Goal: Task Accomplishment & Management: Manage account settings

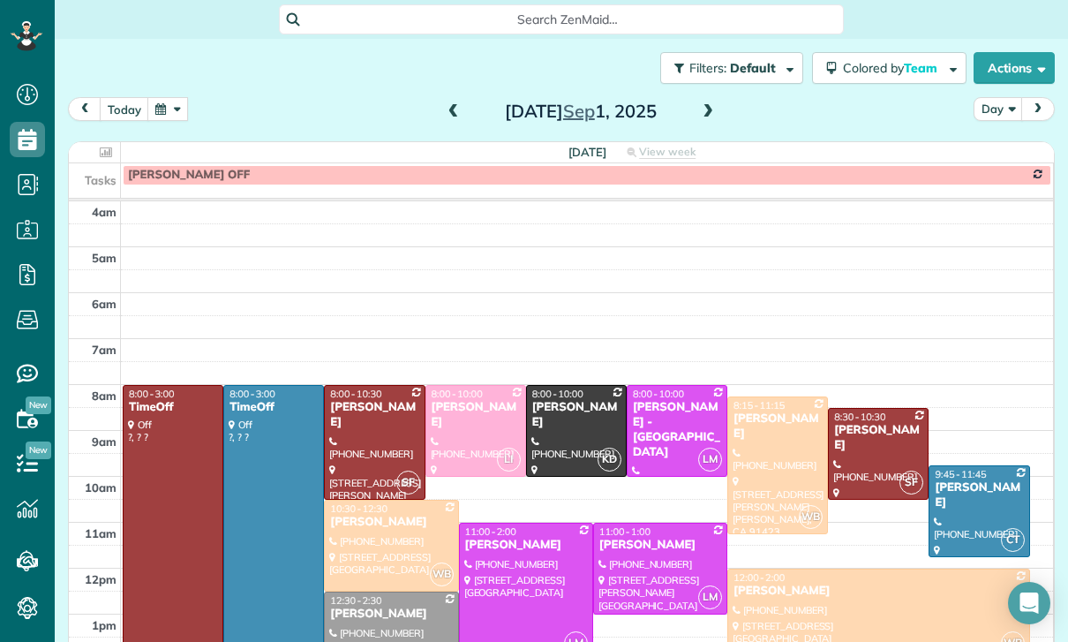
scroll to position [139, 0]
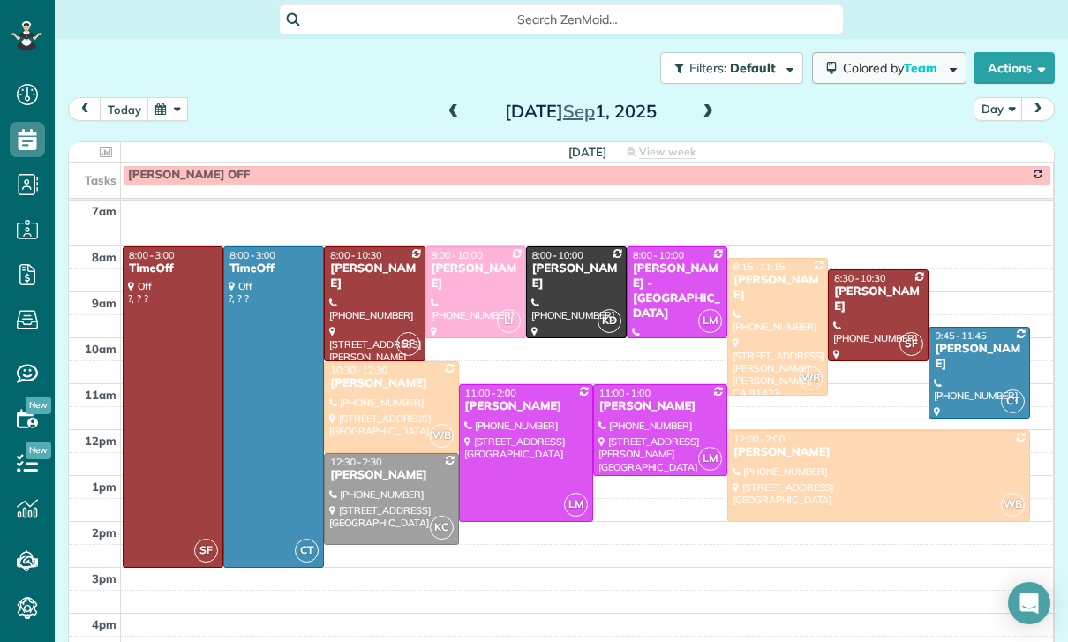
click at [882, 60] on span "Colored by Team" at bounding box center [893, 68] width 101 height 16
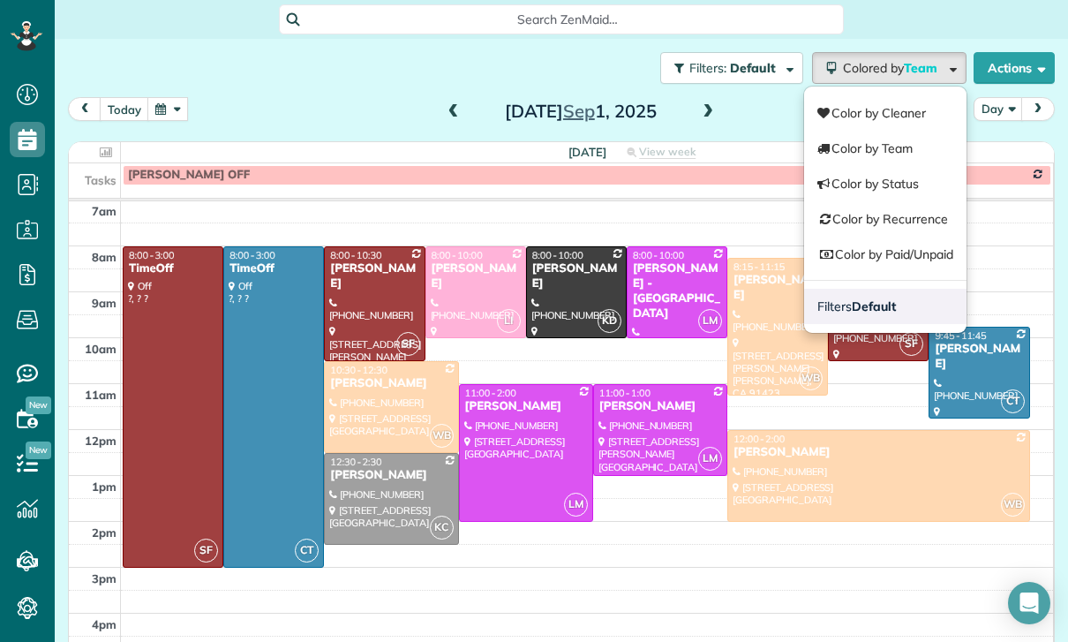
click at [888, 298] on strong "Default" at bounding box center [874, 306] width 44 height 16
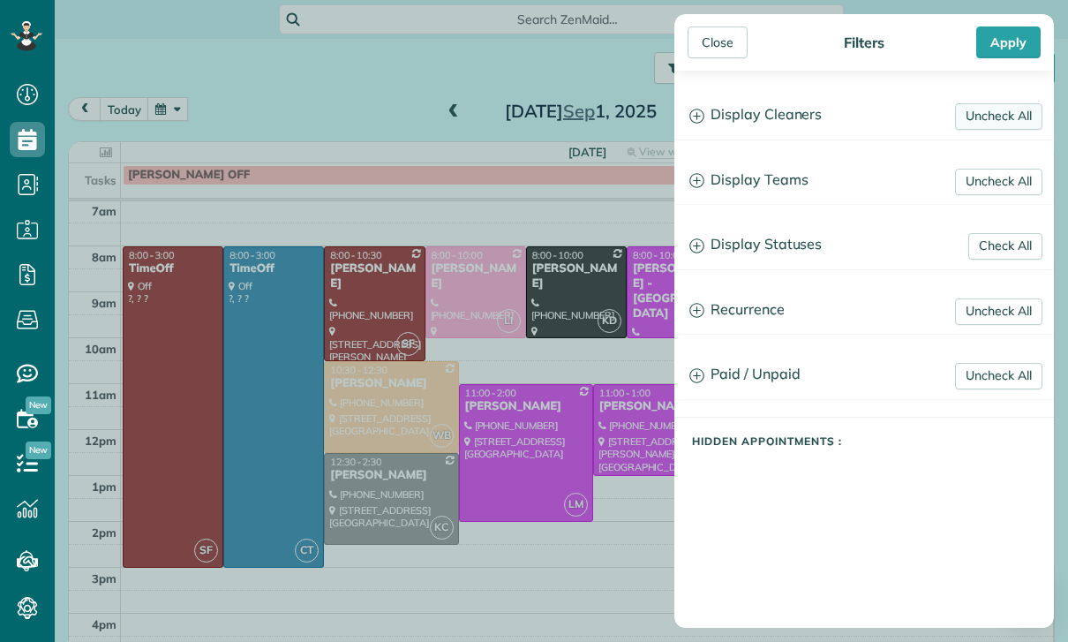
click at [989, 117] on link "Uncheck All" at bounding box center [998, 116] width 87 height 26
click at [985, 189] on link "Uncheck All" at bounding box center [998, 182] width 87 height 26
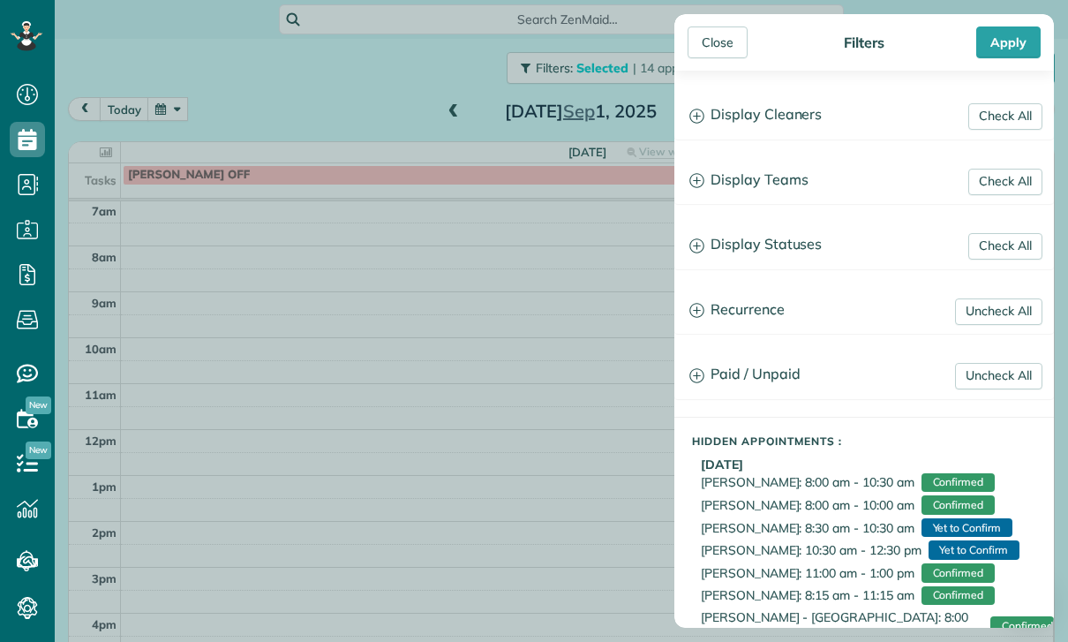
click at [746, 186] on h3 "Display Teams" at bounding box center [864, 180] width 378 height 45
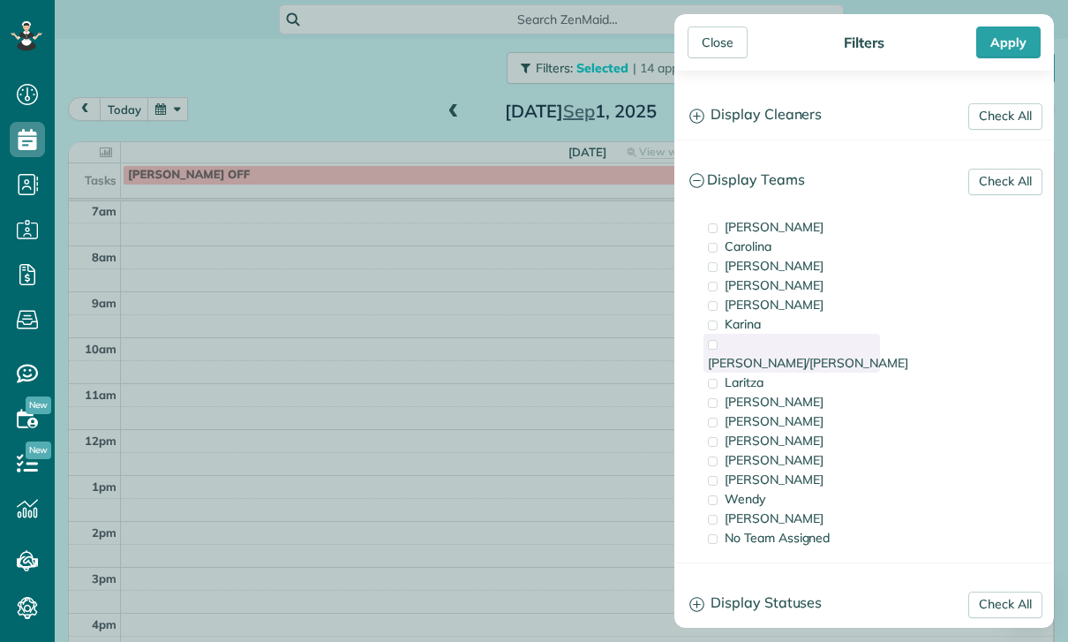
click at [787, 355] on span "Karla/Karina" at bounding box center [808, 363] width 200 height 16
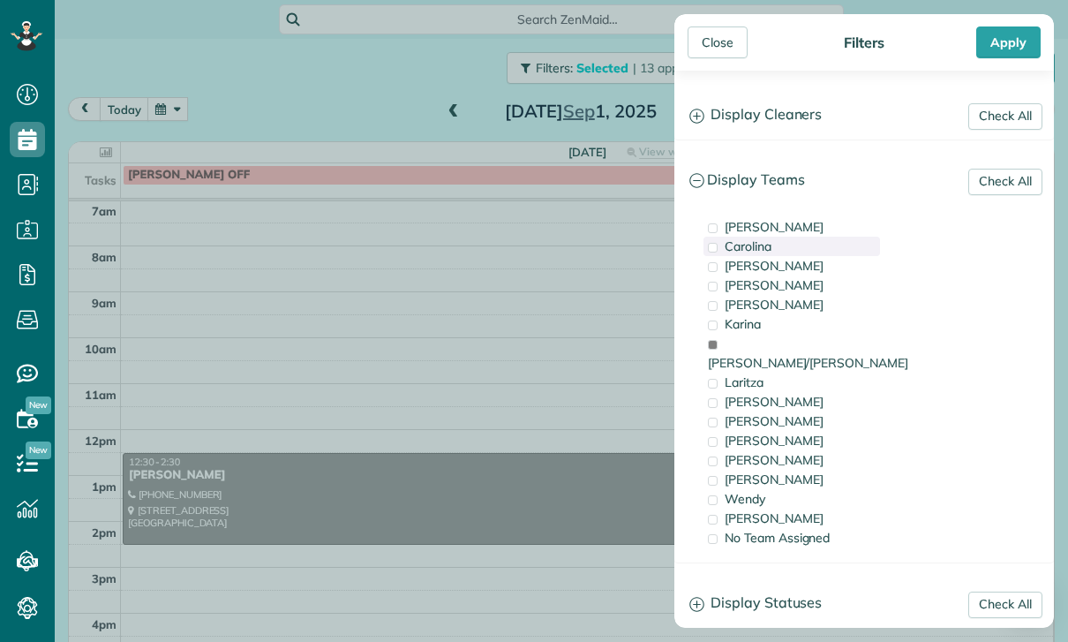
click at [764, 249] on span "Carolina" at bounding box center [748, 246] width 47 height 16
click at [1020, 43] on div "Apply" at bounding box center [1008, 42] width 64 height 32
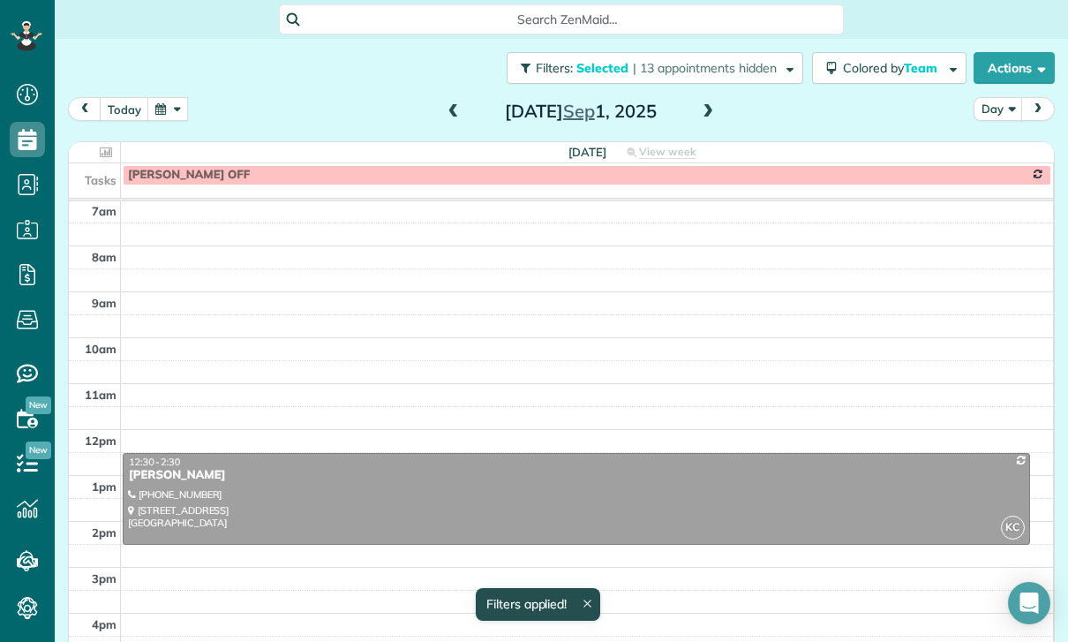
click at [984, 97] on button "Day" at bounding box center [998, 109] width 49 height 24
click at [1023, 168] on link "Week" at bounding box center [1044, 185] width 139 height 35
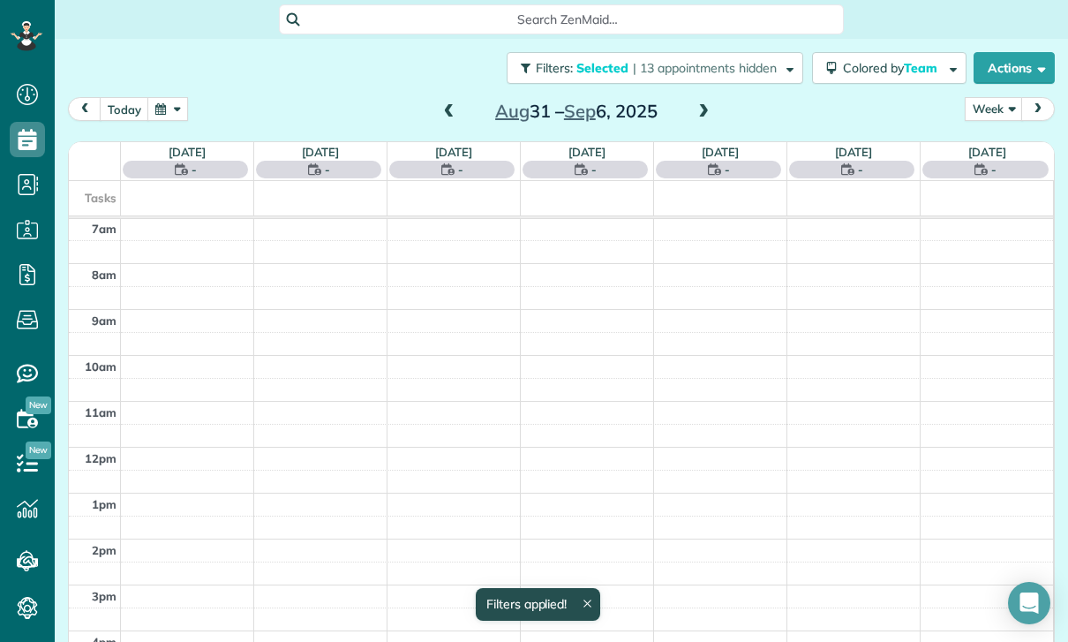
scroll to position [139, 0]
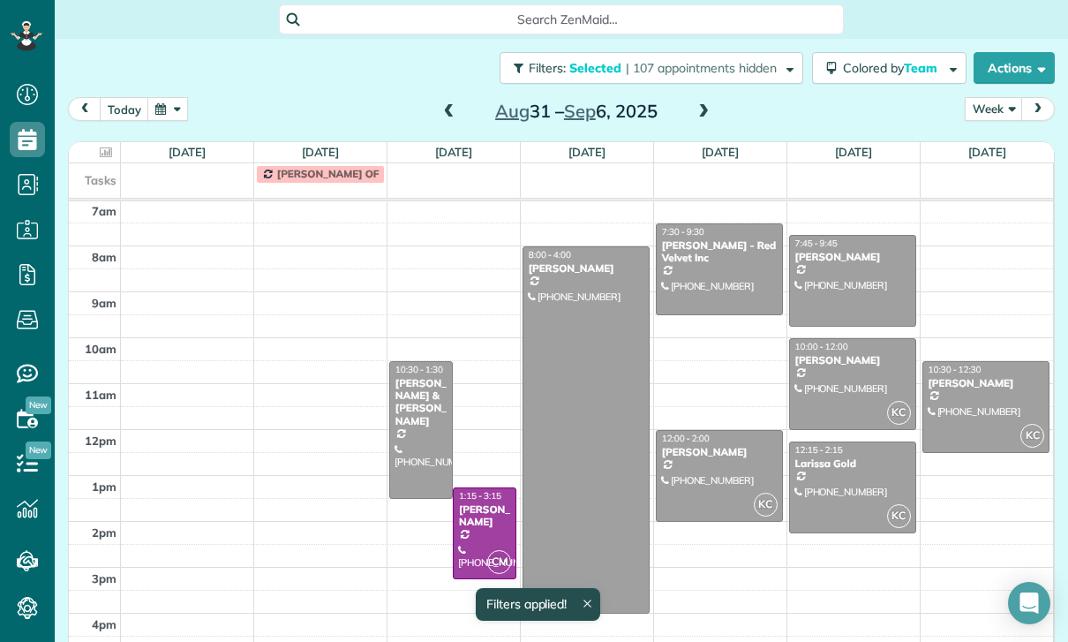
click at [171, 116] on button "button" at bounding box center [167, 109] width 41 height 24
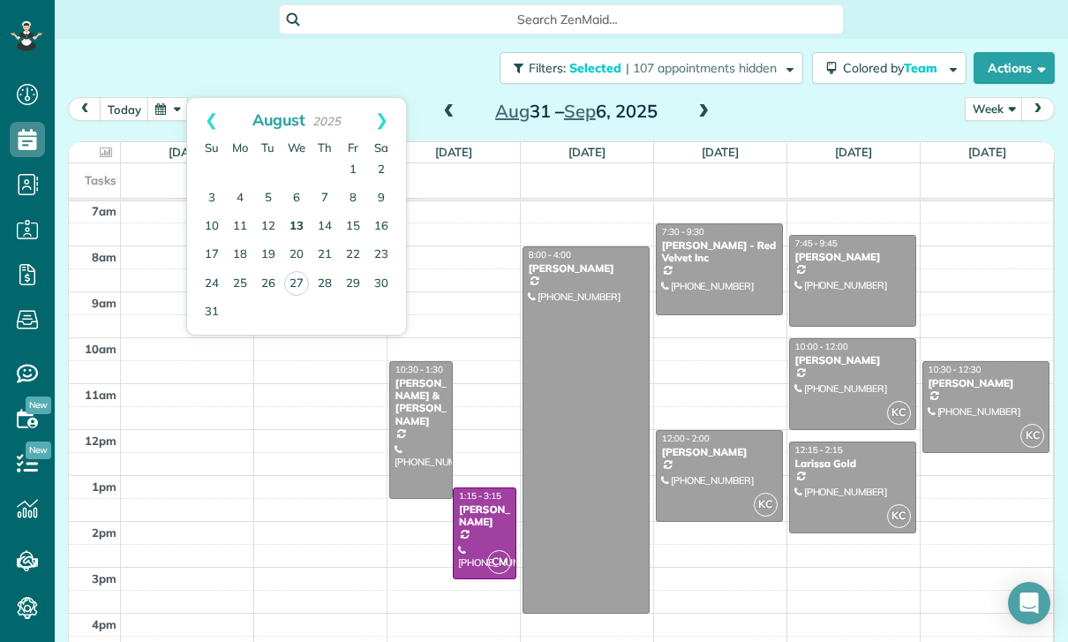
click at [290, 224] on link "13" at bounding box center [296, 227] width 28 height 28
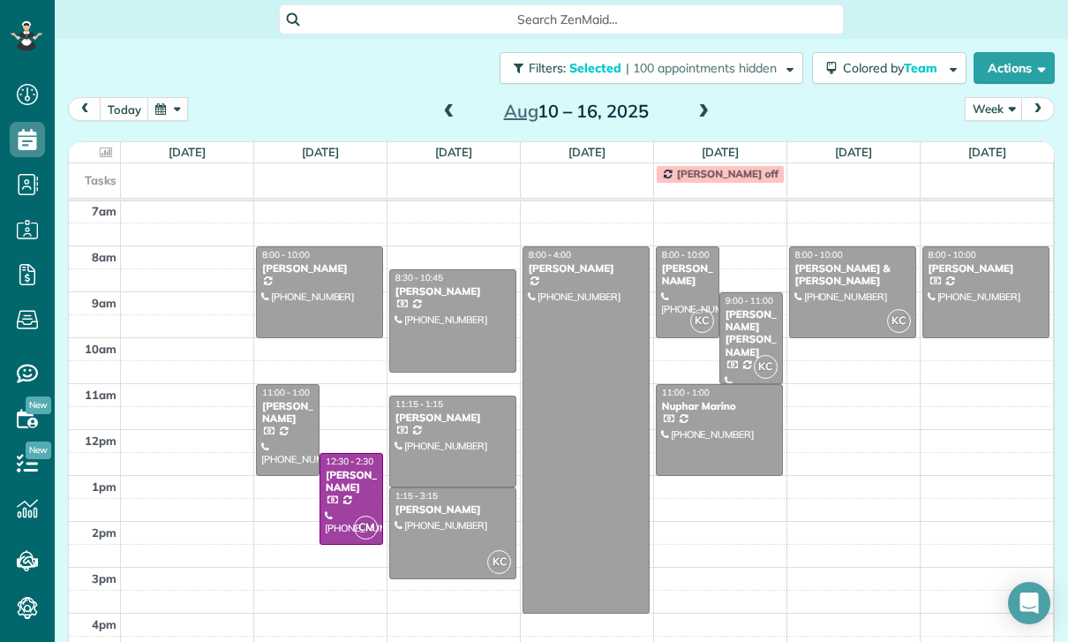
click at [300, 294] on div at bounding box center [319, 292] width 125 height 90
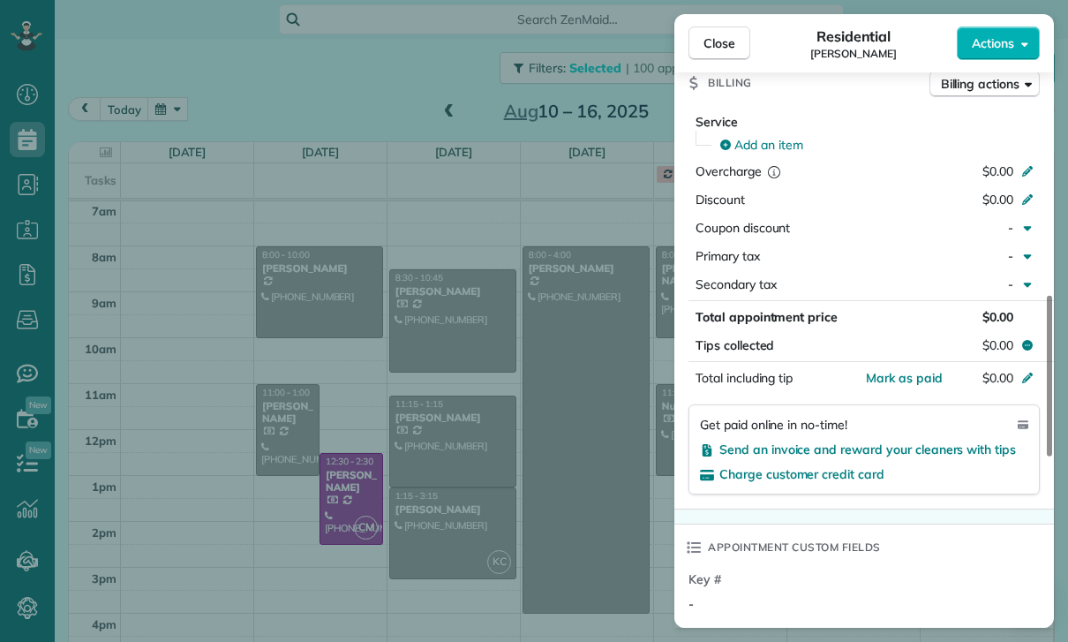
scroll to position [845, 0]
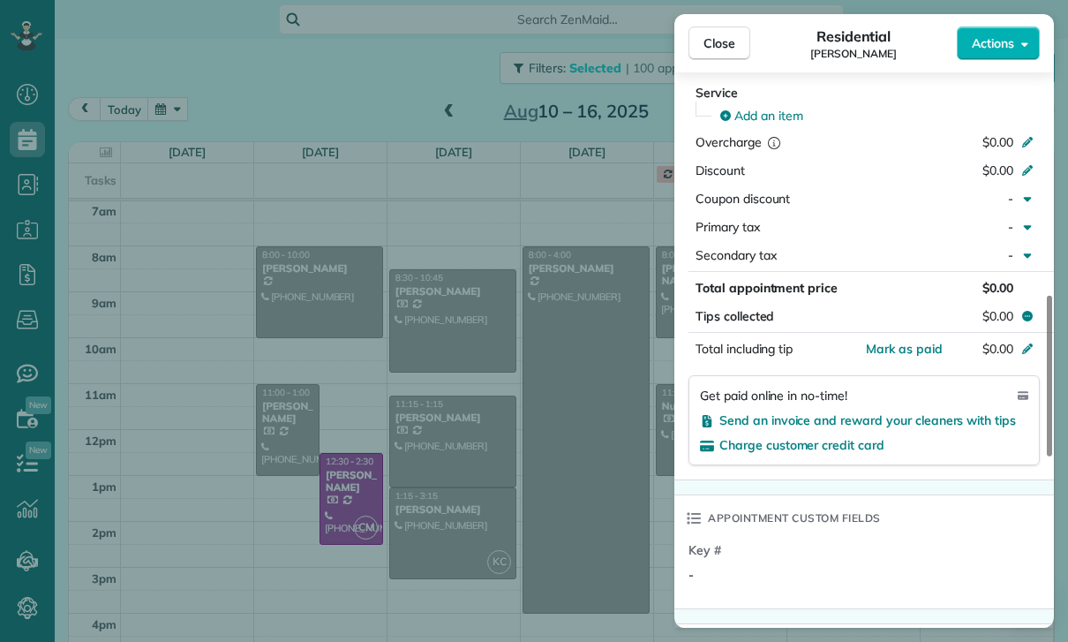
click at [495, 580] on div "Close Residential Connor Madan Actions Status Confirmed Connor Madan · Open pro…" at bounding box center [534, 321] width 1068 height 642
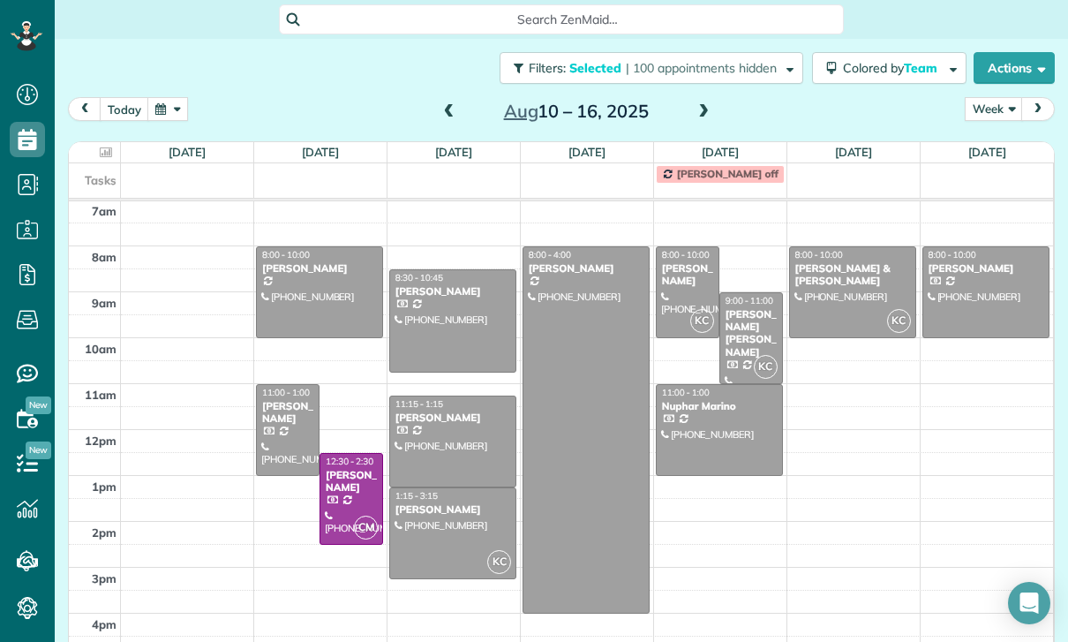
click at [277, 433] on div at bounding box center [288, 430] width 62 height 90
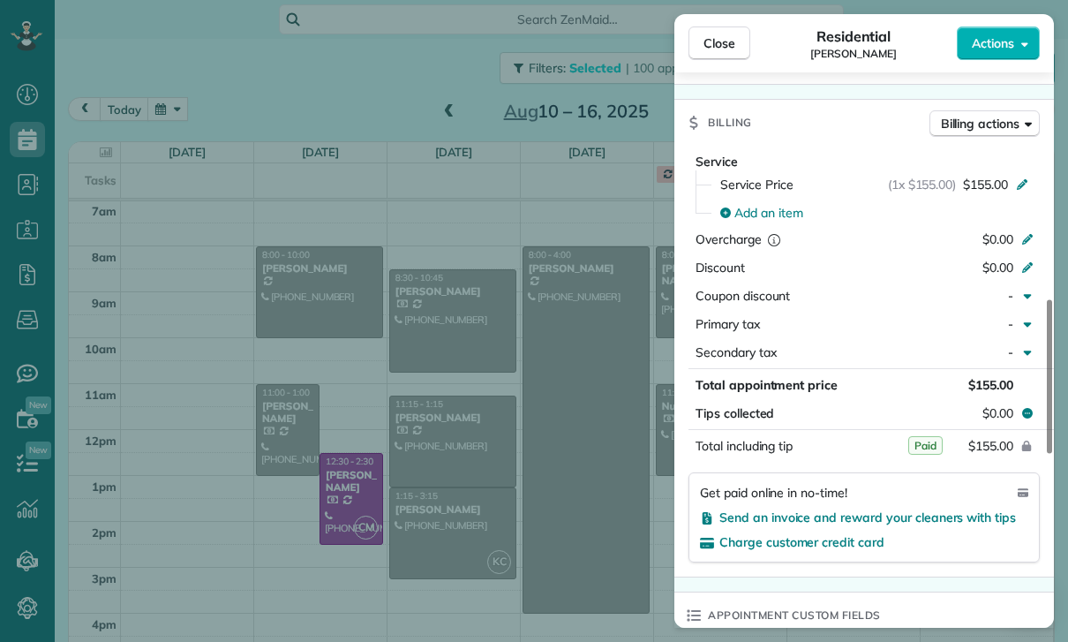
scroll to position [945, 0]
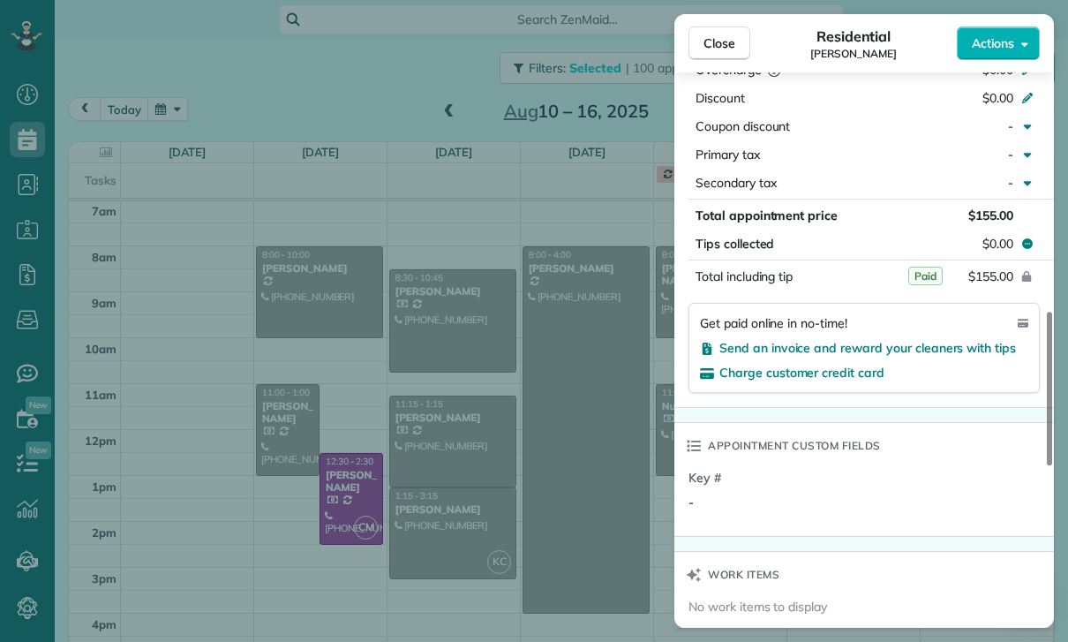
click at [566, 608] on div "Close Residential Amanda Hall Actions Status Confirmed Amanda Hall · Open profi…" at bounding box center [534, 321] width 1068 height 642
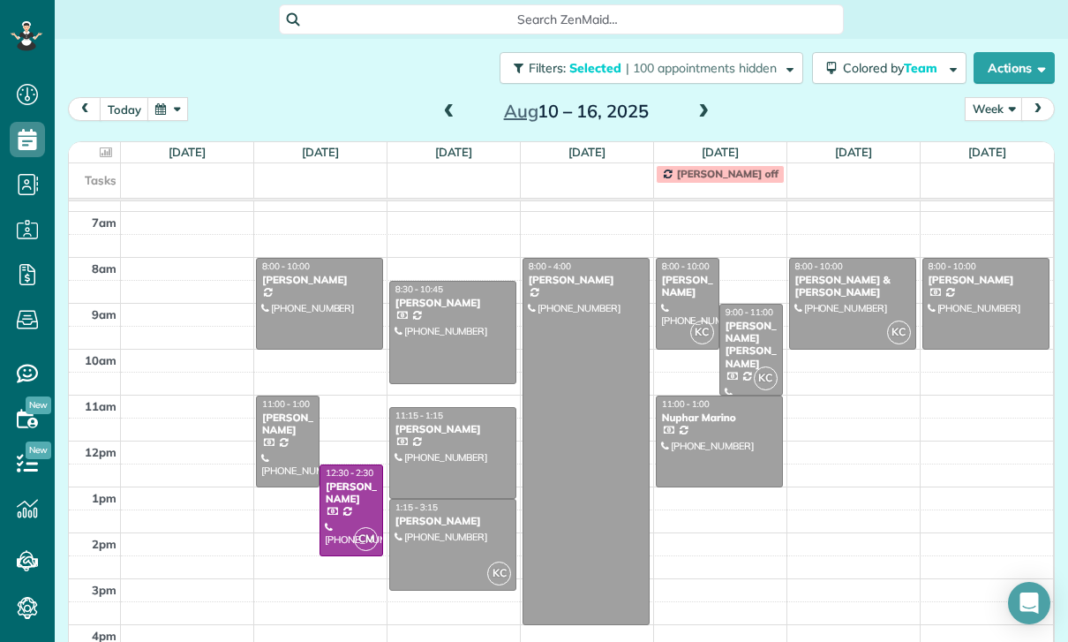
scroll to position [139, 0]
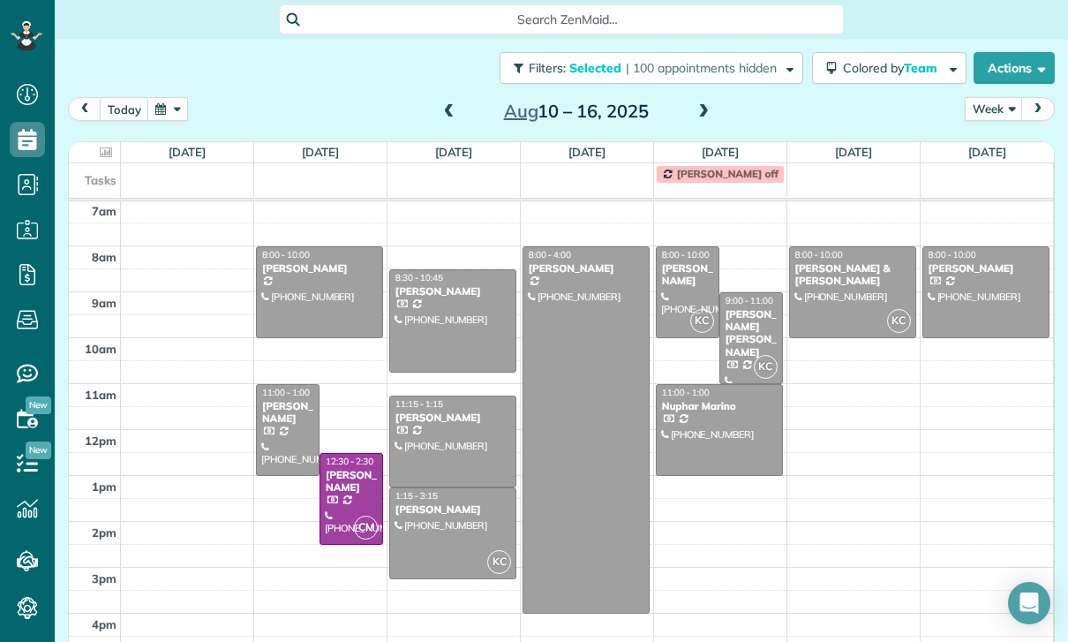
click at [437, 309] on div at bounding box center [452, 321] width 125 height 102
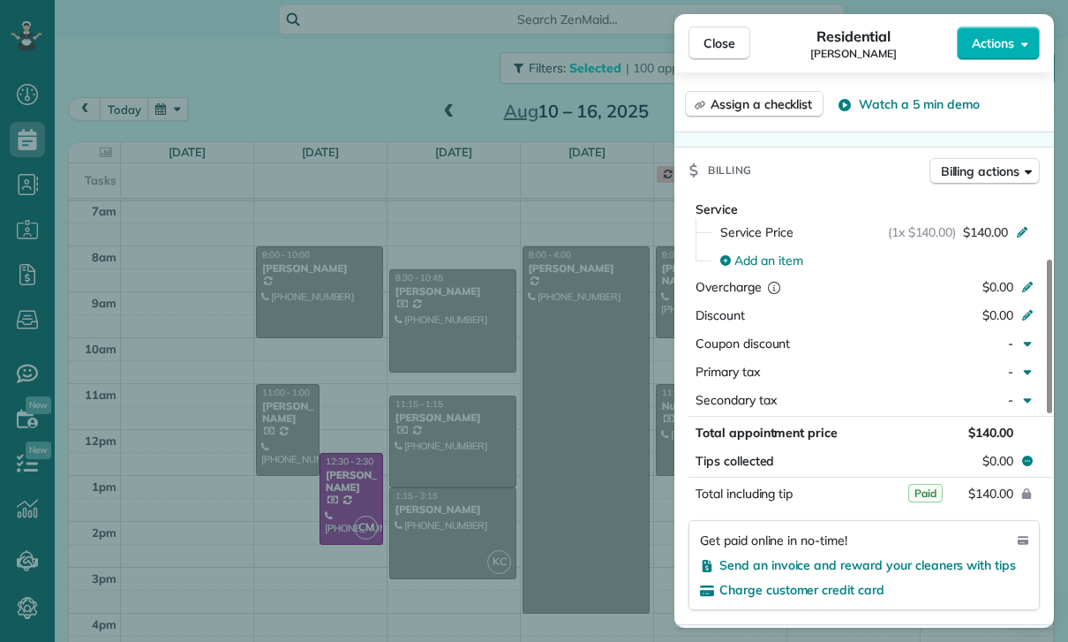
scroll to position [832, 0]
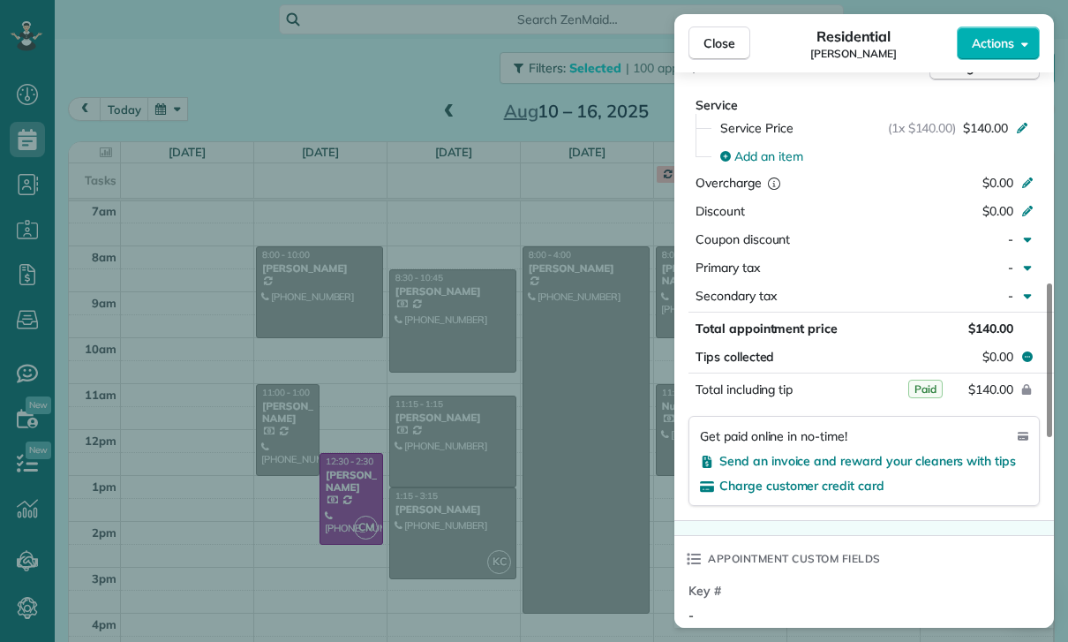
click at [516, 495] on div "Close Residential Omi Crawford Actions Status Confirmed Omi Crawford · Open pro…" at bounding box center [534, 321] width 1068 height 642
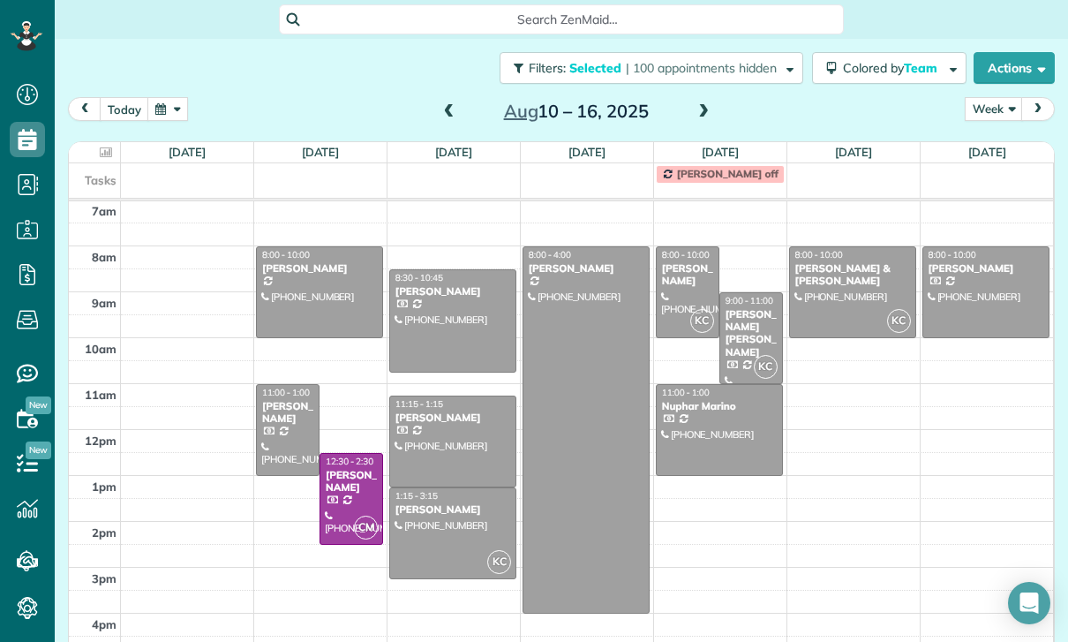
click at [437, 433] on div at bounding box center [452, 441] width 125 height 90
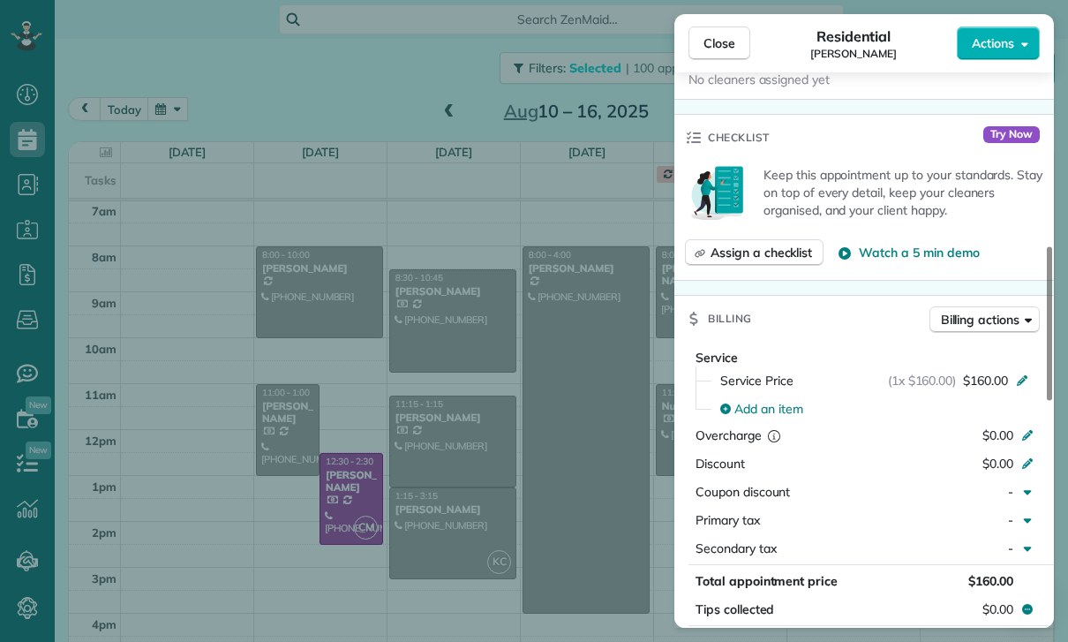
scroll to position [858, 0]
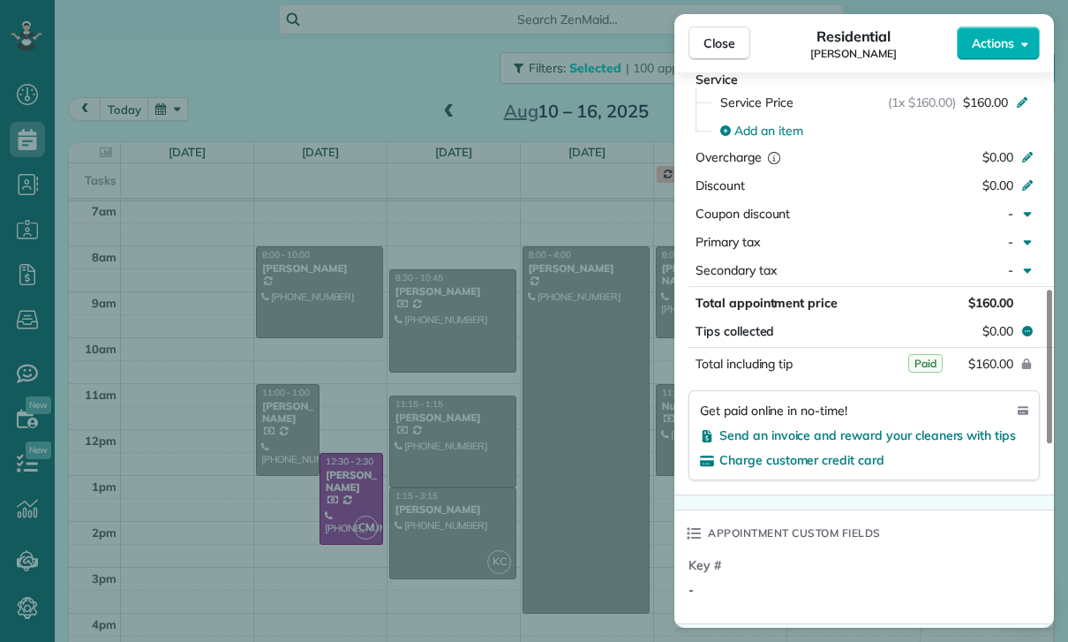
click at [530, 529] on div "Close Residential Gina Zupsich Actions Status Confirmed Gina Zupsich · Open pro…" at bounding box center [534, 321] width 1068 height 642
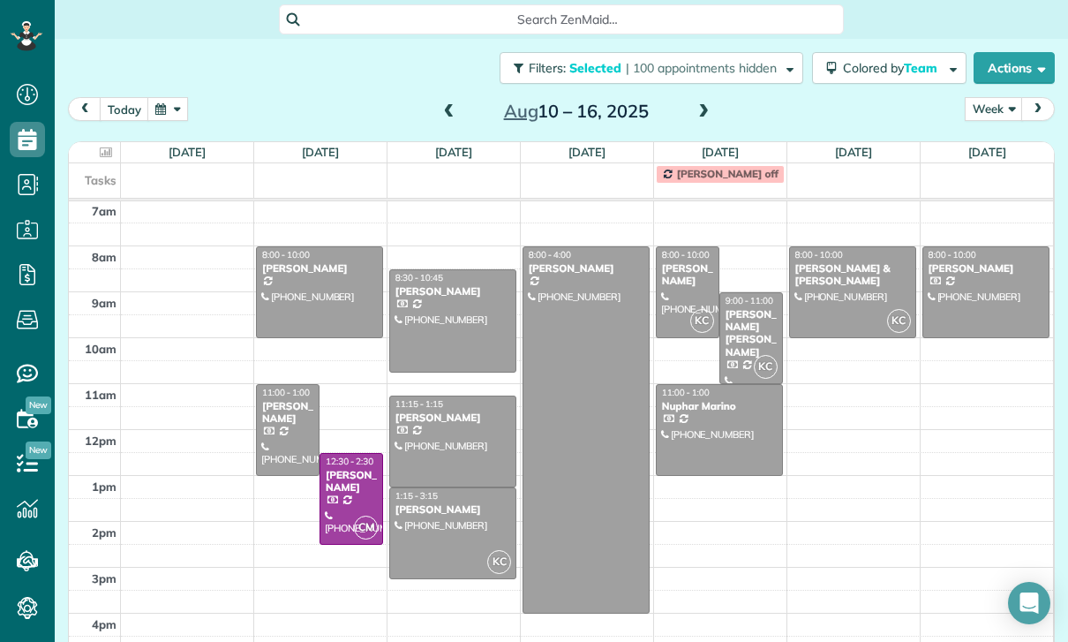
click at [433, 524] on div at bounding box center [452, 533] width 125 height 90
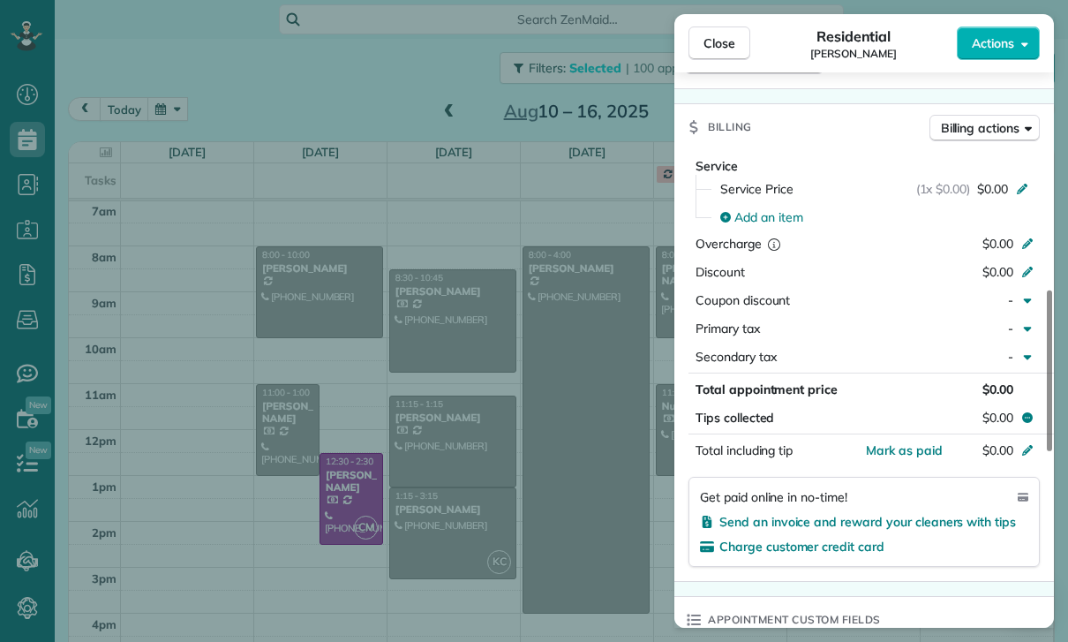
scroll to position [830, 0]
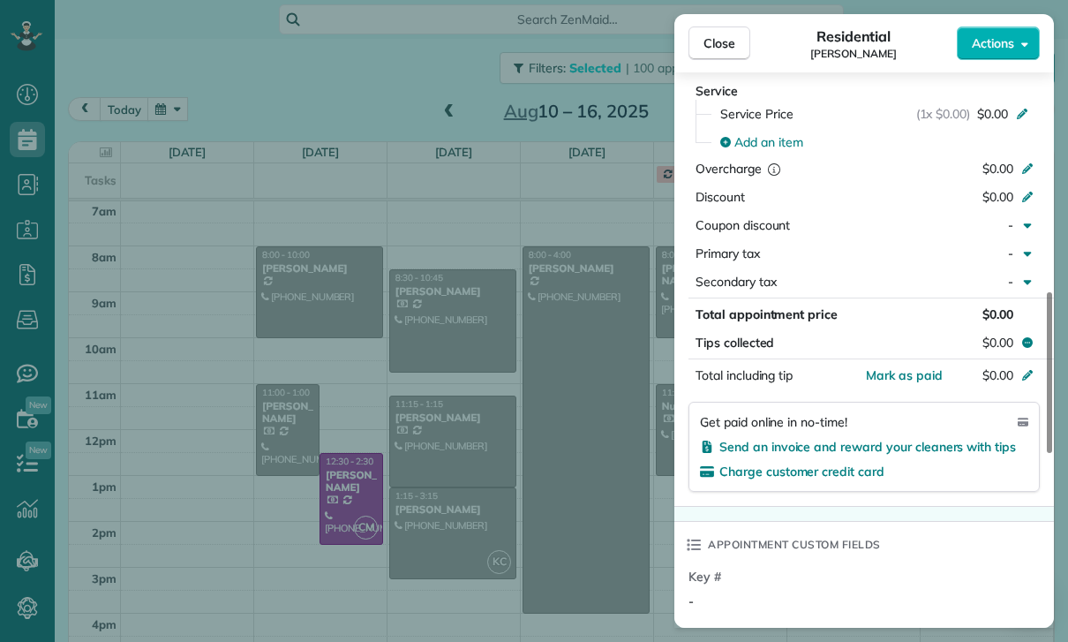
click at [573, 442] on div "Close Residential Mark Ransom Actions Status Confirmed Mark Ransom · Open profi…" at bounding box center [534, 321] width 1068 height 642
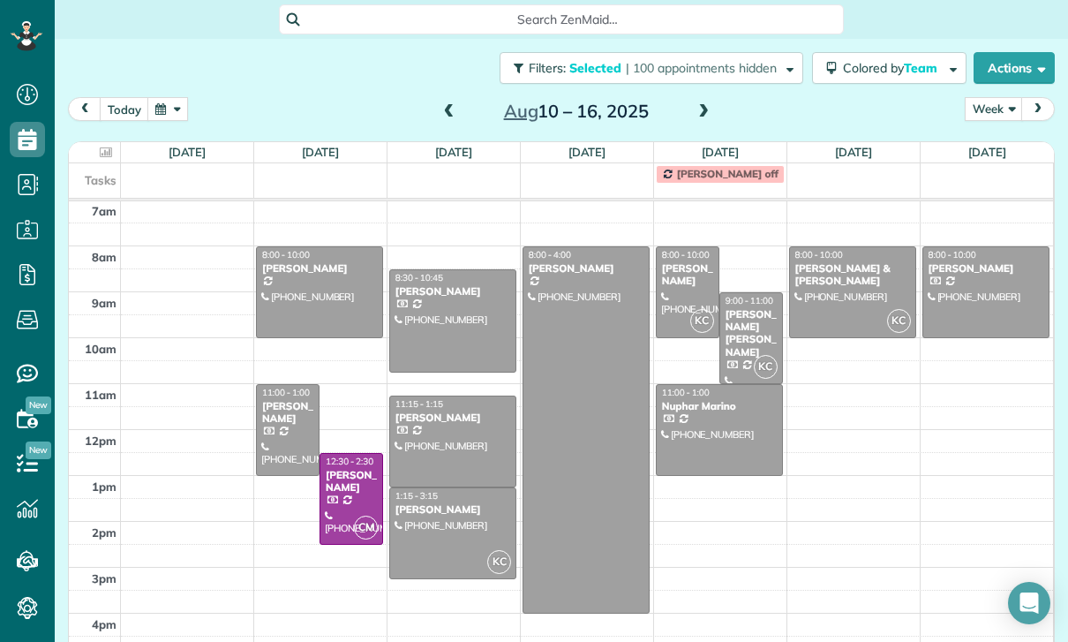
click at [578, 415] on div at bounding box center [585, 429] width 125 height 365
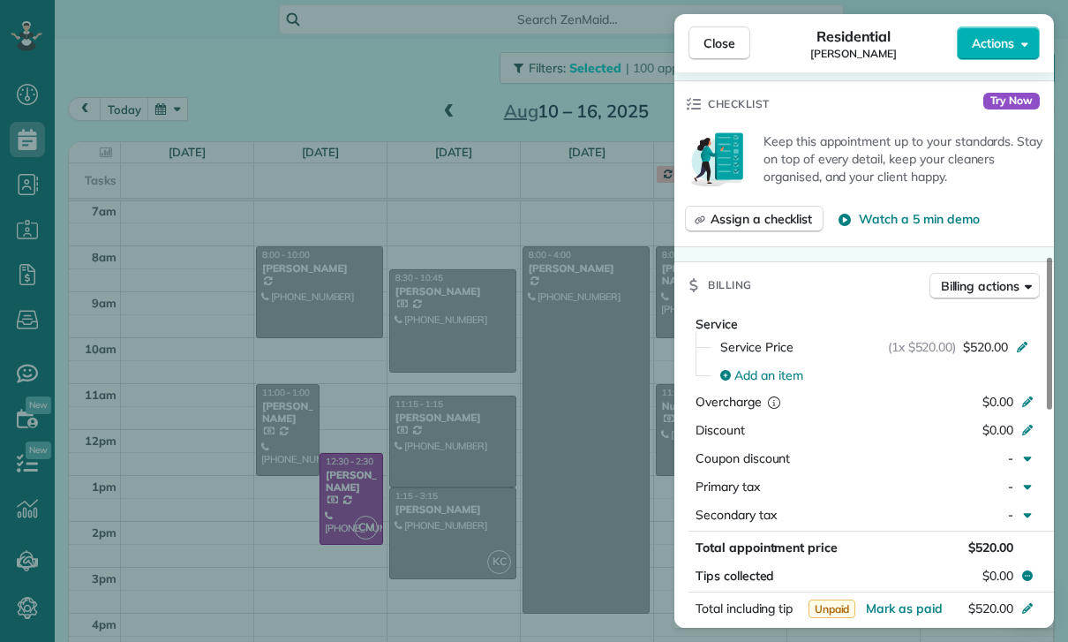
scroll to position [865, 0]
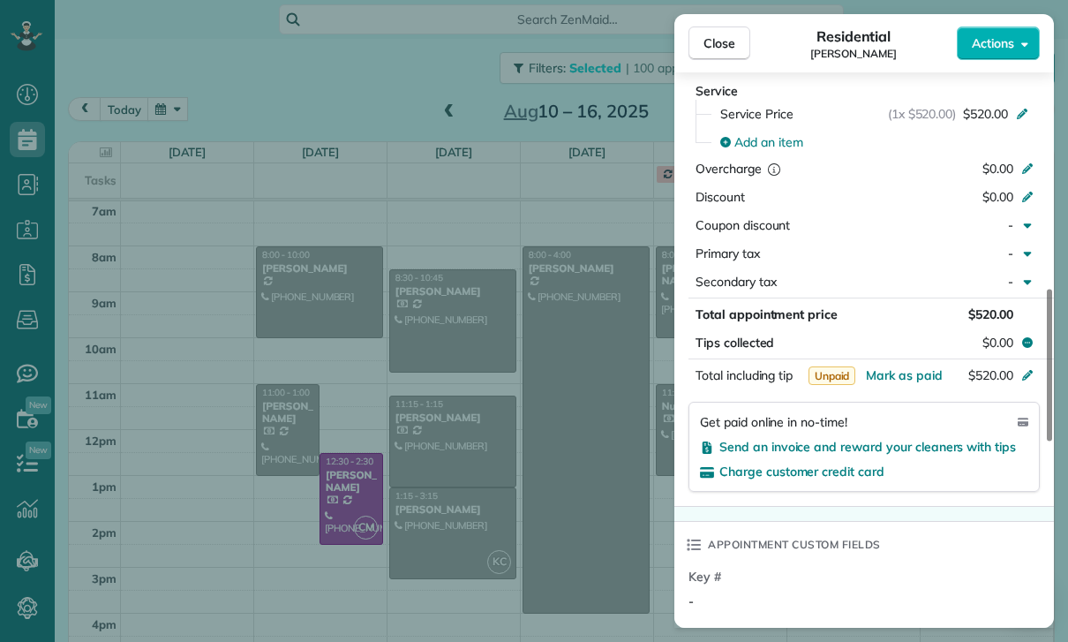
click at [508, 525] on div "Close Residential Yeami Kim Actions Status Yet to Confirm Yeami Kim · Open prof…" at bounding box center [534, 321] width 1068 height 642
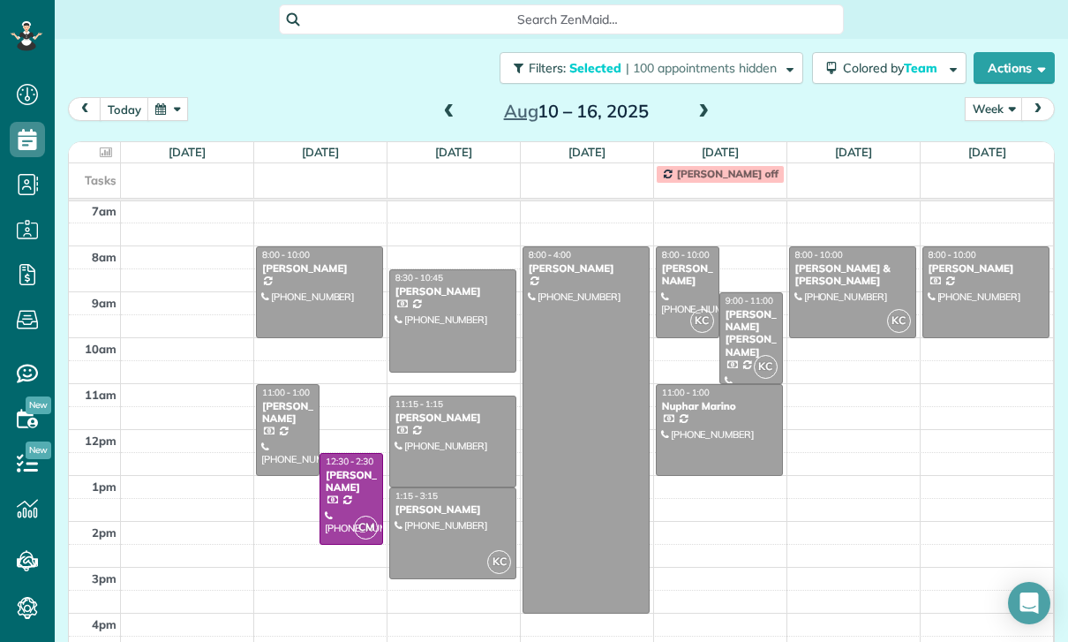
click at [681, 288] on div "Yelena Chshukareva" at bounding box center [687, 275] width 53 height 26
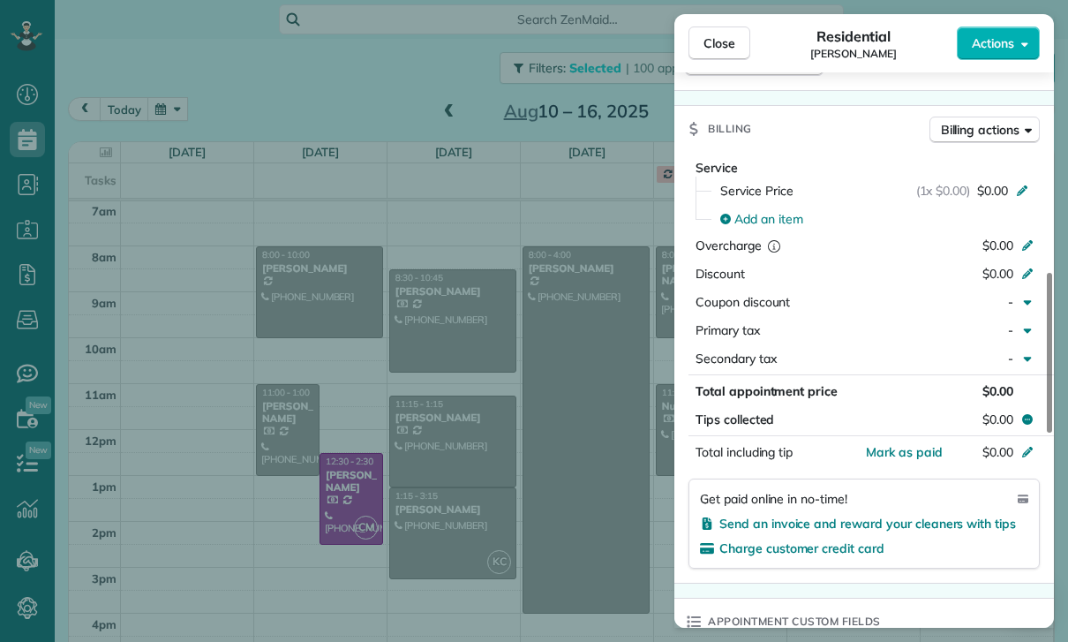
scroll to position [780, 0]
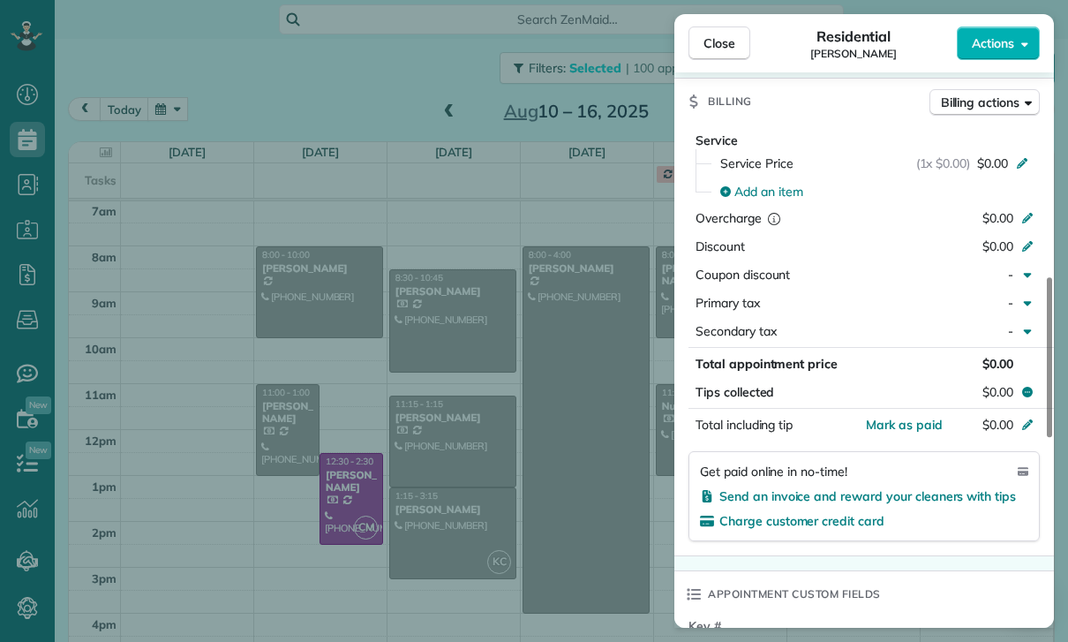
click at [561, 508] on div "Close Residential Yelena Chshukareva Actions Status Confirmed Yelena Chshukarev…" at bounding box center [534, 321] width 1068 height 642
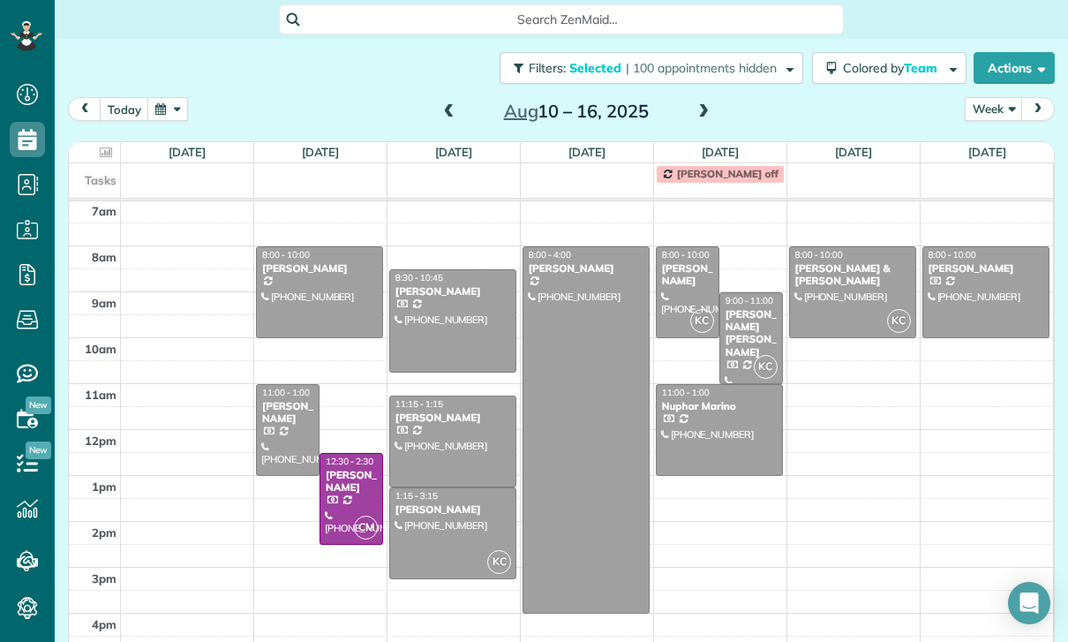
click at [754, 336] on div "Rebecca Simon Smith" at bounding box center [751, 333] width 53 height 51
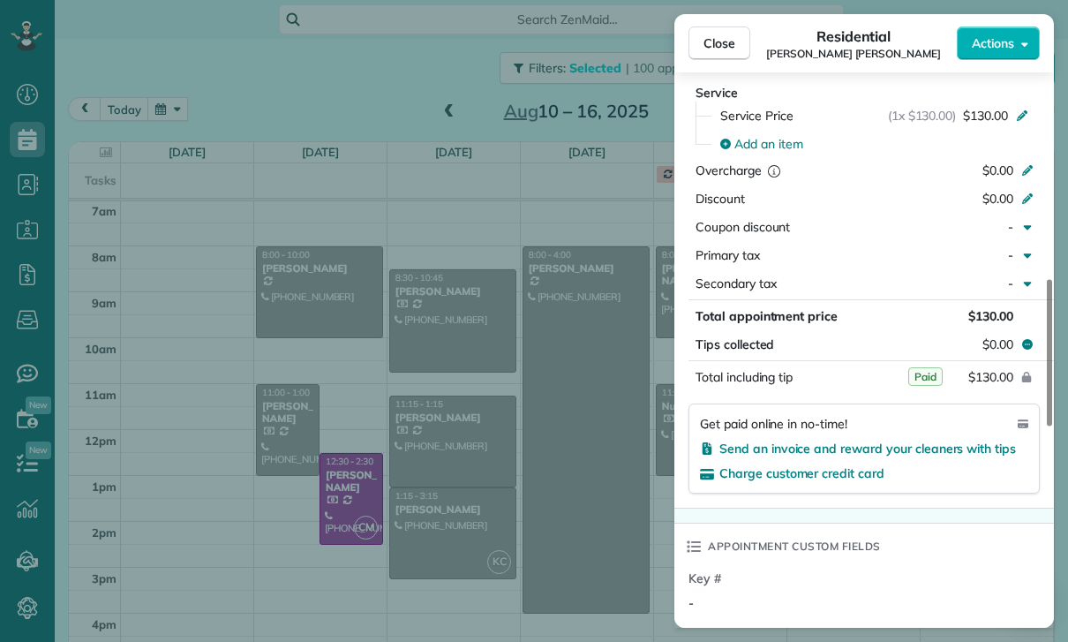
scroll to position [856, 0]
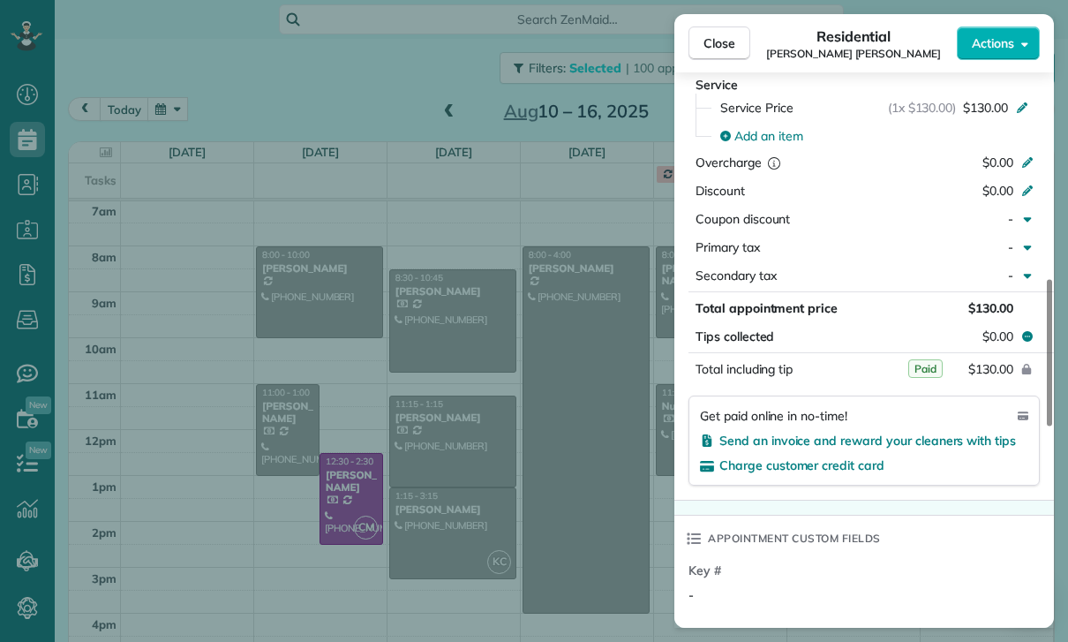
click at [575, 495] on div "Close Residential Rebecca Simon Smith Actions Status Yet to Confirm Rebecca Sim…" at bounding box center [534, 321] width 1068 height 642
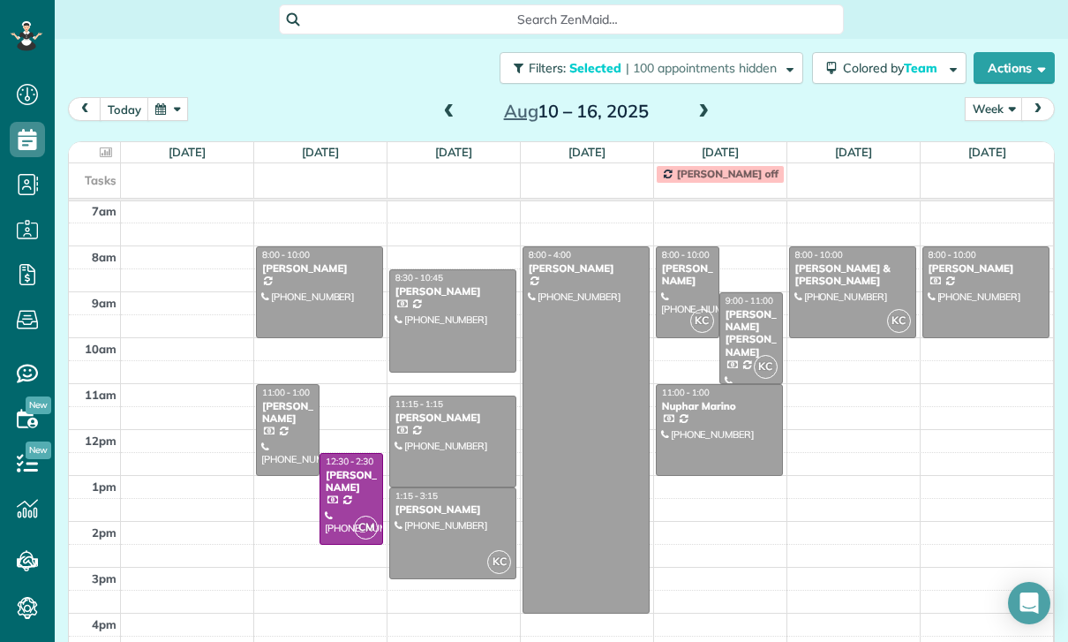
click at [692, 426] on div at bounding box center [719, 430] width 125 height 90
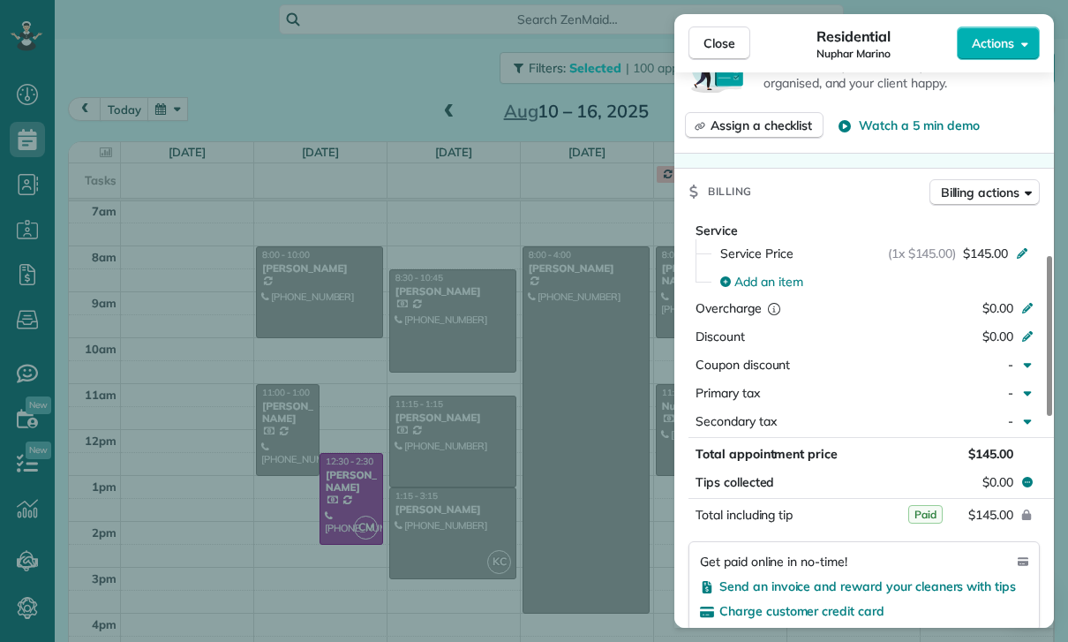
scroll to position [760, 0]
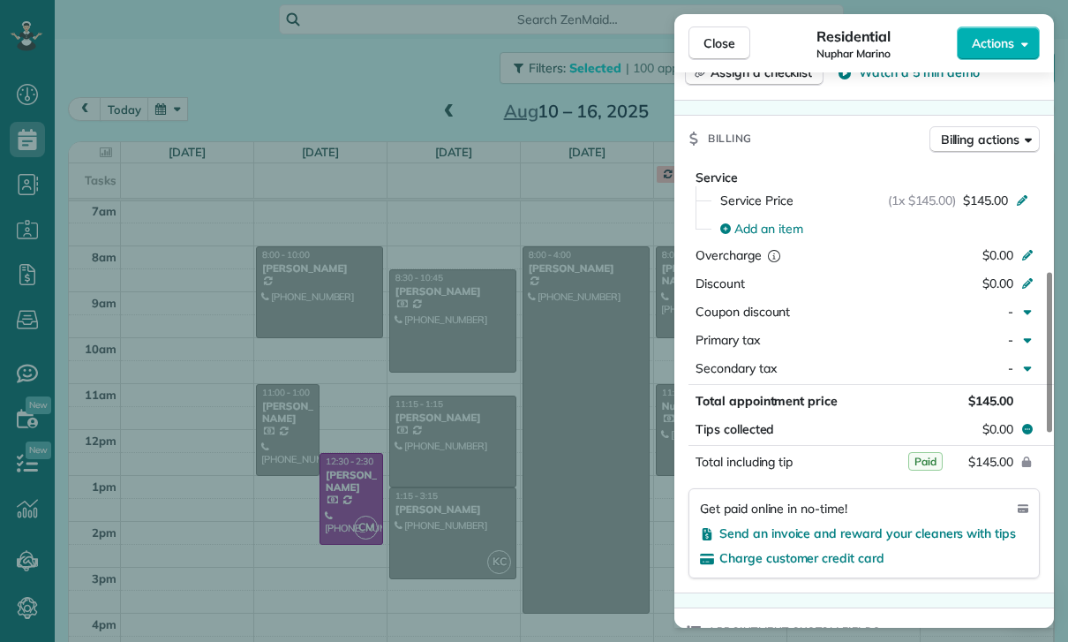
click at [543, 527] on div "Close Residential Nuphar Marino Actions Status Confirmed Nuphar Marino · Open p…" at bounding box center [534, 321] width 1068 height 642
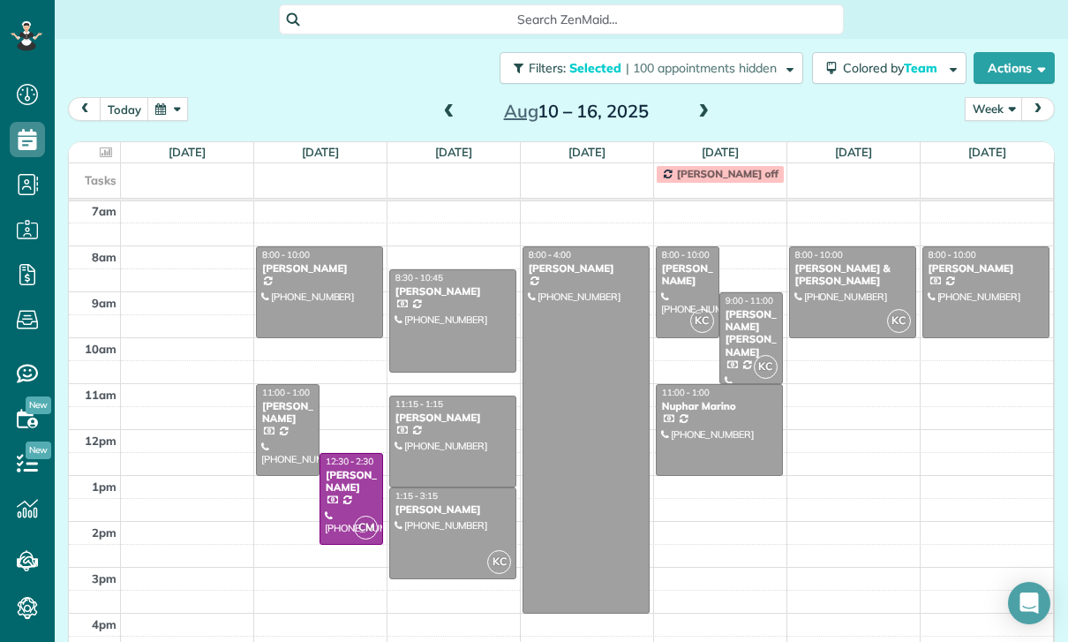
click at [839, 288] on div "Touraj & Parisa Kavandi" at bounding box center [852, 275] width 117 height 26
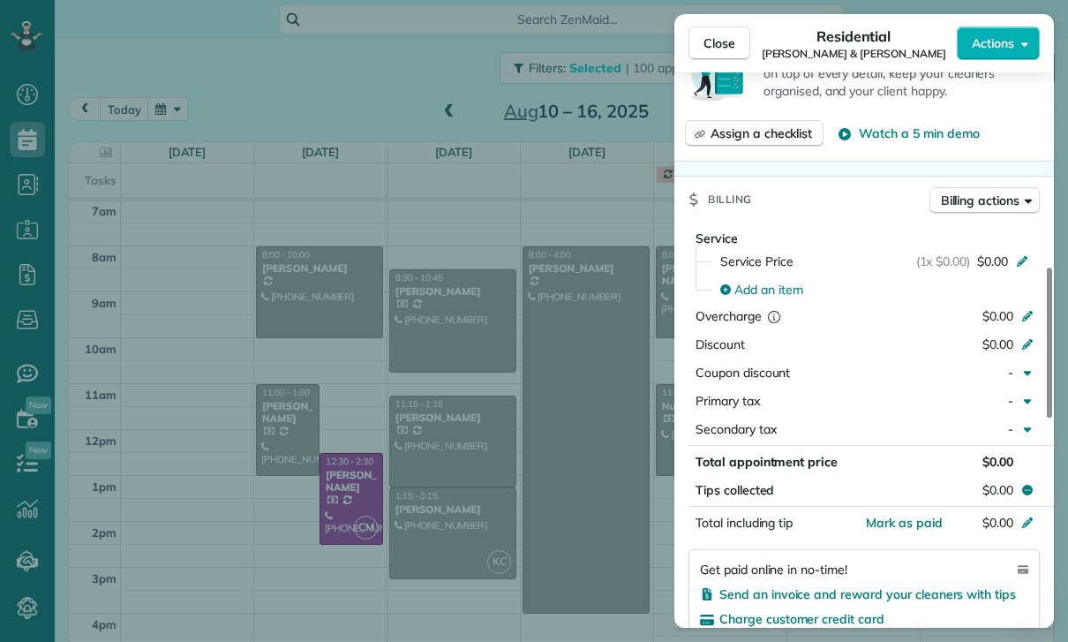
scroll to position [791, 0]
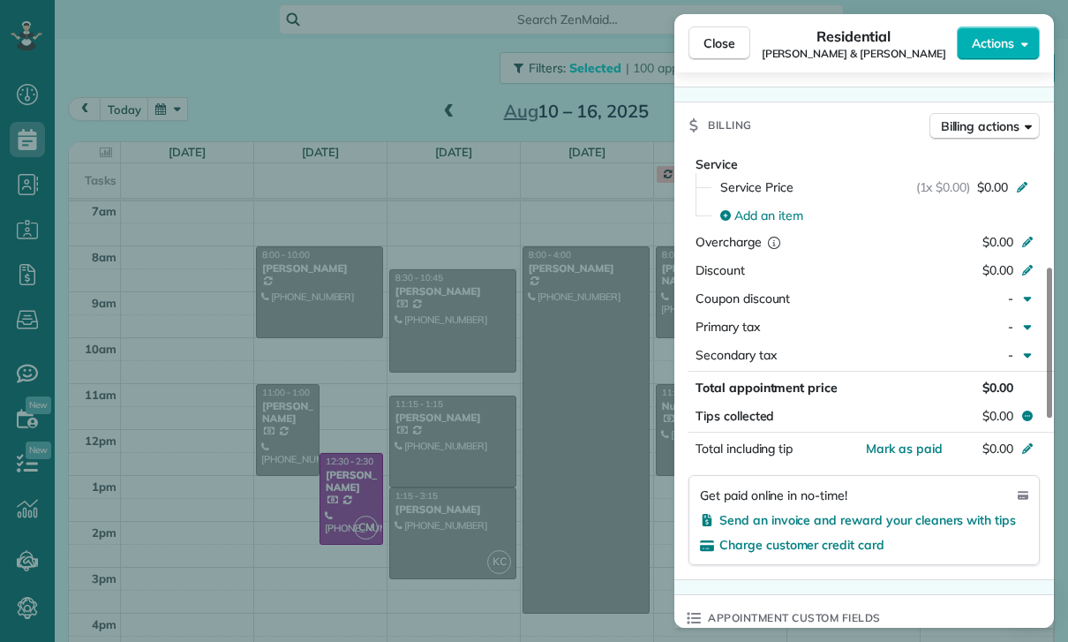
click at [546, 469] on div "Close Residential Touraj & Parisa Kavandi Actions Status Confirmed Touraj & Par…" at bounding box center [534, 321] width 1068 height 642
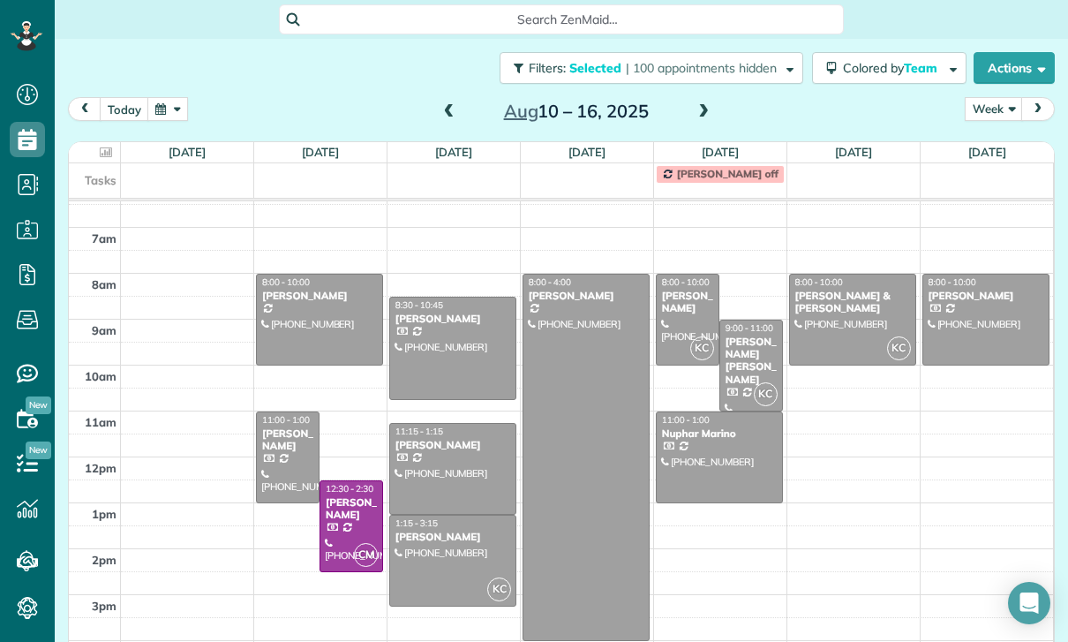
scroll to position [139, 0]
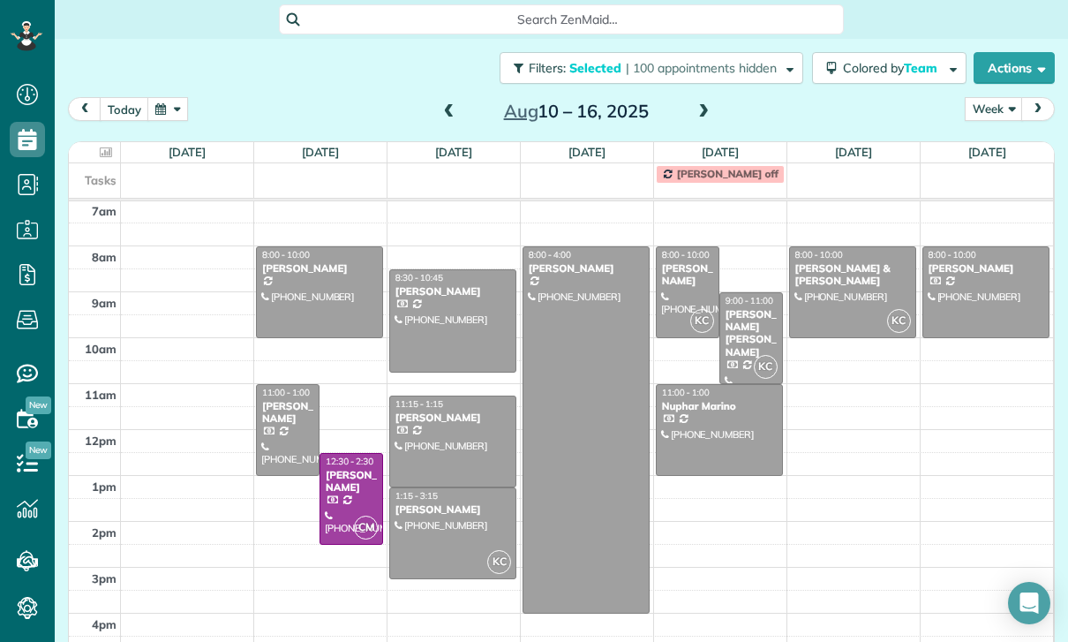
click at [975, 287] on div at bounding box center [986, 292] width 126 height 90
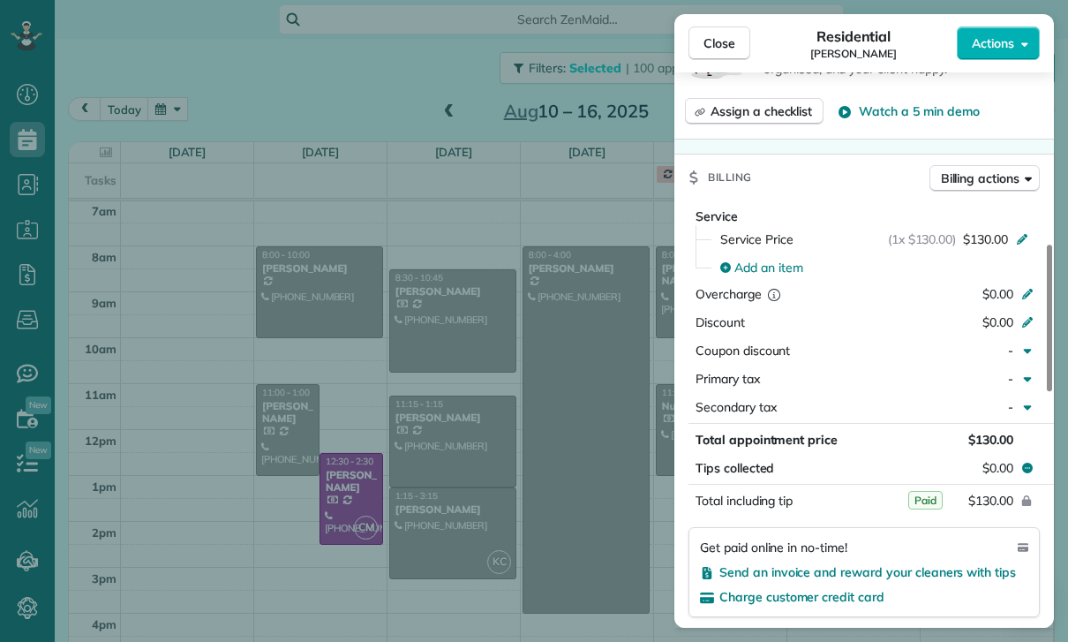
scroll to position [836, 0]
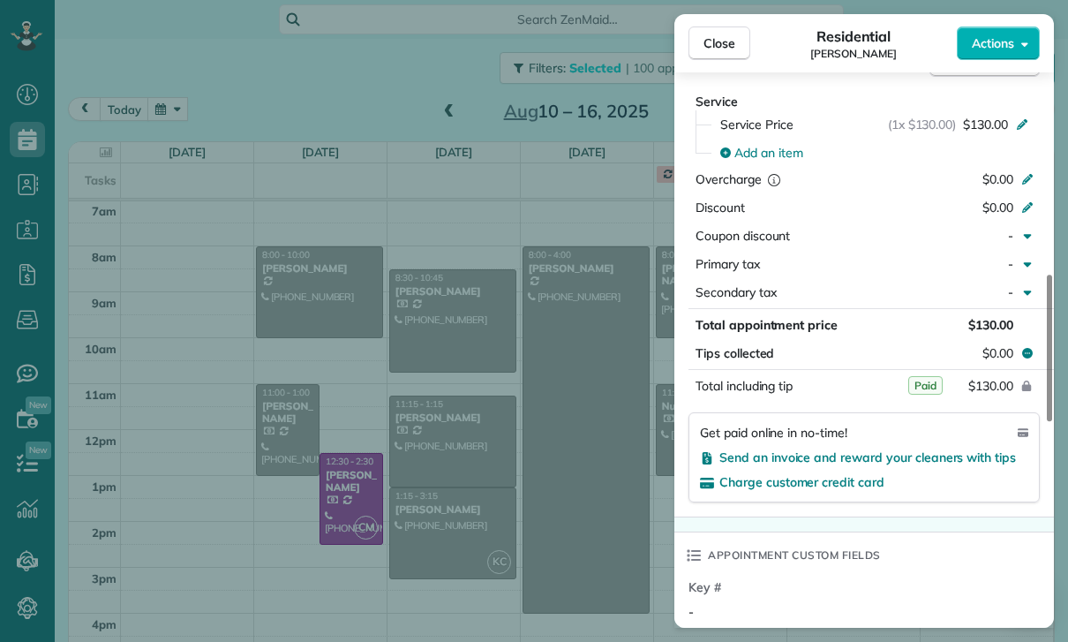
click at [606, 551] on div "Close Residential David Martirosyan Actions Status Yet to Confirm David Martiro…" at bounding box center [534, 321] width 1068 height 642
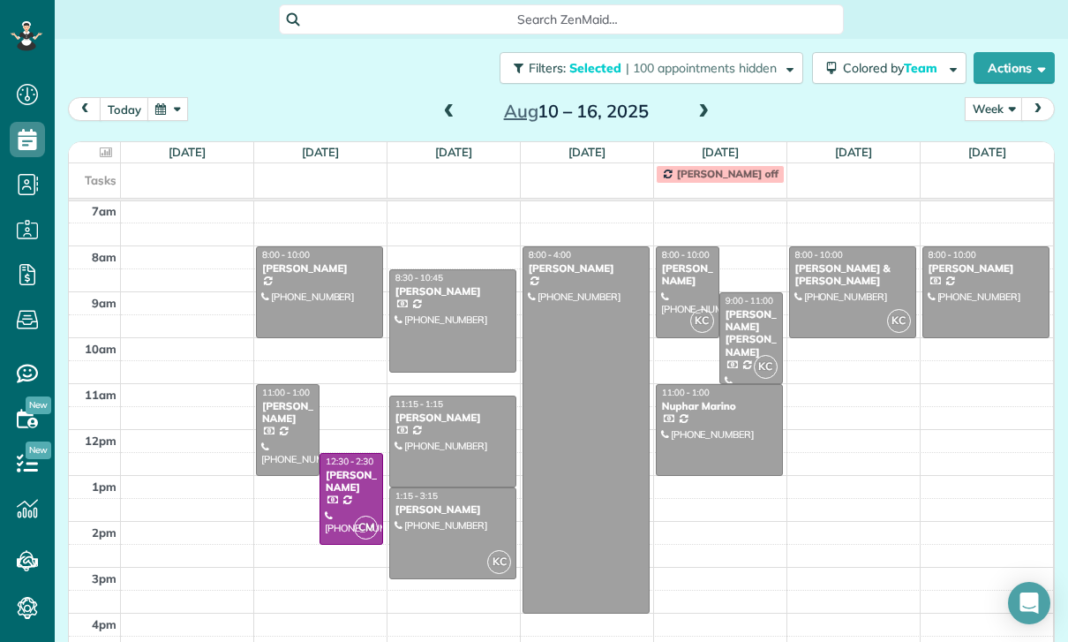
click at [336, 484] on div "David Israel" at bounding box center [351, 482] width 53 height 26
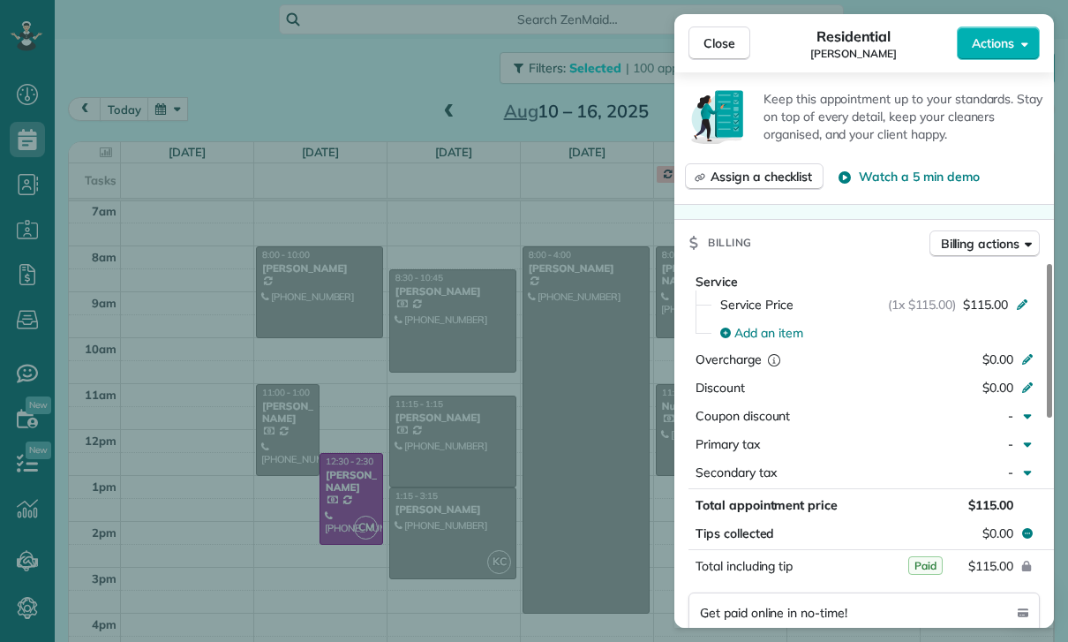
scroll to position [766, 0]
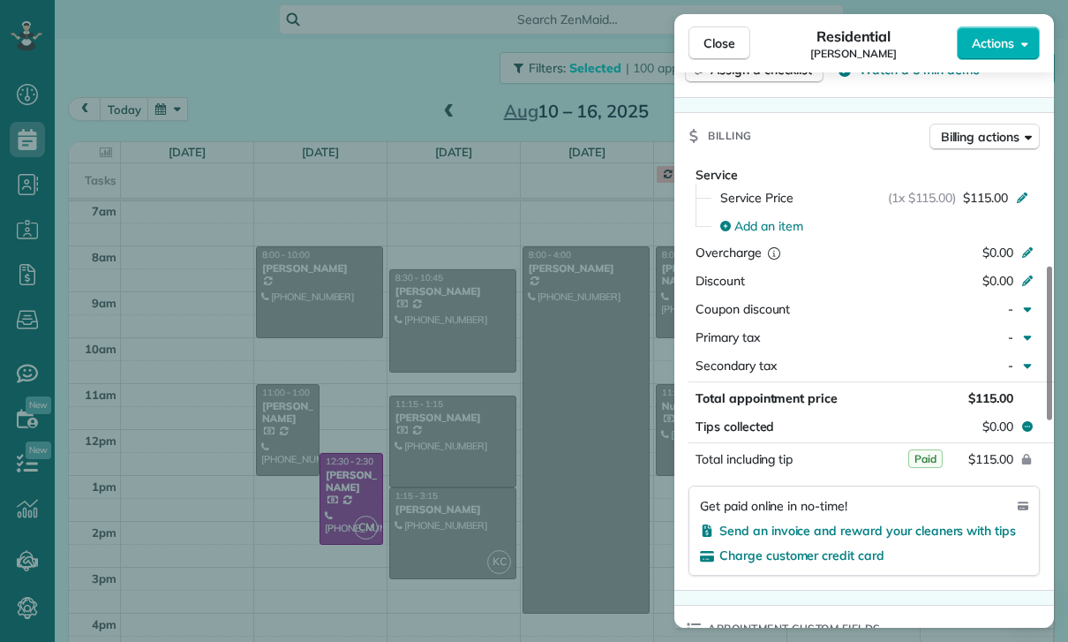
click at [584, 538] on div "Close Residential David Israel Actions Status Confirmed David Israel · Open pro…" at bounding box center [534, 321] width 1068 height 642
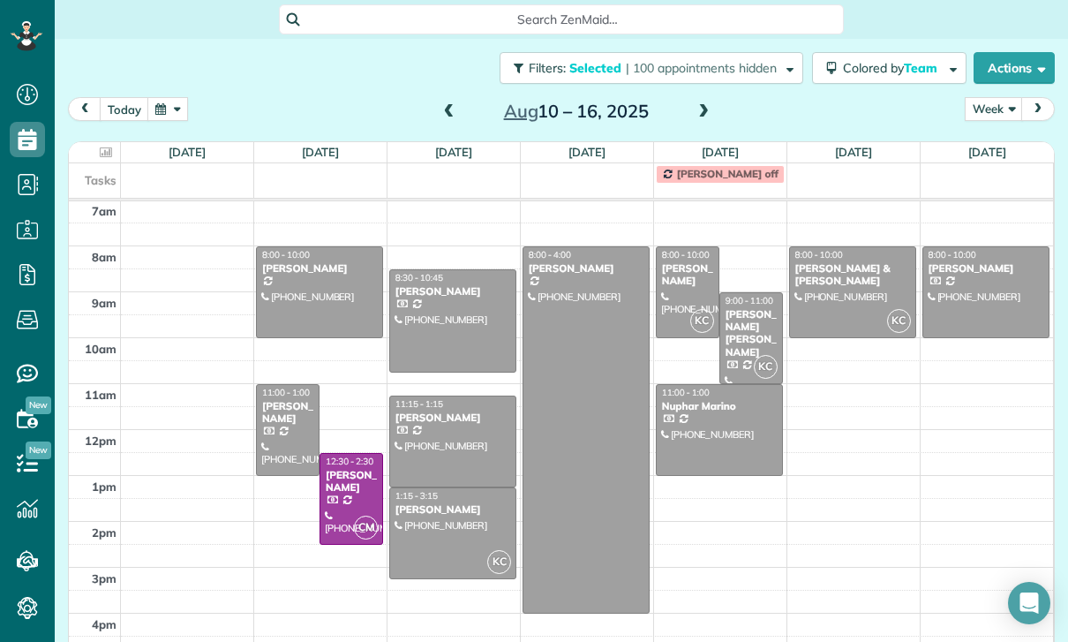
click at [711, 102] on span at bounding box center [703, 112] width 19 height 26
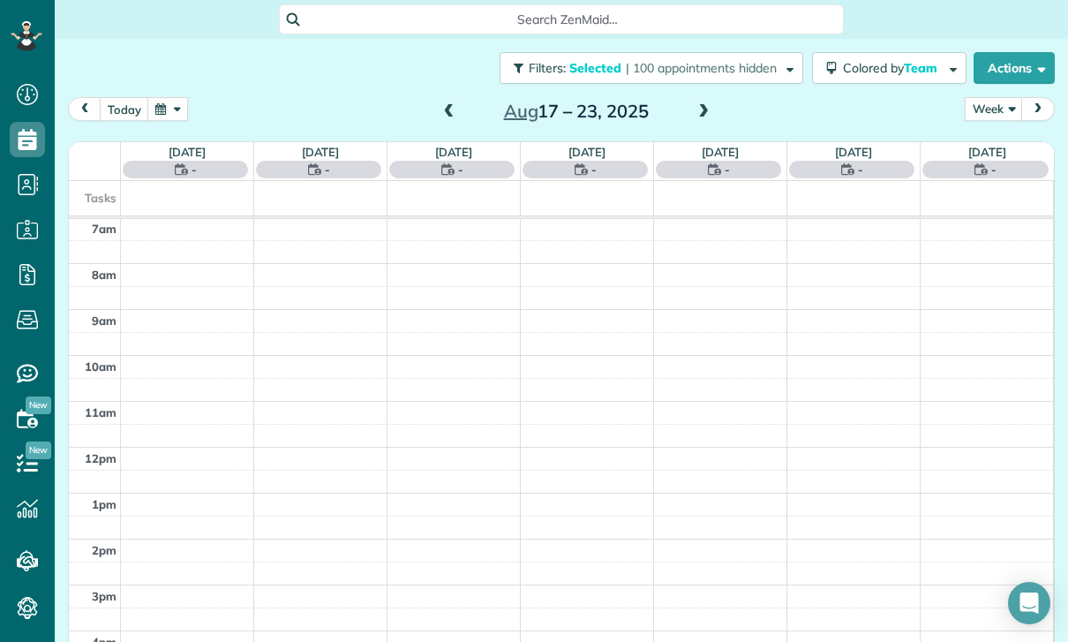
scroll to position [139, 0]
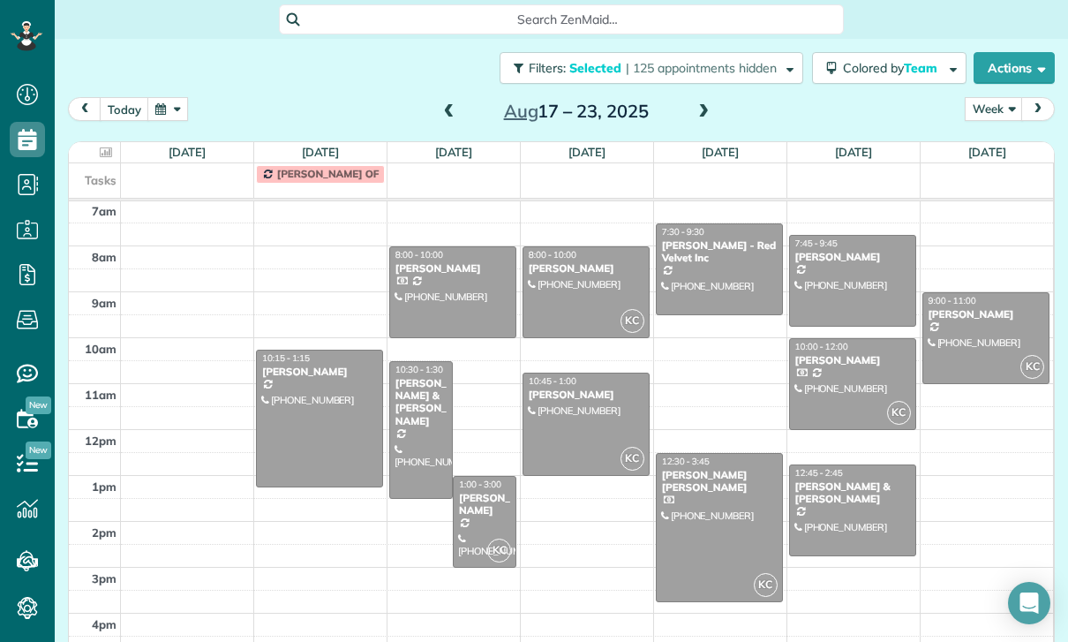
click at [309, 426] on div at bounding box center [319, 418] width 125 height 136
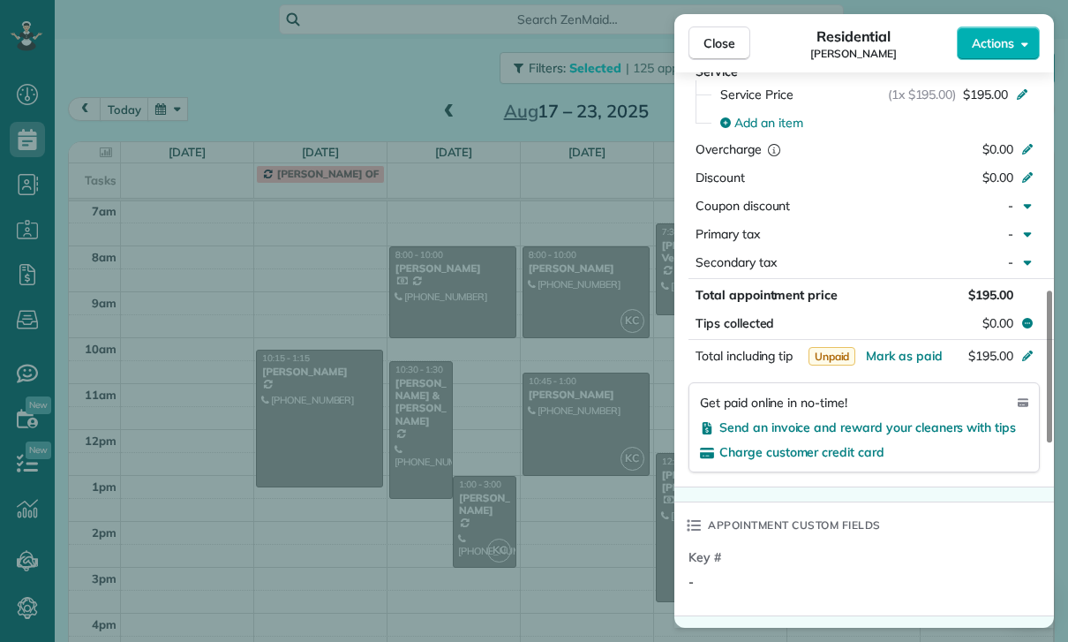
scroll to position [871, 0]
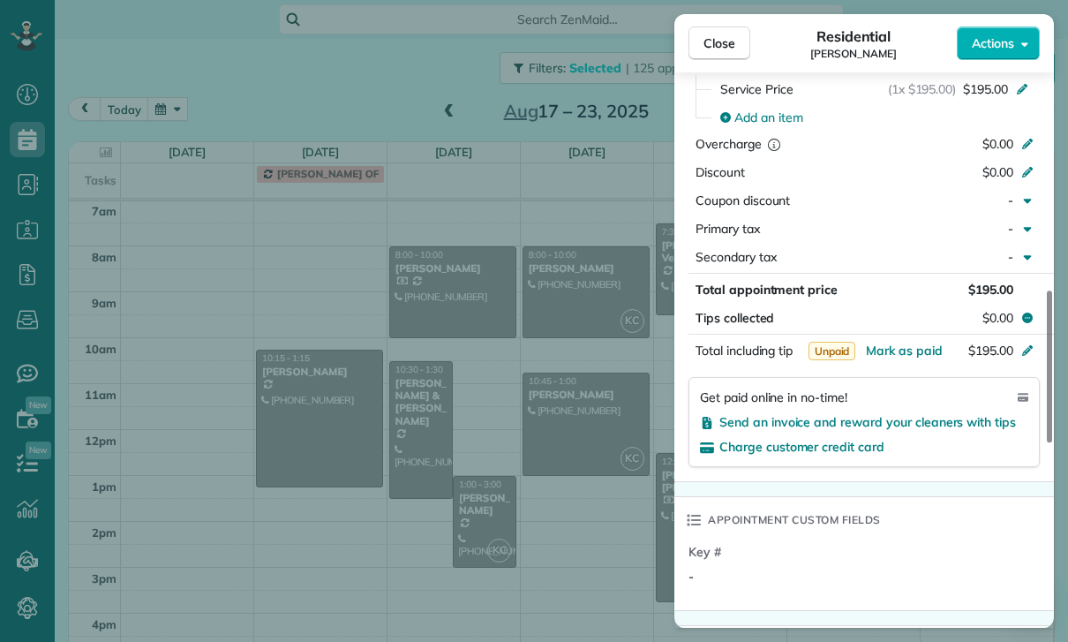
click at [588, 533] on div "Close Residential Sandy Hsu Actions Status Yet to Confirm Sandy Hsu · Open prof…" at bounding box center [534, 321] width 1068 height 642
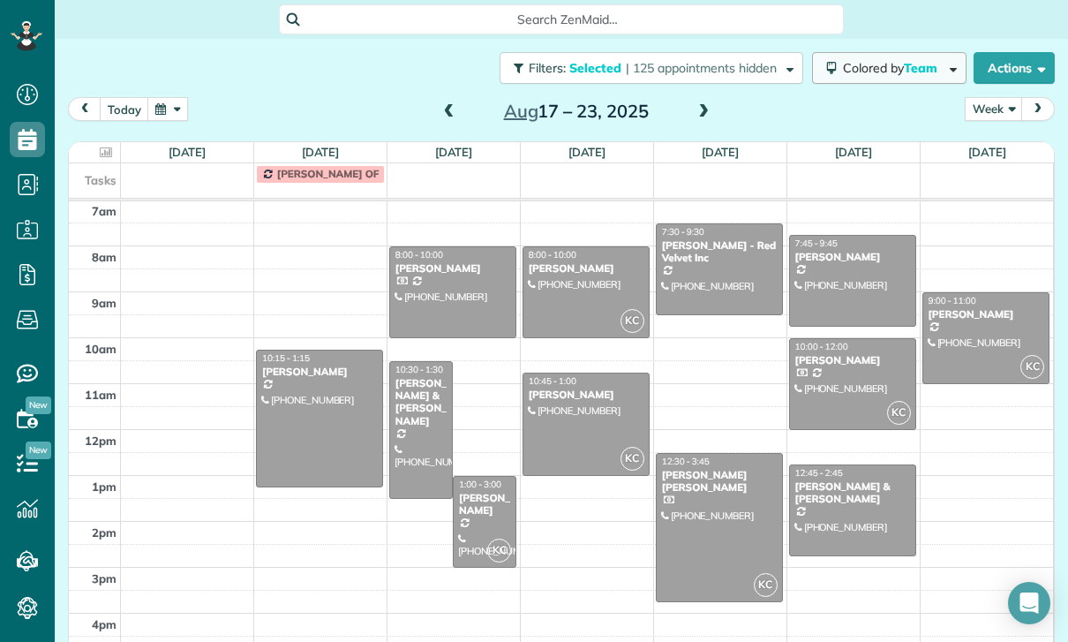
click at [884, 75] on span "Colored by Team" at bounding box center [893, 68] width 101 height 16
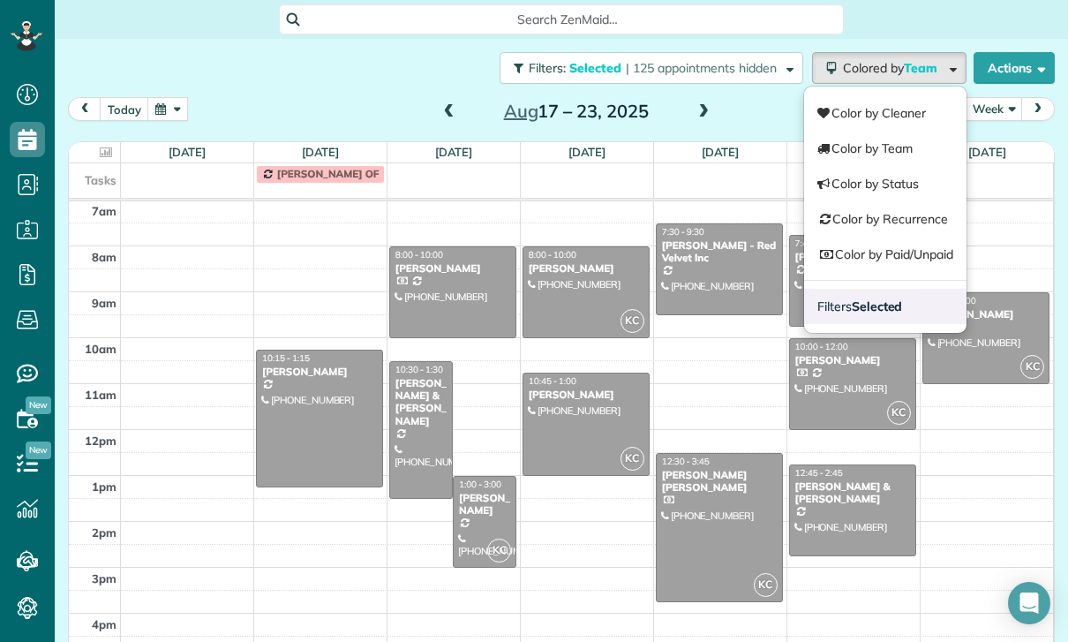
click at [892, 315] on link "Filters Selected" at bounding box center [885, 306] width 162 height 35
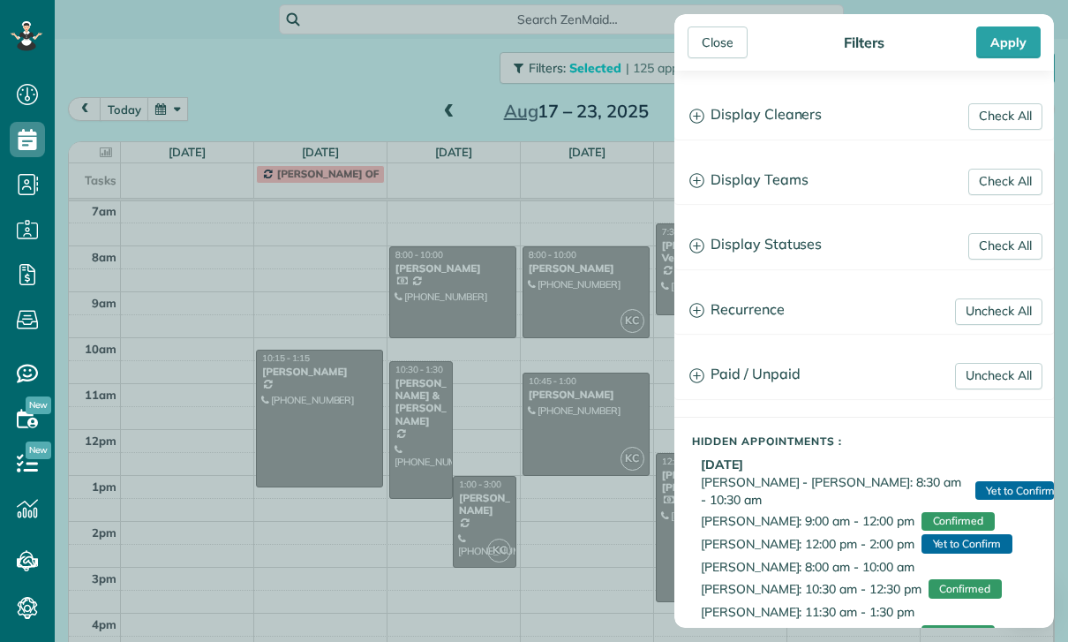
click at [782, 246] on h3 "Display Statuses" at bounding box center [864, 244] width 378 height 45
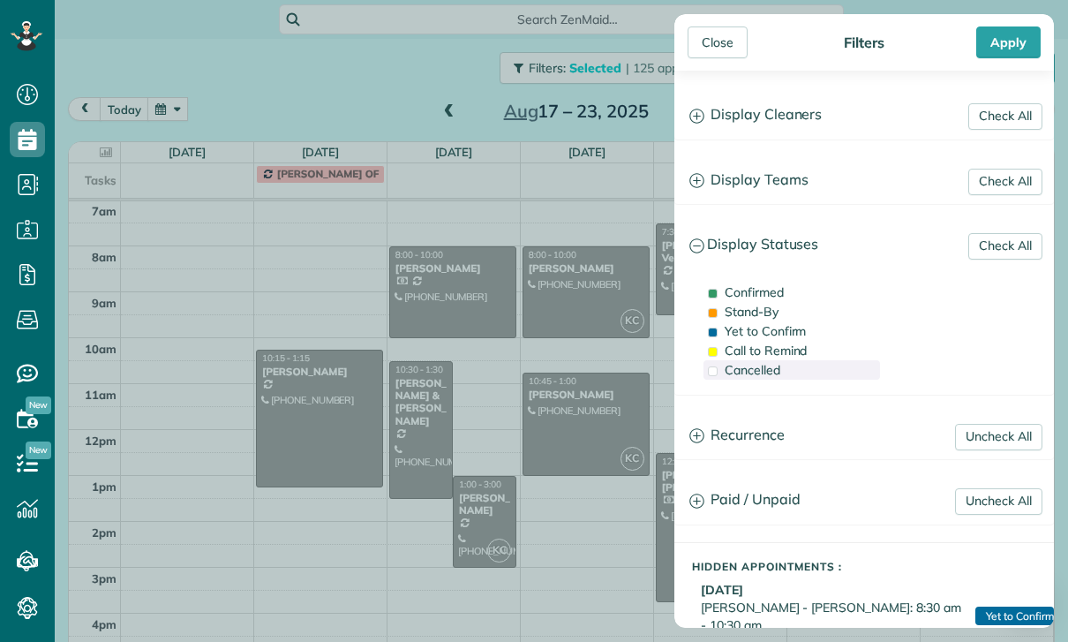
click at [759, 378] on span "Cancelled" at bounding box center [753, 370] width 56 height 16
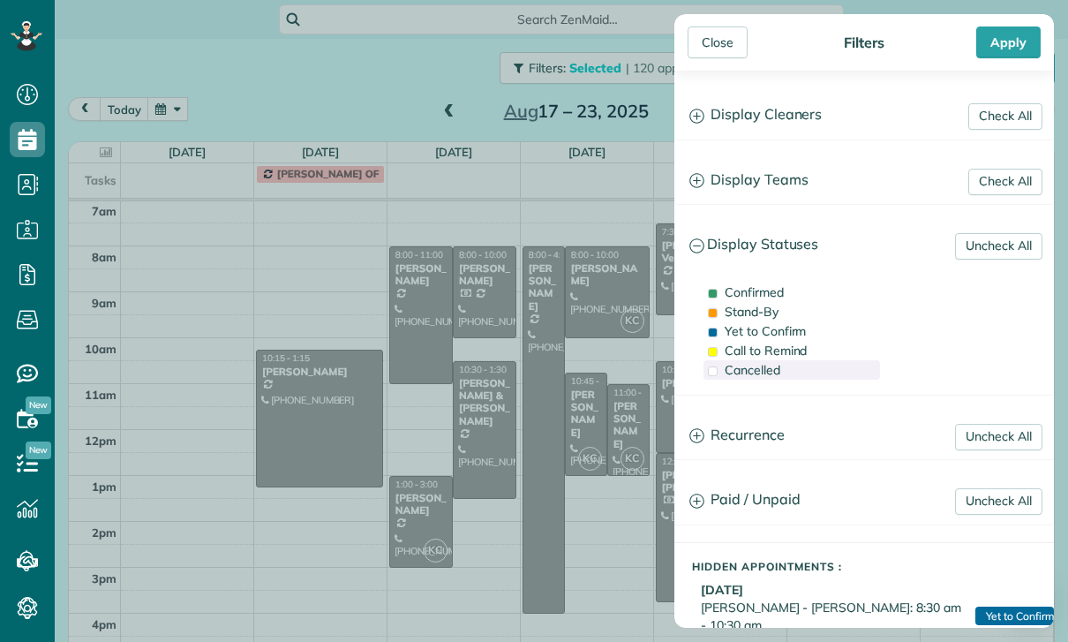
scroll to position [139, 0]
click at [758, 443] on h3 "Recurrence" at bounding box center [864, 435] width 378 height 45
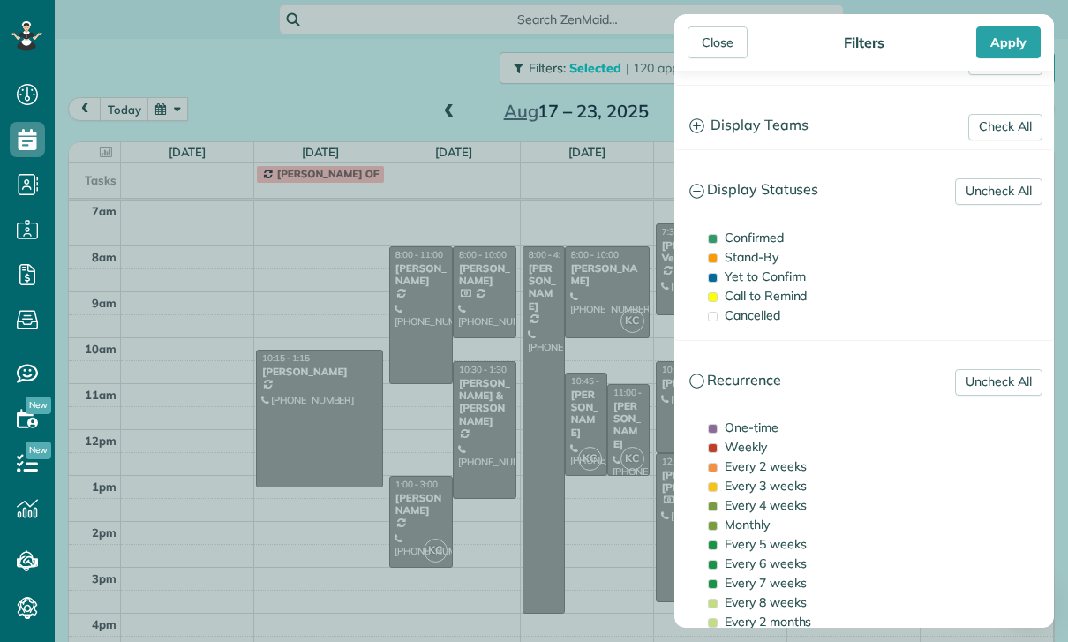
scroll to position [7, 0]
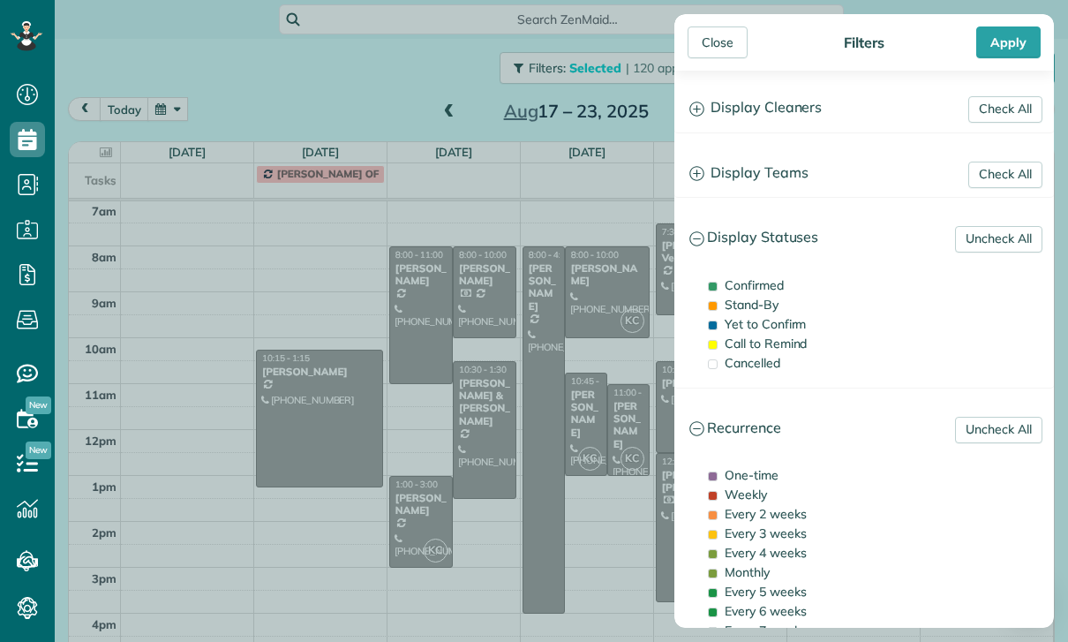
click at [776, 176] on h3 "Display Teams" at bounding box center [864, 173] width 378 height 45
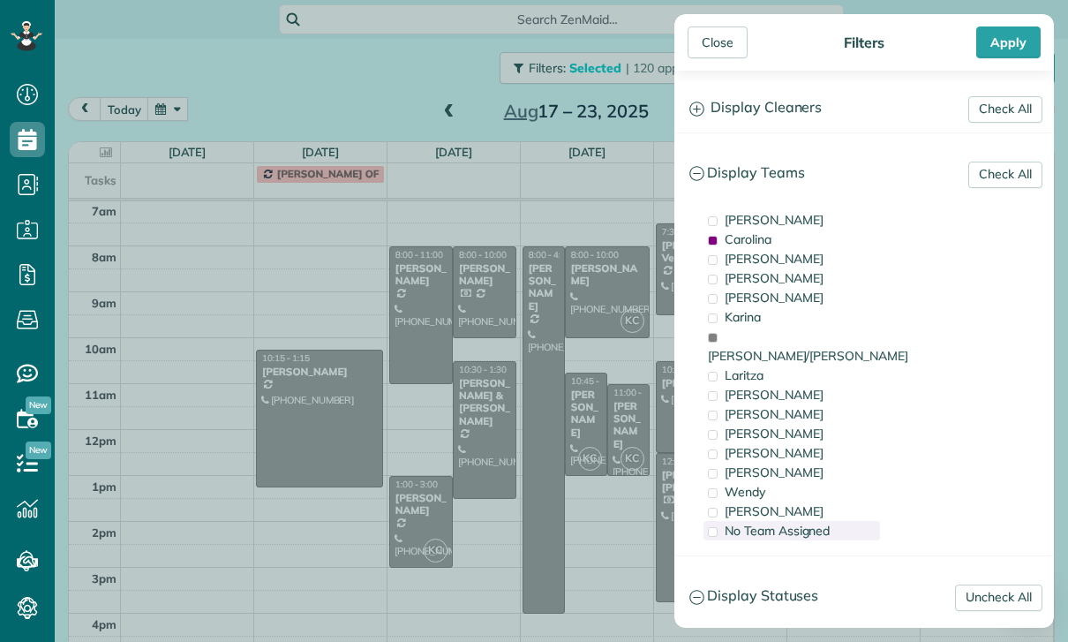
click at [764, 523] on span "No Team Assigned" at bounding box center [777, 531] width 105 height 16
click at [1003, 41] on div "Apply" at bounding box center [1008, 42] width 64 height 32
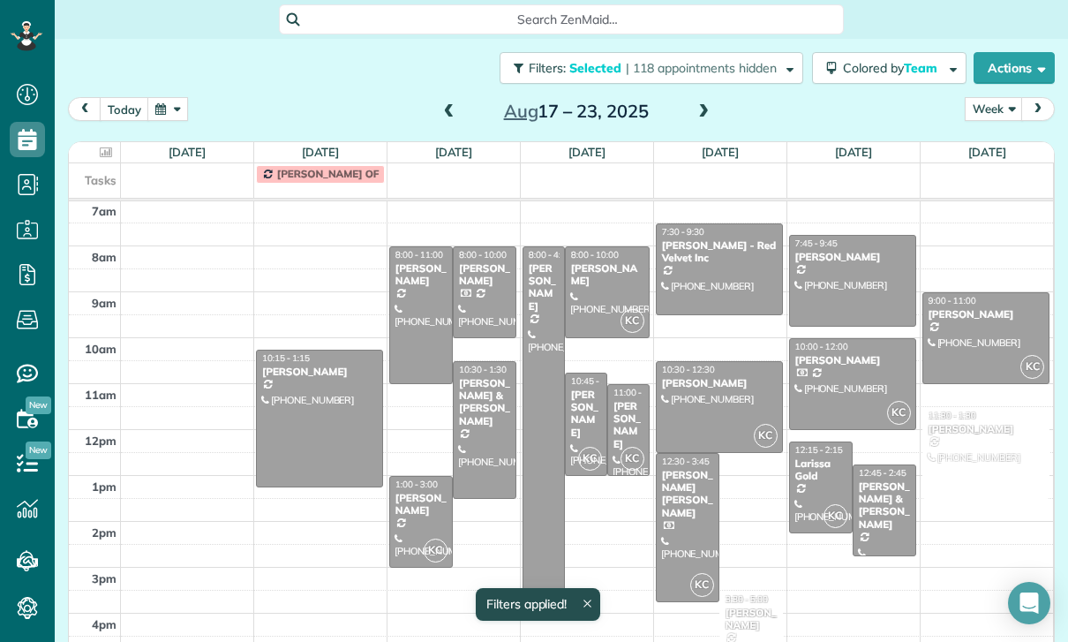
click at [447, 115] on span at bounding box center [449, 112] width 19 height 16
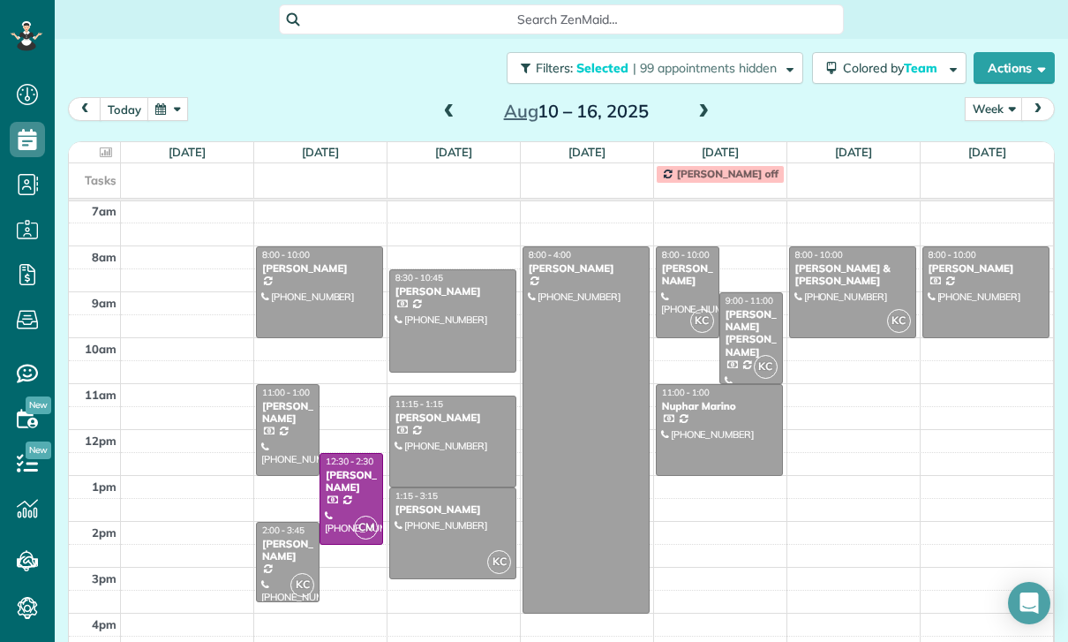
click at [285, 558] on div "Alexander Glantz" at bounding box center [287, 551] width 53 height 26
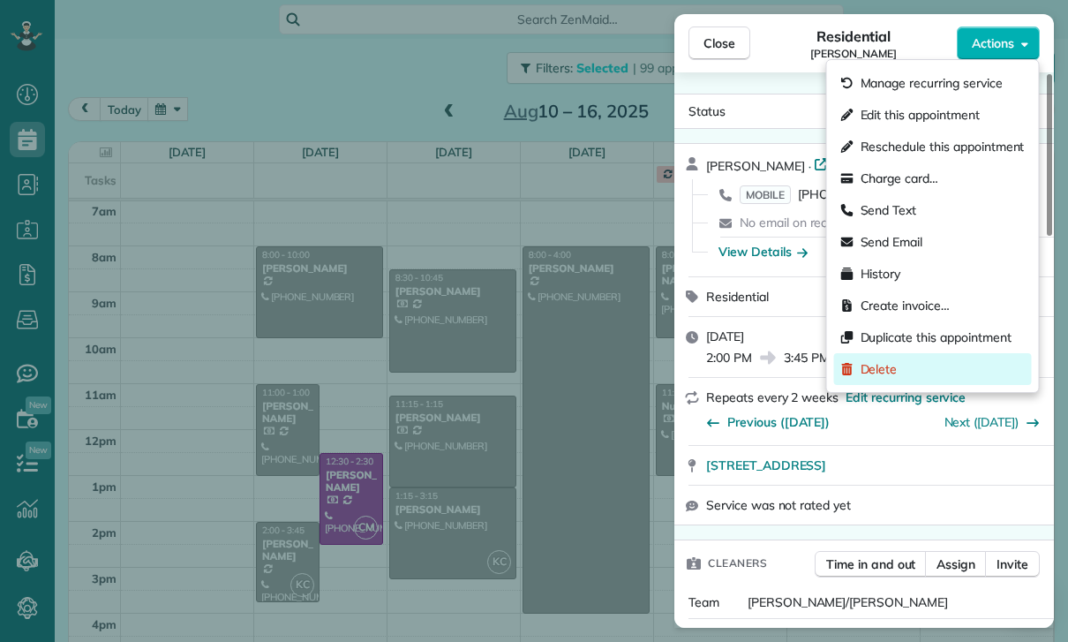
click at [870, 373] on span "Delete" at bounding box center [879, 369] width 37 height 18
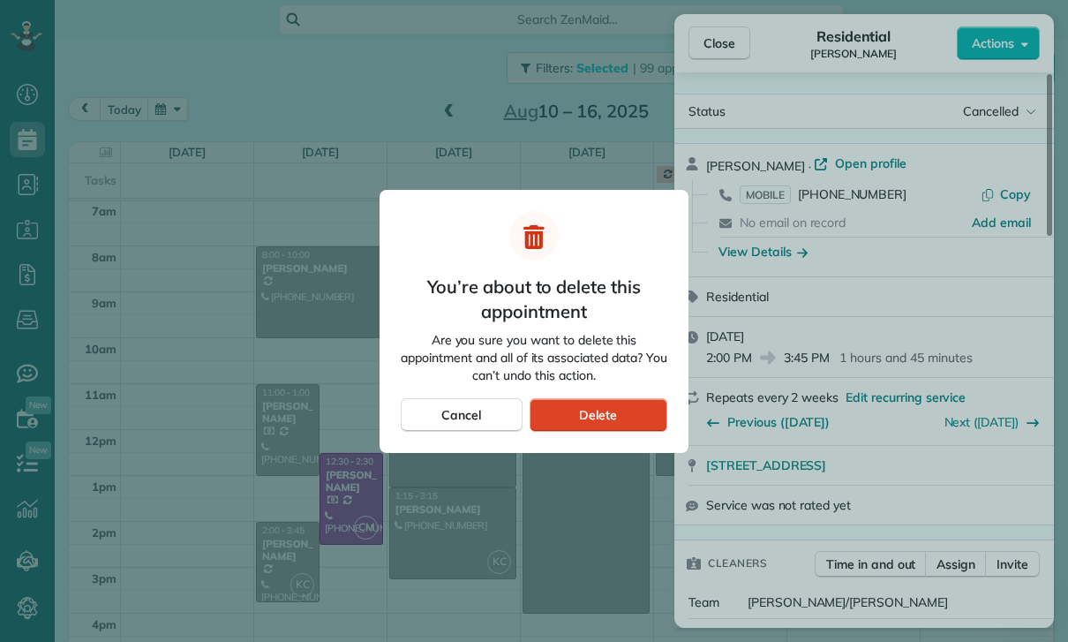
click at [620, 422] on div "Delete" at bounding box center [599, 415] width 138 height 34
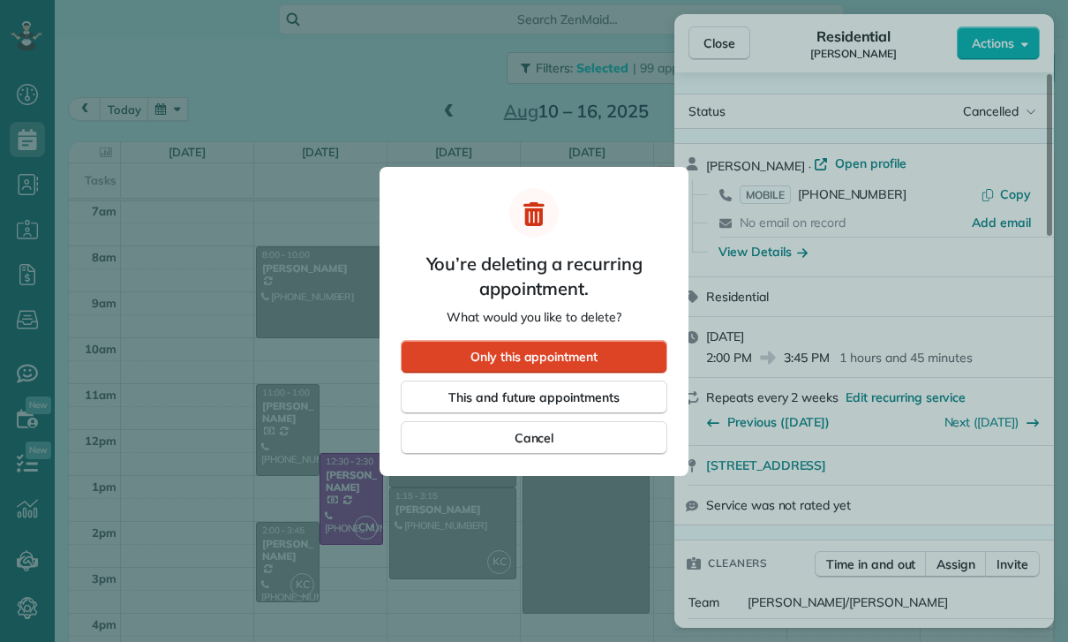
click at [575, 351] on span "Only this appointment" at bounding box center [533, 357] width 127 height 18
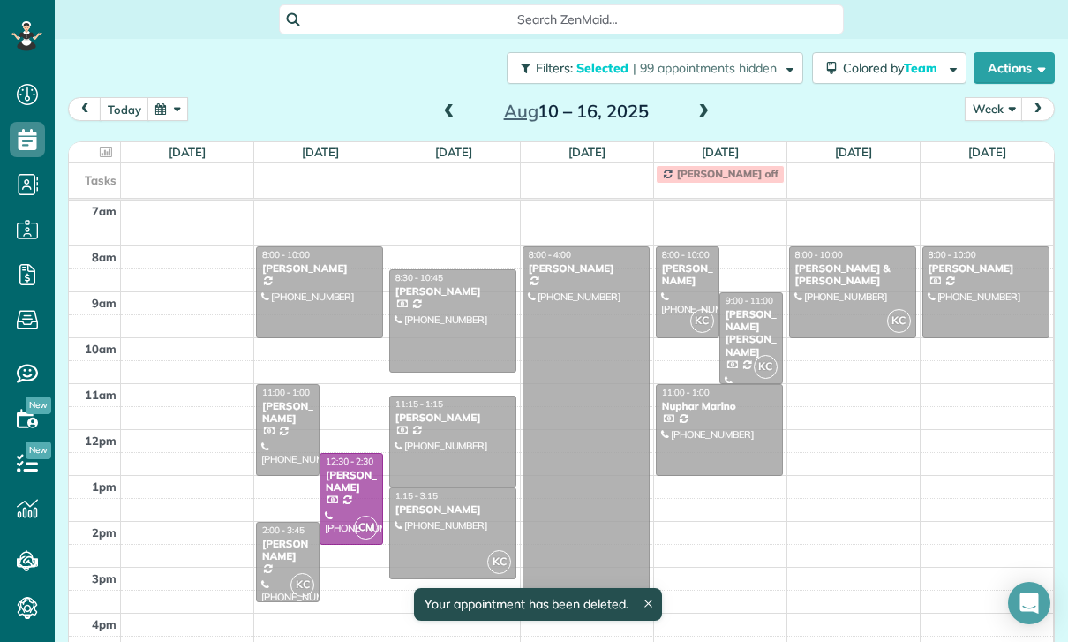
scroll to position [139, 0]
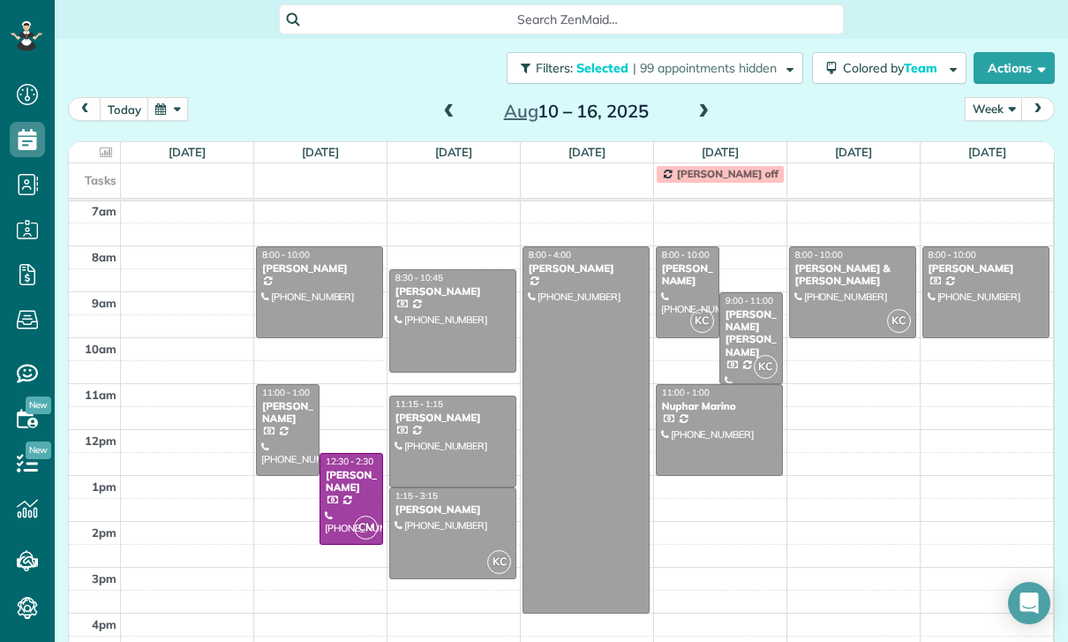
click at [698, 118] on span at bounding box center [703, 112] width 19 height 16
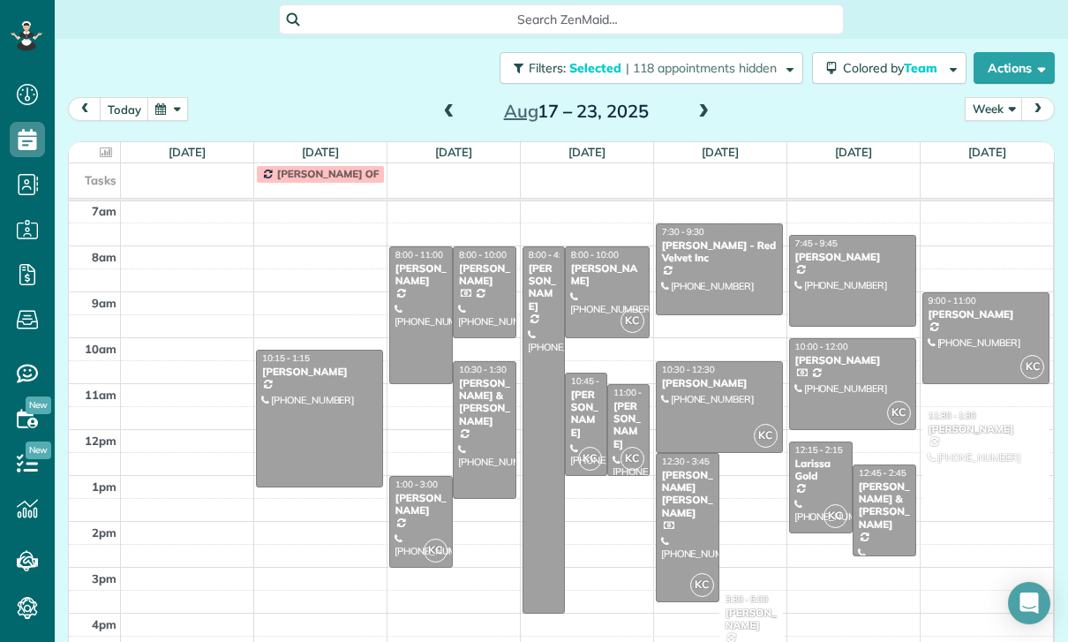
click at [709, 108] on span at bounding box center [703, 112] width 19 height 16
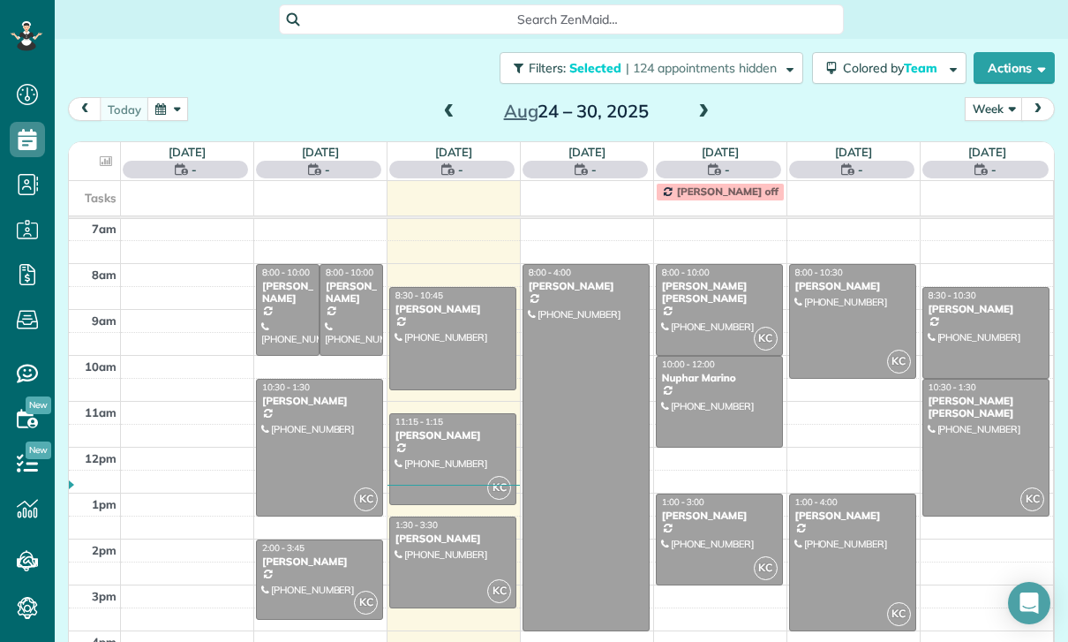
click at [709, 102] on span at bounding box center [703, 112] width 19 height 26
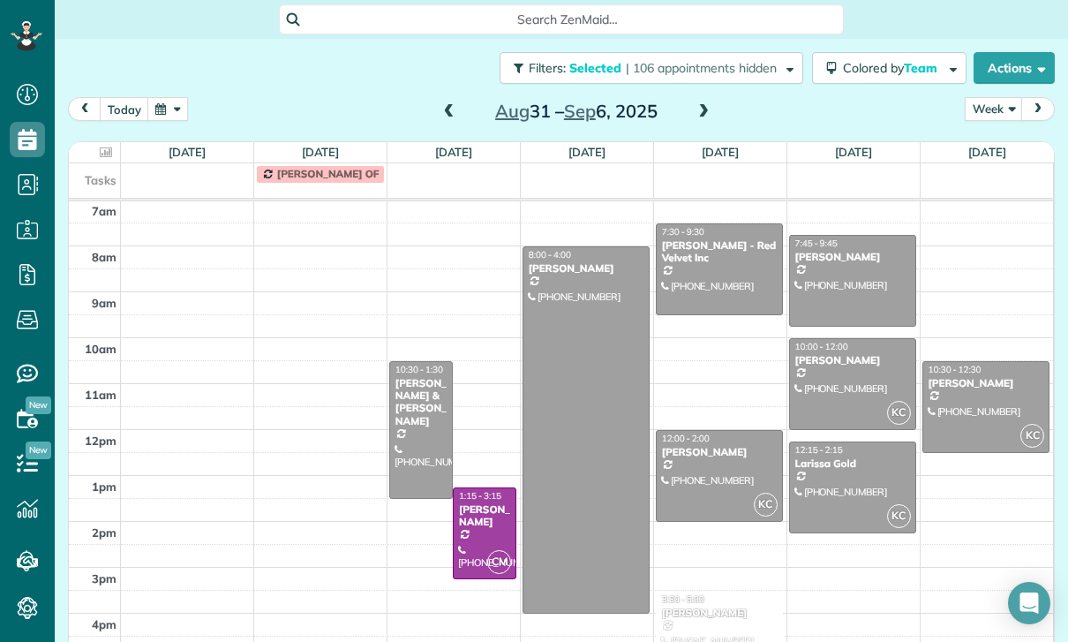
click at [707, 103] on span at bounding box center [703, 112] width 19 height 26
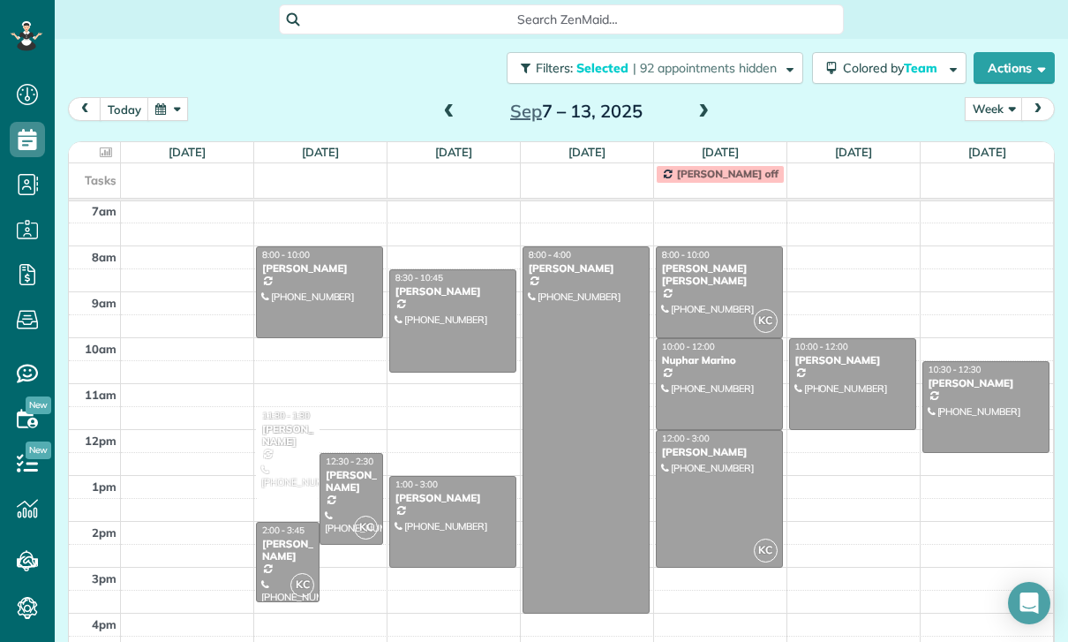
click at [696, 117] on span at bounding box center [703, 112] width 19 height 16
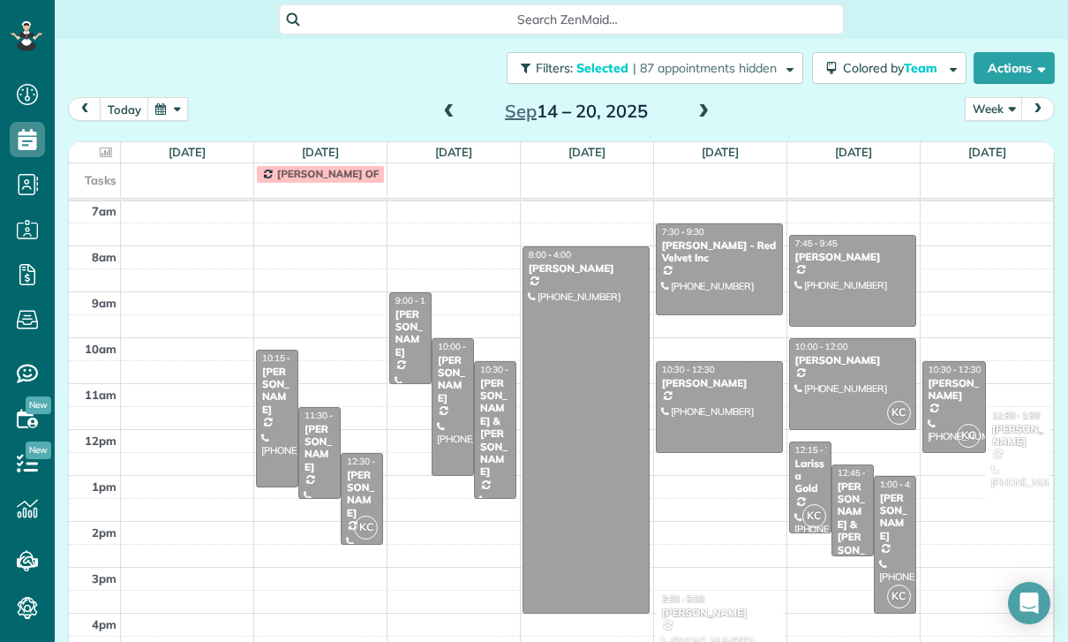
click at [176, 112] on button "button" at bounding box center [167, 109] width 41 height 24
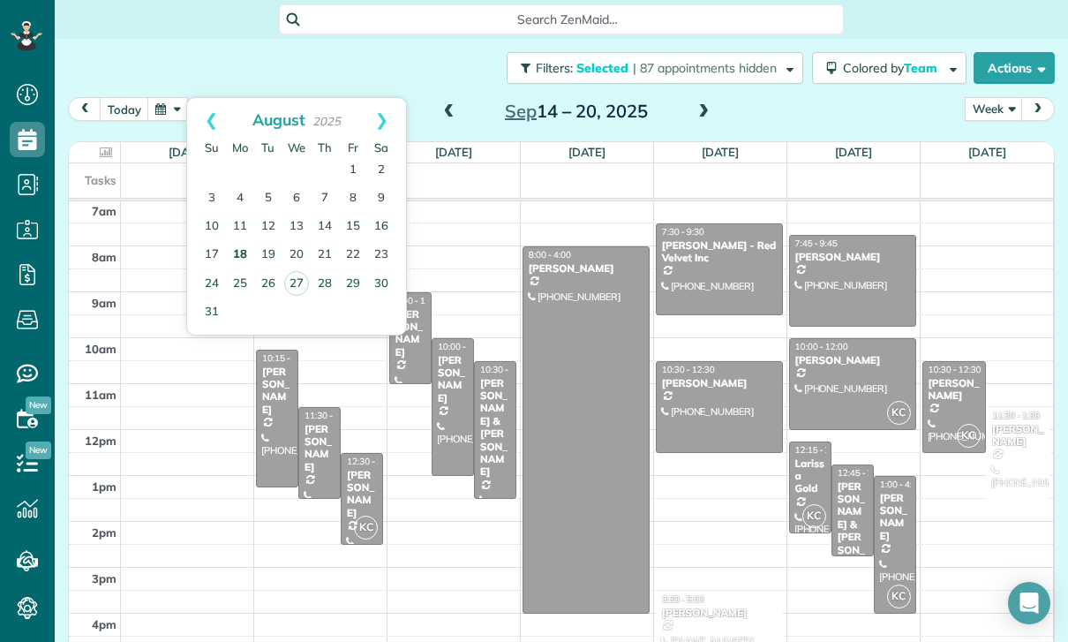
click at [235, 253] on link "18" at bounding box center [240, 255] width 28 height 28
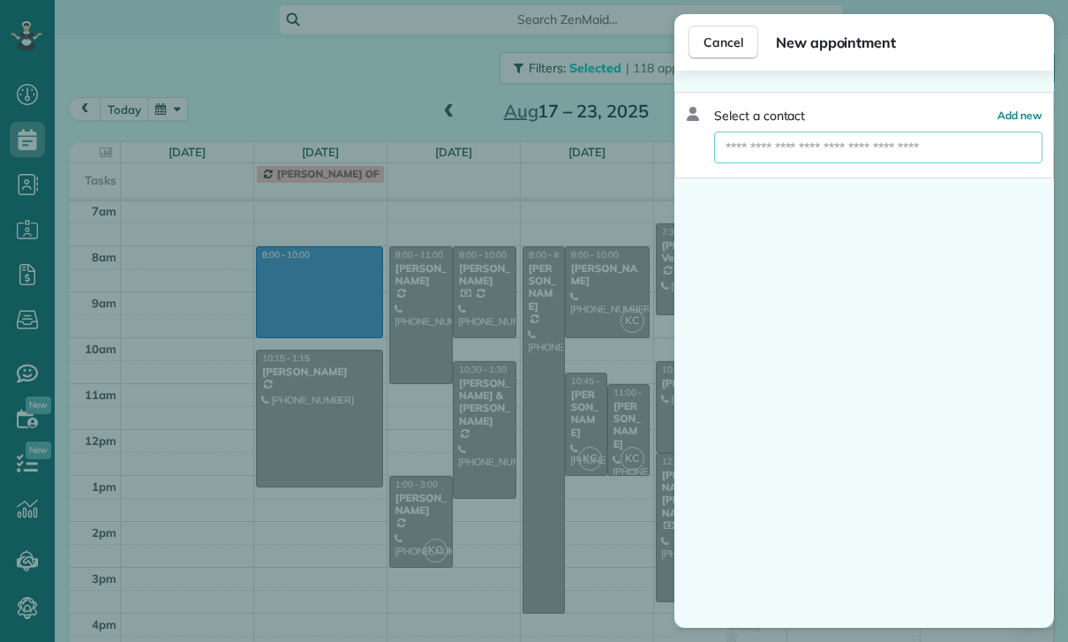
click at [813, 151] on input "text" at bounding box center [878, 148] width 328 height 32
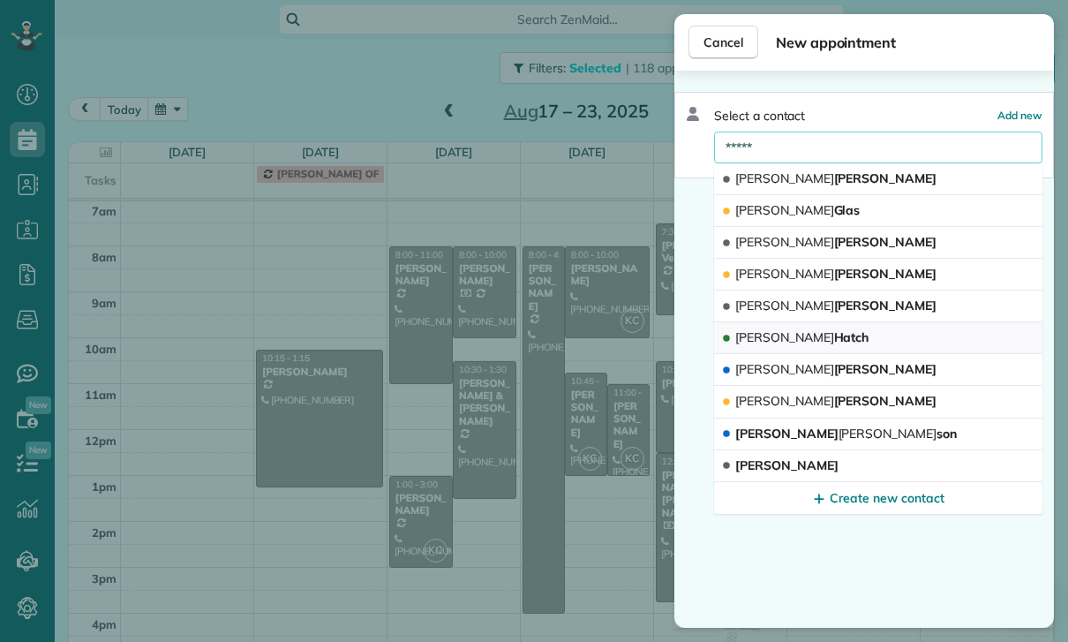
type input "*****"
click at [844, 337] on button "Aaron Hatch" at bounding box center [878, 338] width 328 height 32
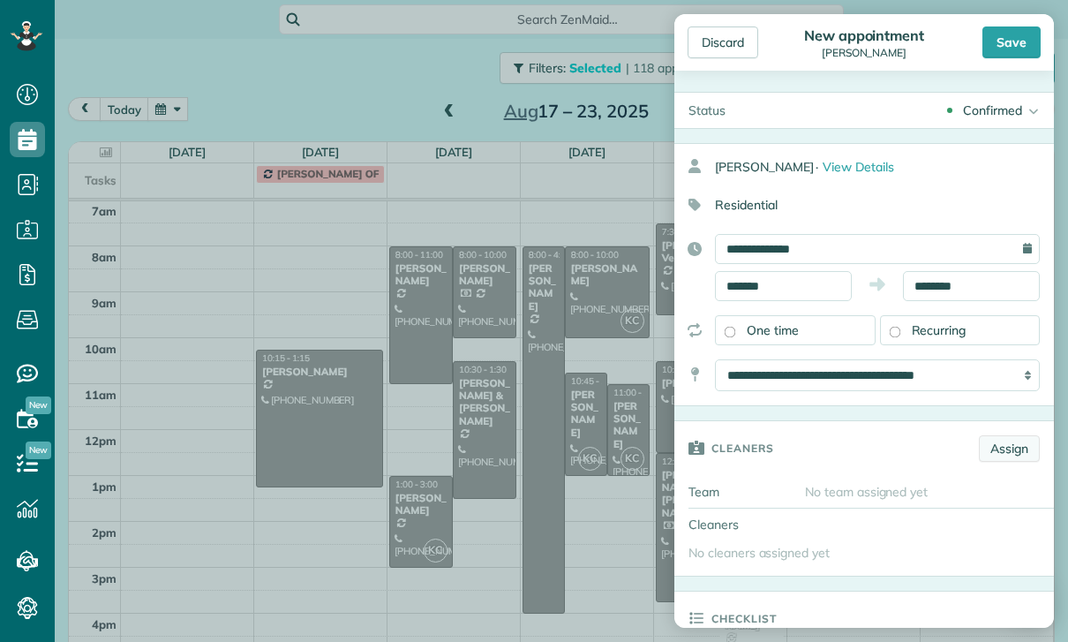
click at [1023, 449] on link "Assign" at bounding box center [1009, 448] width 61 height 26
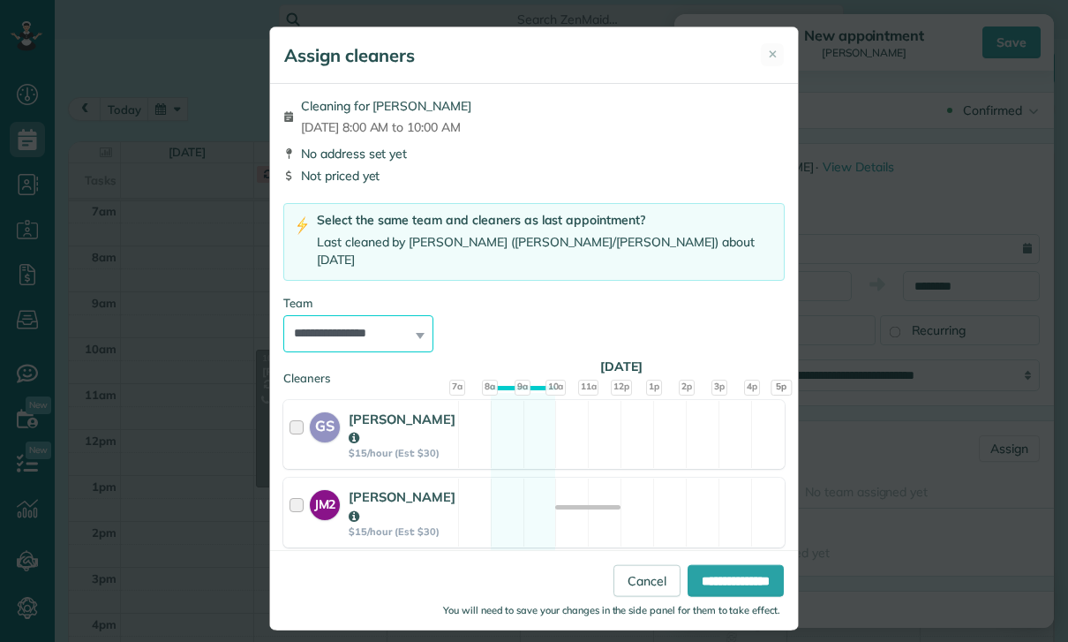
click at [371, 321] on select "**********" at bounding box center [358, 333] width 150 height 37
select select "**"
click at [726, 597] on input "**********" at bounding box center [736, 581] width 96 height 32
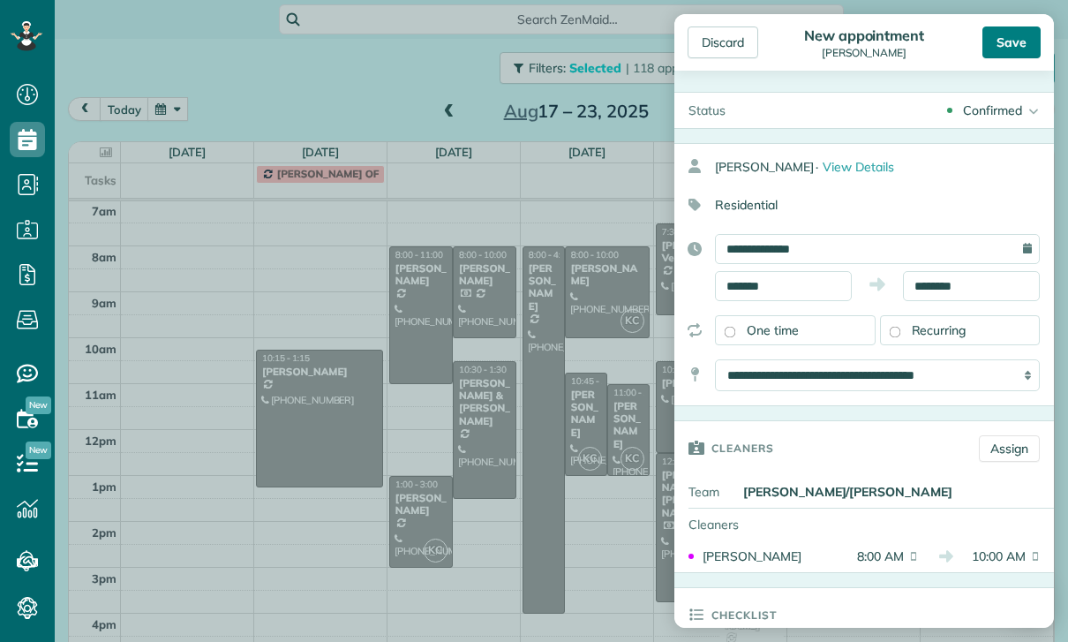
click at [1026, 32] on div "Save" at bounding box center [1011, 42] width 58 height 32
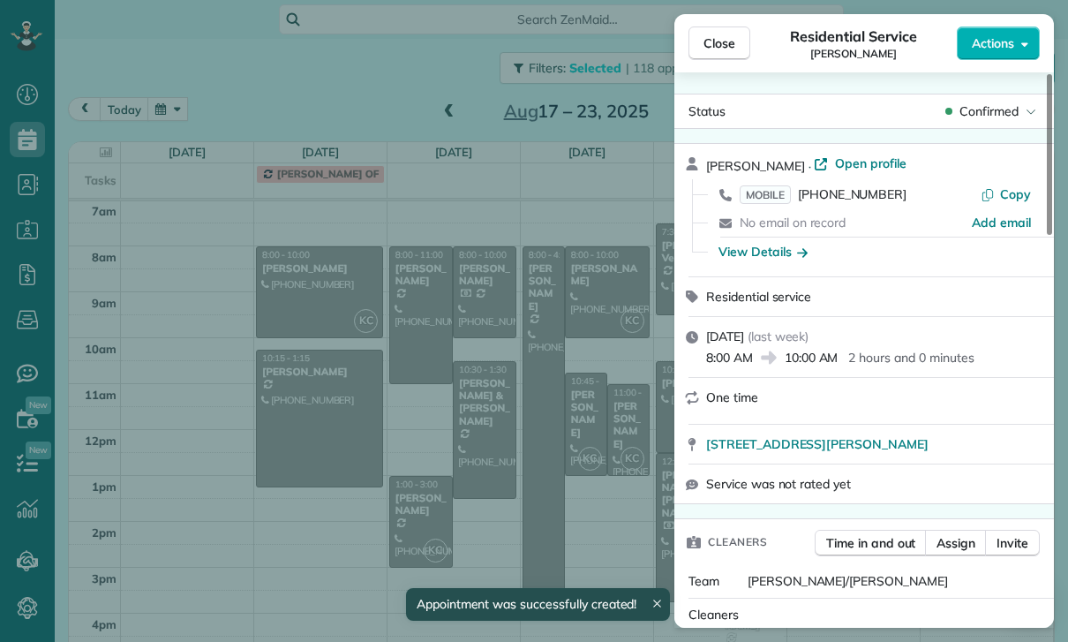
scroll to position [139, 0]
click at [845, 161] on span "Open profile" at bounding box center [871, 163] width 72 height 18
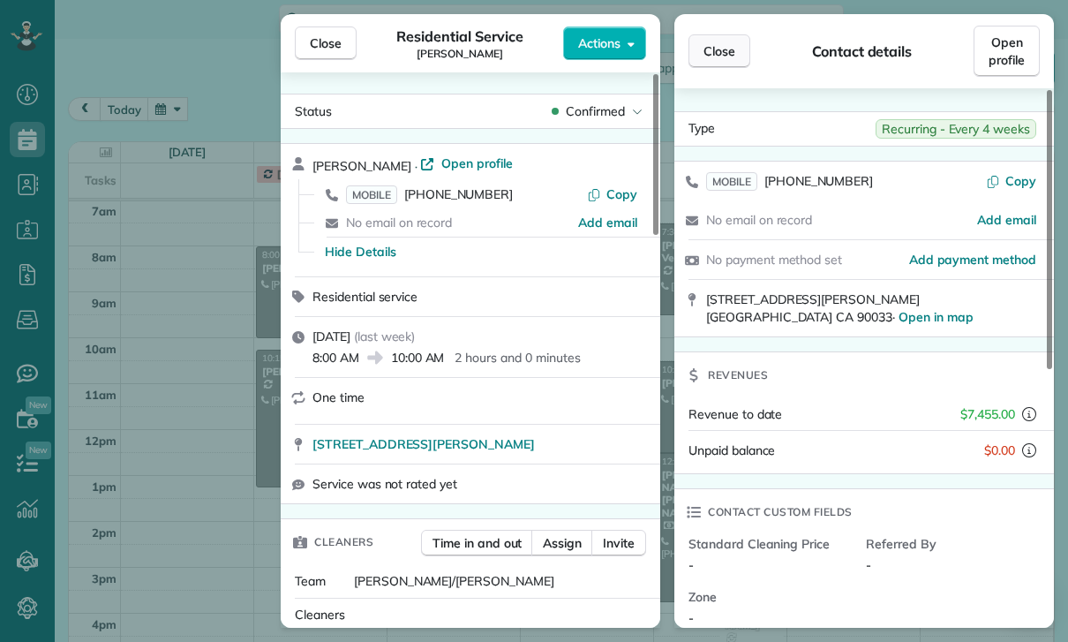
click at [737, 60] on button "Close" at bounding box center [720, 51] width 62 height 34
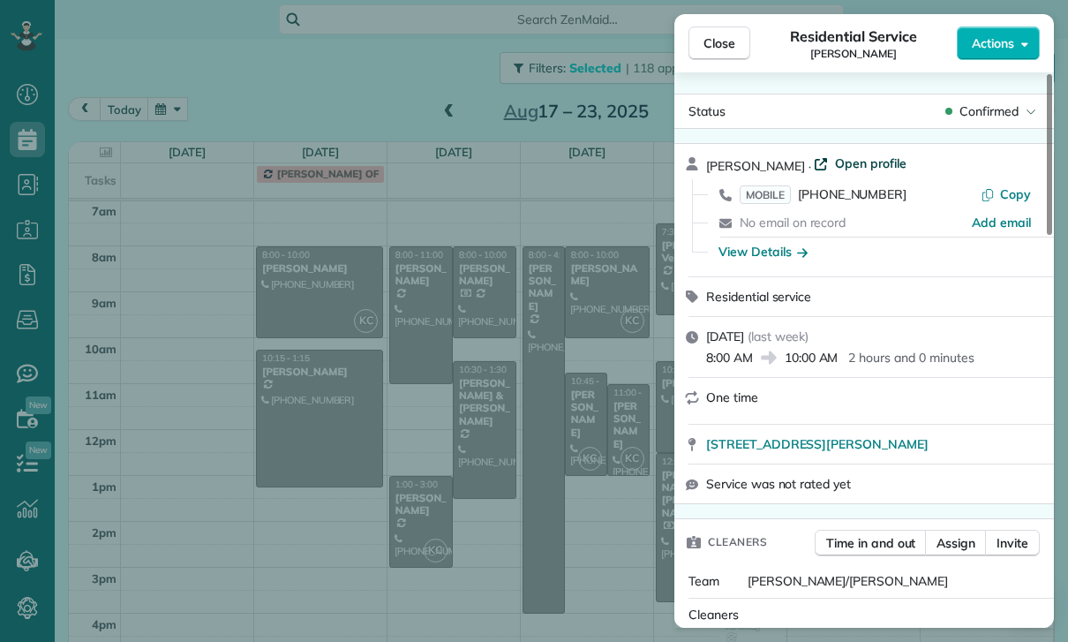
click at [852, 161] on span "Open profile" at bounding box center [871, 163] width 72 height 18
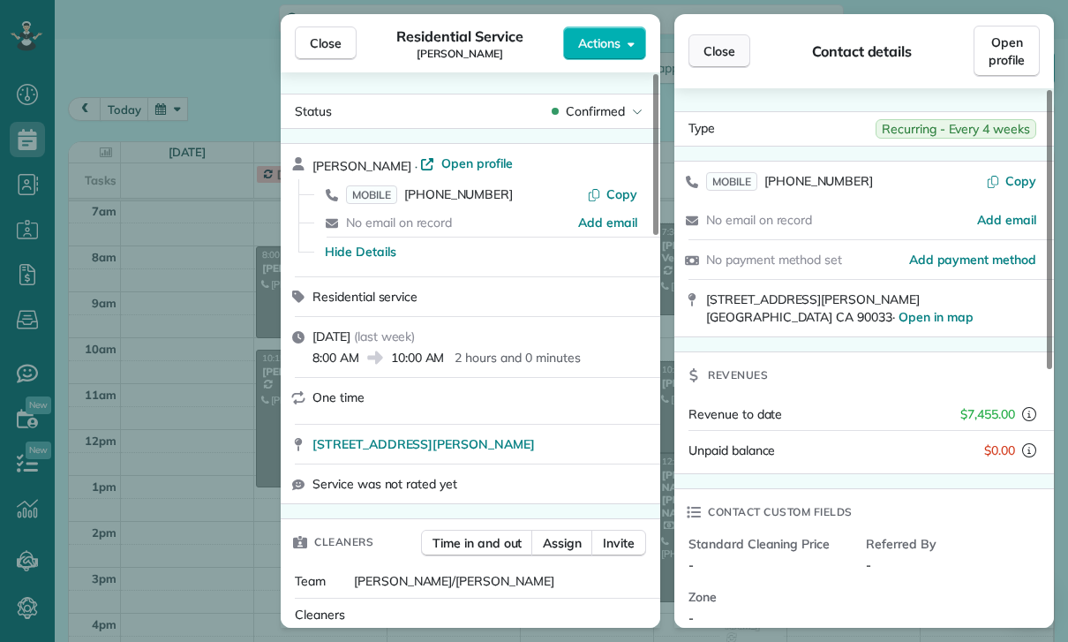
click at [733, 50] on span "Close" at bounding box center [720, 51] width 32 height 18
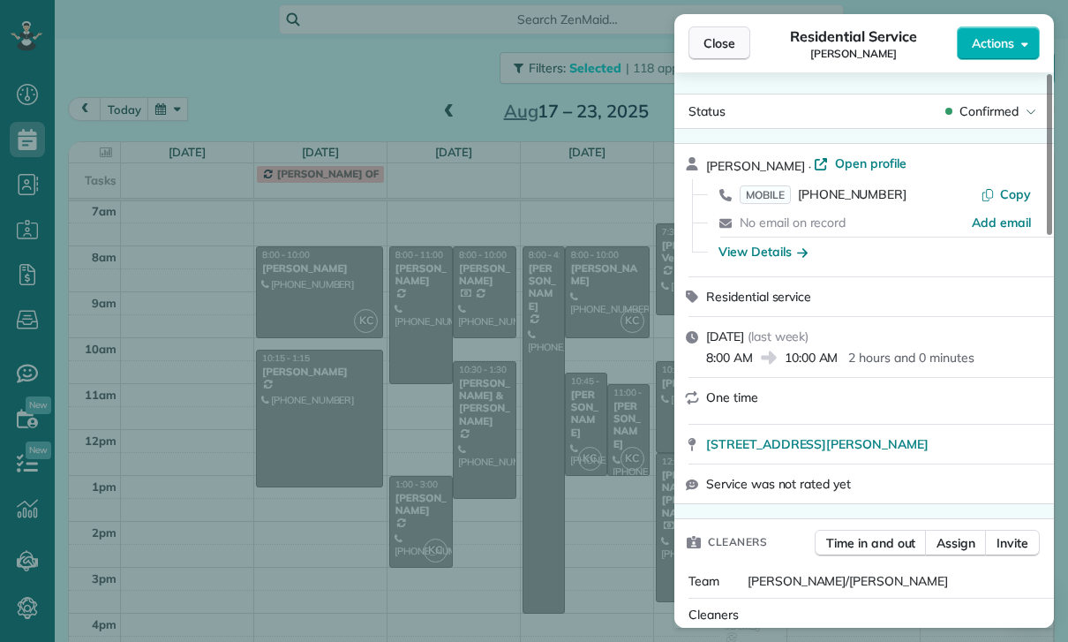
click at [731, 37] on span "Close" at bounding box center [720, 43] width 32 height 18
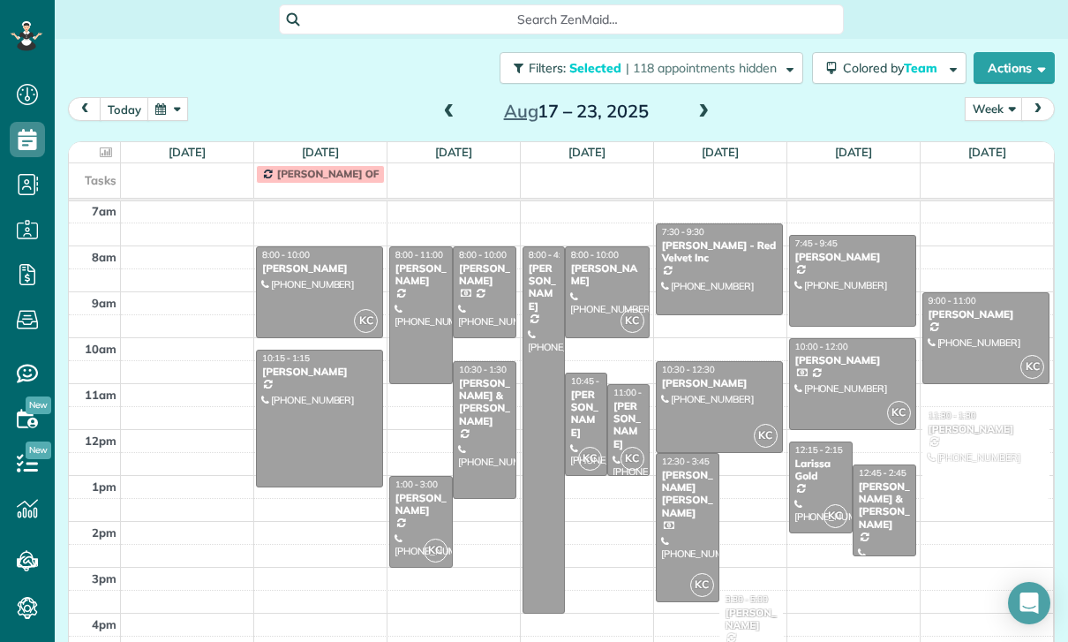
click at [709, 102] on span at bounding box center [703, 112] width 19 height 26
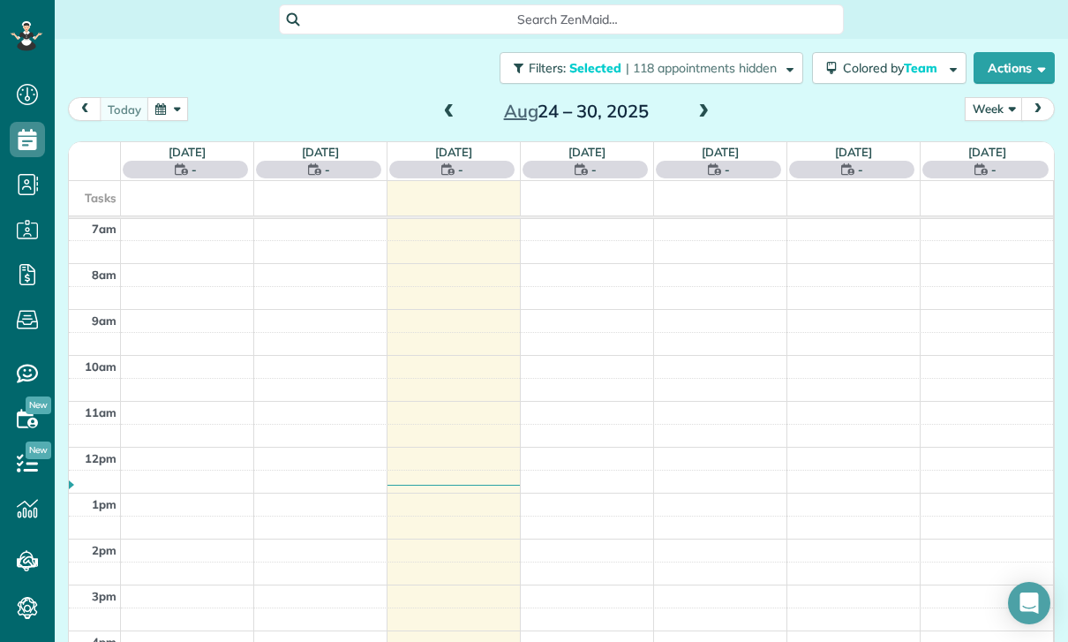
scroll to position [139, 0]
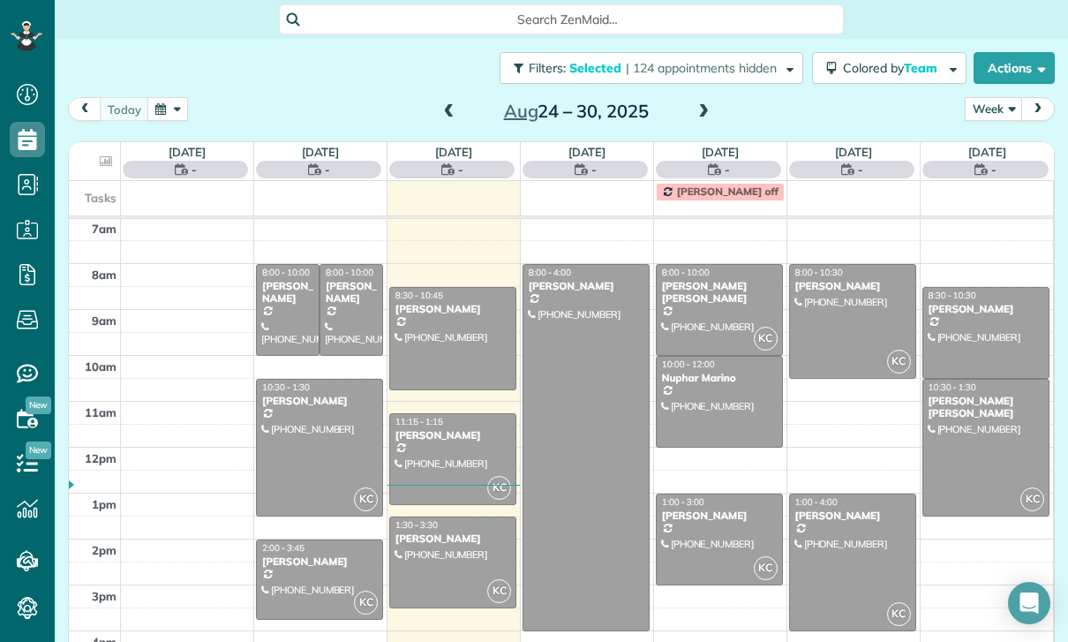
click at [450, 103] on span at bounding box center [449, 112] width 19 height 26
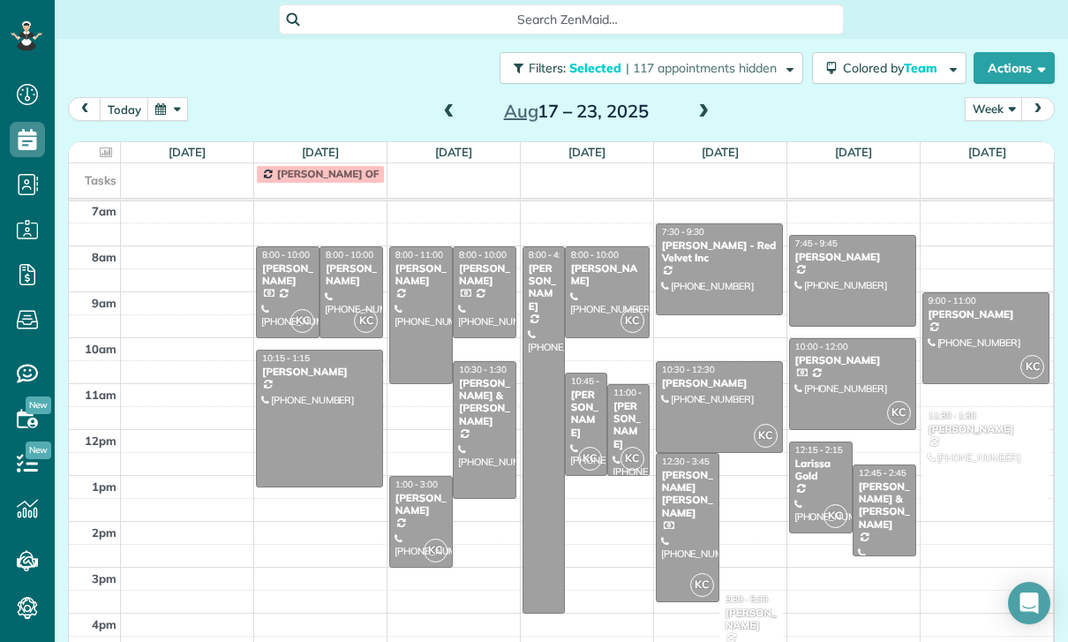
click at [282, 292] on div at bounding box center [288, 292] width 62 height 90
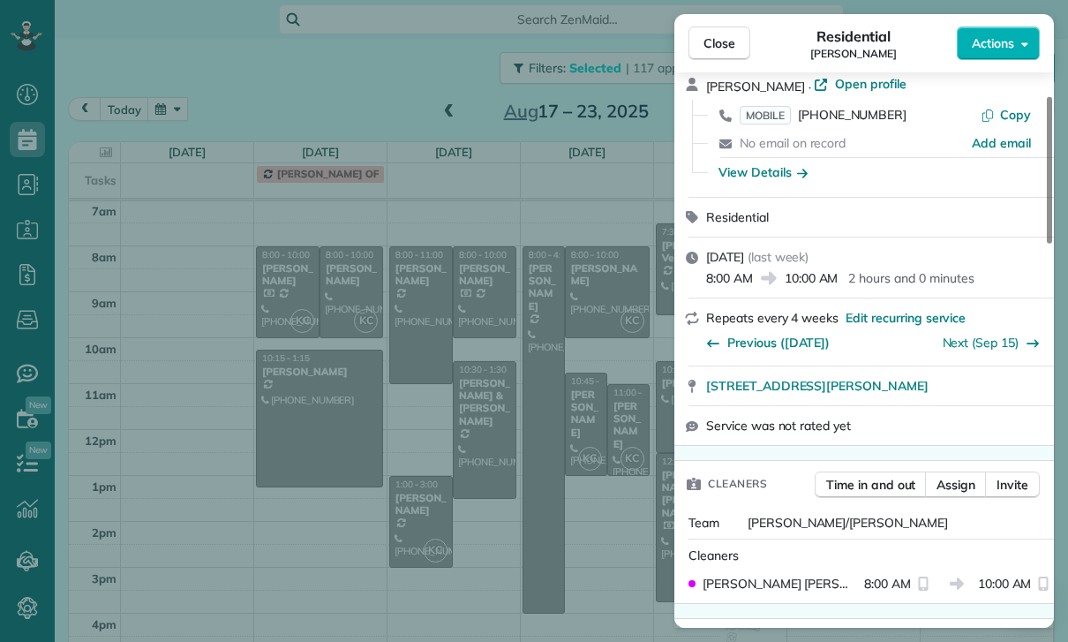
scroll to position [100, 0]
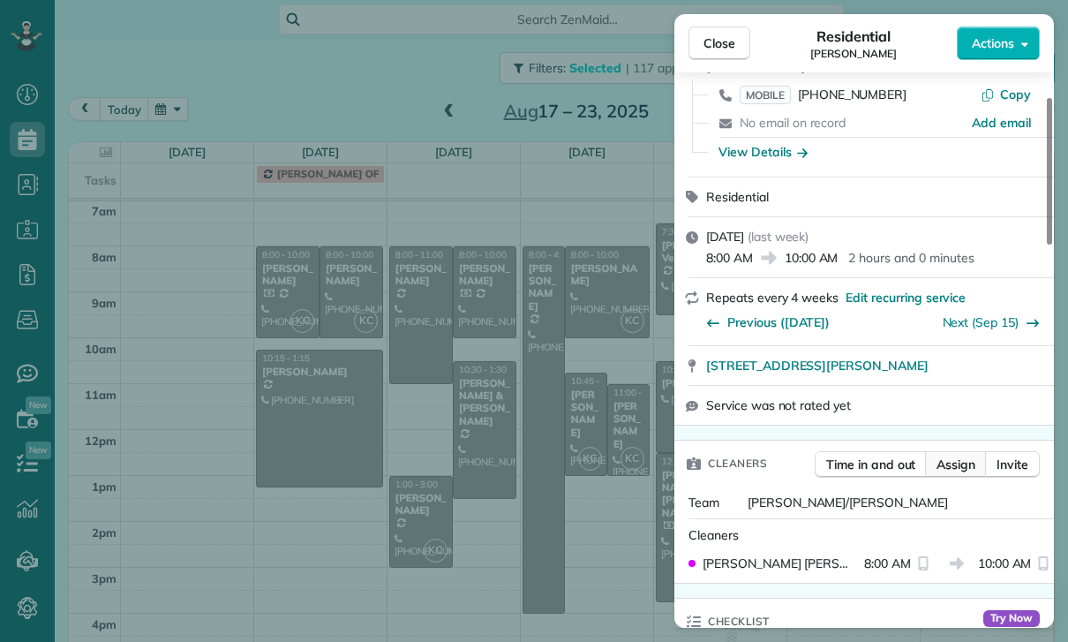
click at [929, 476] on button "Assign" at bounding box center [956, 464] width 62 height 26
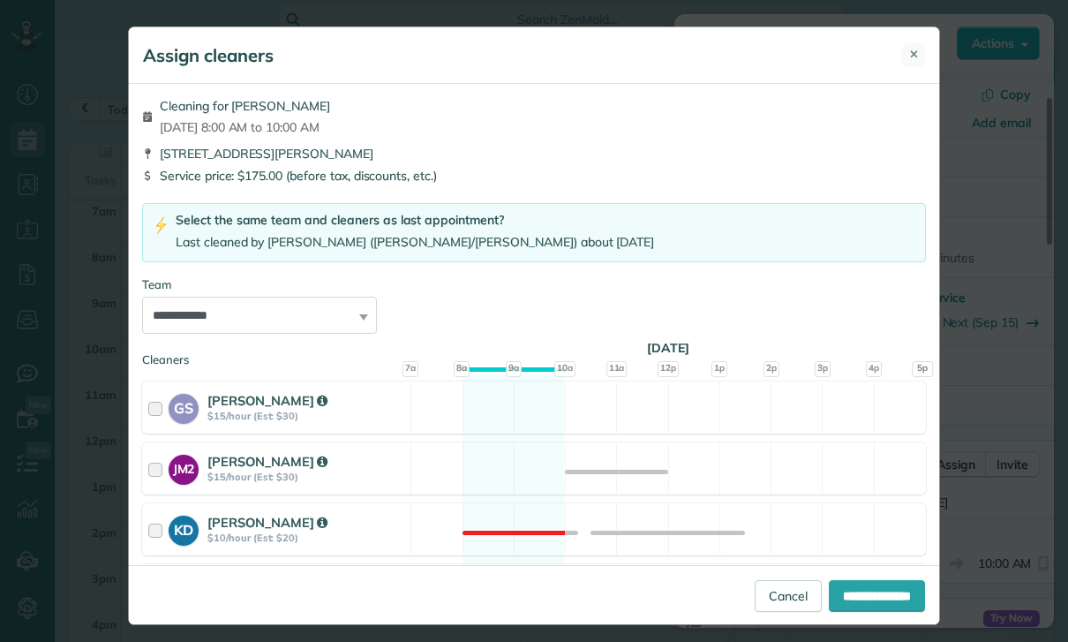
click at [913, 55] on span "✕" at bounding box center [914, 54] width 10 height 17
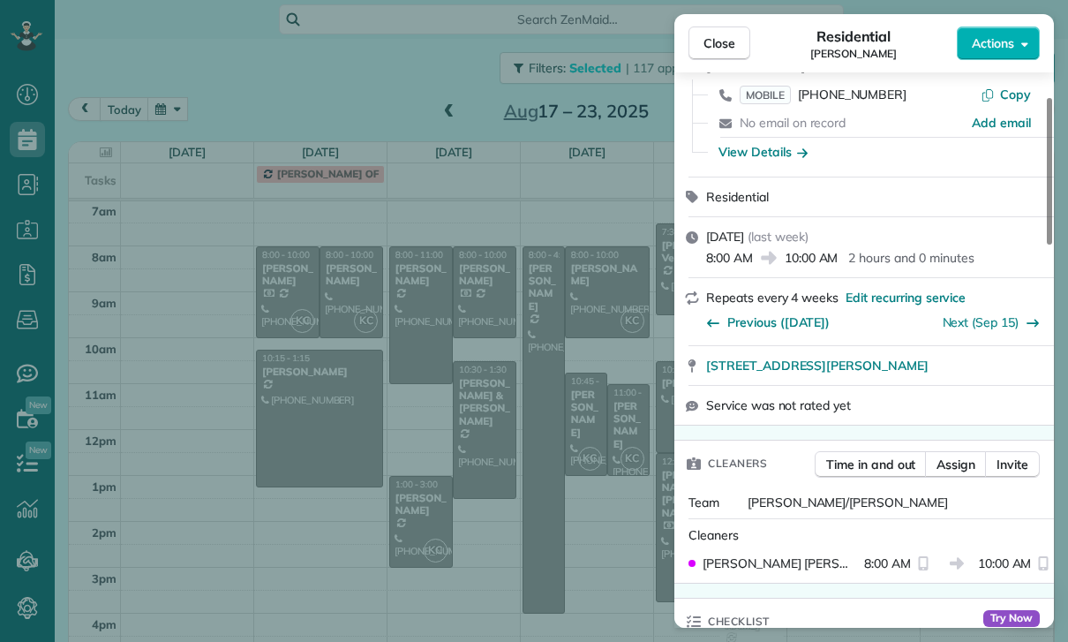
click at [350, 292] on div "Close Residential Aaron Hatch Actions Status Yet to Confirm Aaron Hatch · Open …" at bounding box center [534, 321] width 1068 height 642
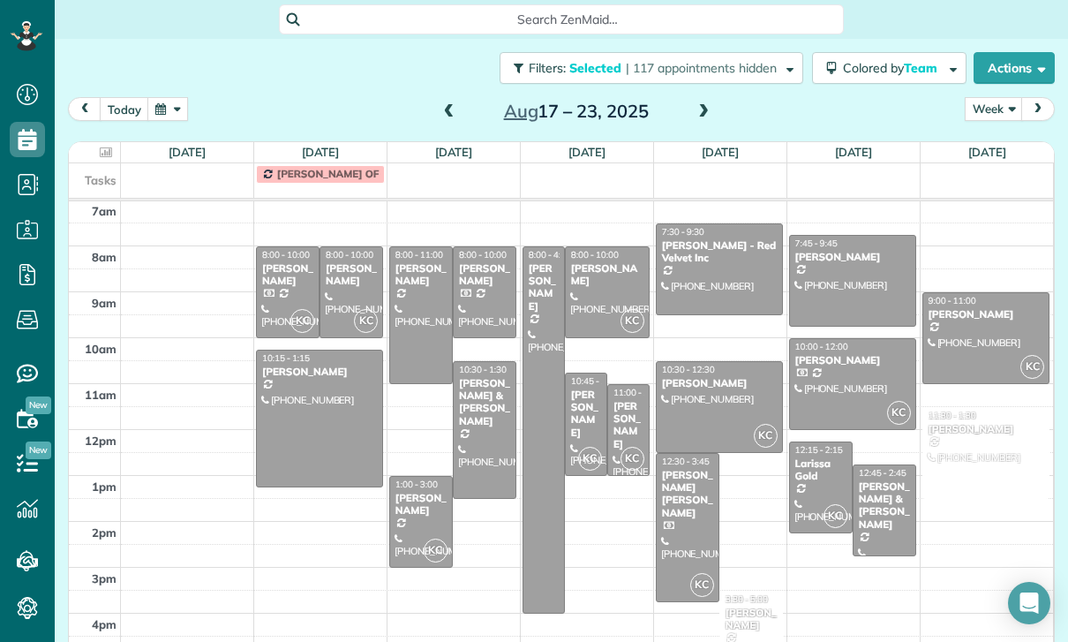
click at [342, 279] on div "Aaron Hatch" at bounding box center [351, 275] width 53 height 26
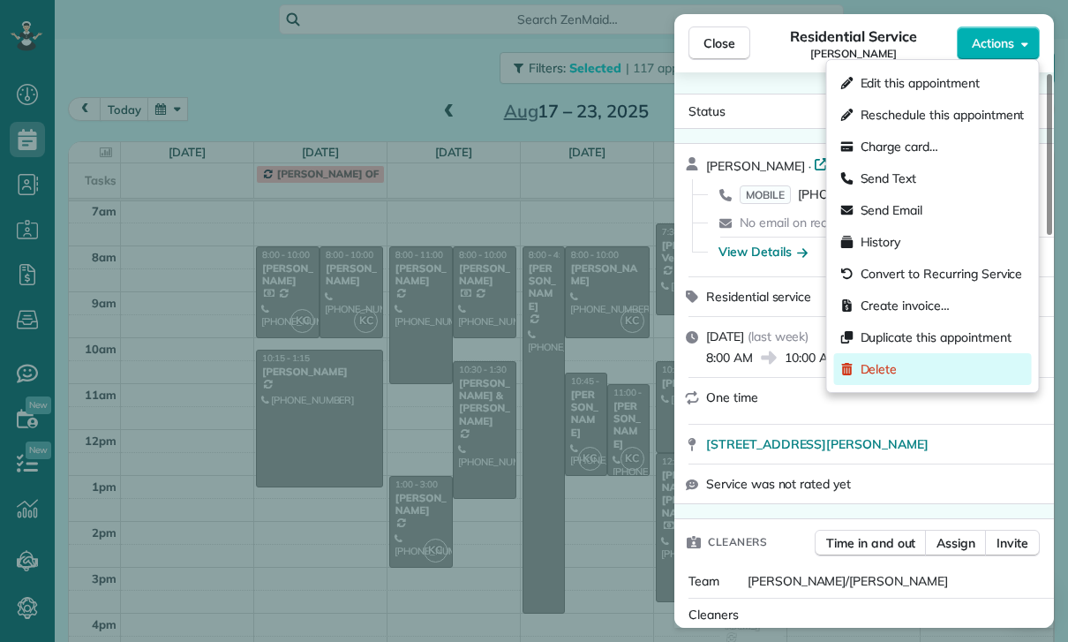
click at [885, 367] on span "Delete" at bounding box center [879, 369] width 37 height 18
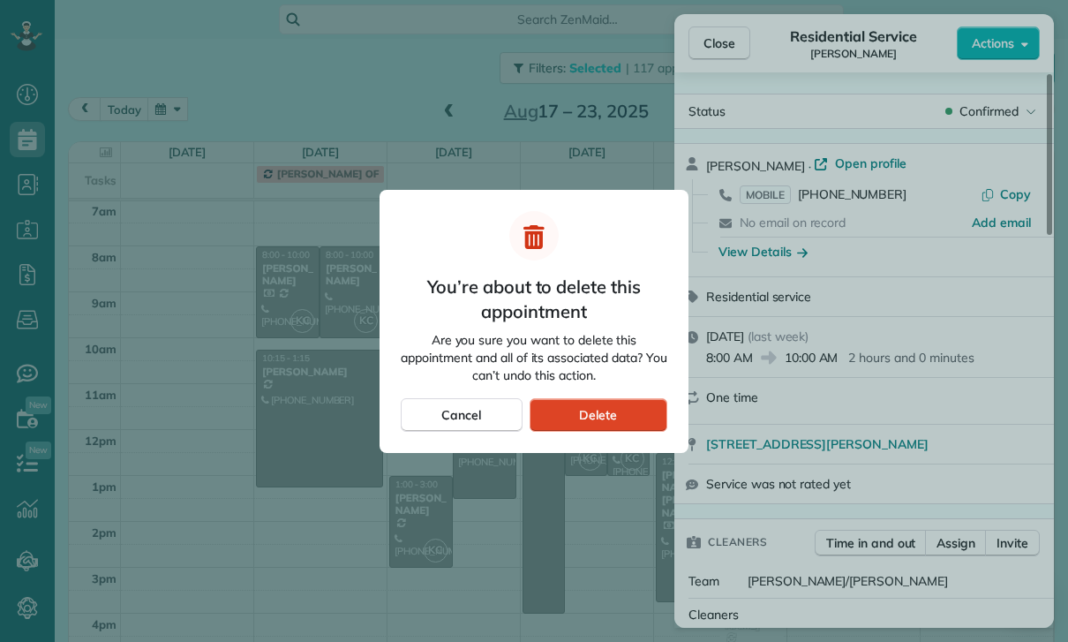
click at [601, 406] on span "Delete" at bounding box center [598, 415] width 38 height 18
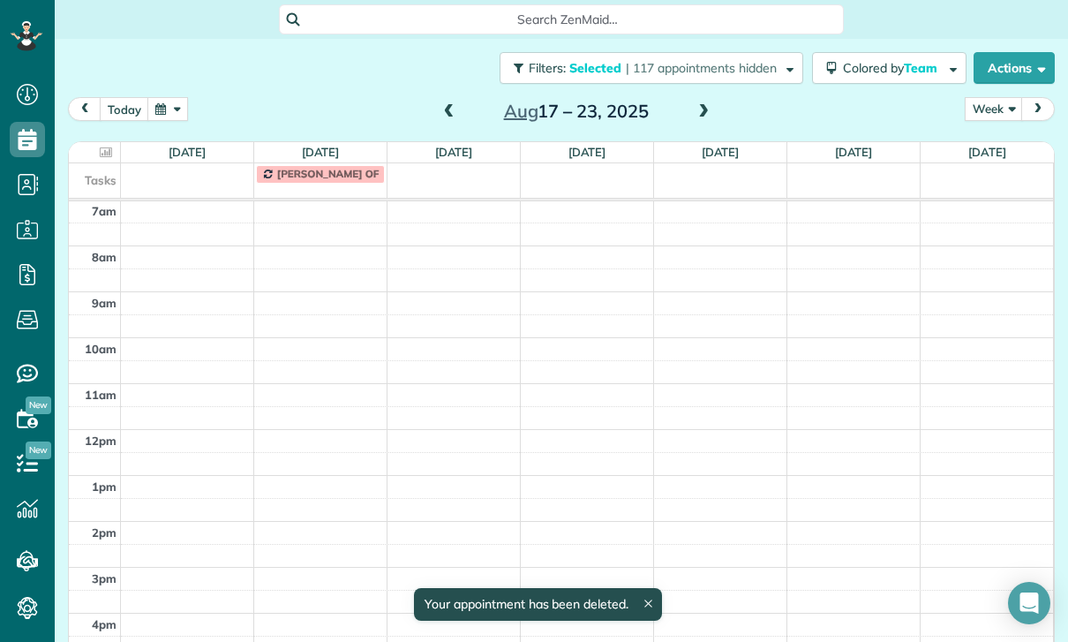
scroll to position [139, 0]
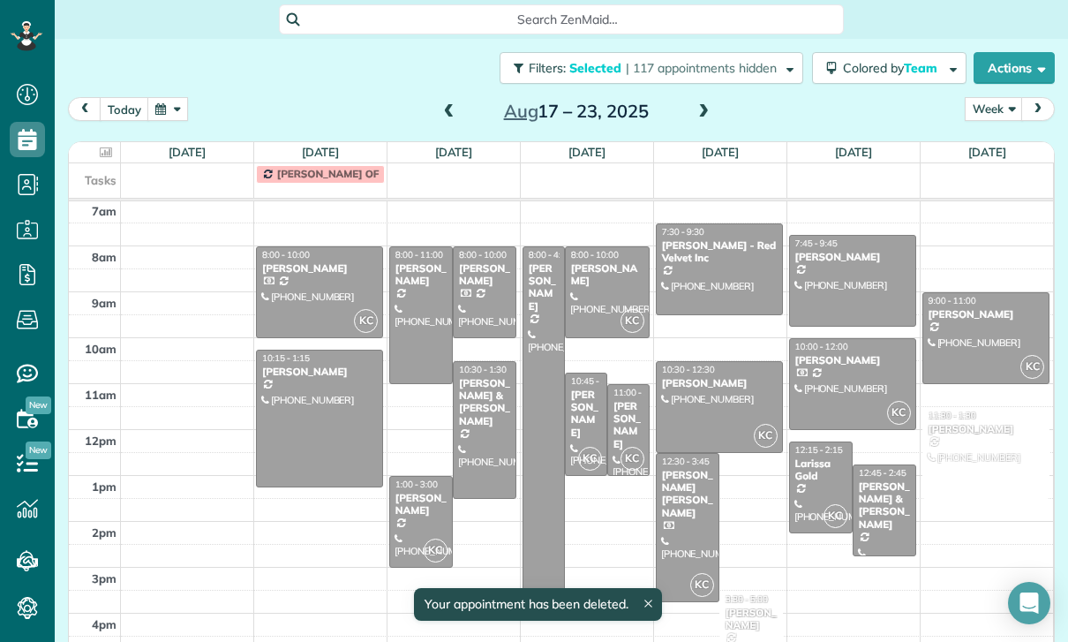
click at [306, 290] on div at bounding box center [319, 292] width 125 height 90
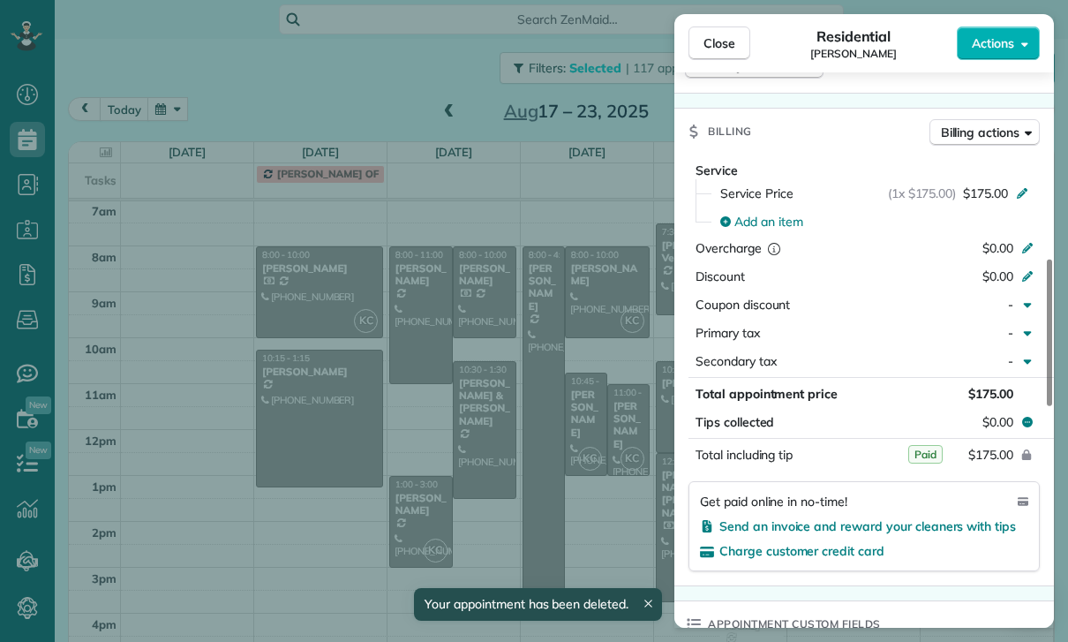
scroll to position [772, 0]
click at [338, 404] on div "Close Residential Aaron Hatch Actions Status Yet to Confirm Aaron Hatch · Open …" at bounding box center [534, 321] width 1068 height 642
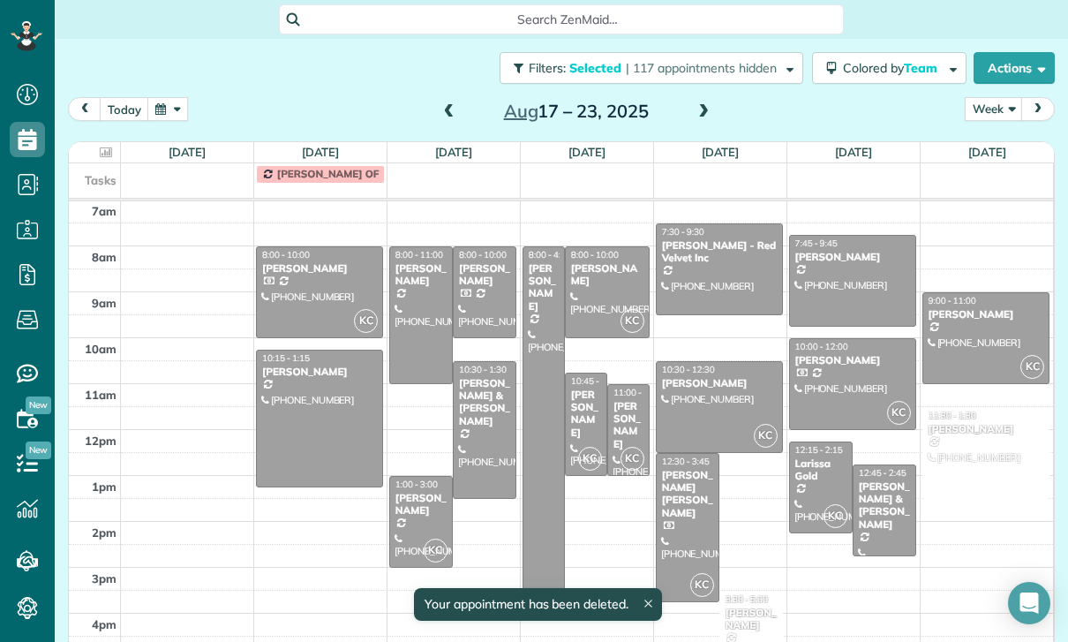
click at [327, 392] on div at bounding box center [319, 418] width 125 height 136
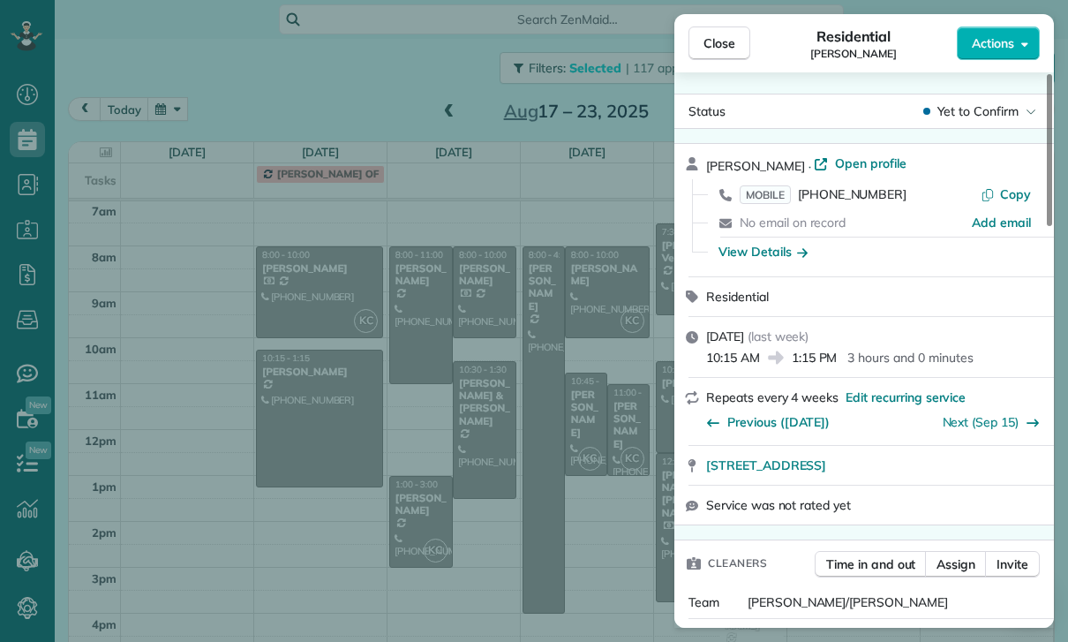
click at [430, 501] on div "Close Residential Sandy Hsu Actions Status Yet to Confirm Sandy Hsu · Open prof…" at bounding box center [534, 321] width 1068 height 642
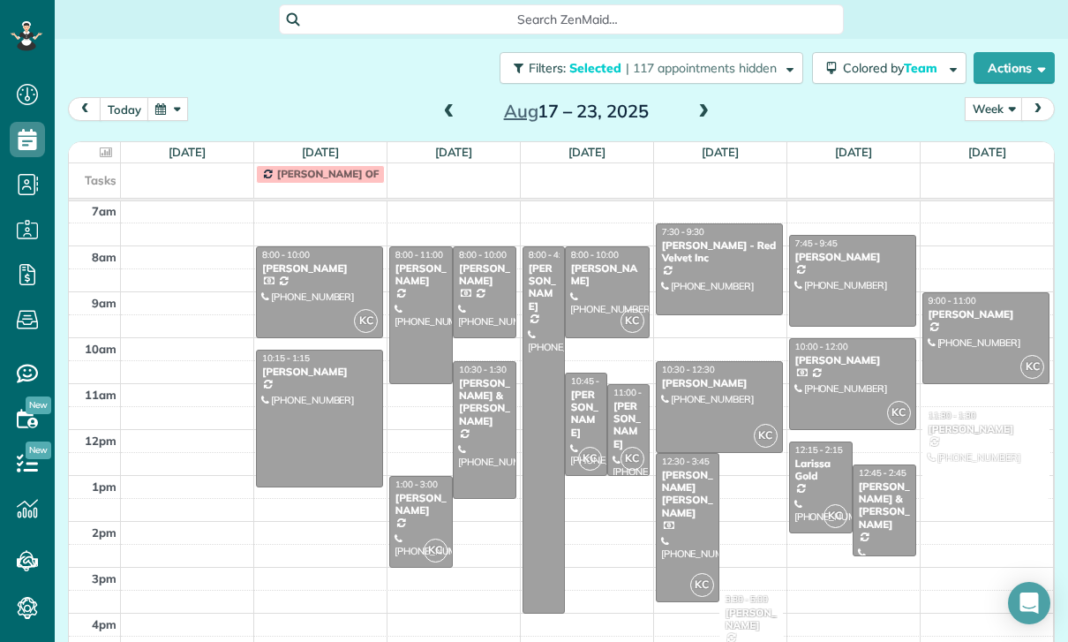
click at [478, 287] on div "[PERSON_NAME]" at bounding box center [484, 275] width 53 height 26
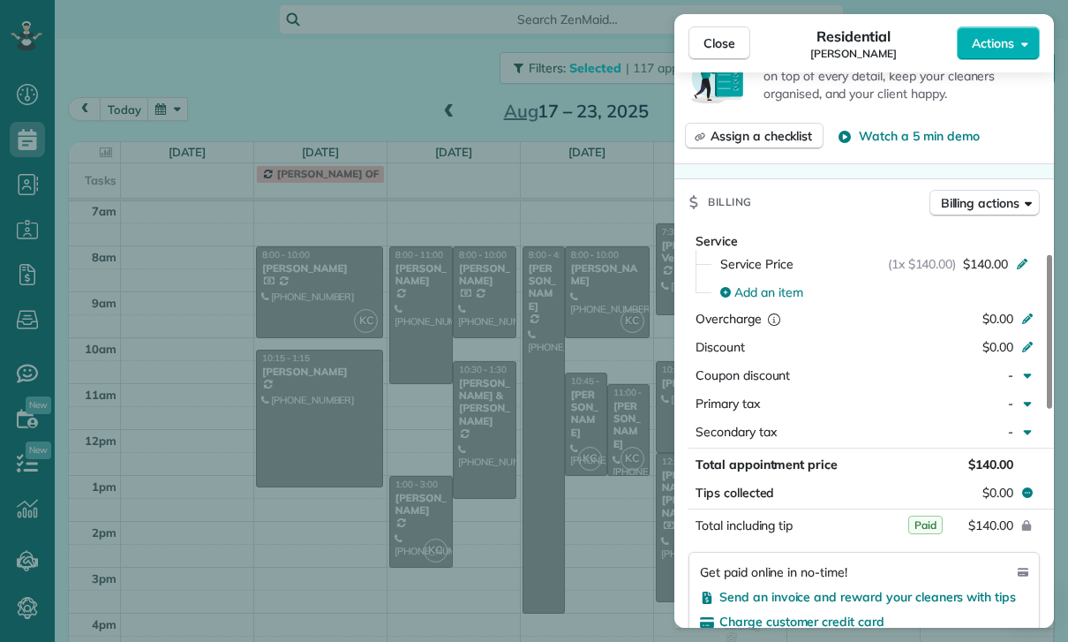
scroll to position [719, 0]
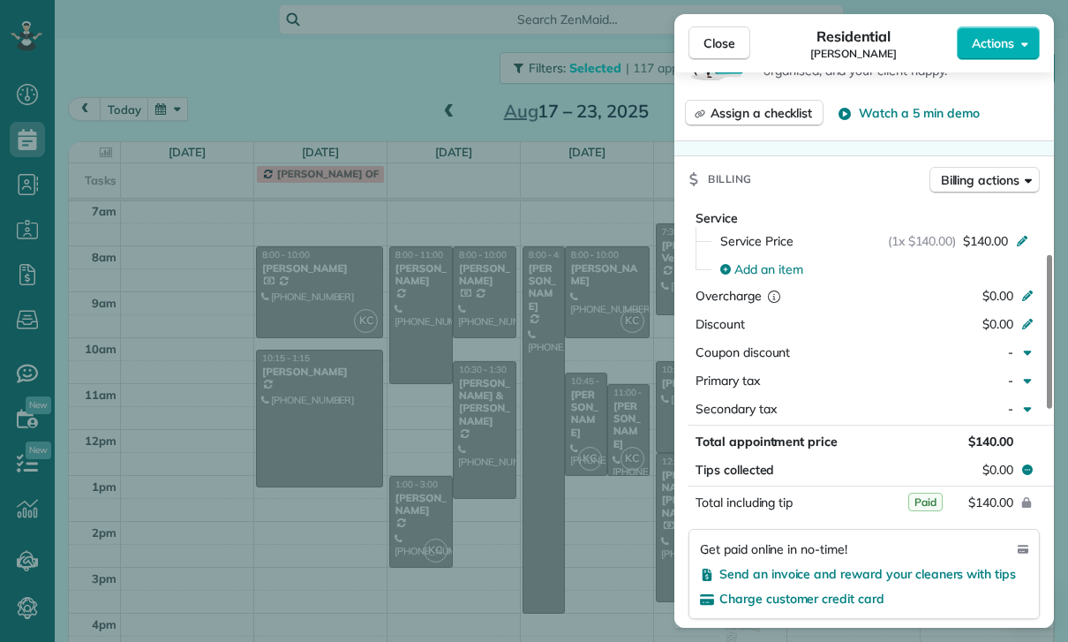
click at [567, 519] on div "Close Residential Max Frieser Actions Status Confirmed Max Frieser · Open profi…" at bounding box center [534, 321] width 1068 height 642
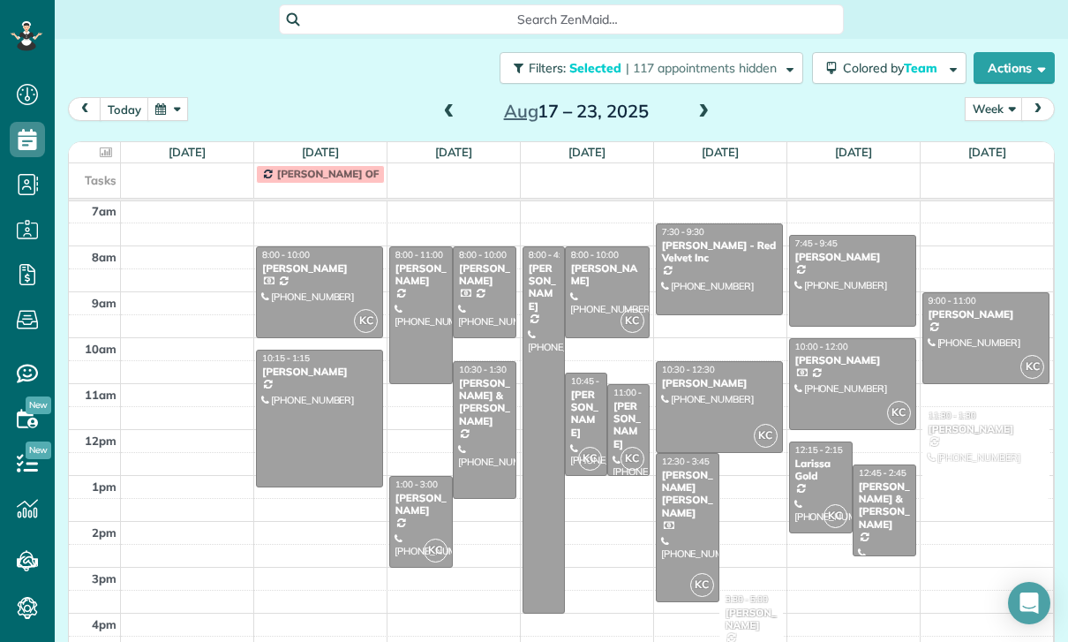
click at [492, 424] on div at bounding box center [485, 430] width 62 height 136
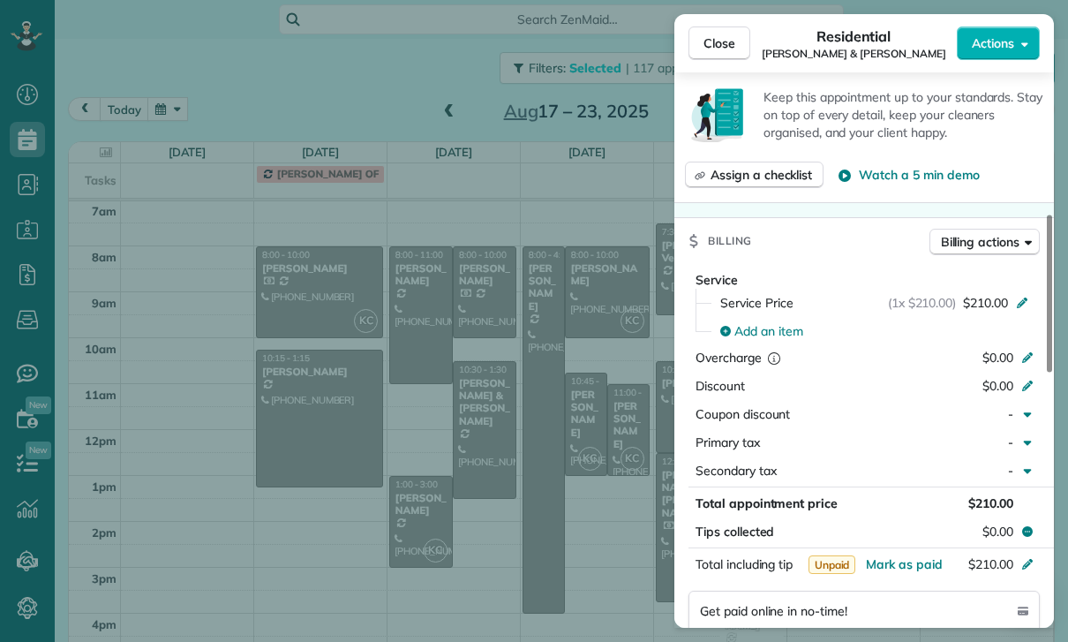
scroll to position [753, 0]
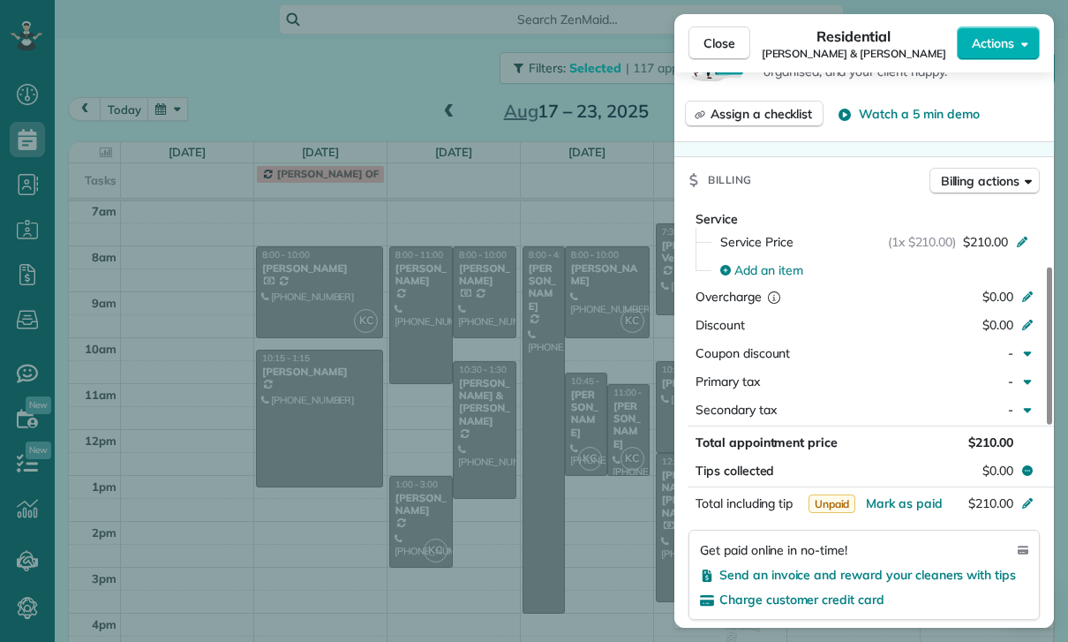
click at [516, 515] on div "Close Residential Derek & Katelyn De Vette Actions Status Confirmed Derek & Kat…" at bounding box center [534, 321] width 1068 height 642
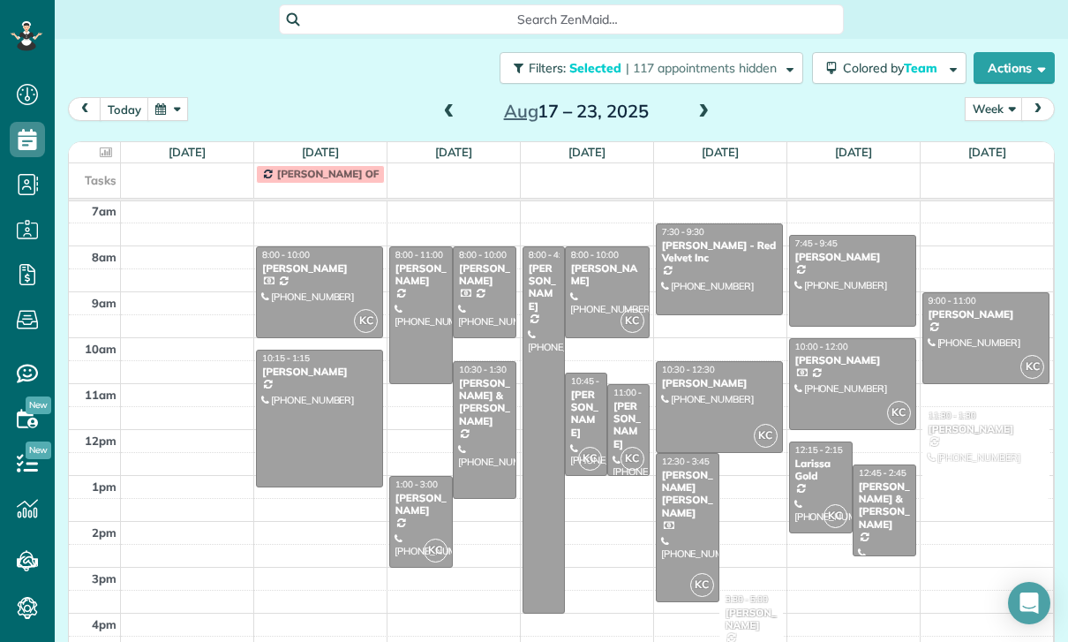
click at [424, 516] on div "[PERSON_NAME]" at bounding box center [421, 505] width 53 height 26
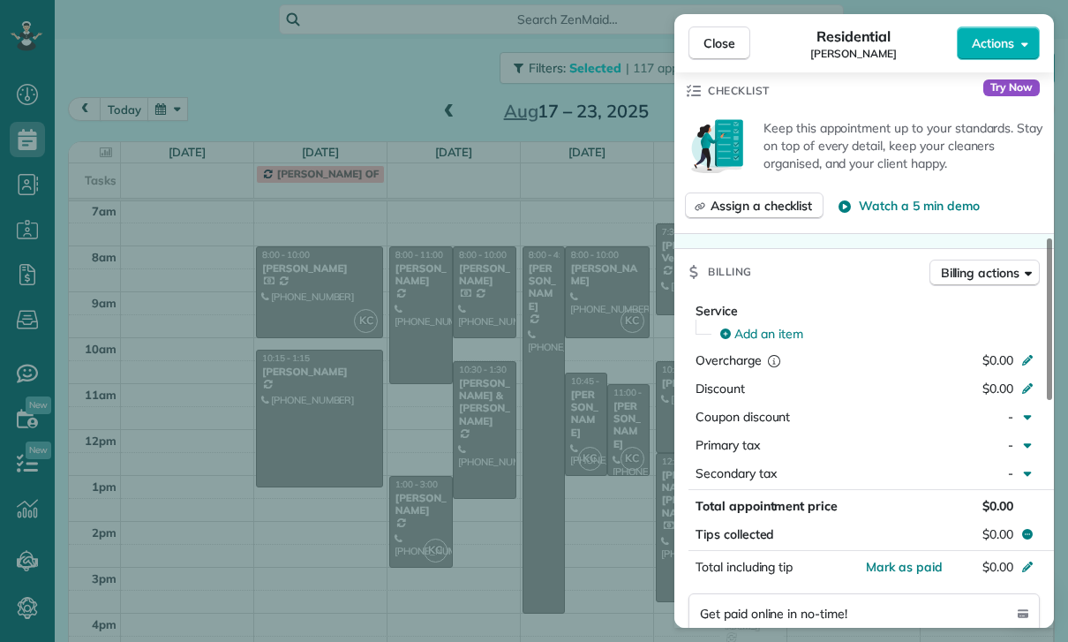
scroll to position [677, 0]
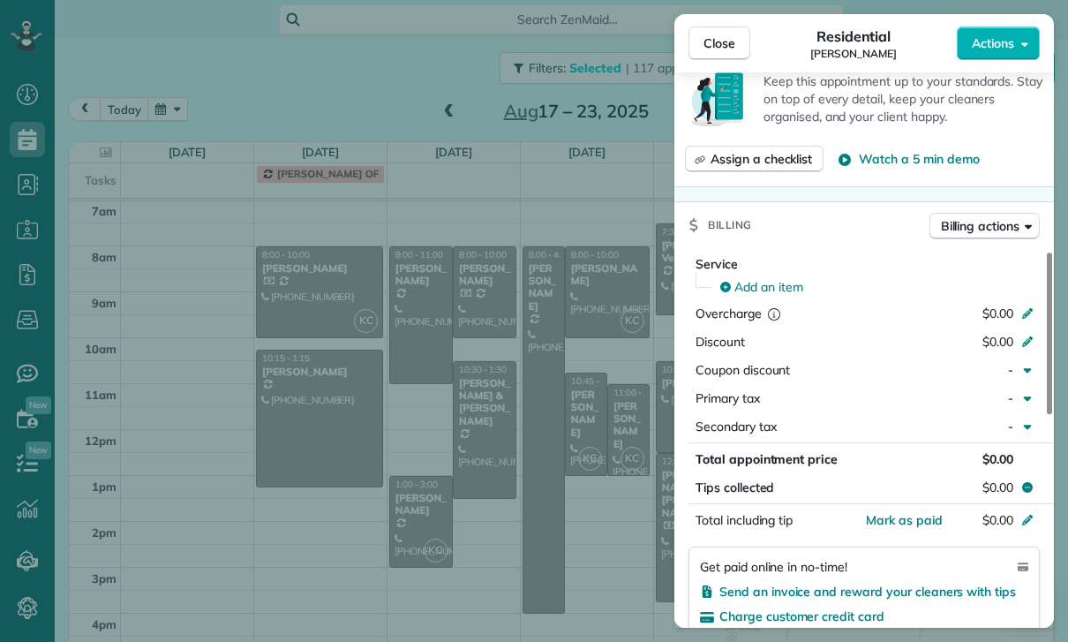
click at [517, 524] on div "Close Residential Mark Ransom Actions Status Confirmed Mark Ransom · Open profi…" at bounding box center [534, 321] width 1068 height 642
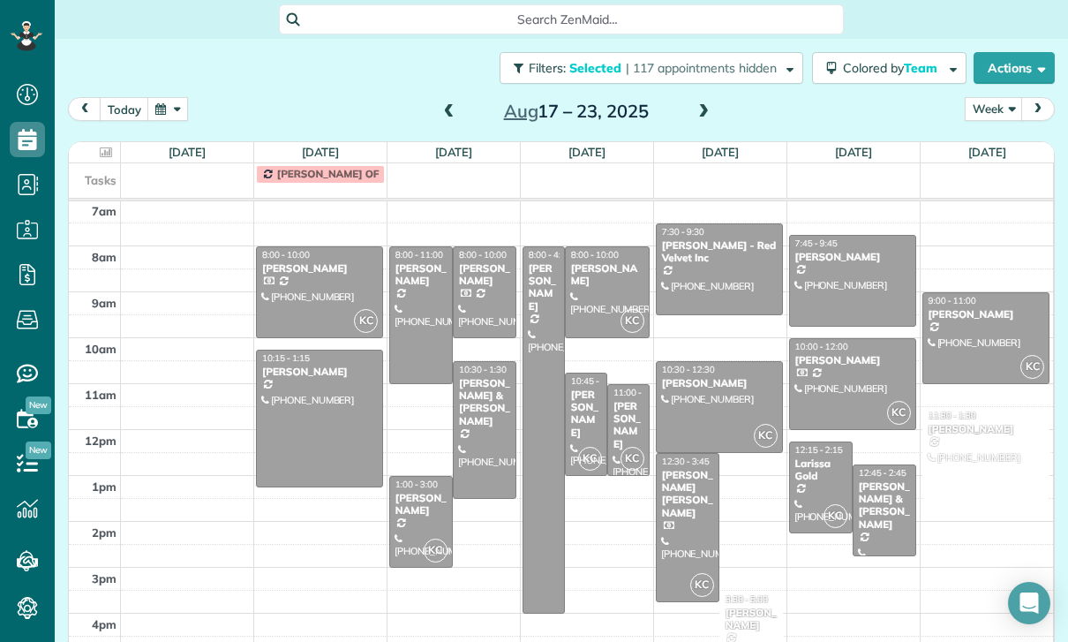
click at [400, 315] on div at bounding box center [421, 315] width 62 height 136
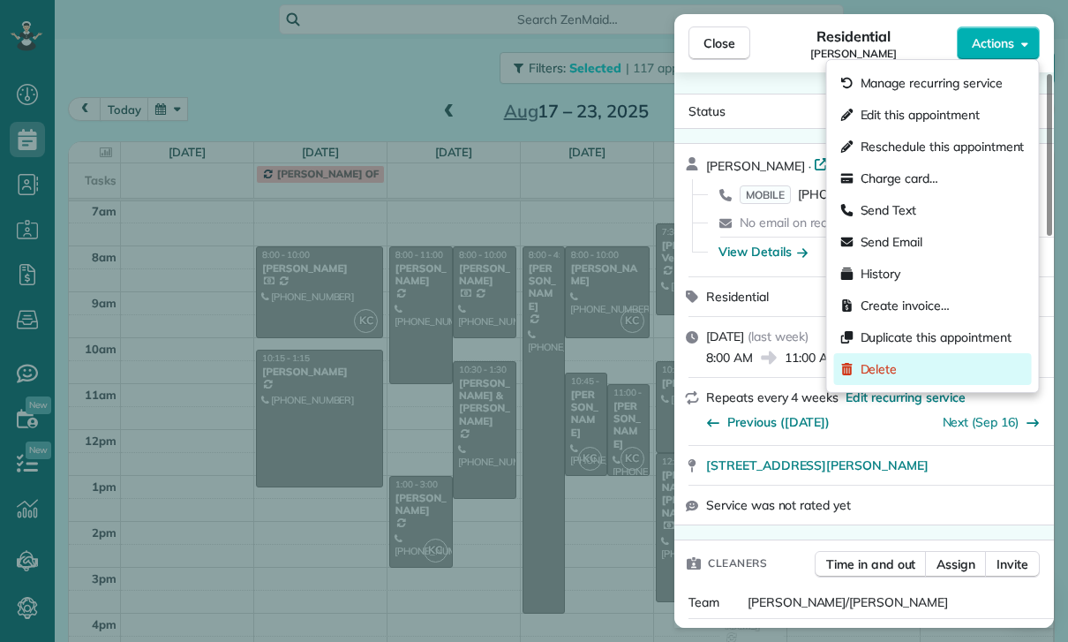
click at [883, 380] on div "Delete" at bounding box center [933, 369] width 198 height 32
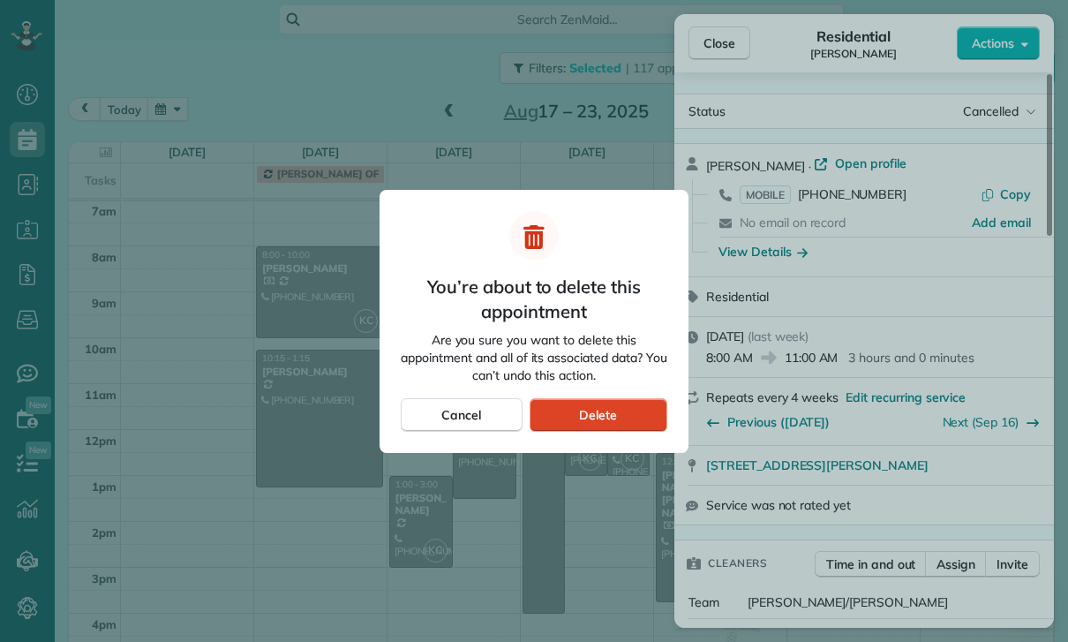
click at [591, 411] on span "Delete" at bounding box center [598, 415] width 38 height 18
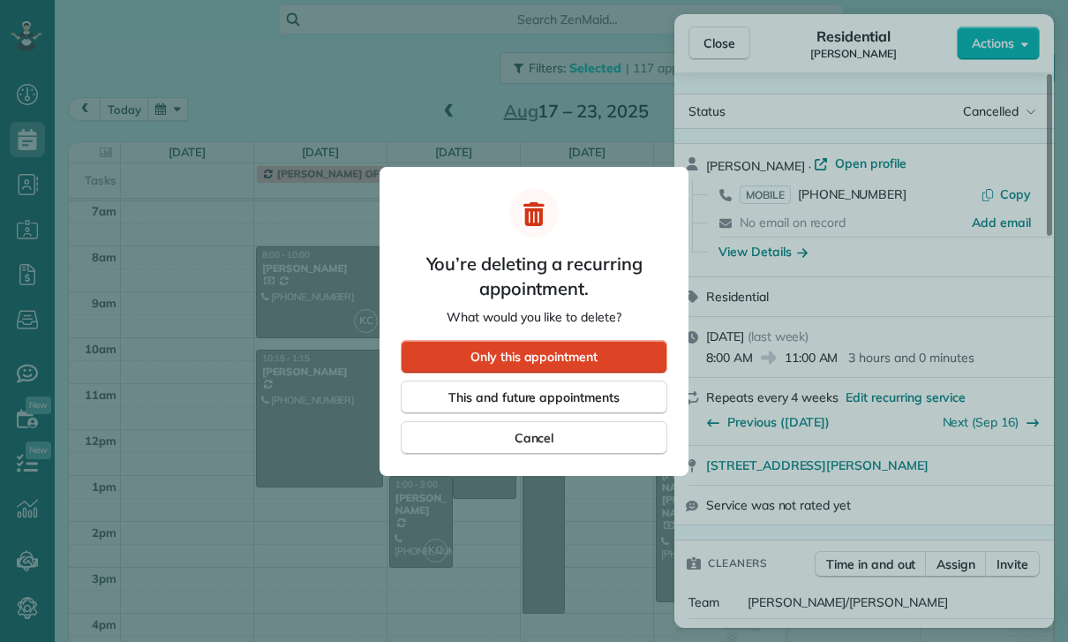
click at [583, 348] on span "Only this appointment" at bounding box center [533, 357] width 127 height 18
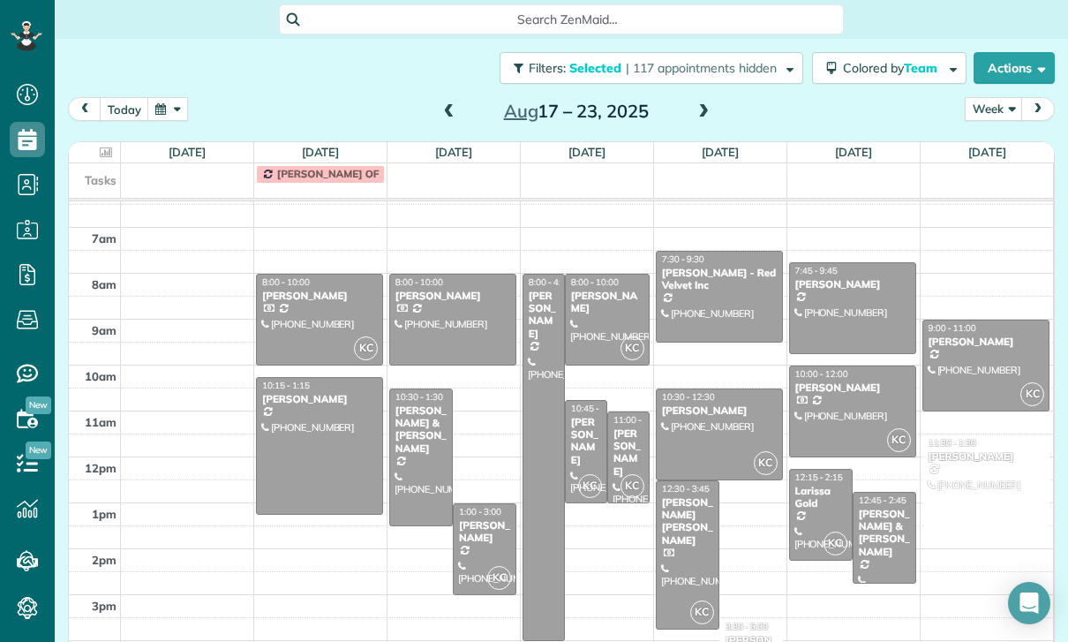
scroll to position [139, 0]
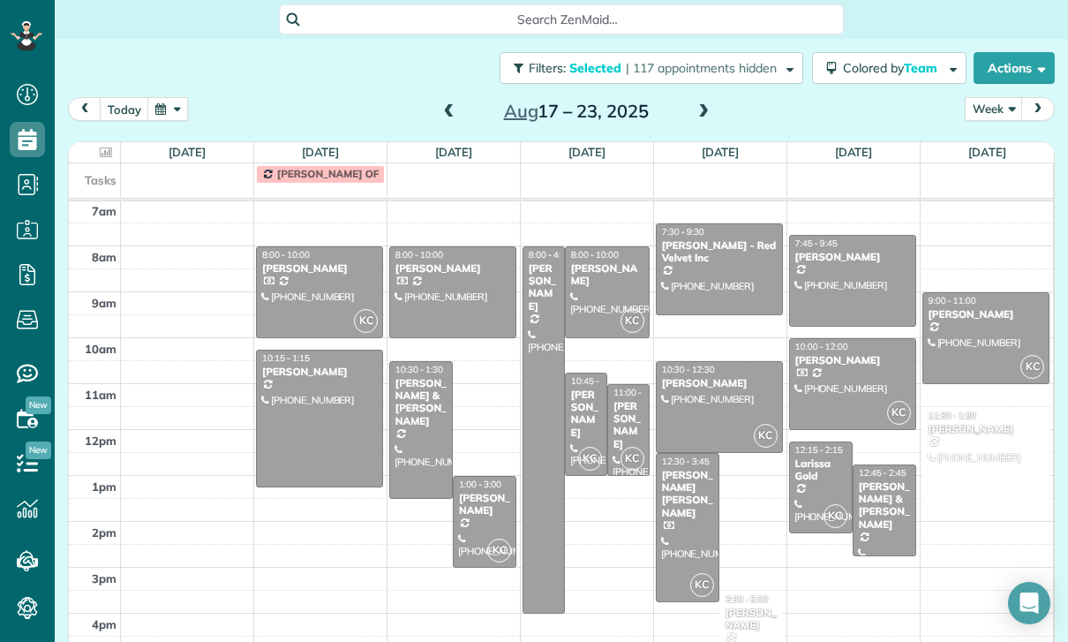
click at [539, 344] on div at bounding box center [543, 429] width 41 height 365
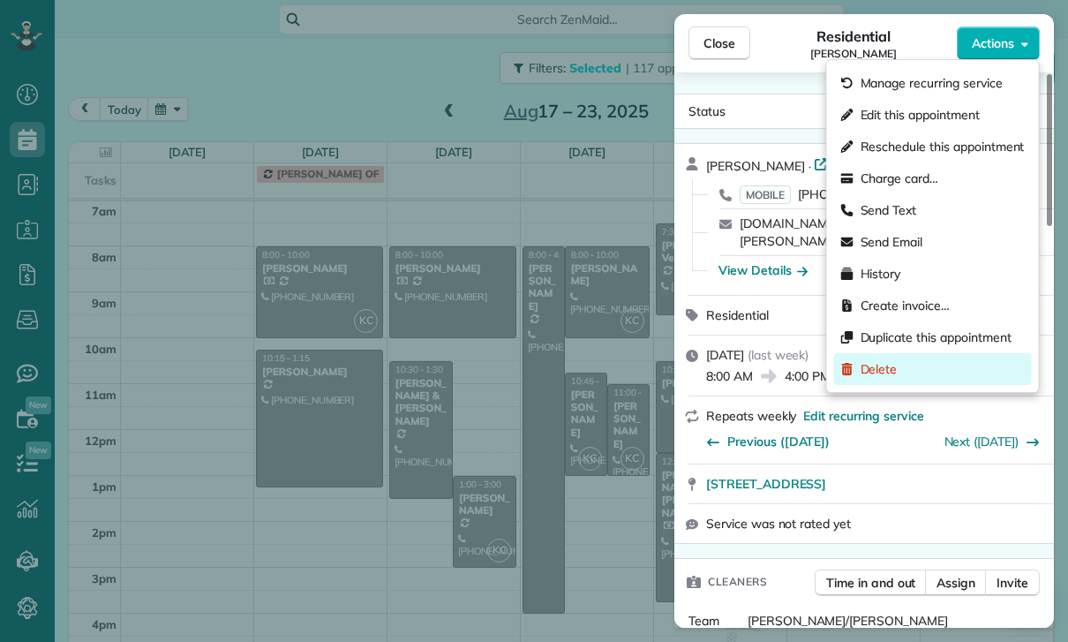
click at [891, 369] on span "Delete" at bounding box center [879, 369] width 37 height 18
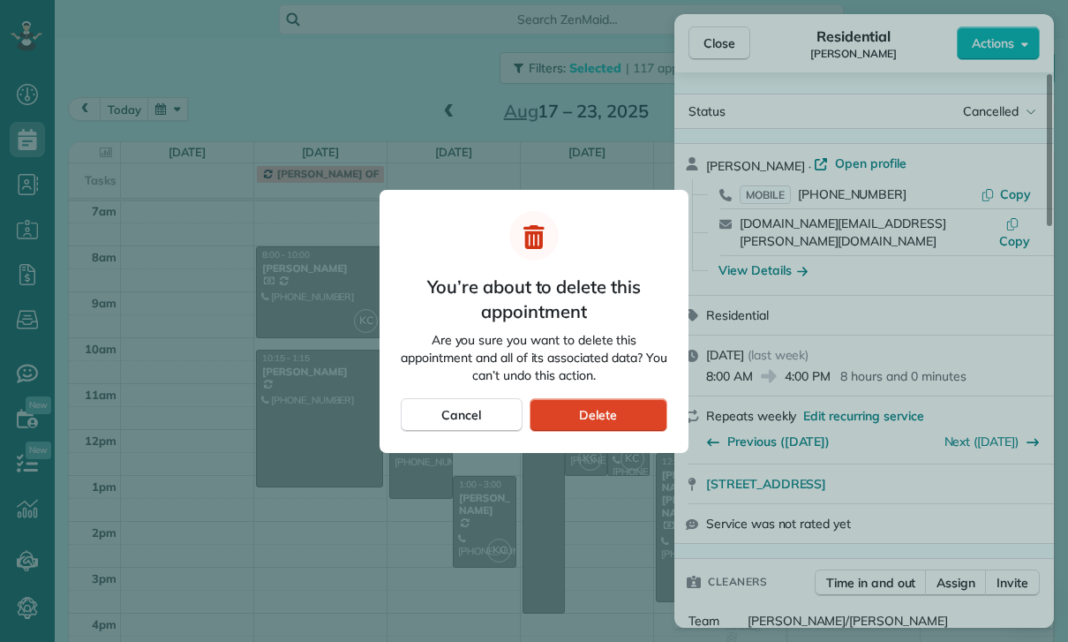
click at [596, 398] on div "Delete" at bounding box center [599, 415] width 138 height 34
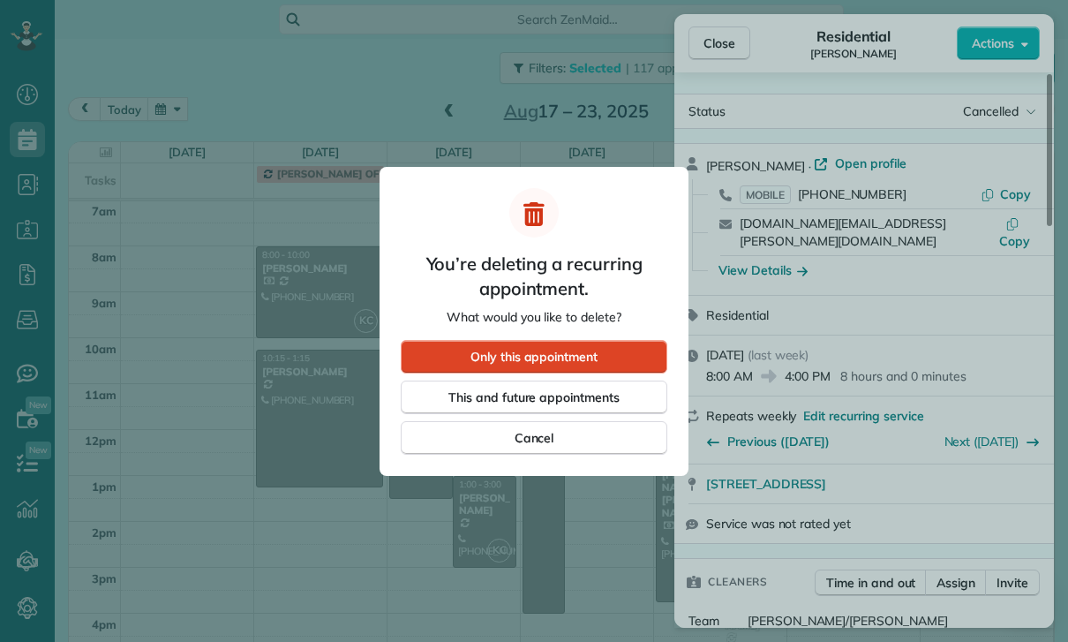
click at [596, 354] on span "Only this appointment" at bounding box center [533, 357] width 127 height 18
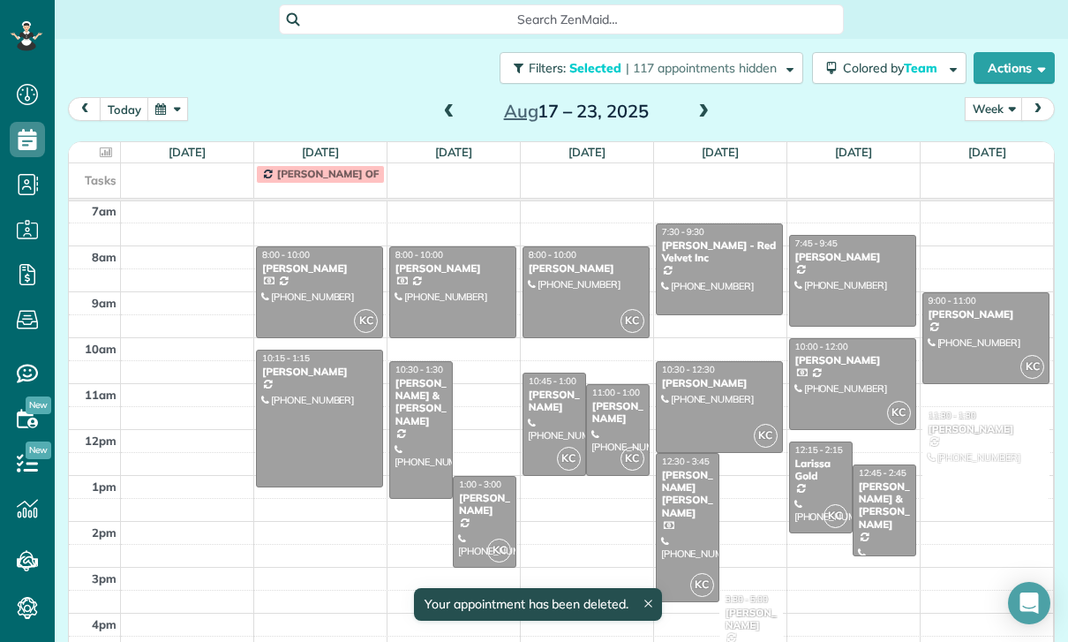
scroll to position [139, 0]
click at [576, 290] on div at bounding box center [585, 292] width 125 height 90
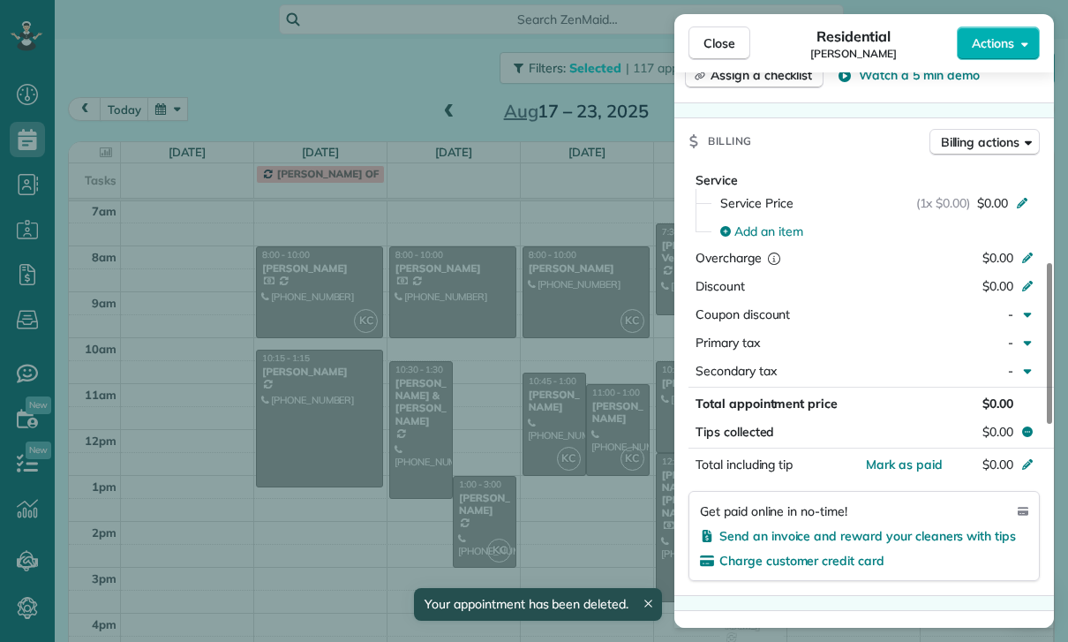
scroll to position [782, 0]
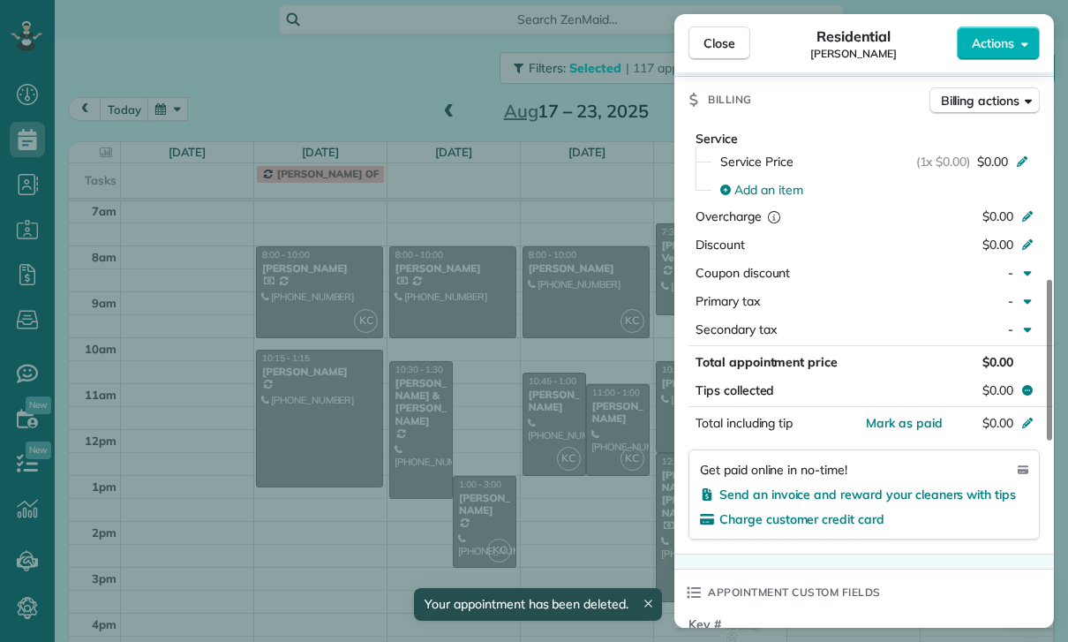
click at [588, 507] on div "Close Residential Justin Landregh Actions Status Confirmed Justin Landregh · Op…" at bounding box center [534, 321] width 1068 height 642
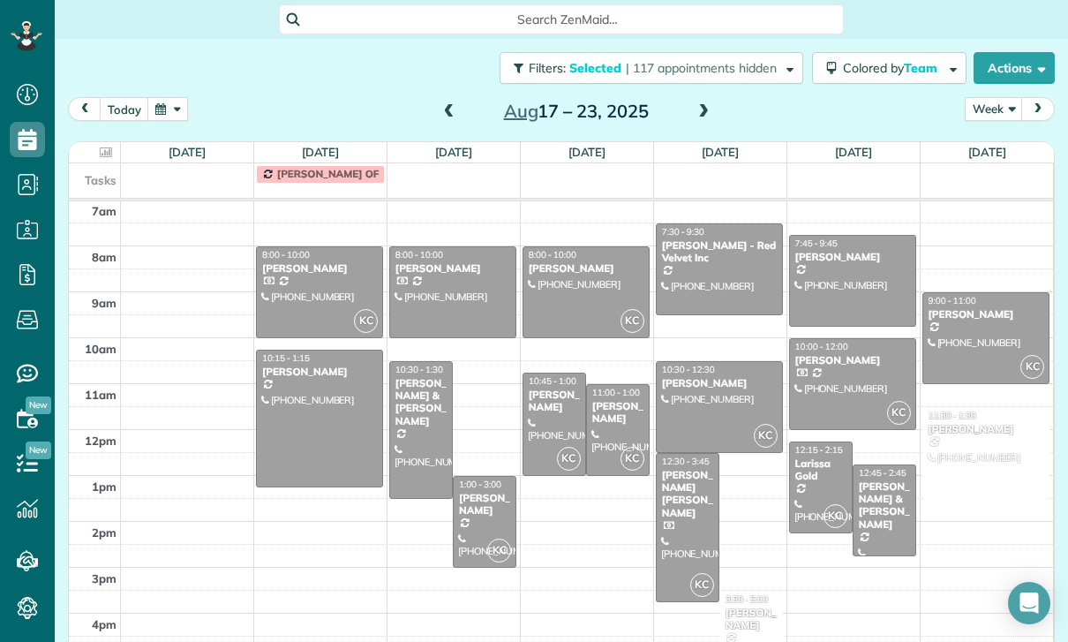
click at [621, 422] on div "Ifrana Razzak" at bounding box center [617, 413] width 53 height 26
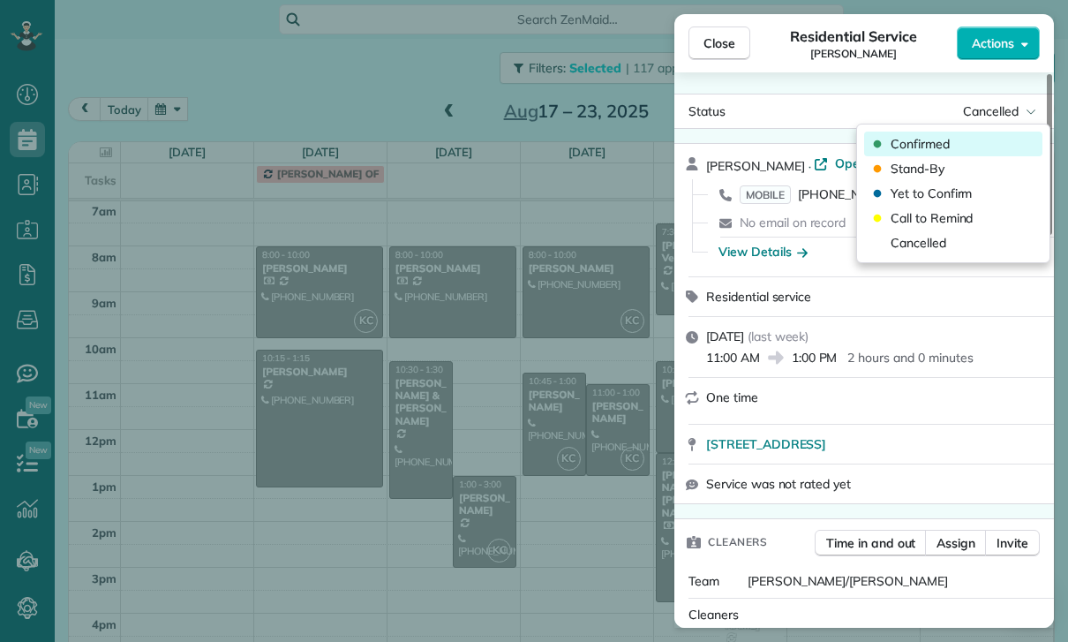
click at [922, 147] on span "Confirmed" at bounding box center [920, 144] width 59 height 18
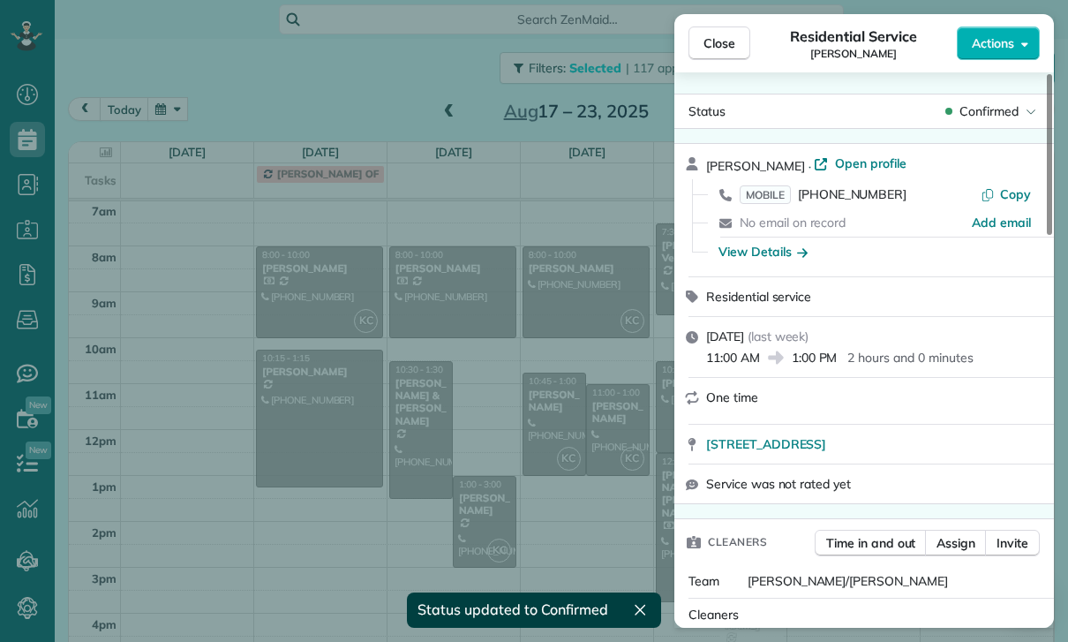
scroll to position [139, 0]
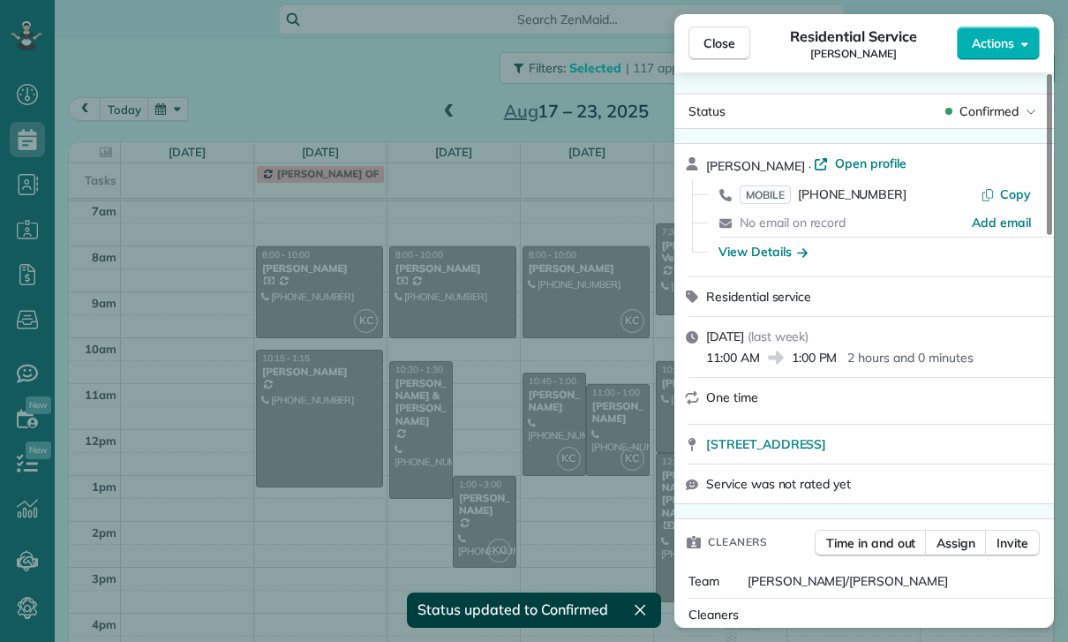
click at [556, 422] on div "Close Residential Service Ifrana Razzak Actions Status Confirmed Ifrana Razzak …" at bounding box center [534, 321] width 1068 height 642
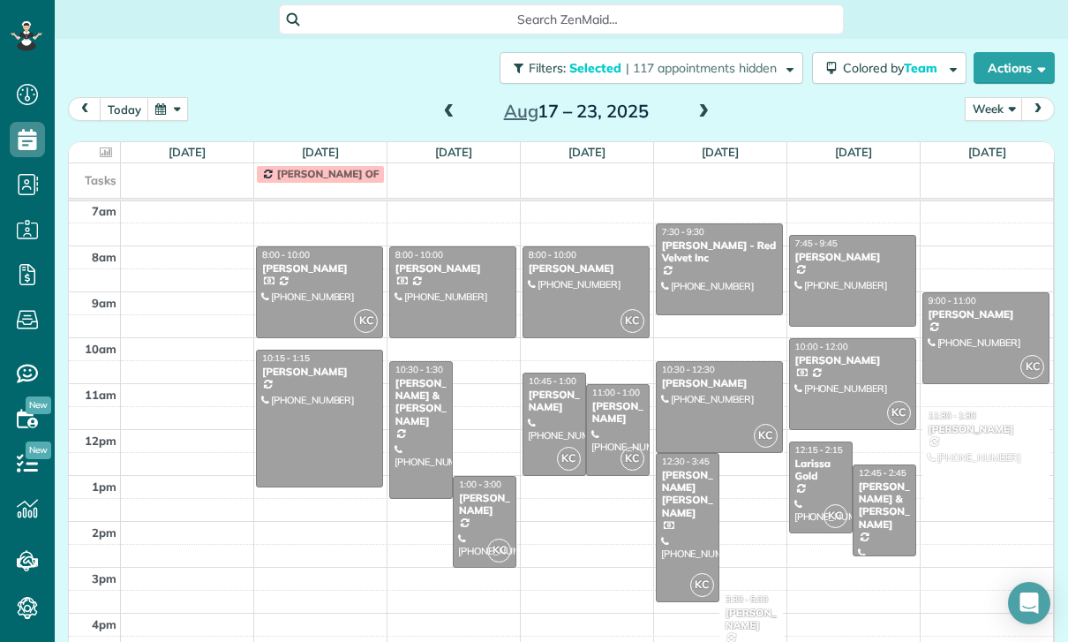
click at [548, 406] on div "Ifrana Razzak" at bounding box center [554, 401] width 53 height 26
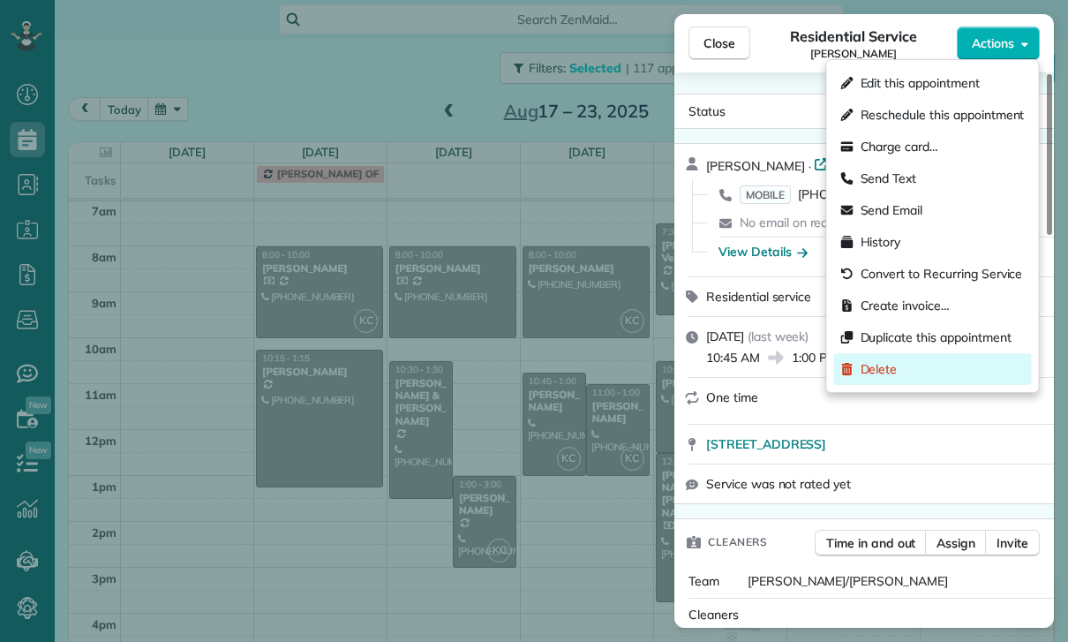
click at [881, 375] on span "Delete" at bounding box center [879, 369] width 37 height 18
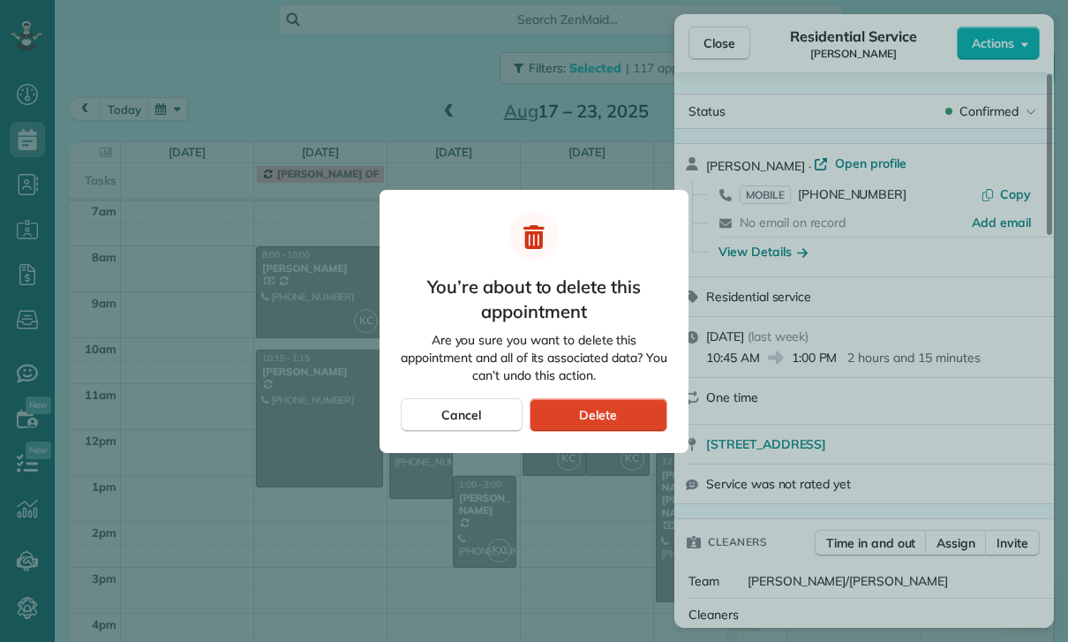
click at [608, 410] on span "Delete" at bounding box center [598, 415] width 38 height 18
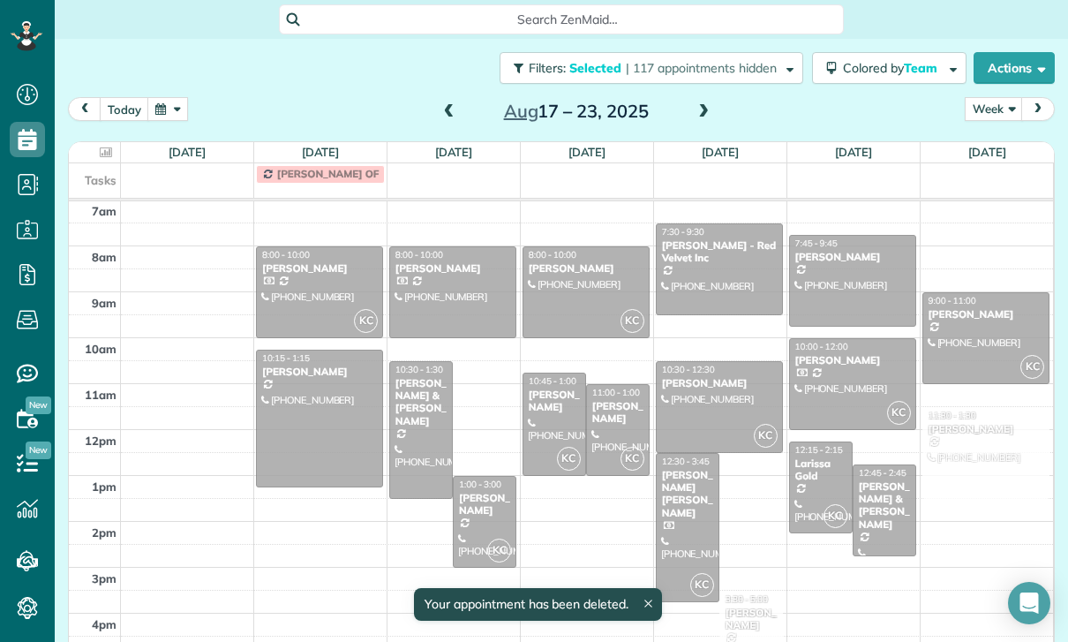
scroll to position [139, 0]
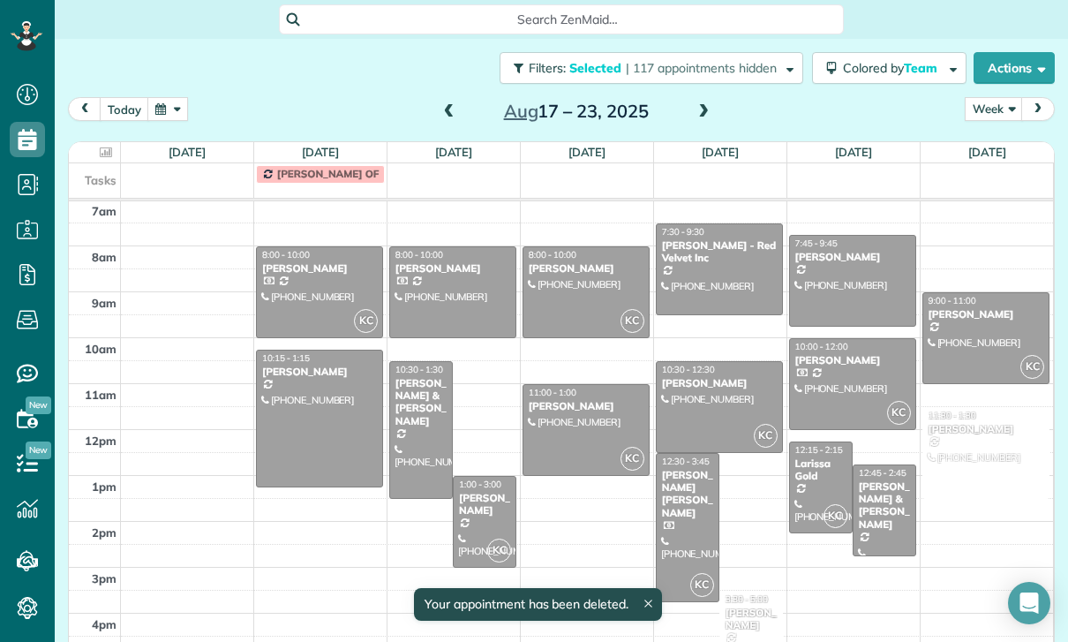
click at [574, 424] on div at bounding box center [585, 430] width 125 height 90
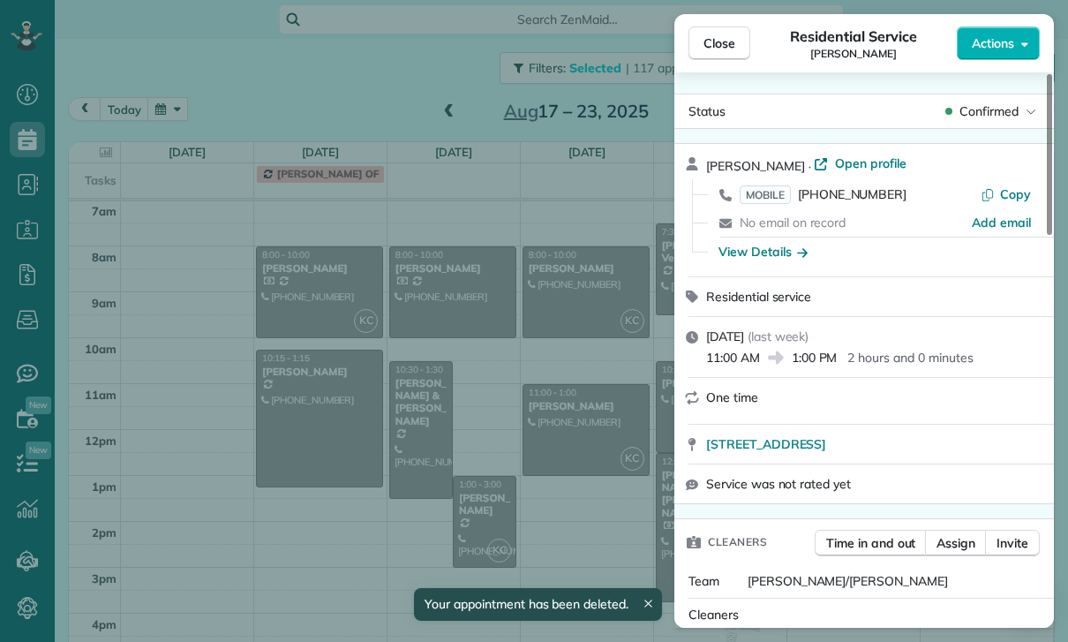
click at [521, 483] on div "Close Residential Service Ifrana Razzak Actions Status Confirmed Ifrana Razzak …" at bounding box center [534, 321] width 1068 height 642
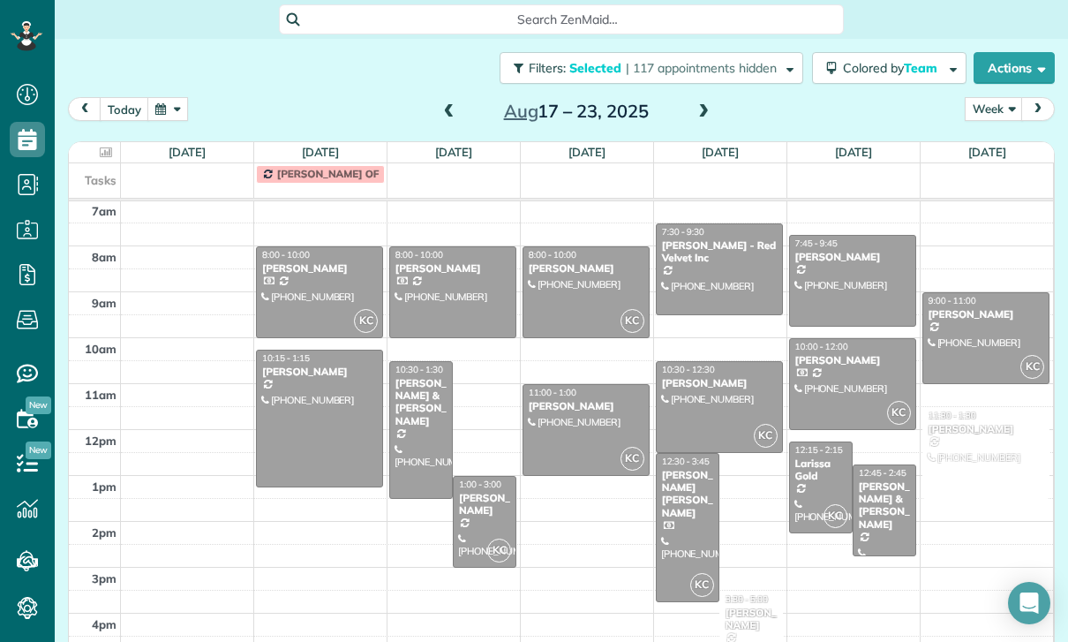
click at [704, 266] on div at bounding box center [719, 269] width 125 height 90
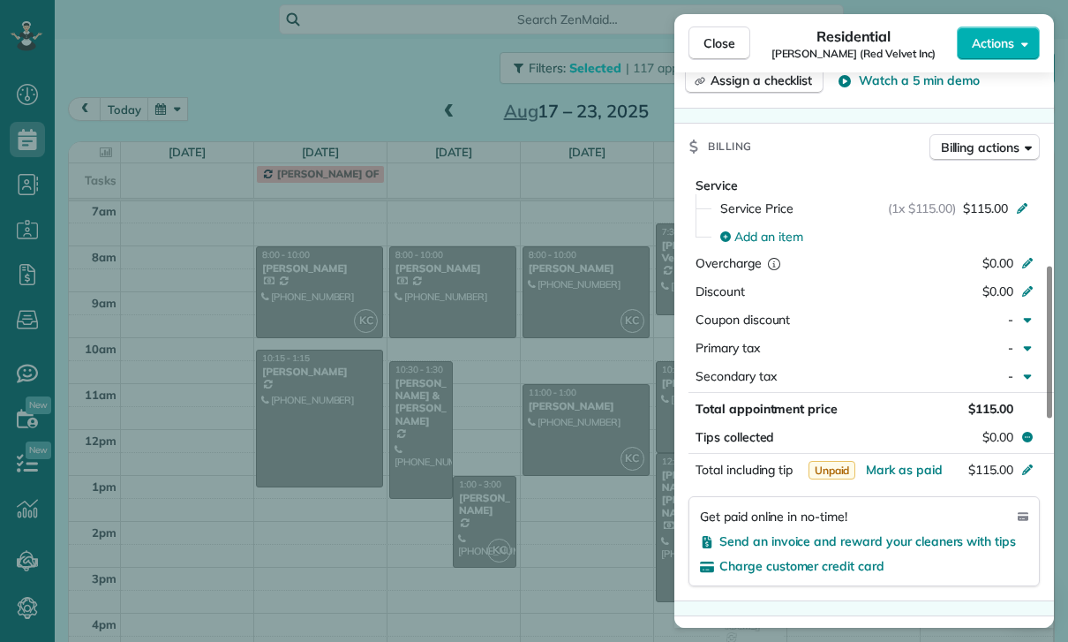
scroll to position [832, 0]
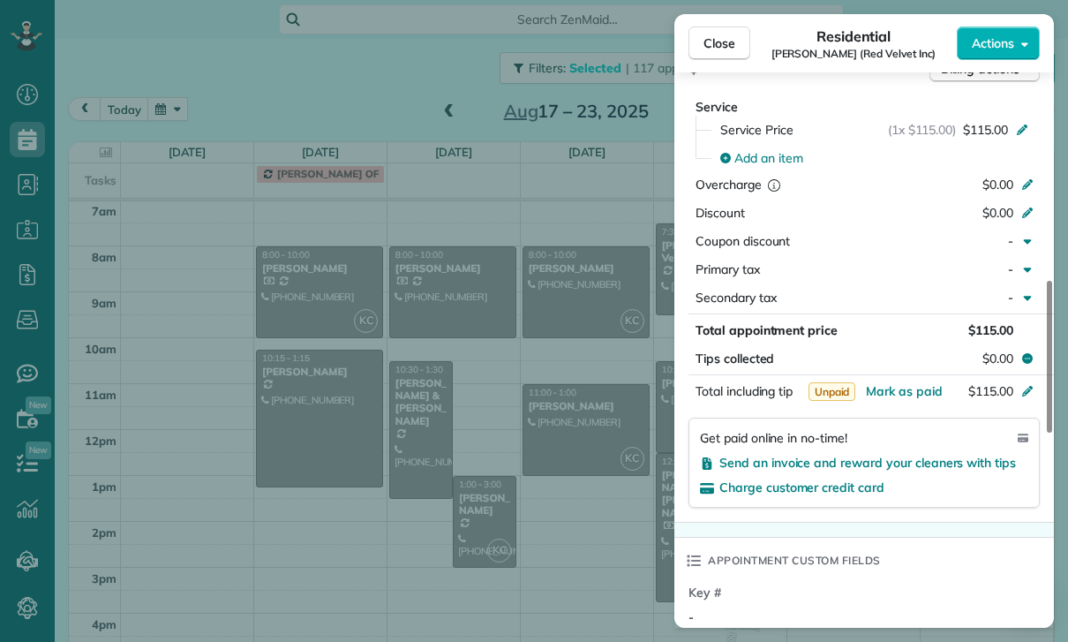
click at [610, 495] on div "Close Residential Alfred Manerson (Red Velvet Inc) Actions Status Yet to Confir…" at bounding box center [534, 321] width 1068 height 642
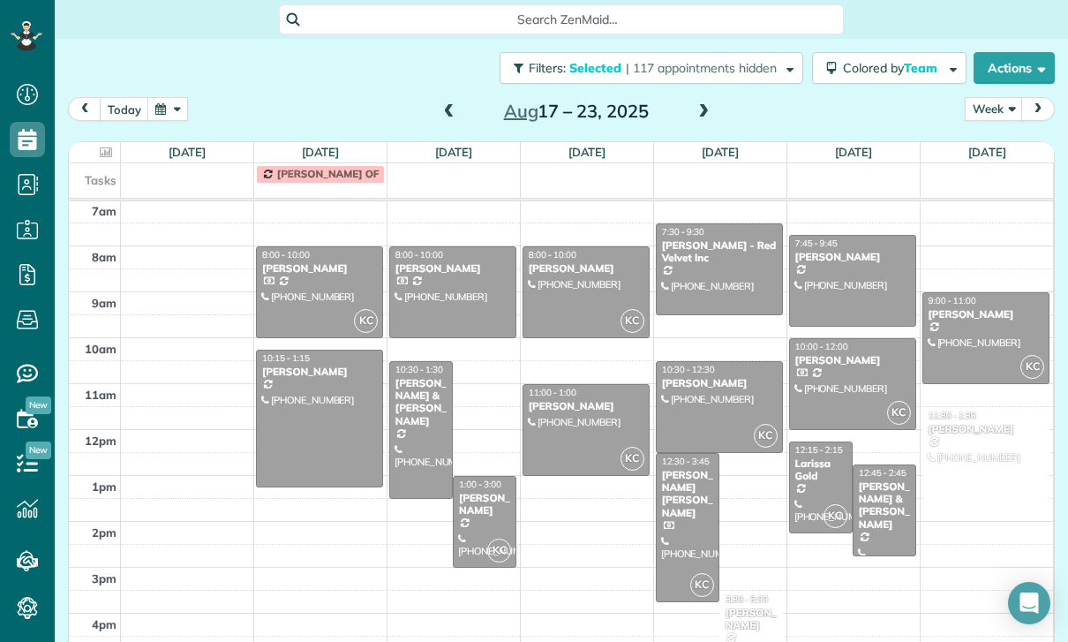
click at [721, 391] on div at bounding box center [719, 407] width 125 height 90
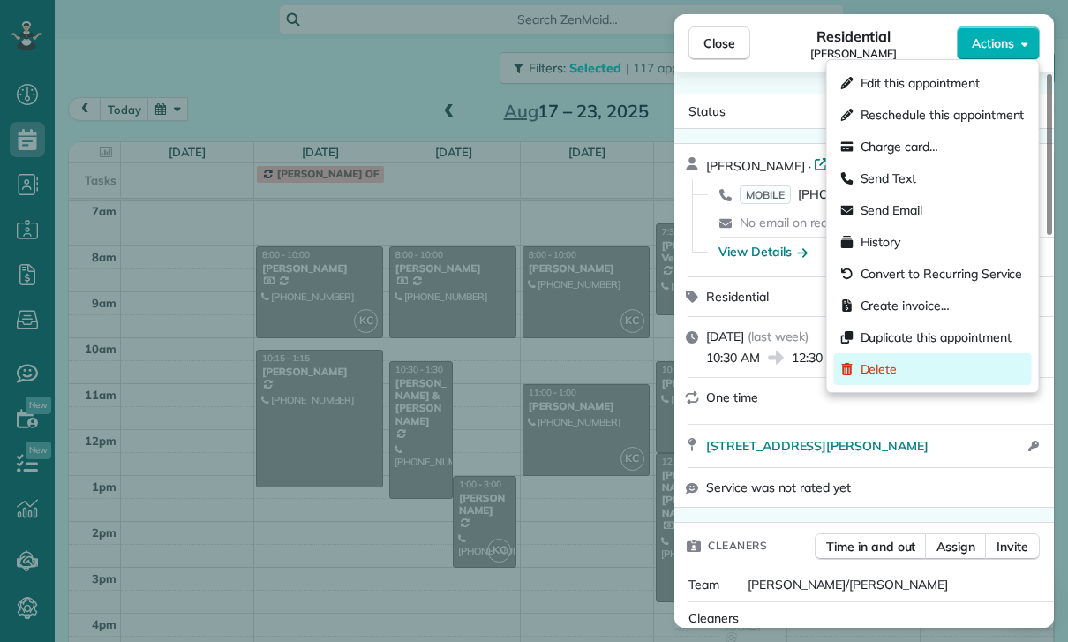
click at [887, 374] on span "Delete" at bounding box center [879, 369] width 37 height 18
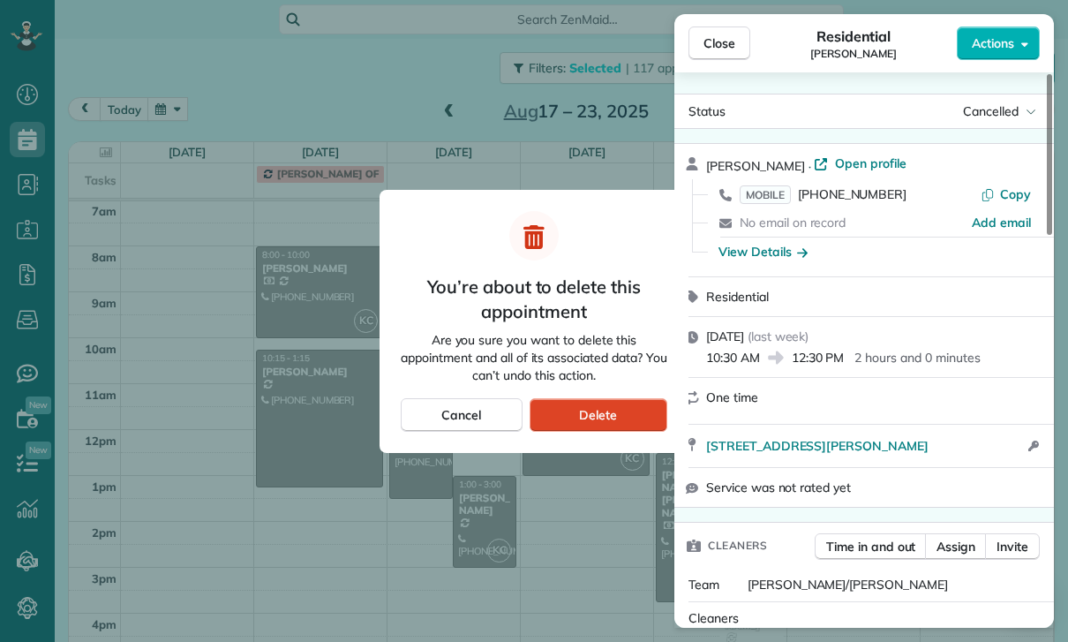
click at [613, 411] on span "Delete" at bounding box center [598, 415] width 38 height 18
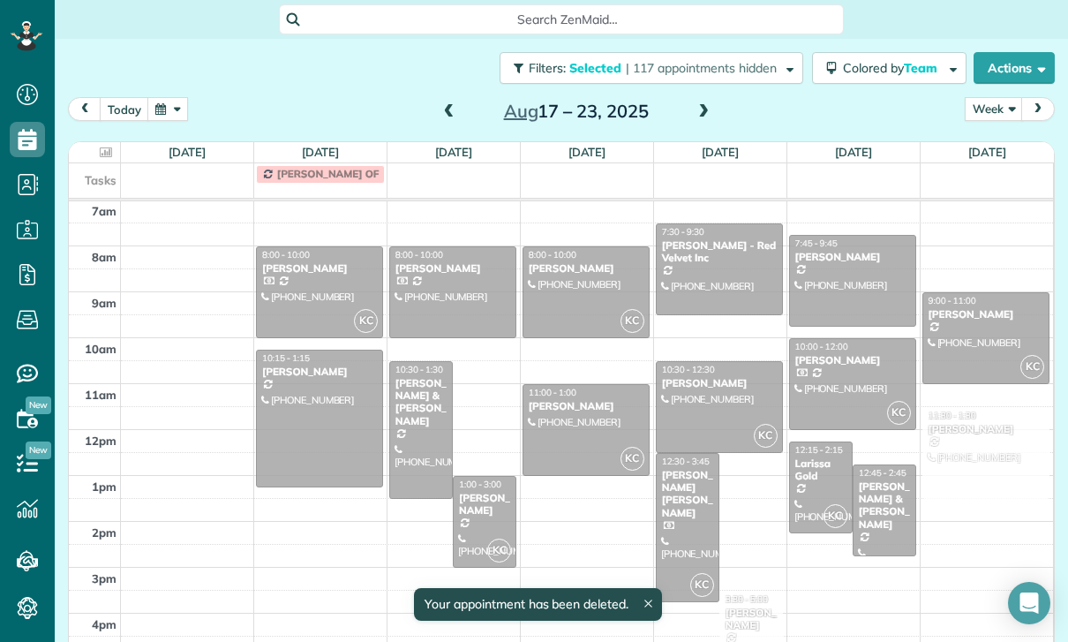
scroll to position [139, 0]
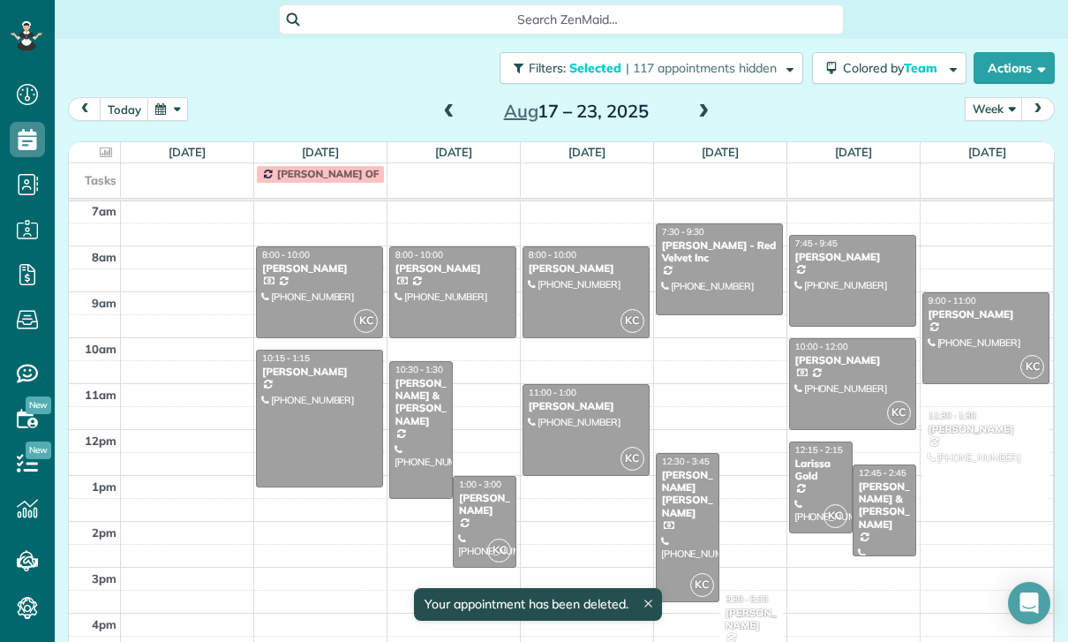
click at [687, 498] on div at bounding box center [688, 527] width 62 height 147
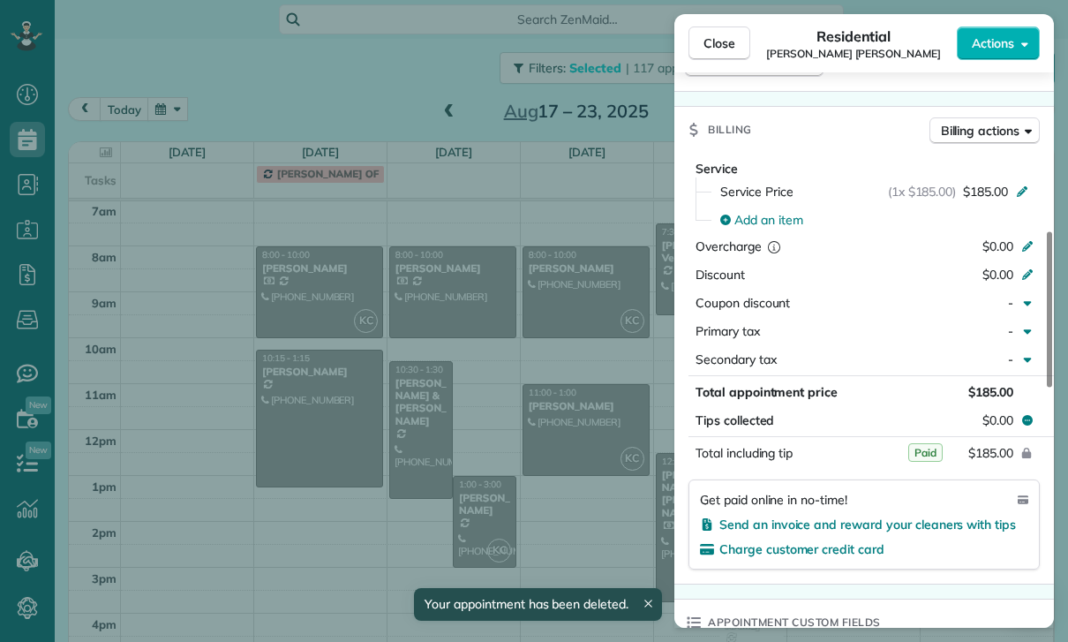
scroll to position [770, 0]
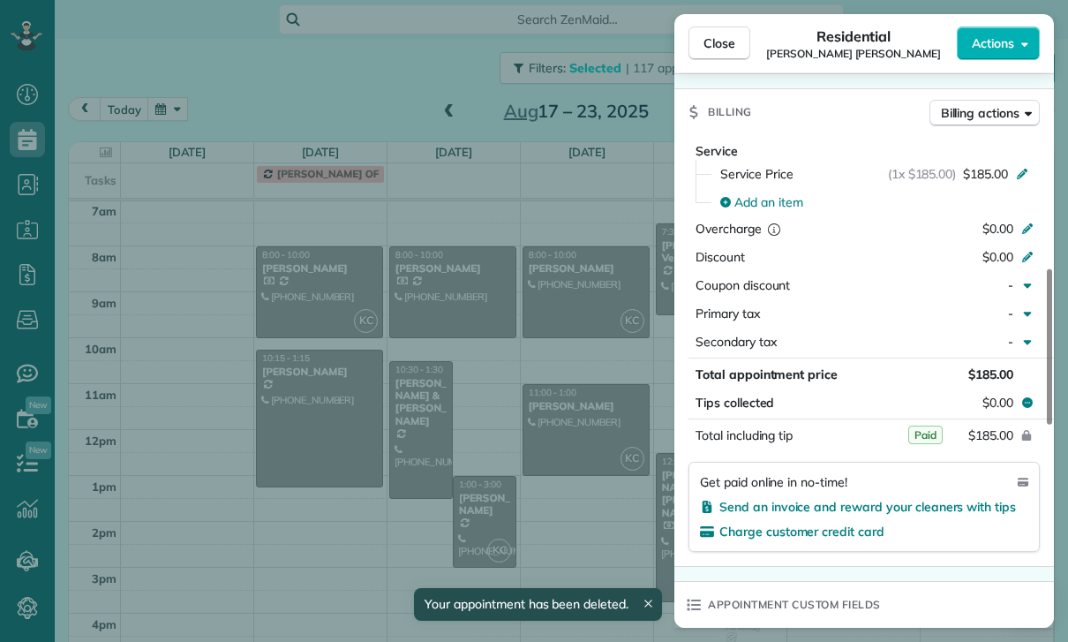
click at [579, 495] on div "Close Residential Connor Campfield Actions Status Confirmed Connor Campfield · …" at bounding box center [534, 321] width 1068 height 642
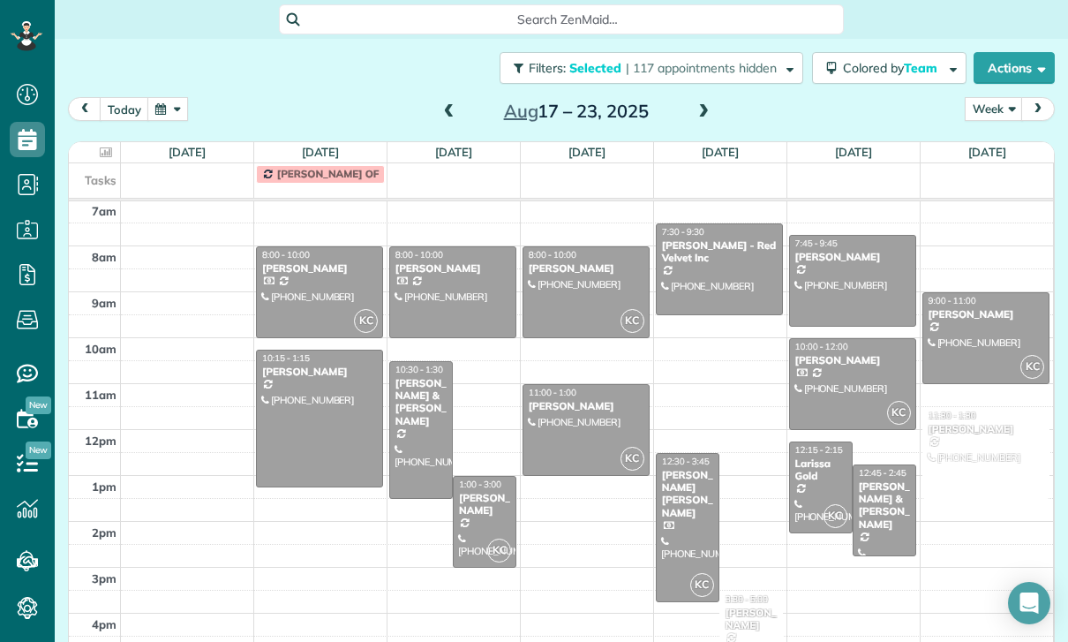
scroll to position [111, 0]
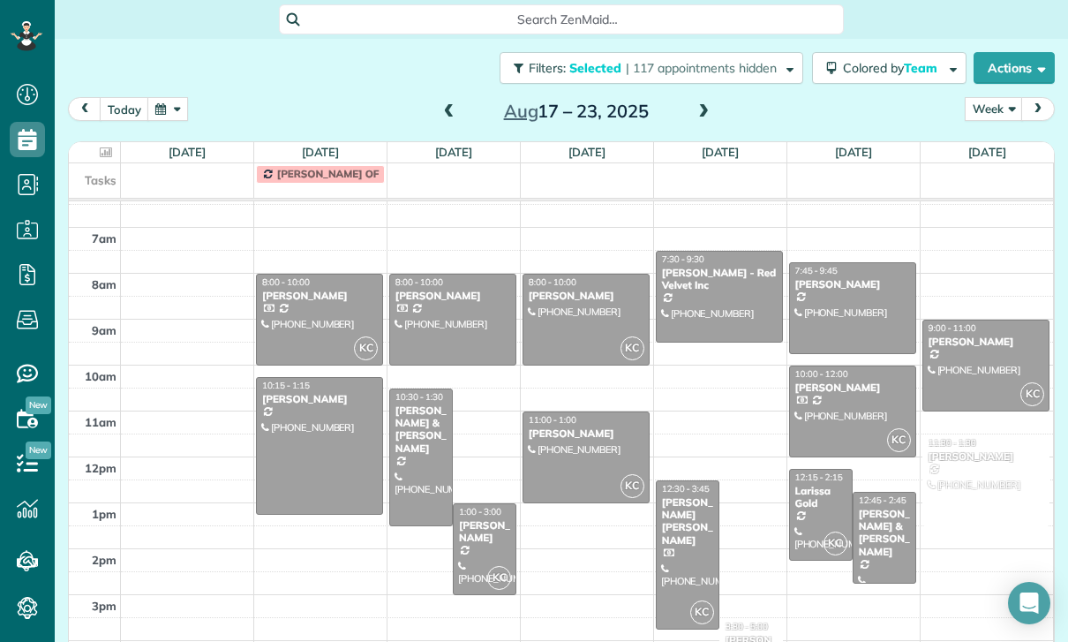
click at [842, 306] on div at bounding box center [852, 308] width 125 height 90
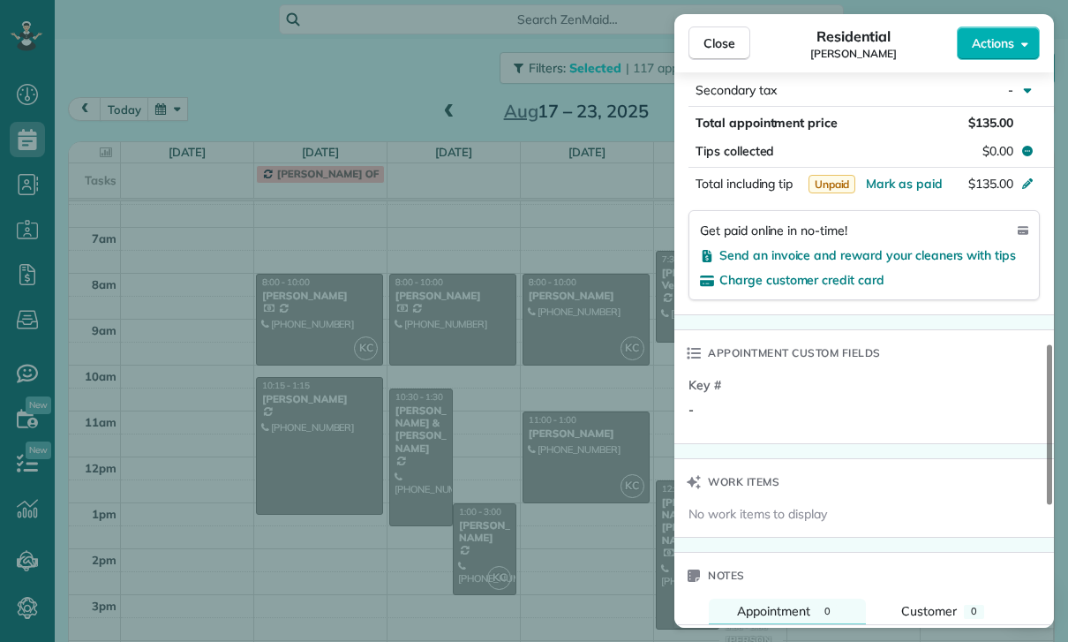
scroll to position [1065, 0]
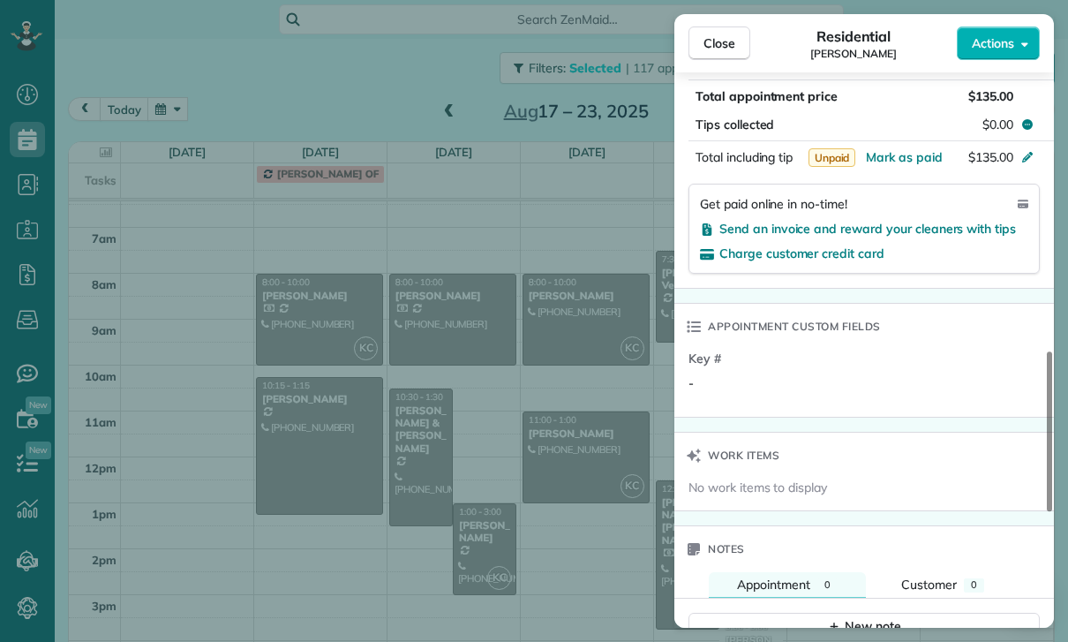
click at [566, 526] on div "Close Residential Varsha Uthappa Actions Status Confirmed Varsha Uthappa · Open…" at bounding box center [534, 321] width 1068 height 642
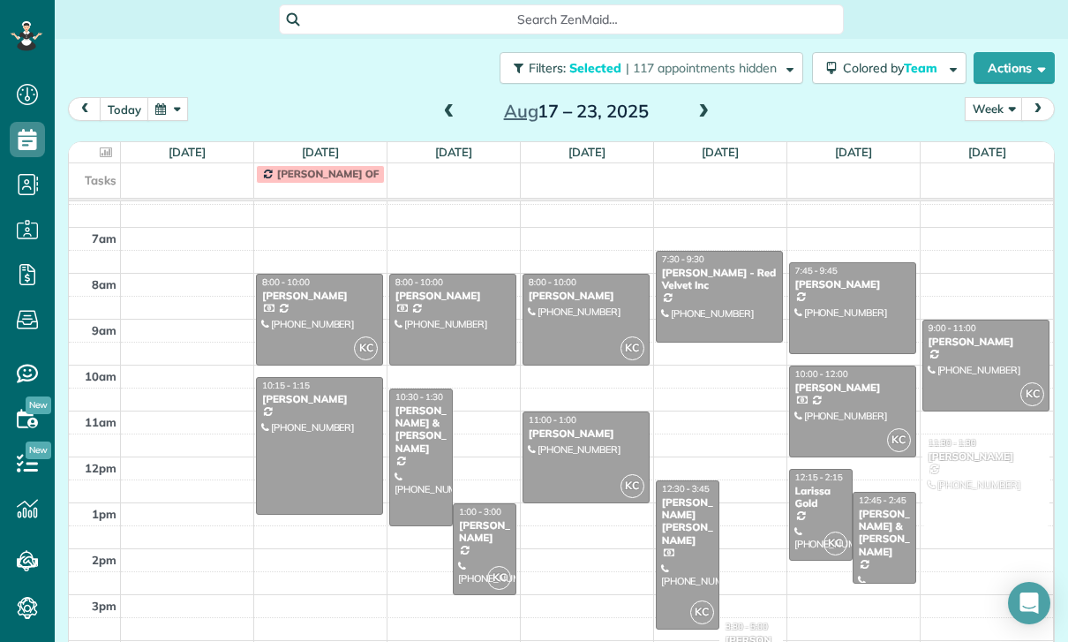
click at [839, 409] on div at bounding box center [852, 411] width 125 height 90
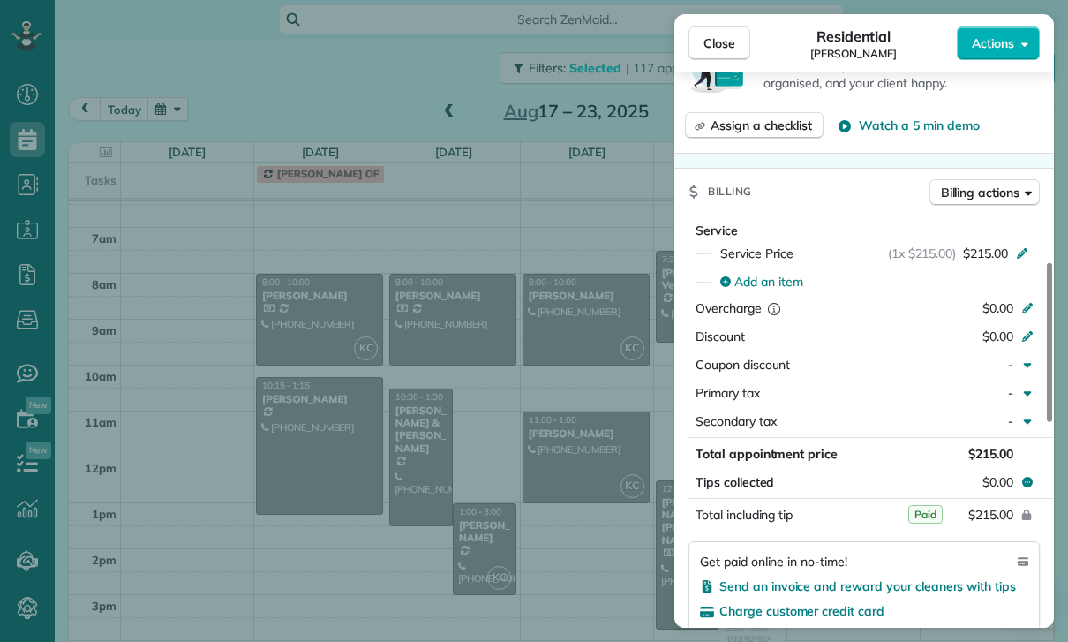
scroll to position [802, 0]
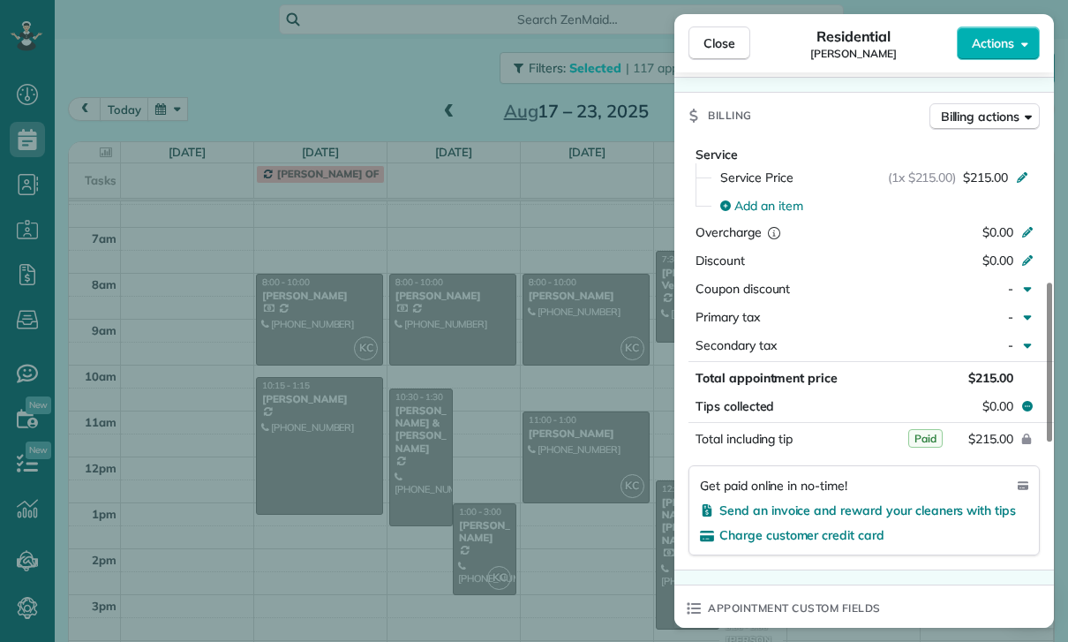
click at [597, 515] on div "Close Residential Elyce Walkerman Actions Status Confirmed Elyce Walkerman · Op…" at bounding box center [534, 321] width 1068 height 642
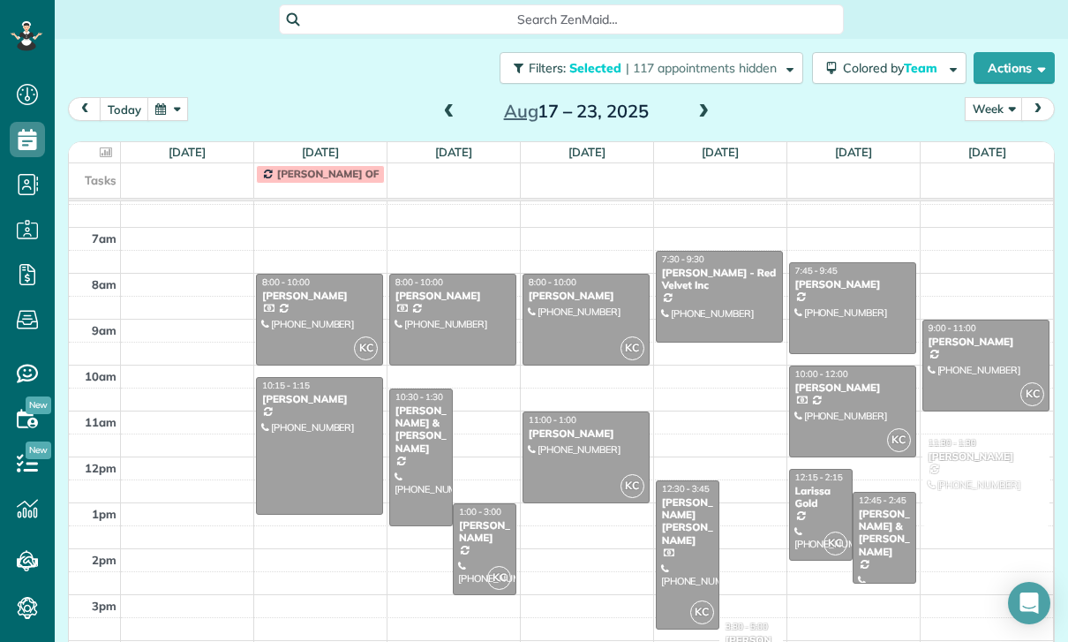
click at [818, 508] on div "Larissa Gold" at bounding box center [820, 498] width 53 height 26
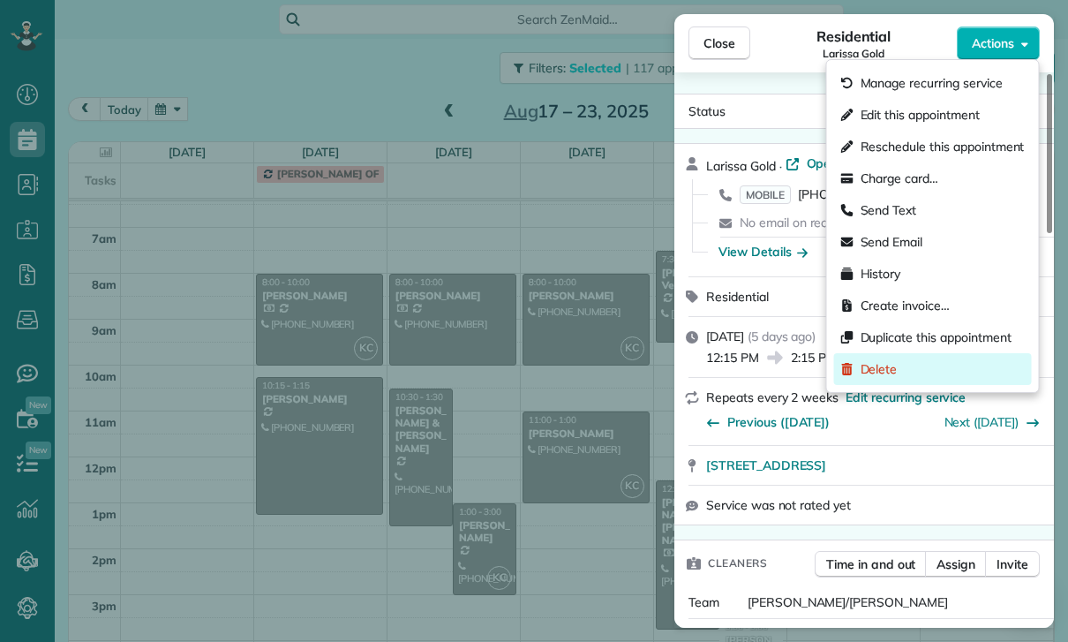
click at [898, 369] on div "Delete" at bounding box center [933, 369] width 198 height 32
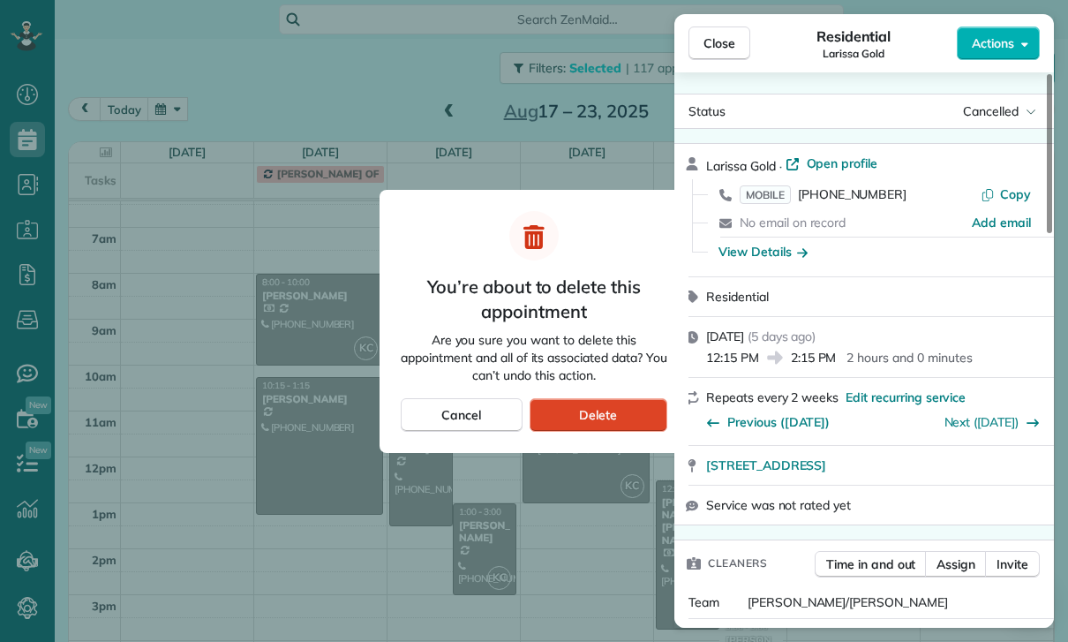
click at [616, 417] on span "Delete" at bounding box center [598, 415] width 38 height 18
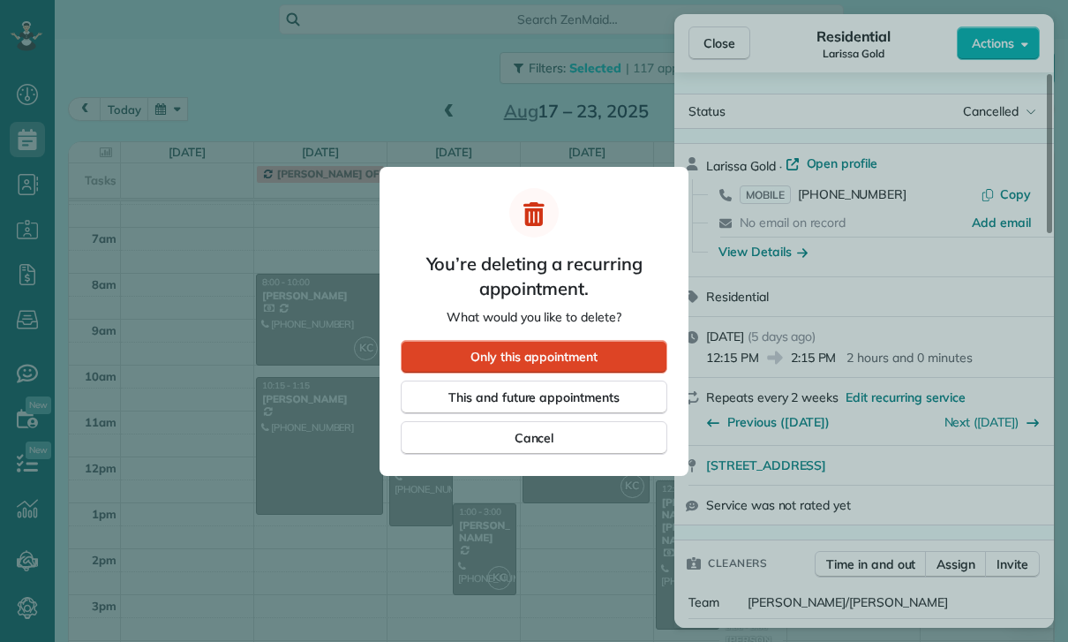
click at [598, 350] on span "Only this appointment" at bounding box center [533, 357] width 127 height 18
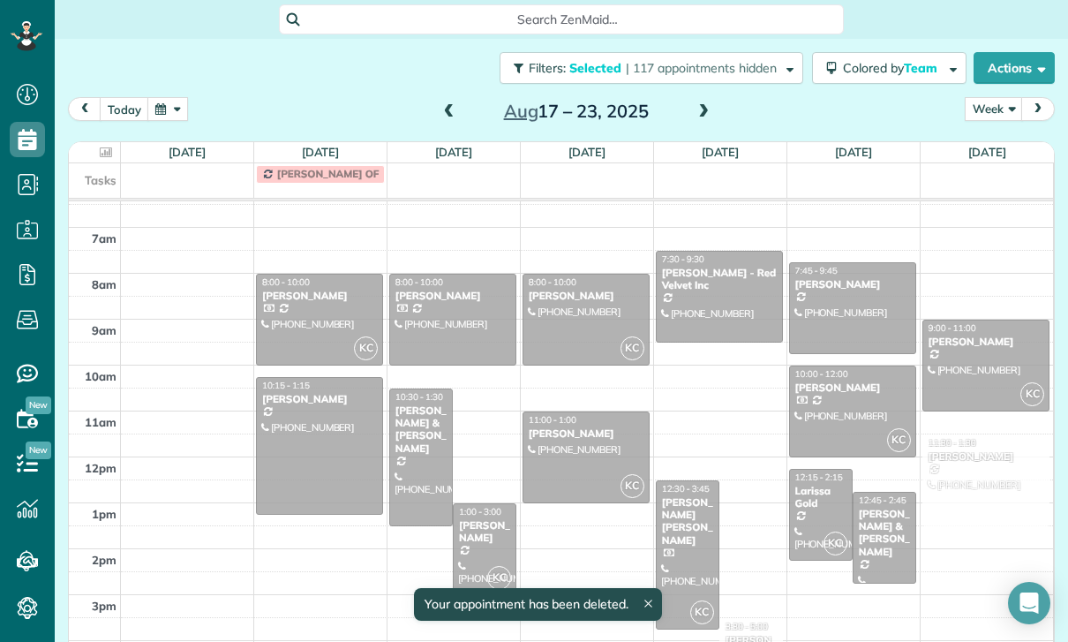
scroll to position [111, 0]
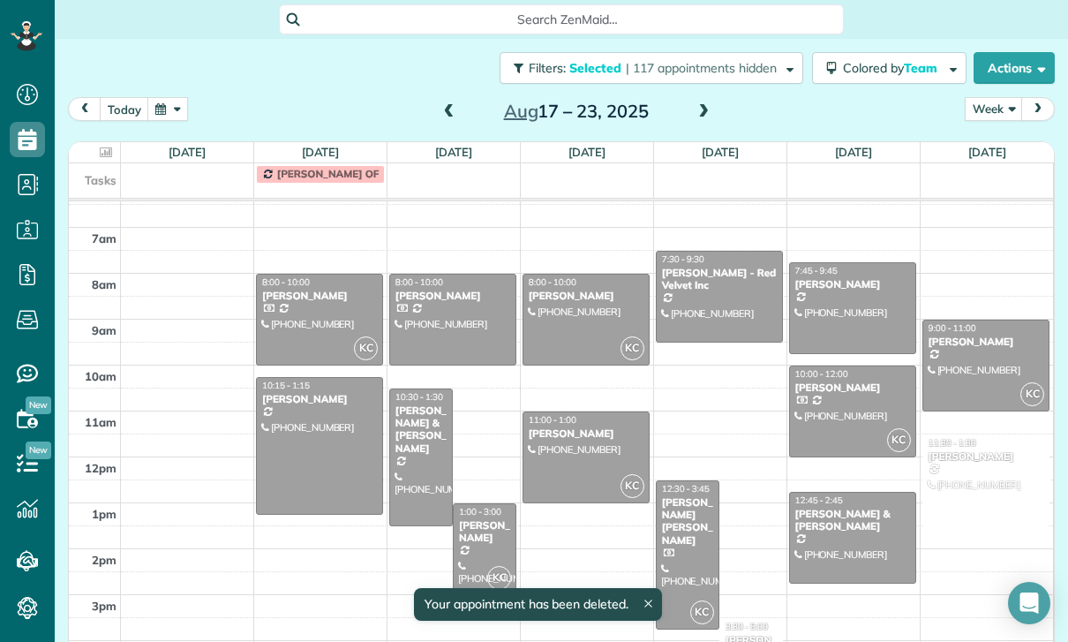
click at [836, 531] on div "Gary & Lindsey Gevorkian" at bounding box center [852, 521] width 117 height 26
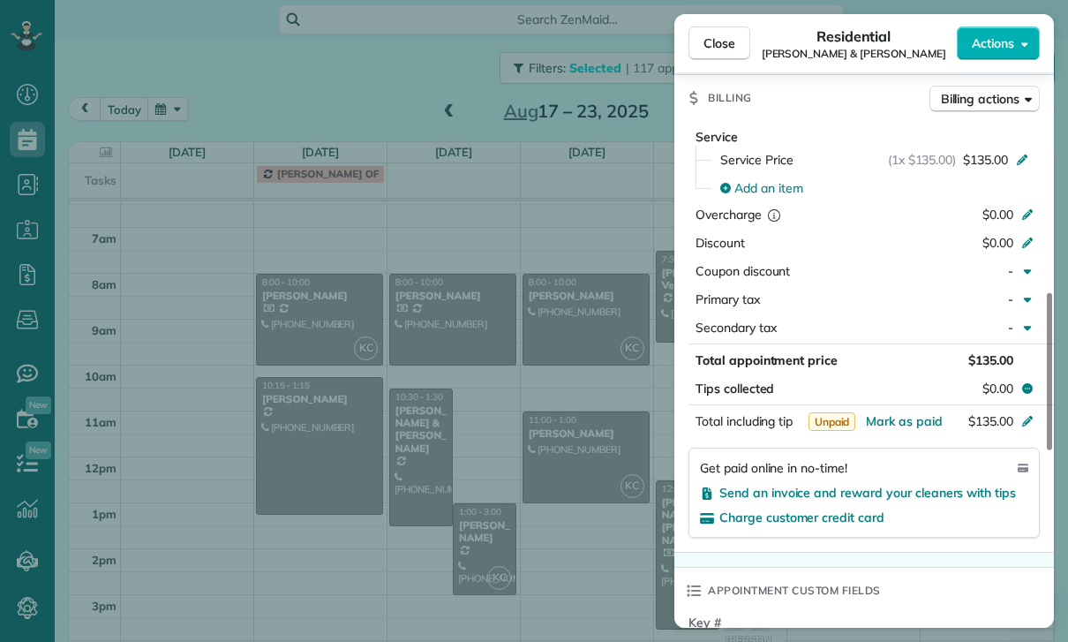
scroll to position [111, 0]
click at [556, 481] on div "Close Residential Gary & Lindsey Gevorkian Actions Status Confirmed Gary & Lind…" at bounding box center [534, 321] width 1068 height 642
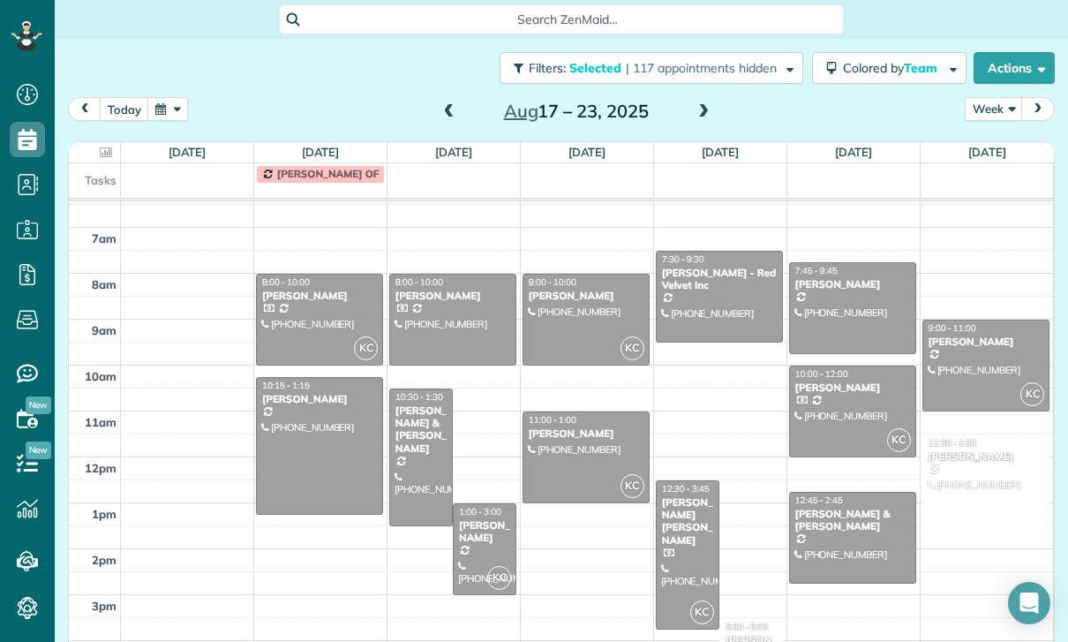
click at [697, 291] on div "Alfred Manerson - Red Velvet Inc" at bounding box center [719, 280] width 117 height 26
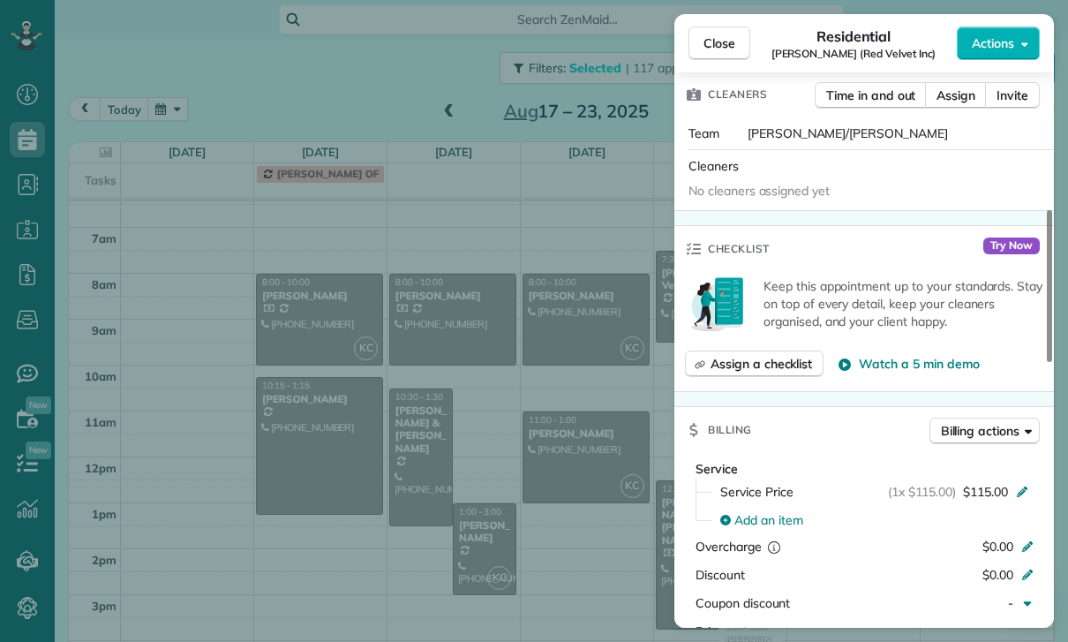
scroll to position [608, 0]
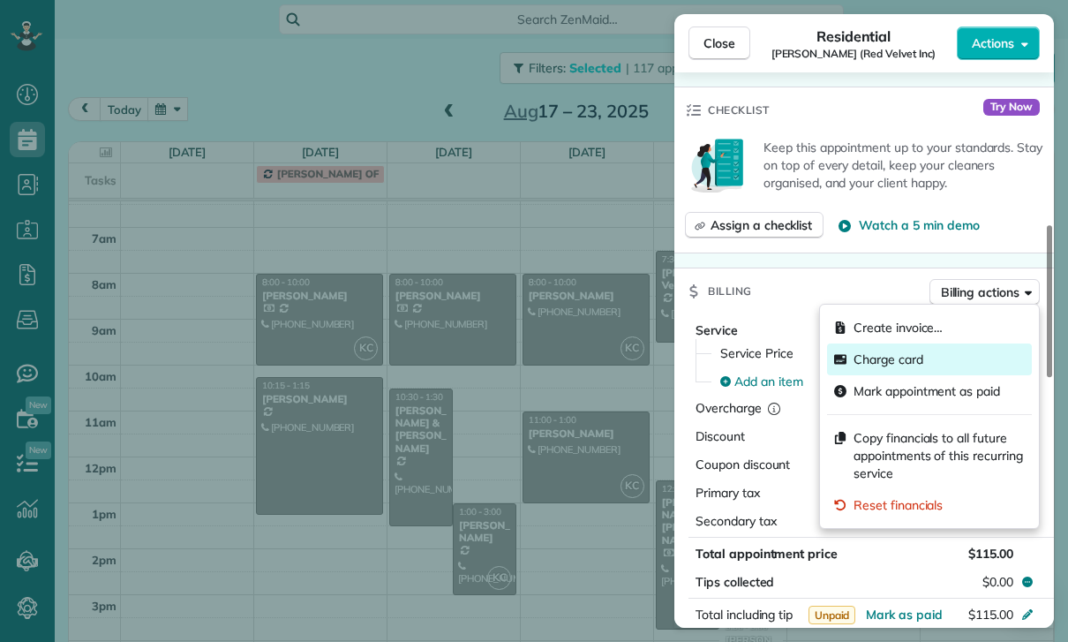
click at [854, 369] on div "Charge card" at bounding box center [929, 359] width 205 height 32
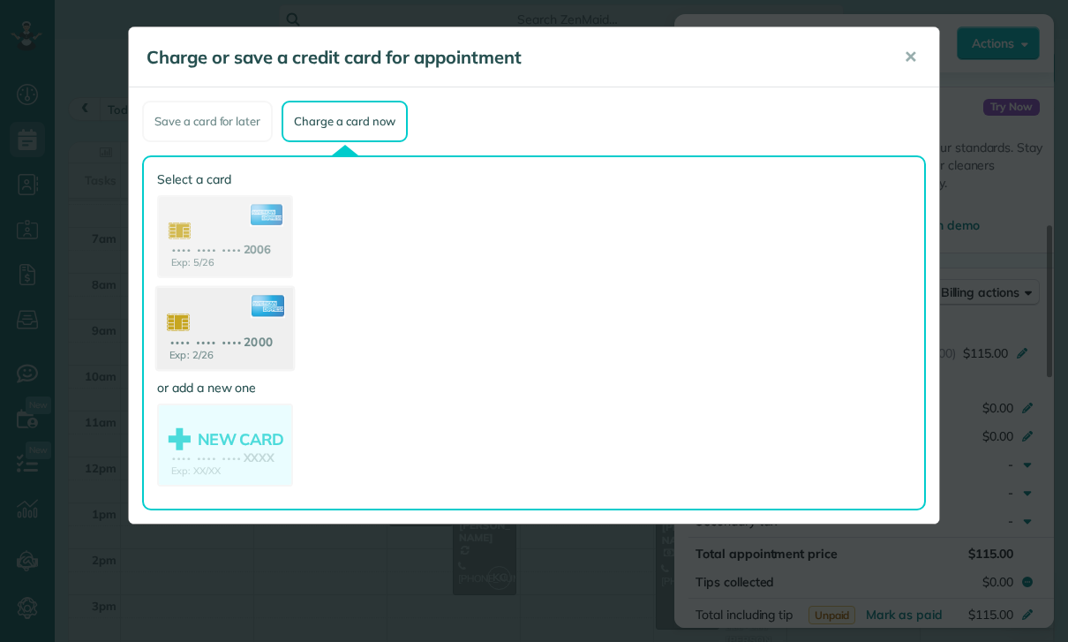
click at [244, 337] on use at bounding box center [225, 331] width 136 height 86
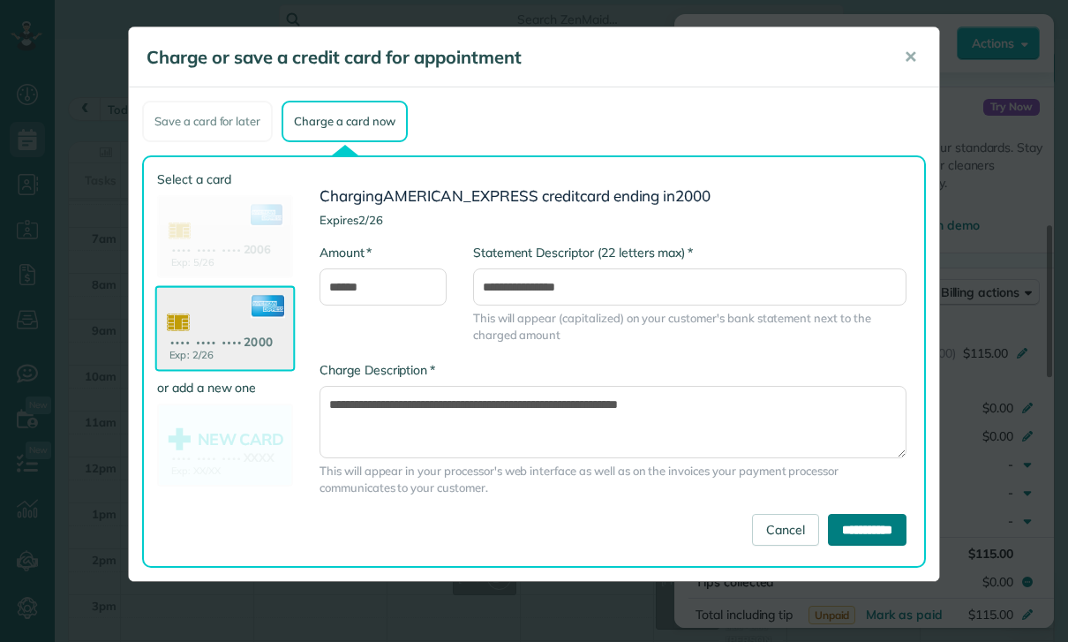
click at [854, 536] on input "**********" at bounding box center [867, 530] width 79 height 32
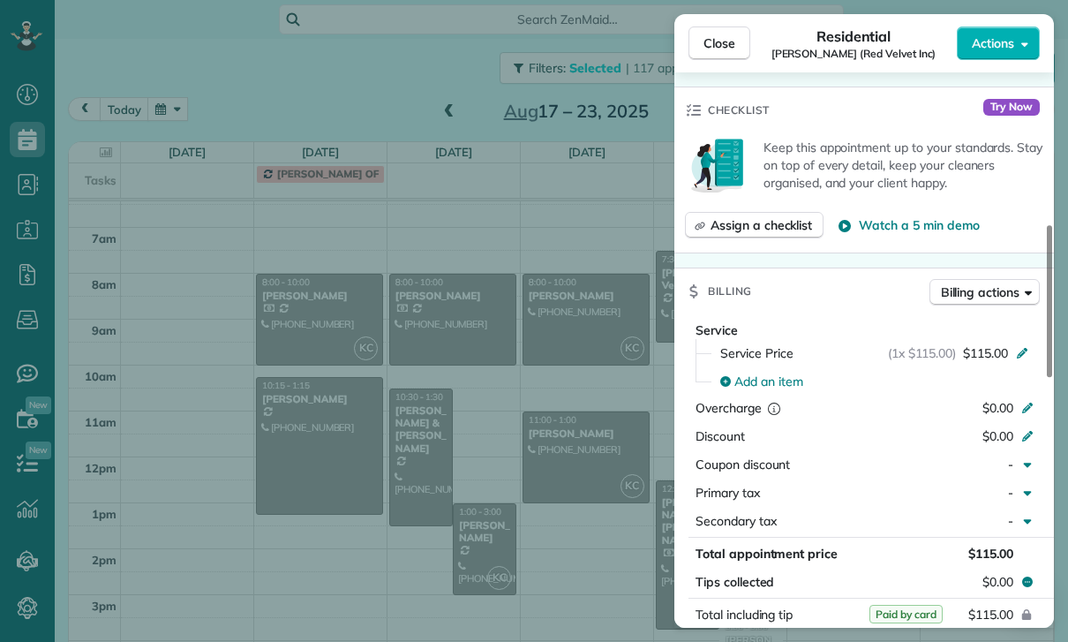
click at [553, 570] on div "Close Residential Alfred Manerson (Red Velvet Inc) Actions Status Yet to Confir…" at bounding box center [534, 321] width 1068 height 642
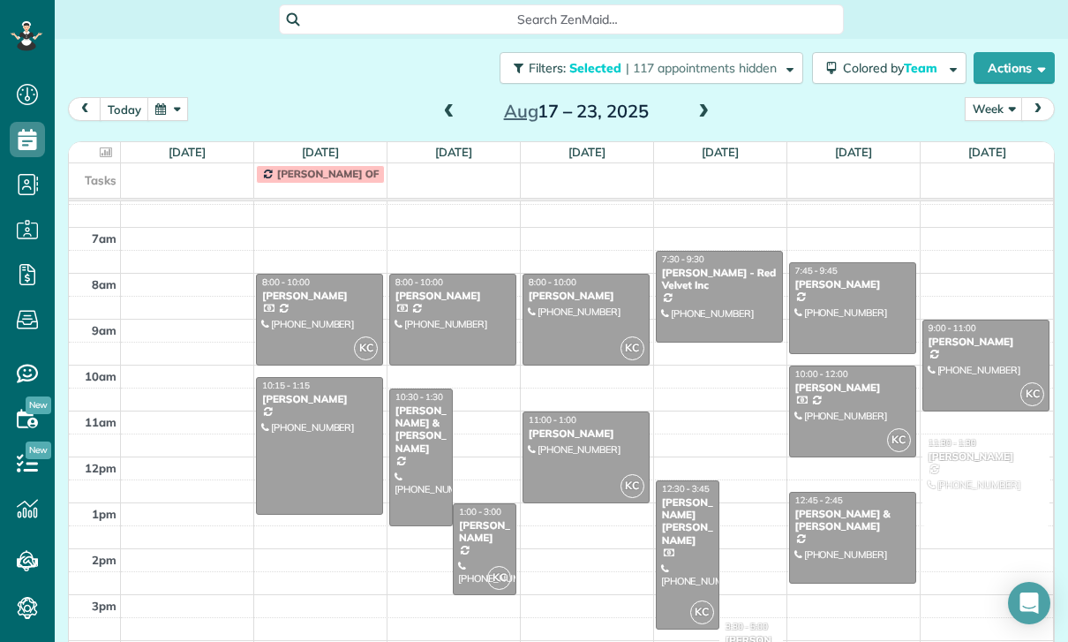
click at [982, 358] on div at bounding box center [986, 365] width 126 height 90
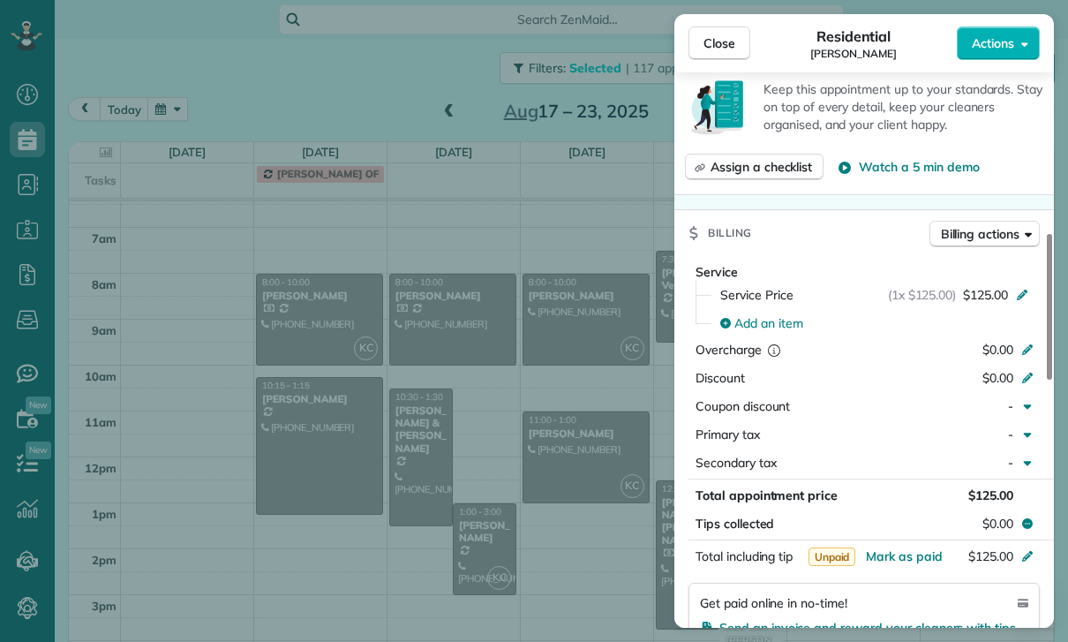
scroll to position [111, 0]
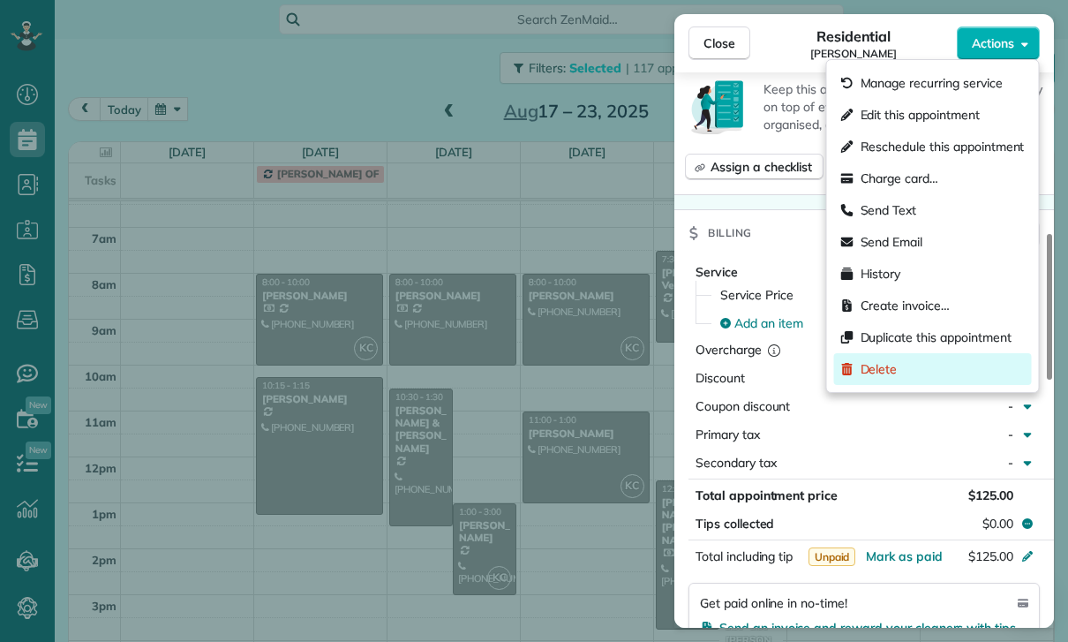
click at [871, 367] on span "Delete" at bounding box center [879, 369] width 37 height 18
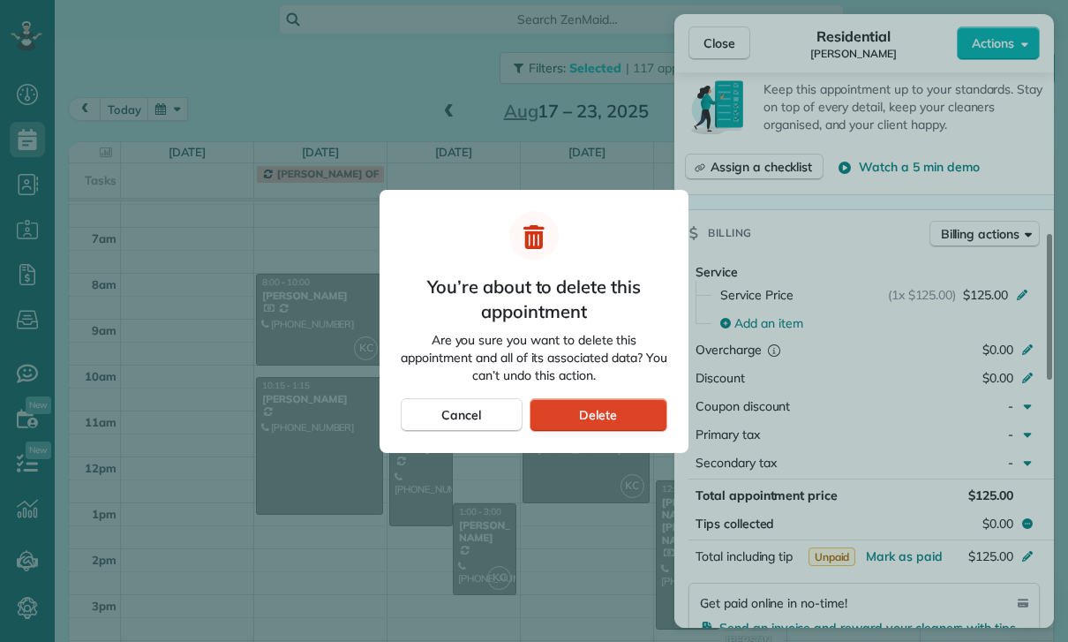
click at [600, 421] on span "Delete" at bounding box center [598, 415] width 38 height 18
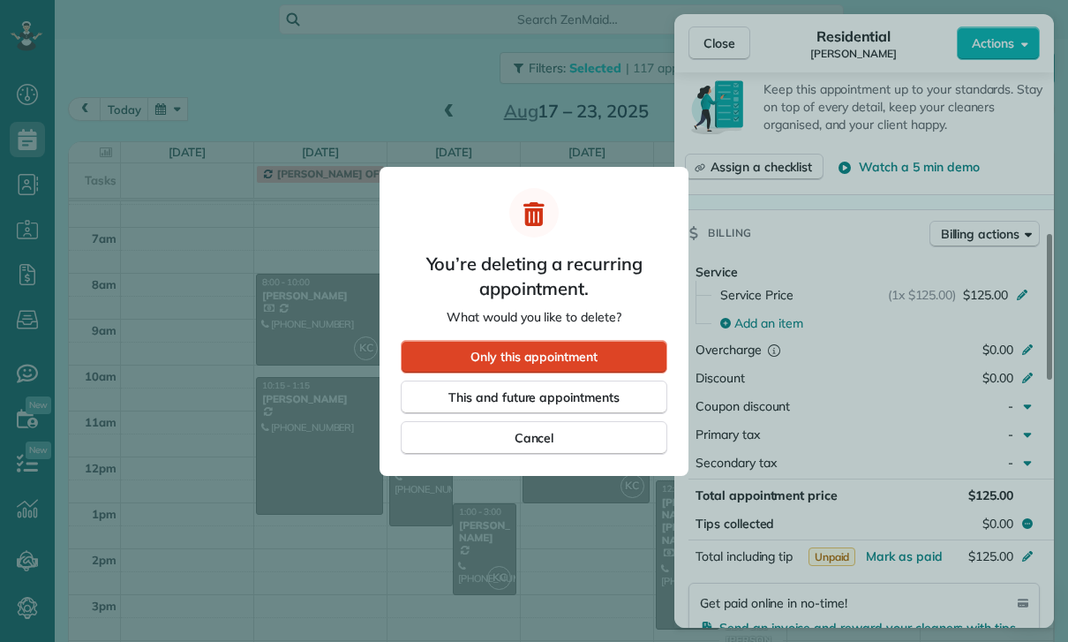
click at [598, 355] on span "Only this appointment" at bounding box center [533, 357] width 127 height 18
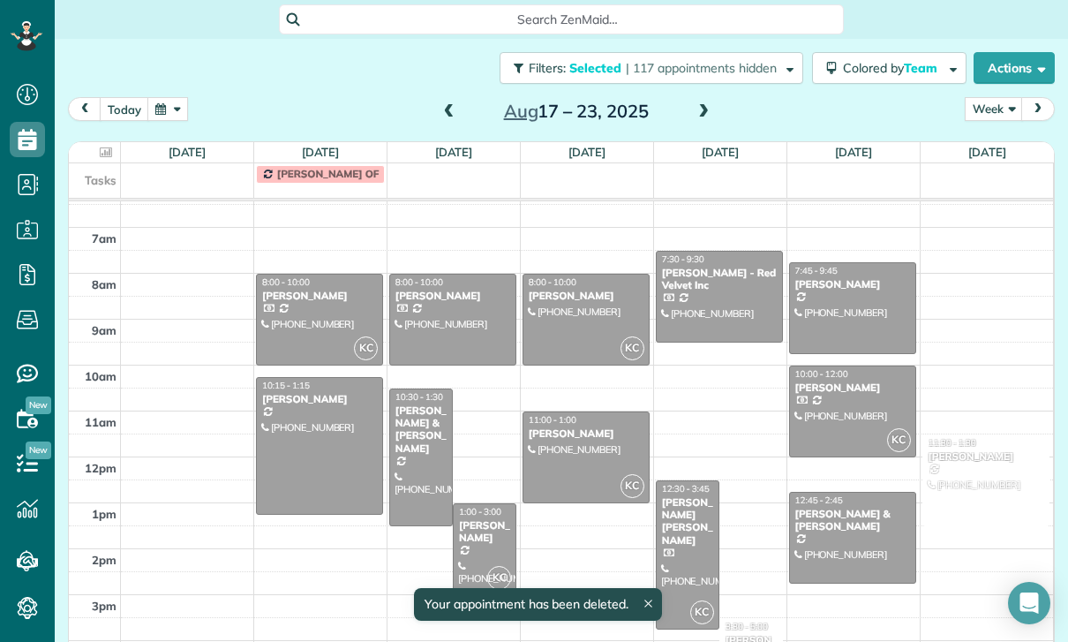
scroll to position [111, 0]
click at [986, 481] on div at bounding box center [986, 480] width 126 height 90
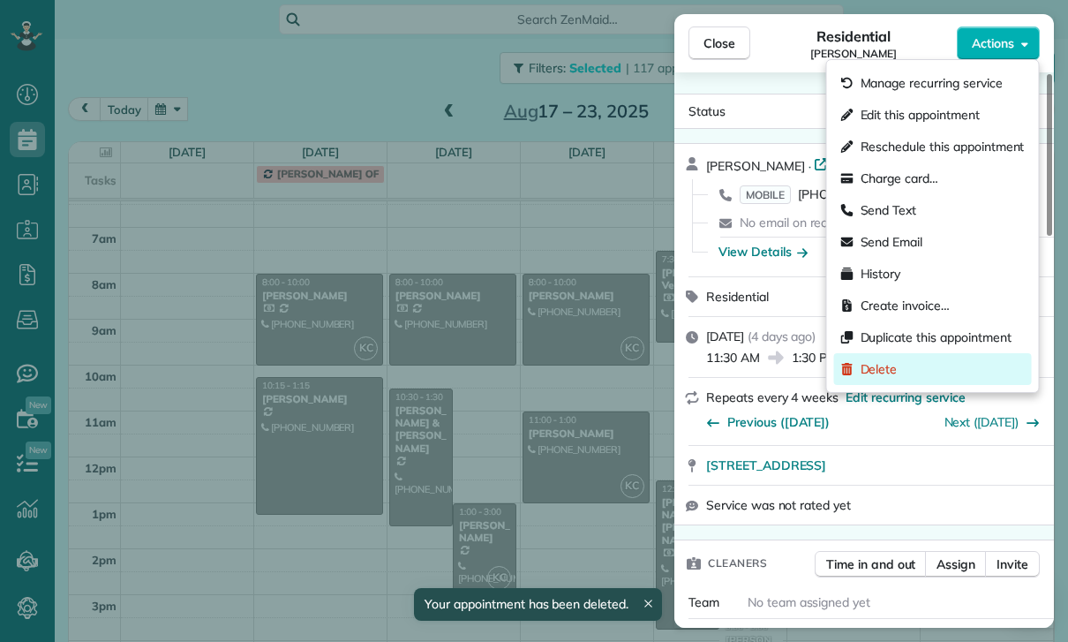
click at [900, 364] on div "Delete" at bounding box center [933, 369] width 198 height 32
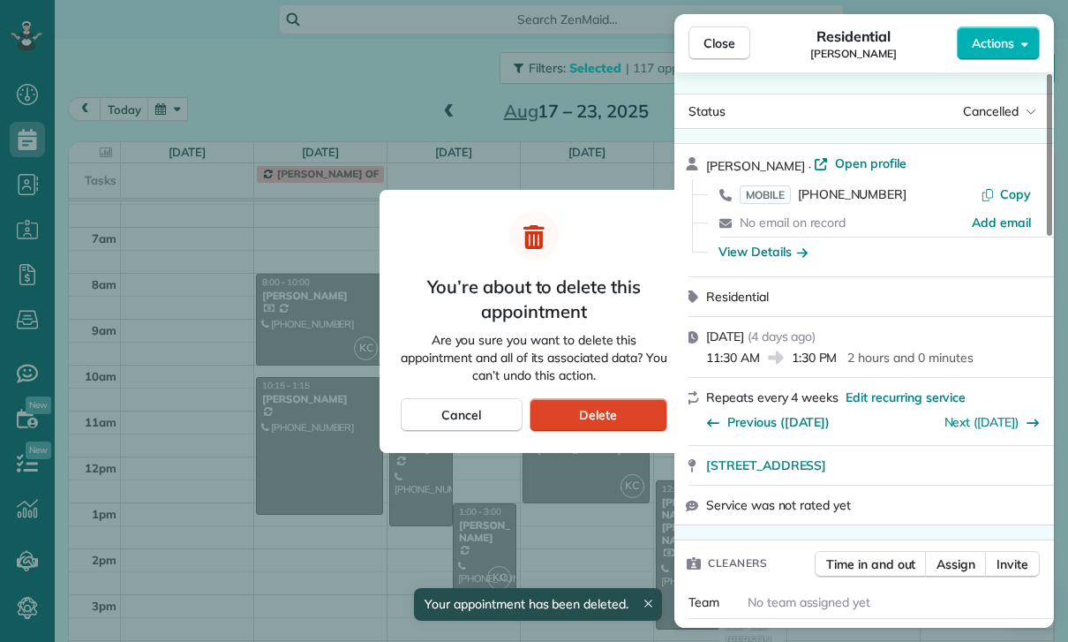
click at [614, 415] on span "Delete" at bounding box center [598, 415] width 38 height 18
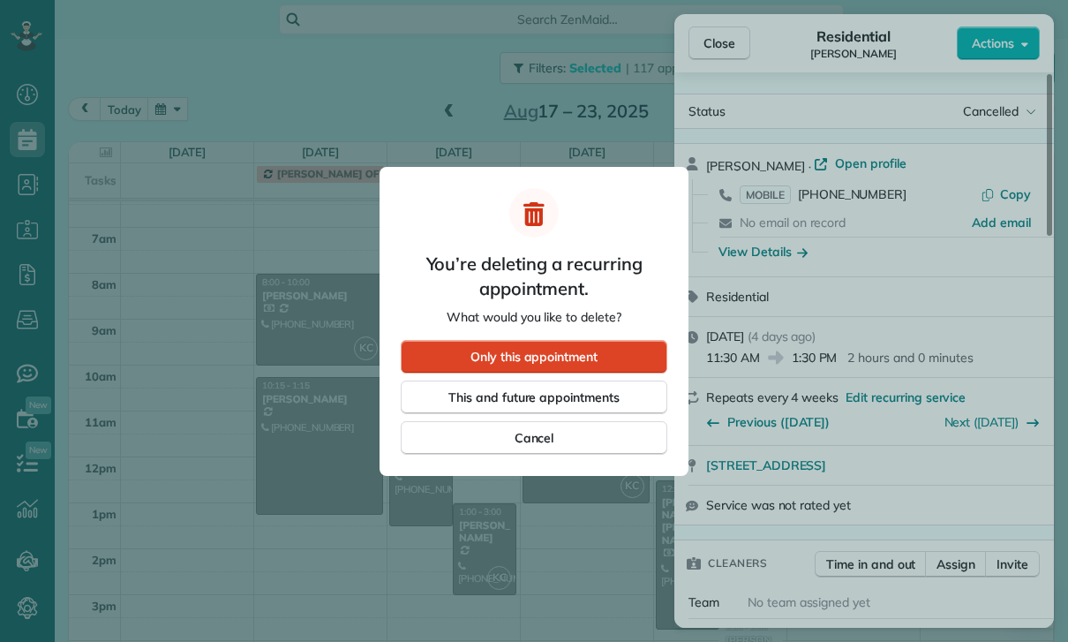
click at [591, 358] on span "Only this appointment" at bounding box center [533, 357] width 127 height 18
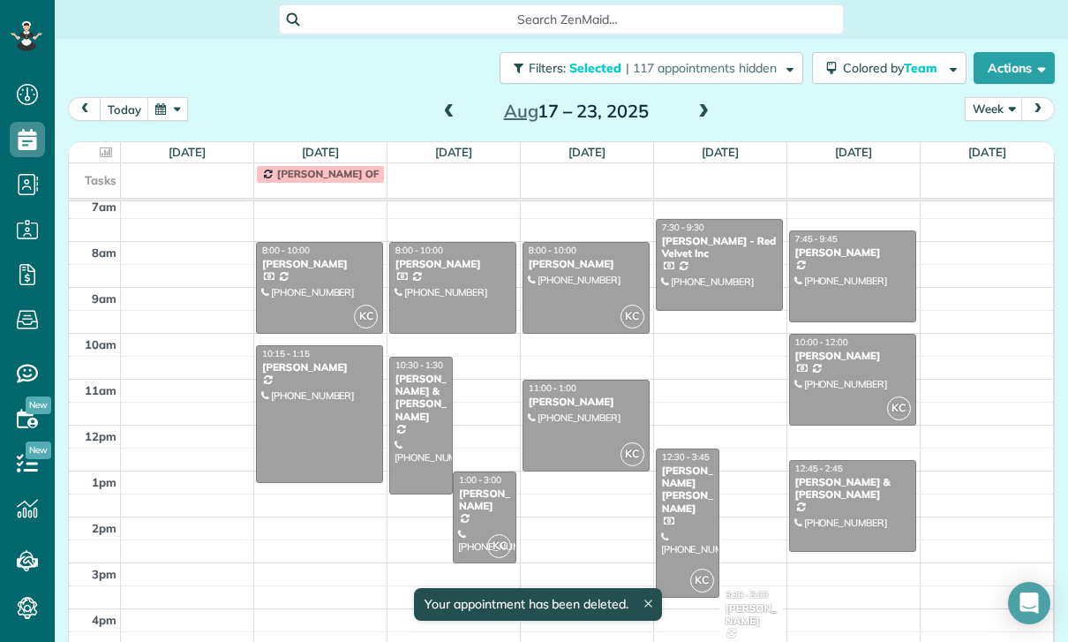
scroll to position [134, 0]
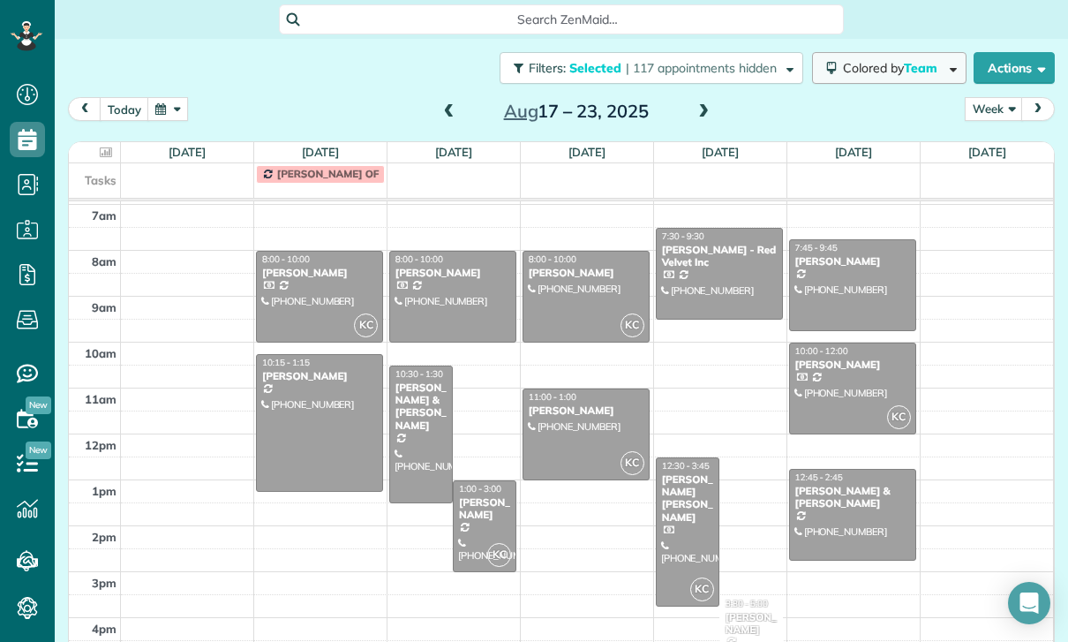
click at [882, 66] on span "Colored by Team" at bounding box center [893, 68] width 101 height 16
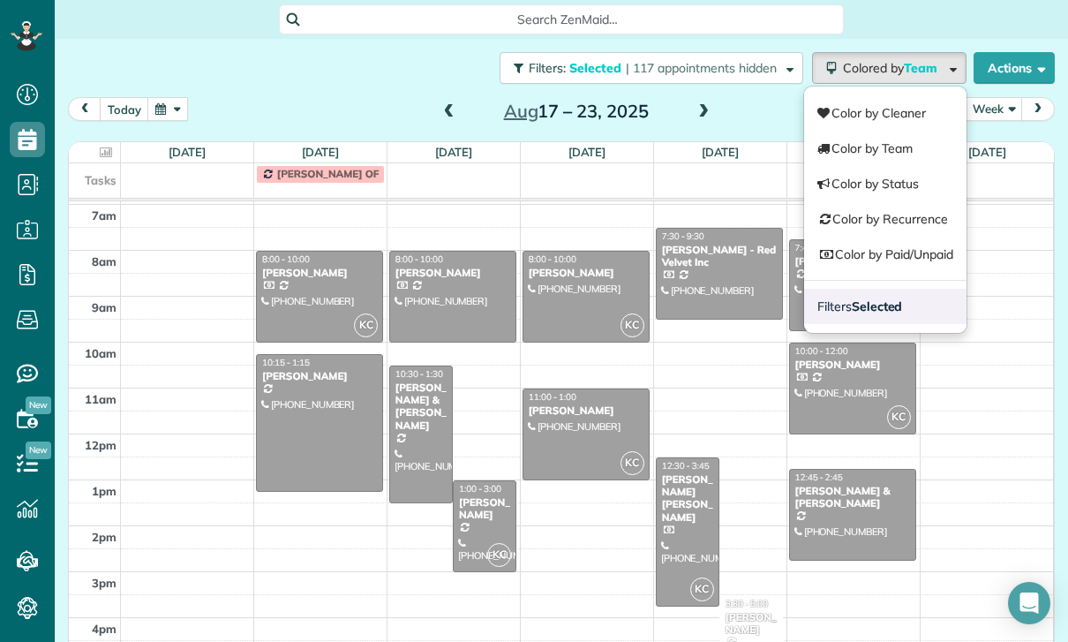
click at [880, 313] on strong "Selected" at bounding box center [877, 306] width 51 height 16
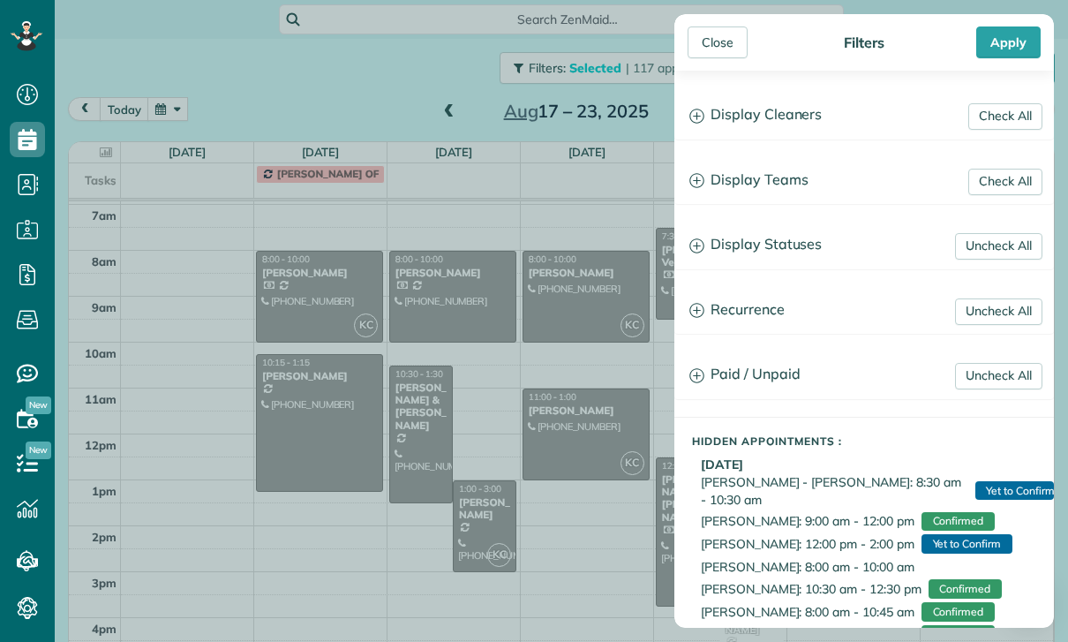
click at [784, 179] on h3 "Display Teams" at bounding box center [864, 180] width 378 height 45
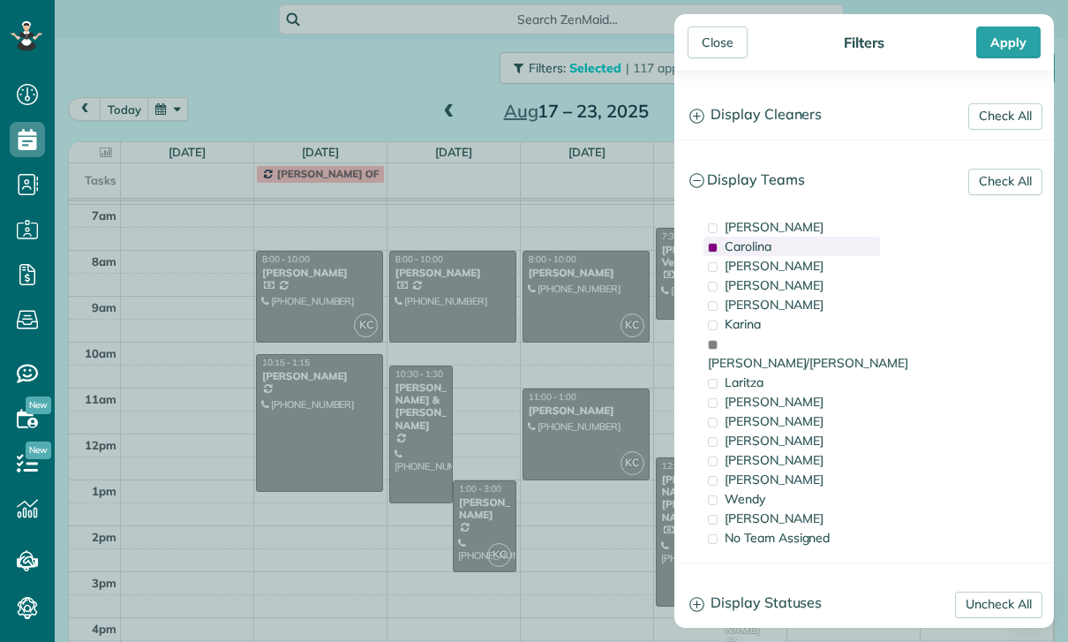
click at [755, 249] on span "Carolina" at bounding box center [748, 246] width 47 height 16
click at [780, 355] on span "[PERSON_NAME]/[PERSON_NAME]" at bounding box center [808, 363] width 200 height 16
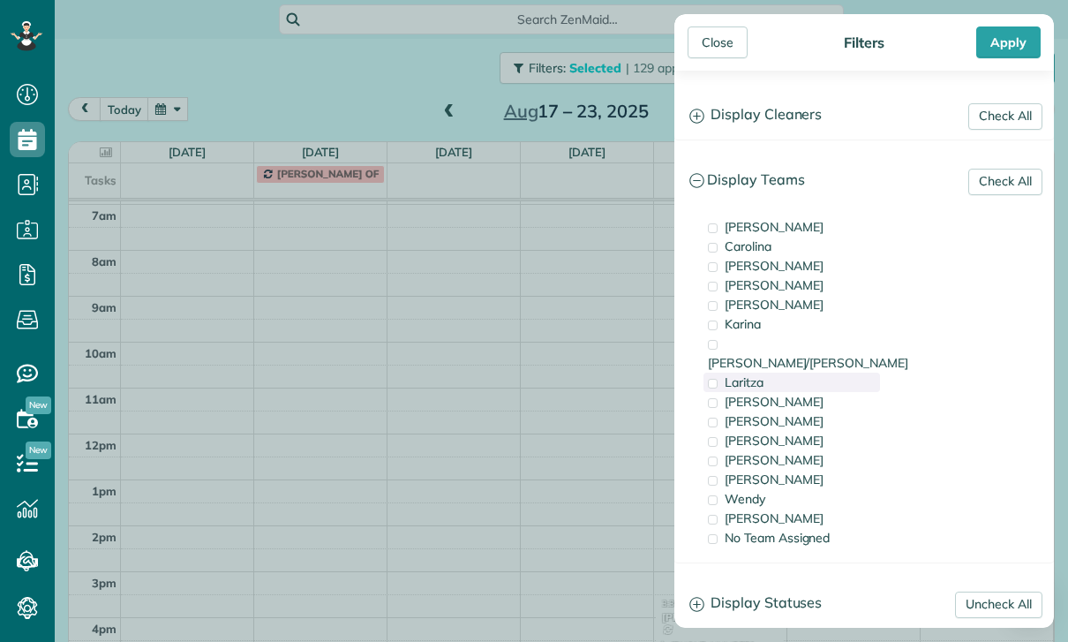
click at [775, 373] on div "Laritza" at bounding box center [792, 382] width 177 height 19
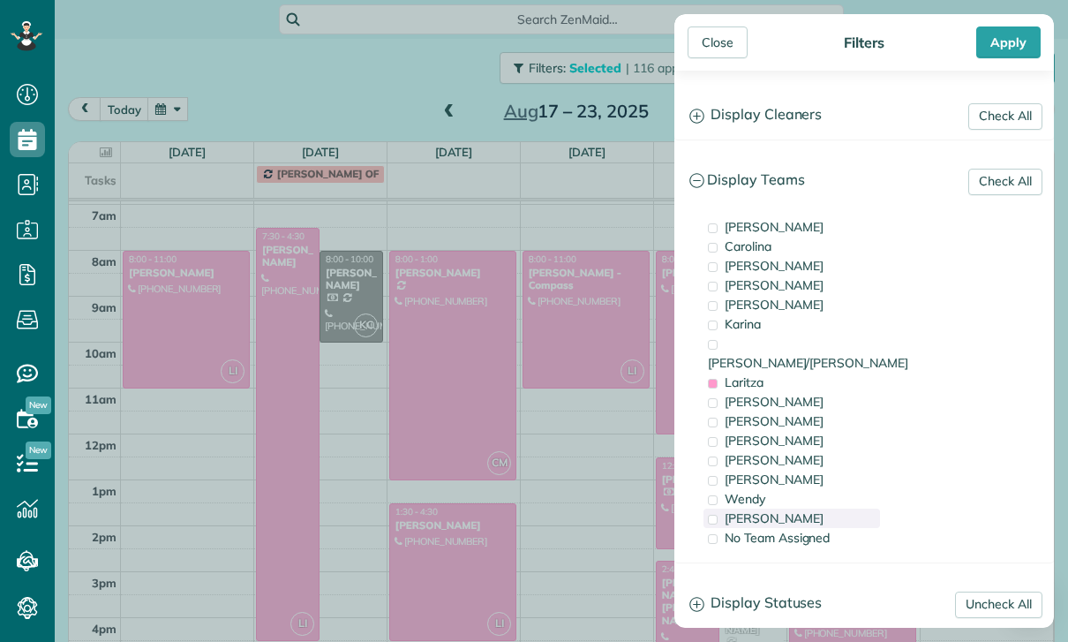
click at [777, 508] on div "Yuri" at bounding box center [792, 517] width 177 height 19
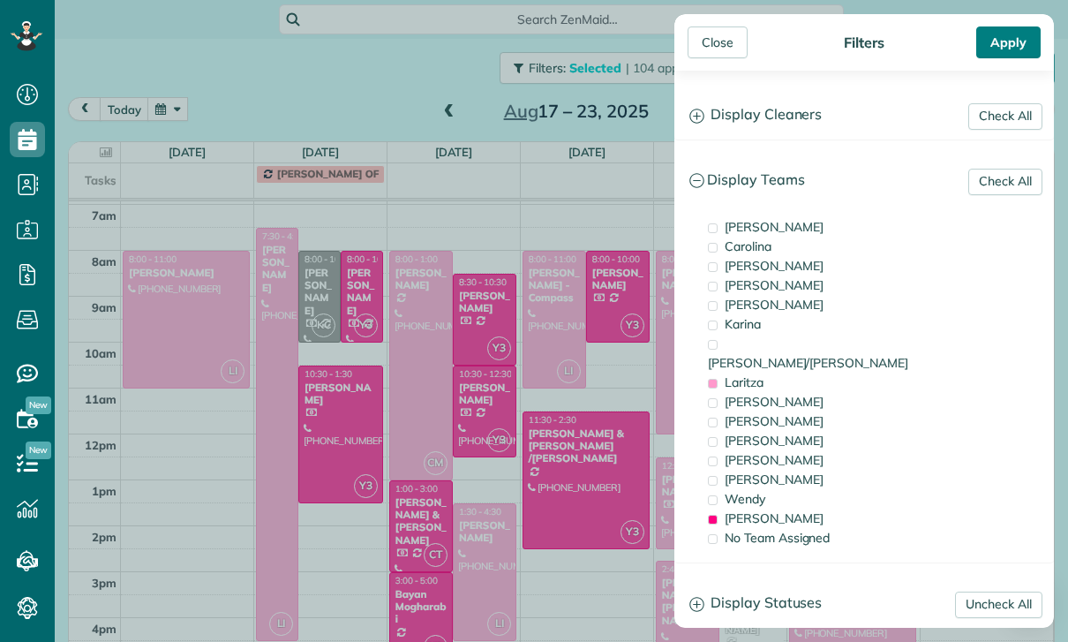
click at [1002, 41] on div "Apply" at bounding box center [1008, 42] width 64 height 32
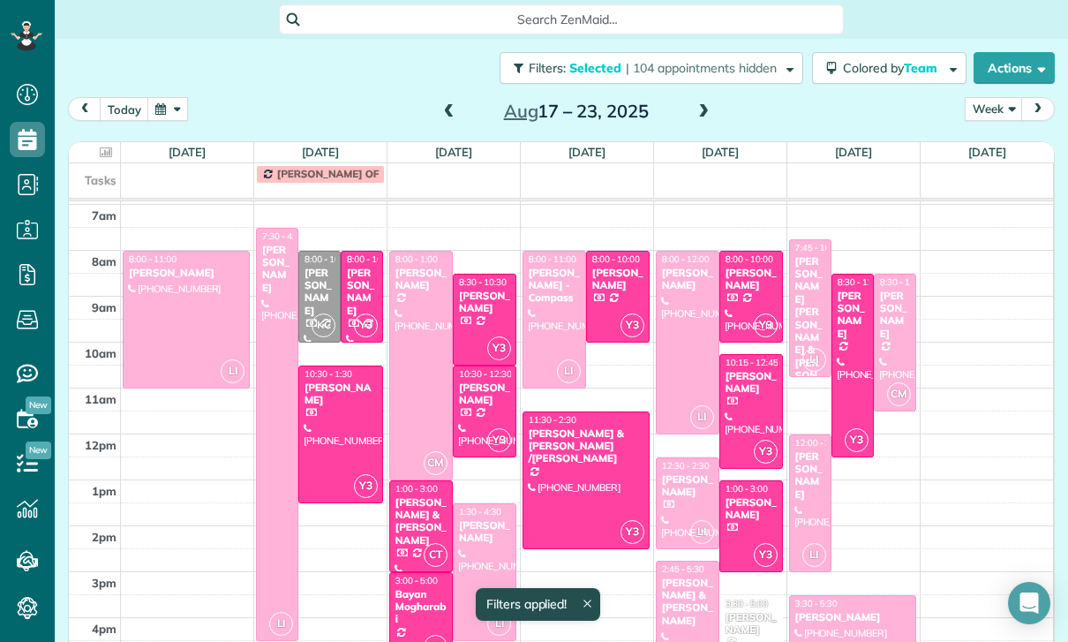
click at [321, 298] on div "Aaron Hatch" at bounding box center [320, 292] width 32 height 51
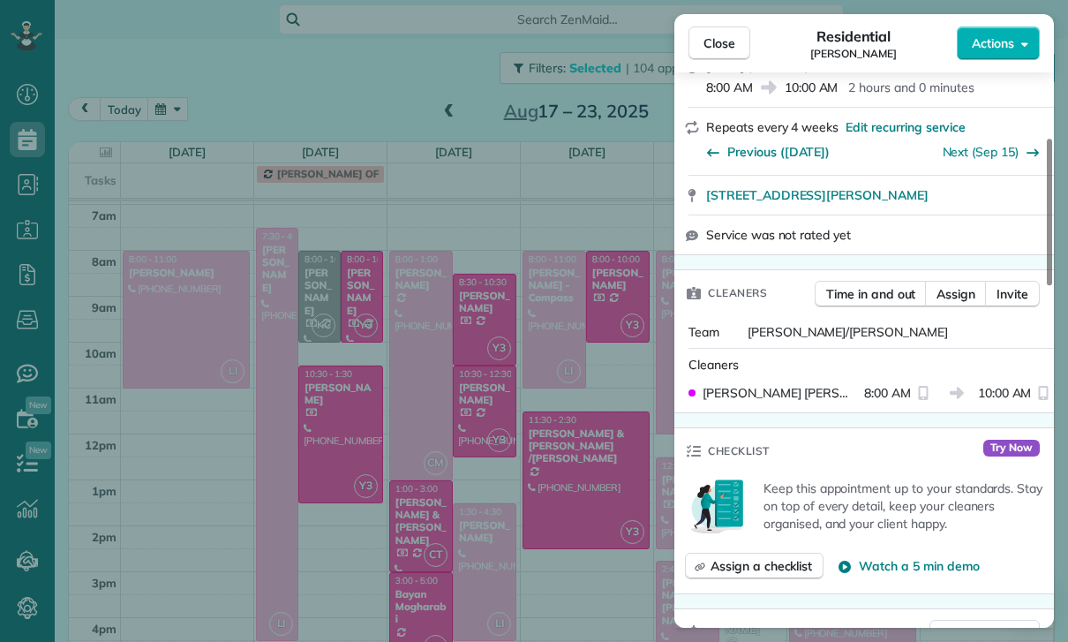
scroll to position [271, 0]
click at [724, 44] on span "Close" at bounding box center [720, 43] width 32 height 18
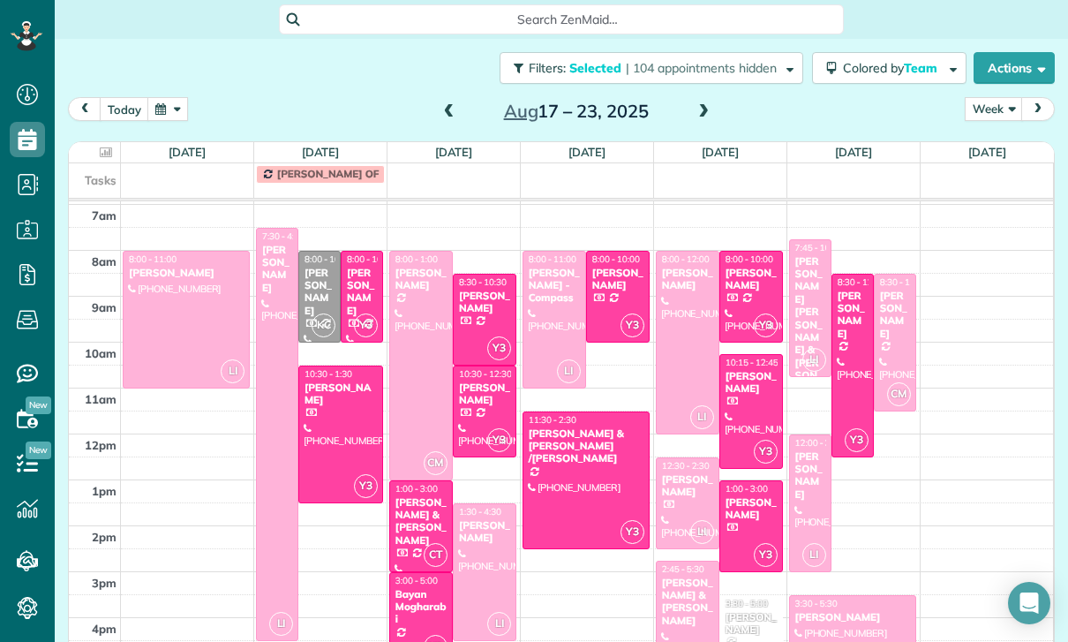
click at [443, 113] on span at bounding box center [449, 112] width 19 height 16
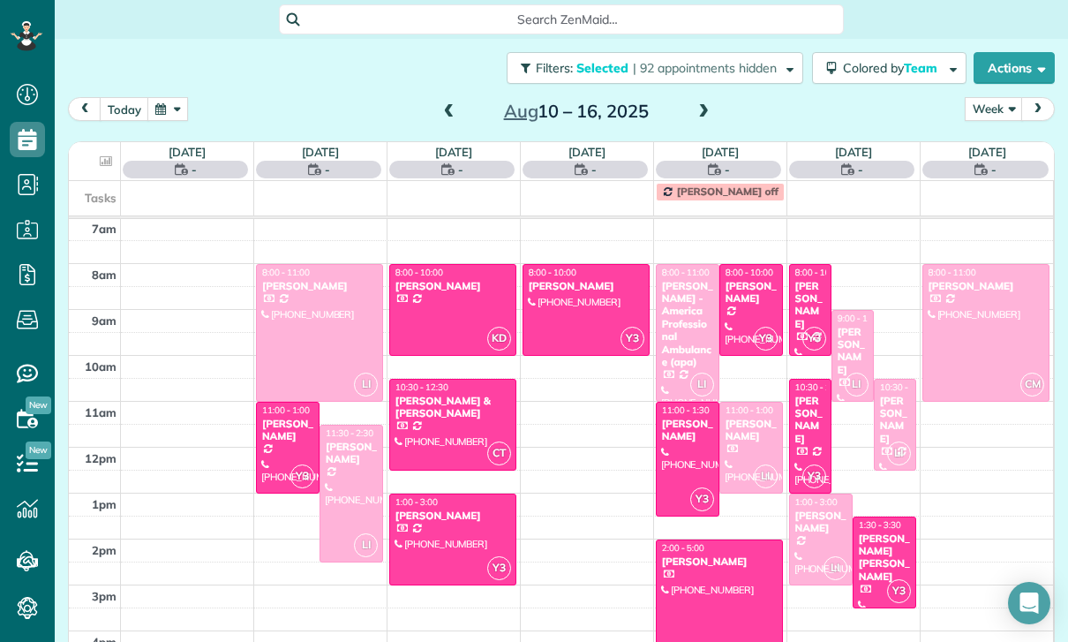
scroll to position [139, 0]
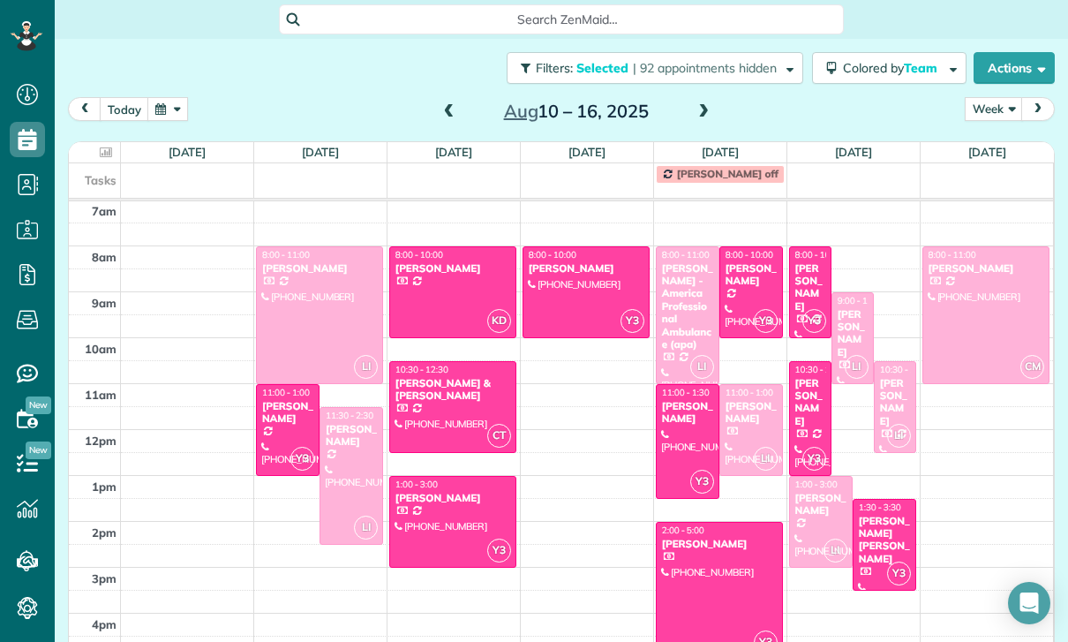
click at [448, 103] on span at bounding box center [449, 112] width 19 height 26
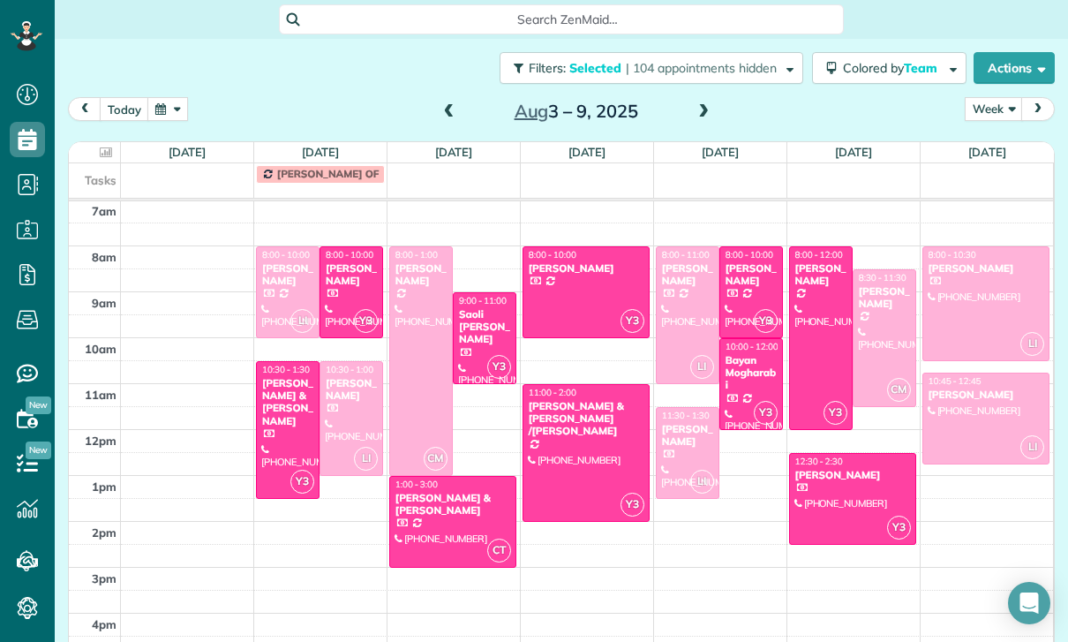
click at [405, 359] on div at bounding box center [421, 361] width 62 height 228
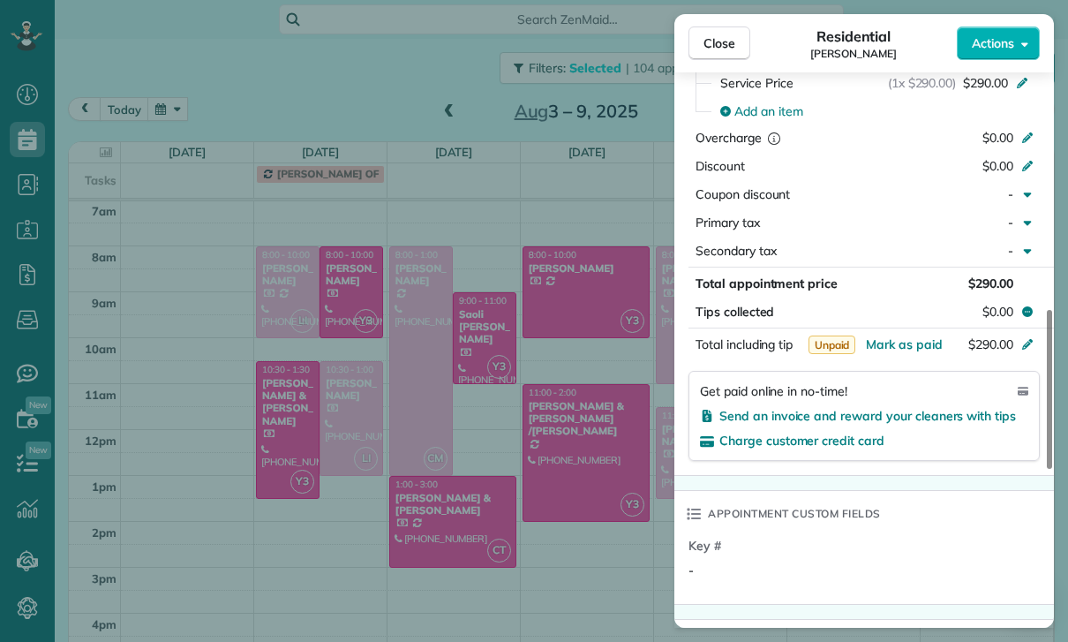
scroll to position [909, 0]
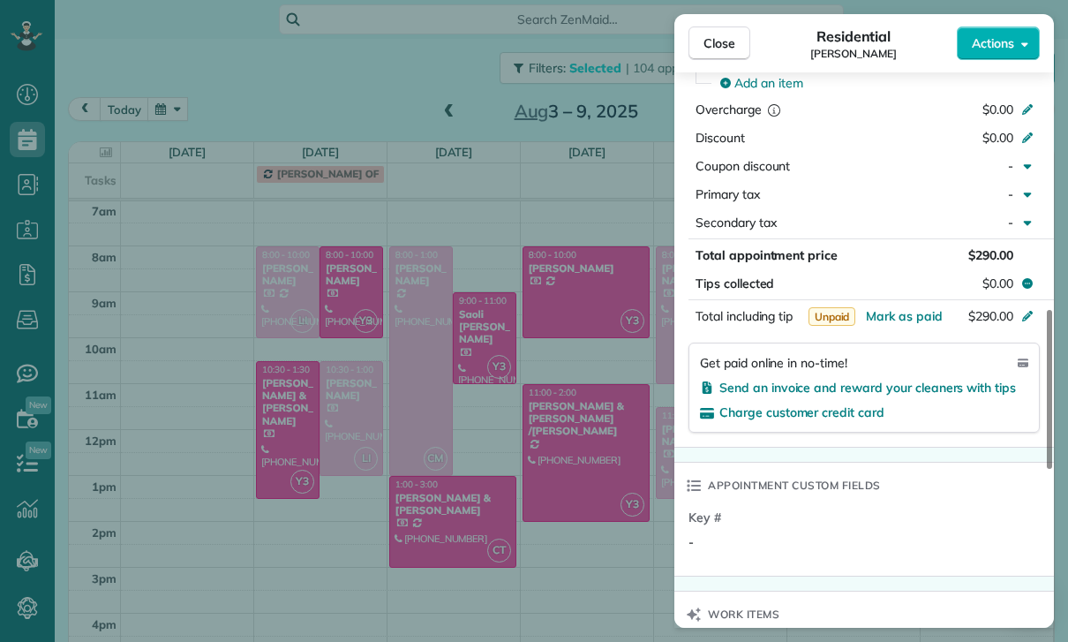
click at [598, 516] on div "Close Residential Marie Kuehne Actions Status Confirmed Marie Kuehne · Open pro…" at bounding box center [534, 321] width 1068 height 642
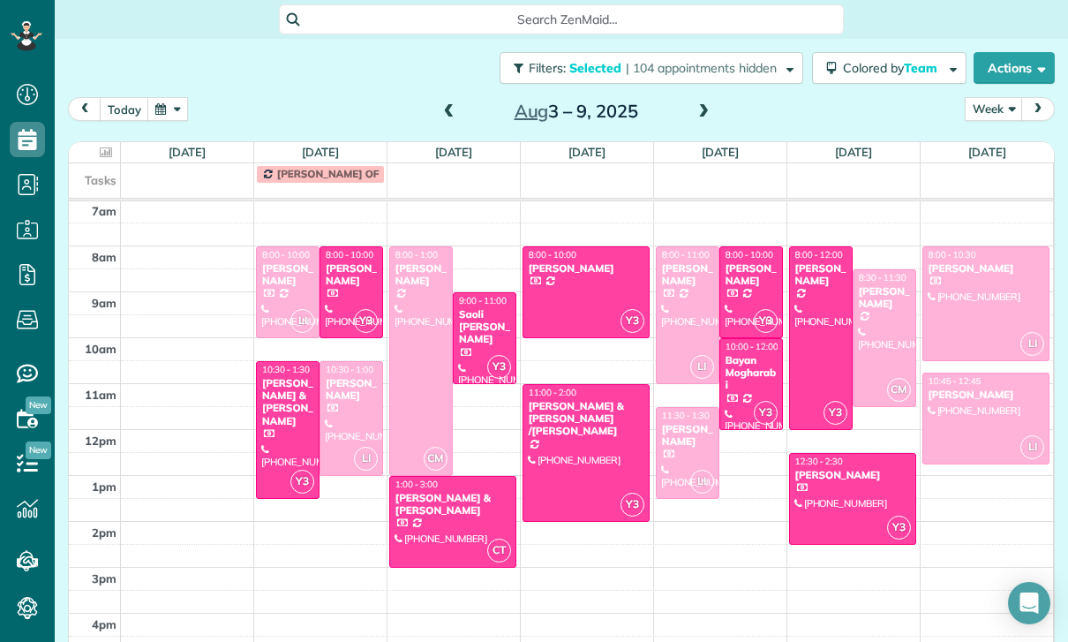
click at [884, 337] on div at bounding box center [885, 338] width 62 height 136
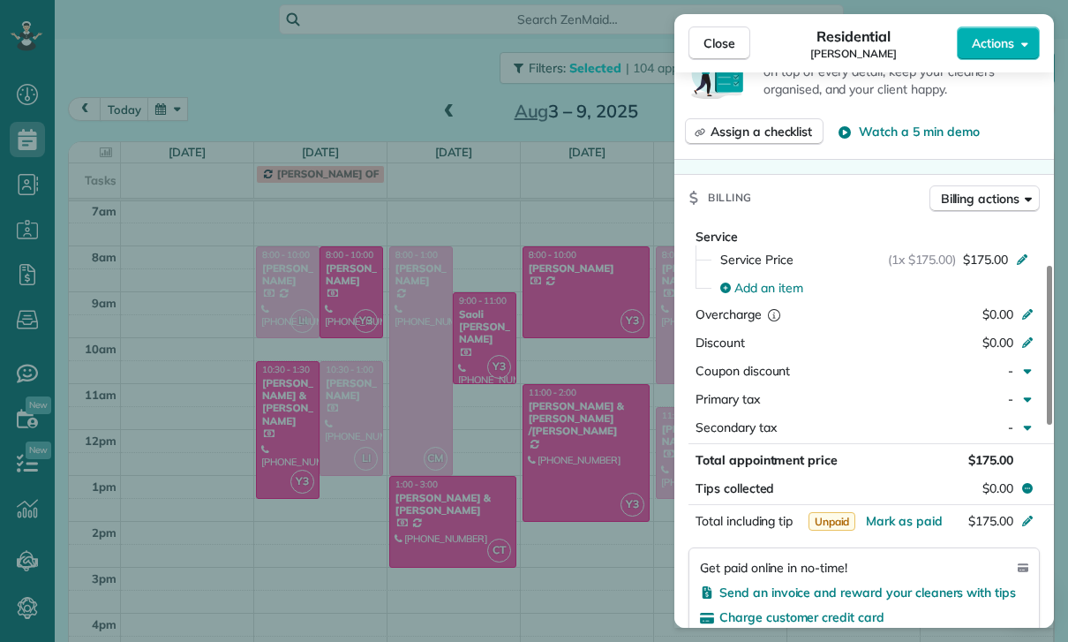
scroll to position [736, 0]
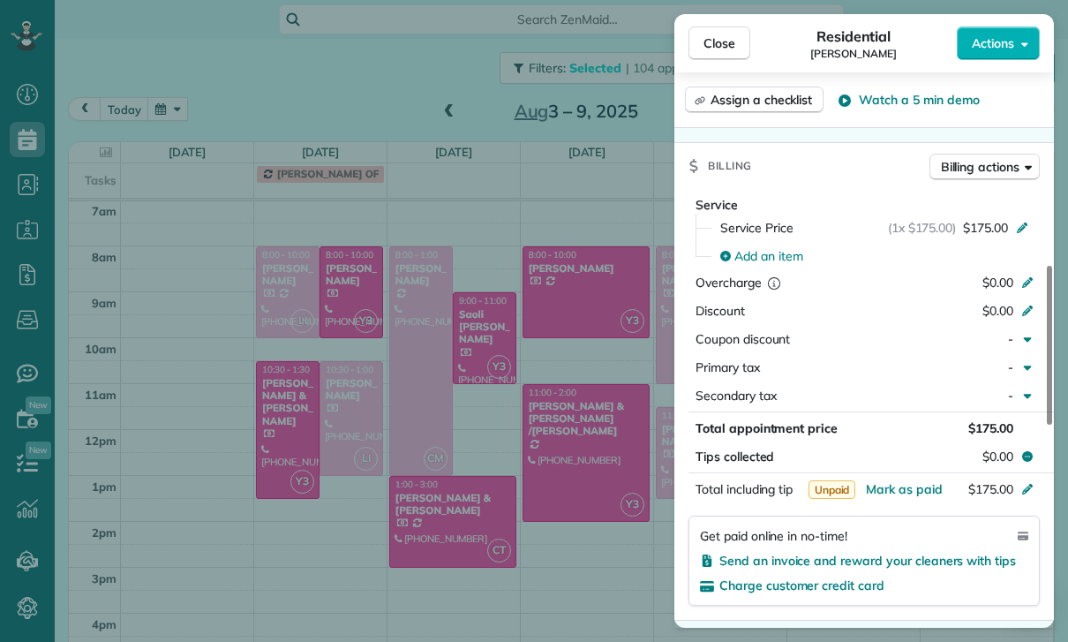
click at [595, 553] on div "Close Residential Marie Kuehne Actions Status Confirmed Marie Kuehne · Open pro…" at bounding box center [534, 321] width 1068 height 642
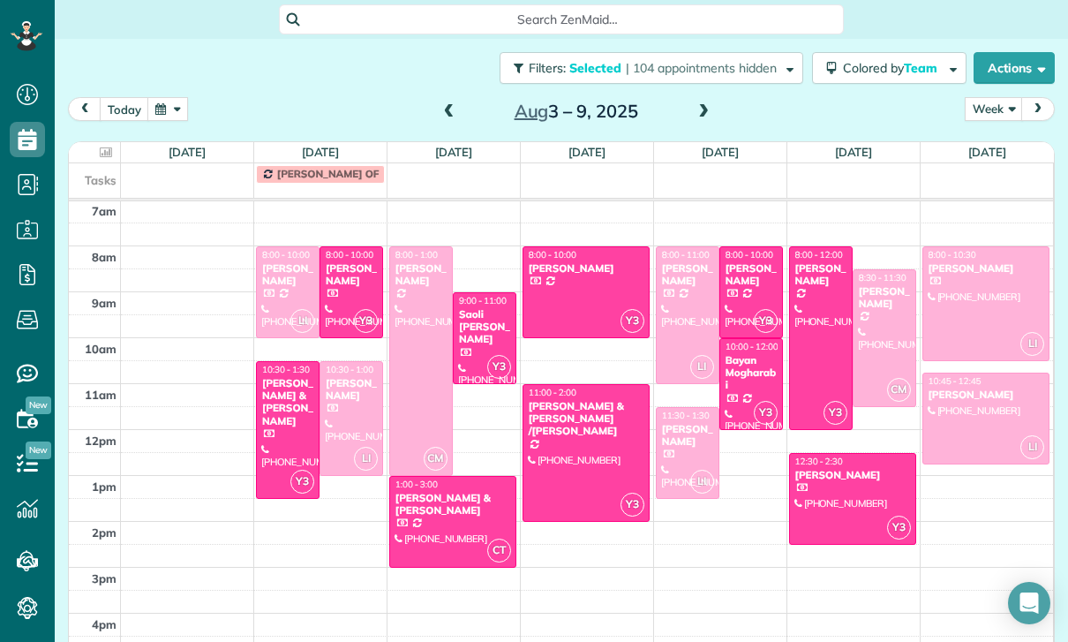
click at [442, 103] on span at bounding box center [449, 112] width 19 height 26
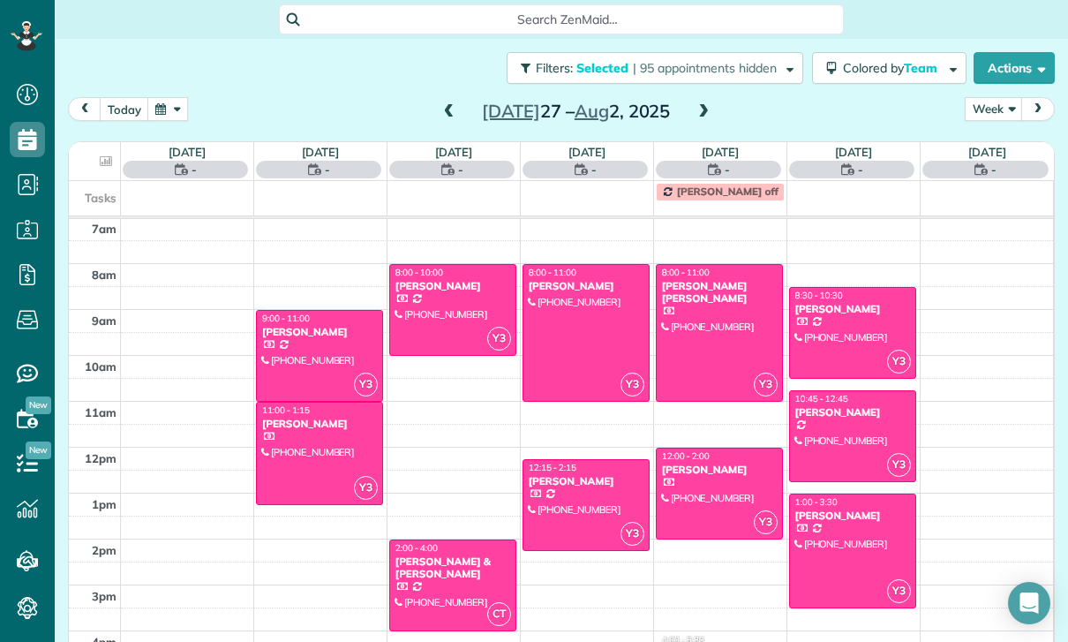
scroll to position [139, 0]
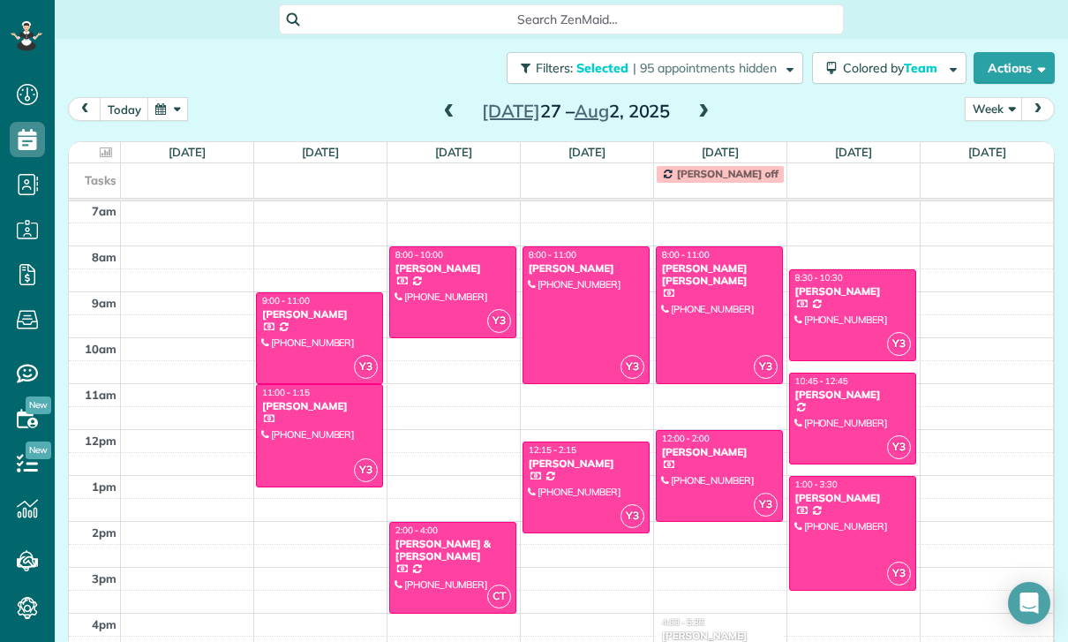
click at [837, 408] on div at bounding box center [852, 418] width 125 height 90
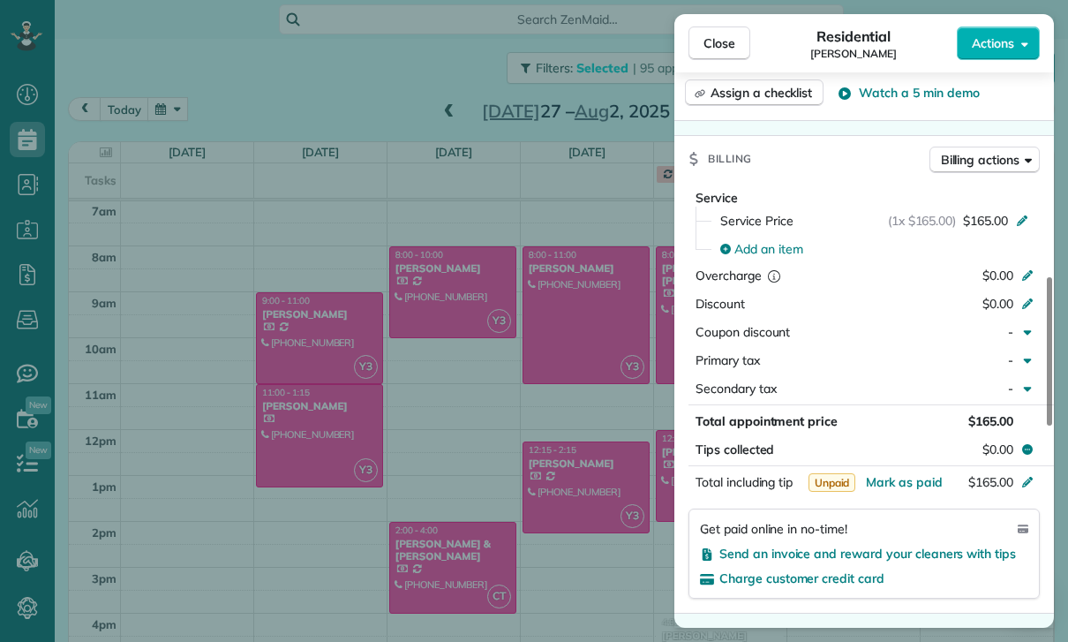
scroll to position [838, 0]
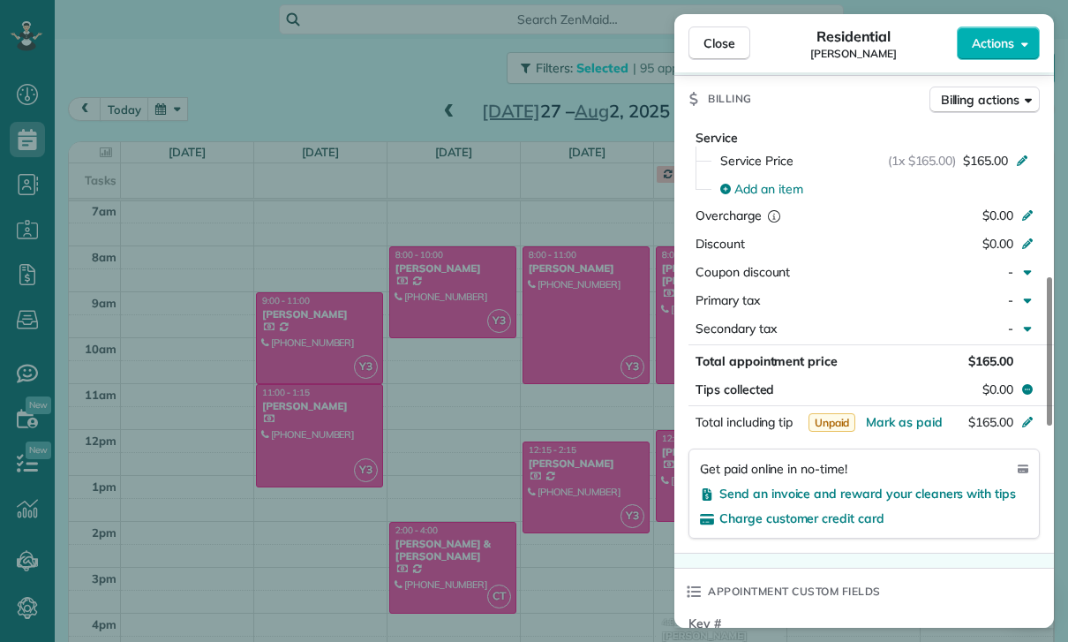
click at [520, 524] on div "Close Residential Chris Carter Actions Status Yet to Confirm Chris Carter · Ope…" at bounding box center [534, 321] width 1068 height 642
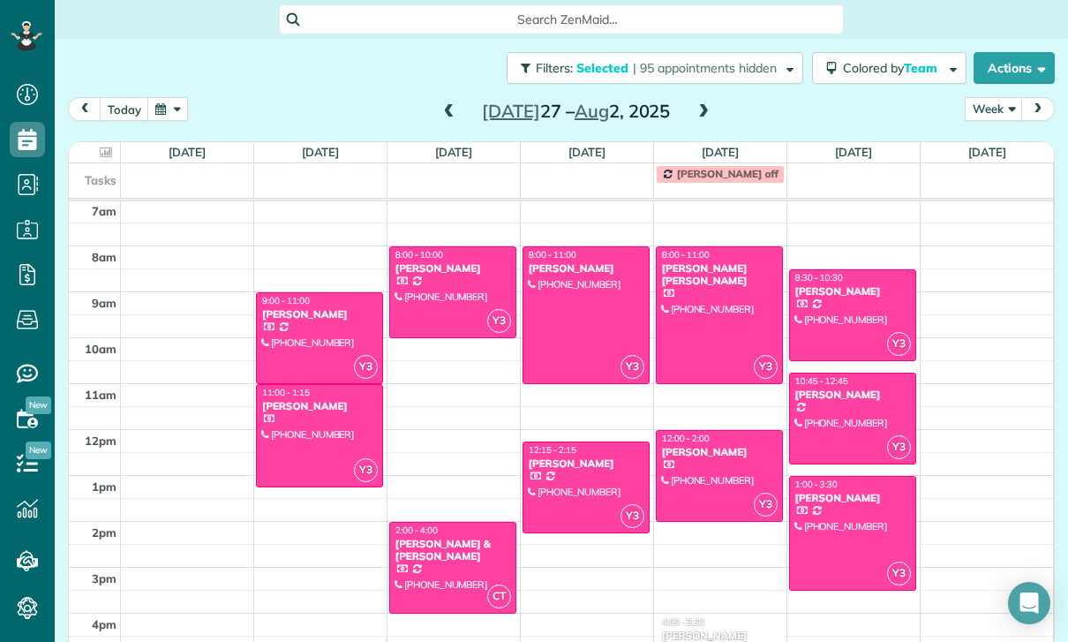
click at [169, 102] on button "button" at bounding box center [167, 109] width 41 height 24
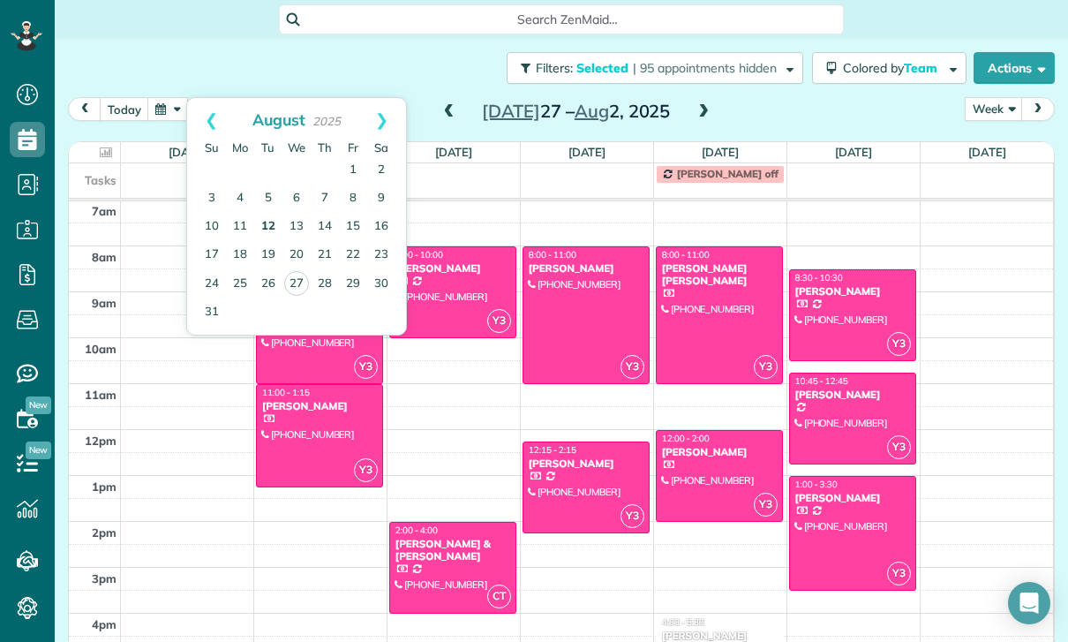
click at [268, 220] on link "12" at bounding box center [268, 227] width 28 height 28
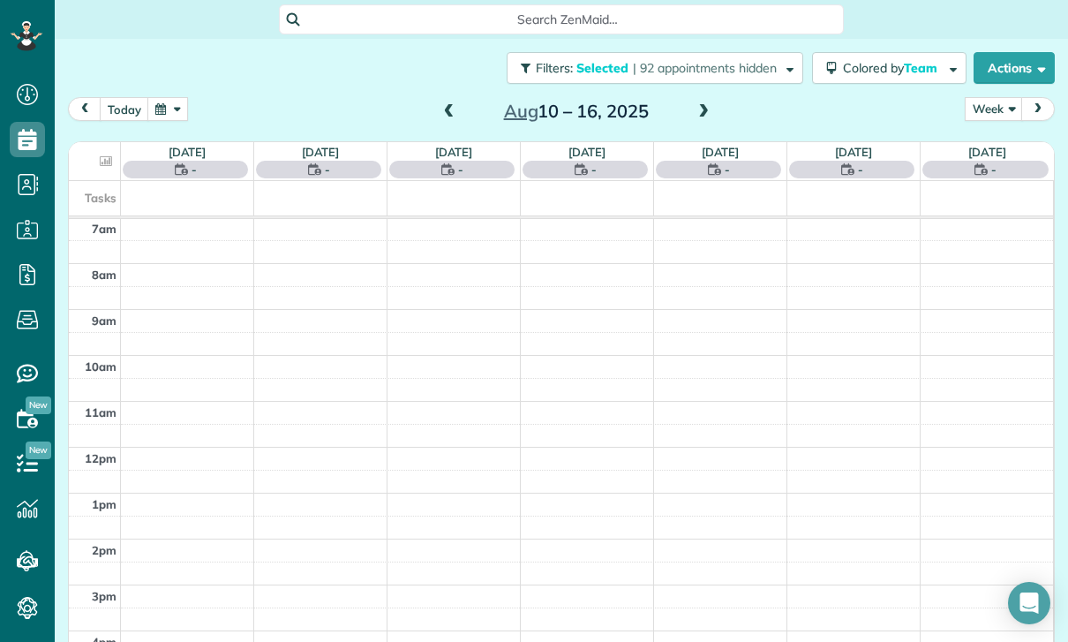
scroll to position [139, 0]
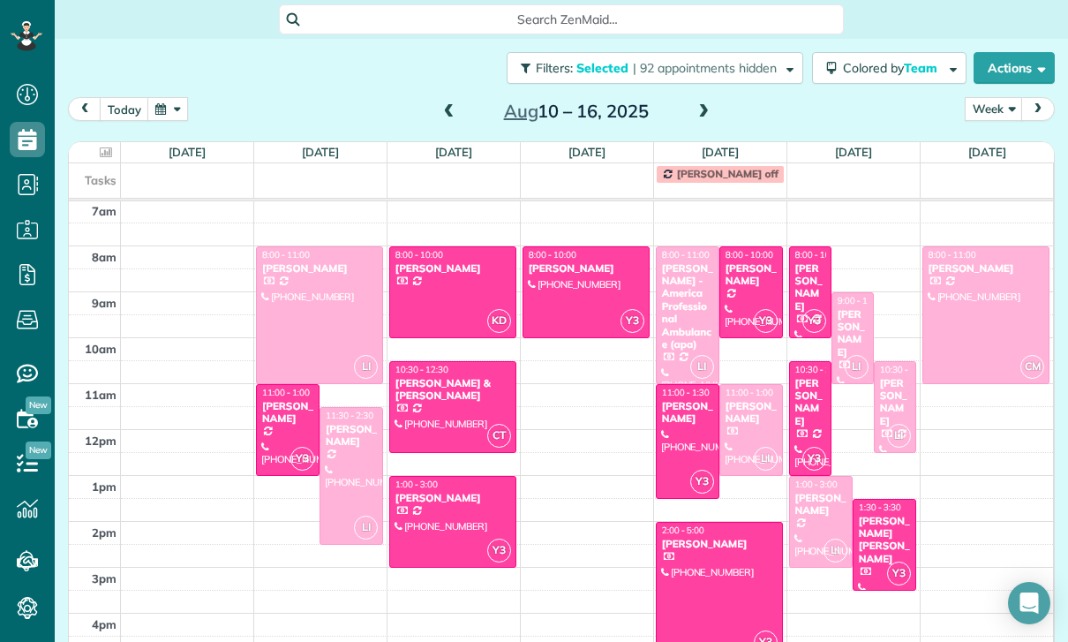
click at [311, 305] on div at bounding box center [319, 315] width 125 height 136
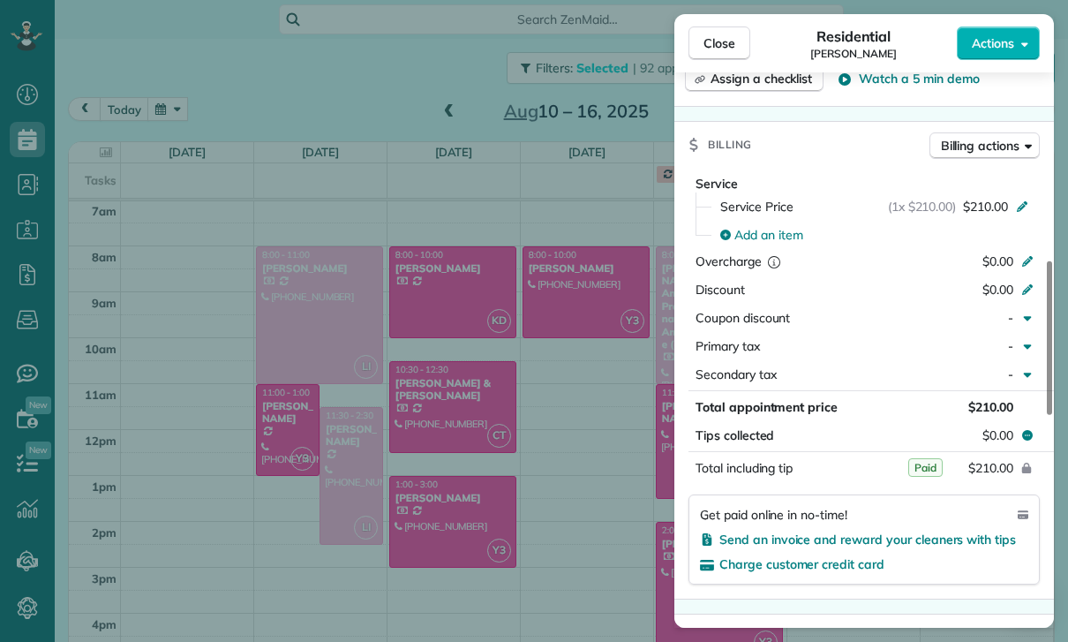
scroll to position [930, 0]
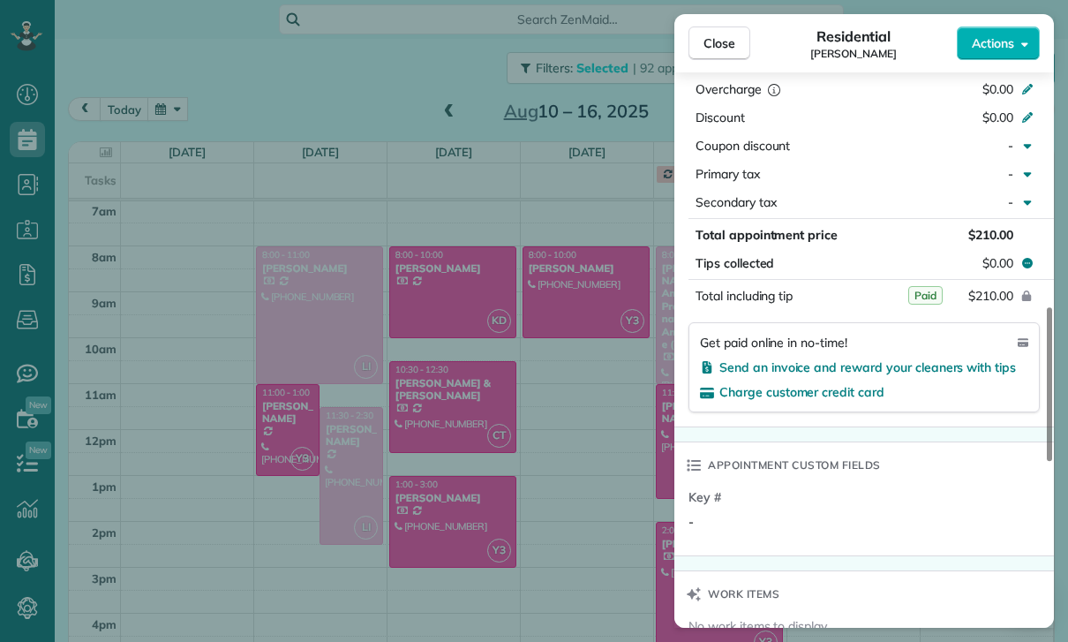
click at [356, 477] on div "Close Residential Karen Johnson Actions Status Yet to Confirm Karen Johnson · O…" at bounding box center [534, 321] width 1068 height 642
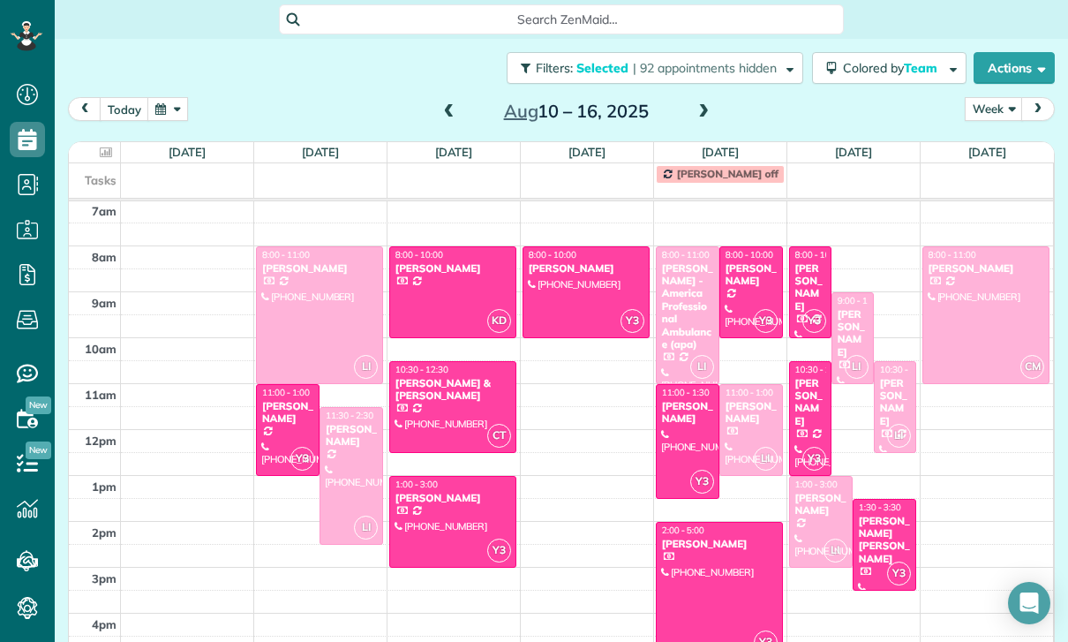
click at [350, 464] on div at bounding box center [351, 476] width 62 height 136
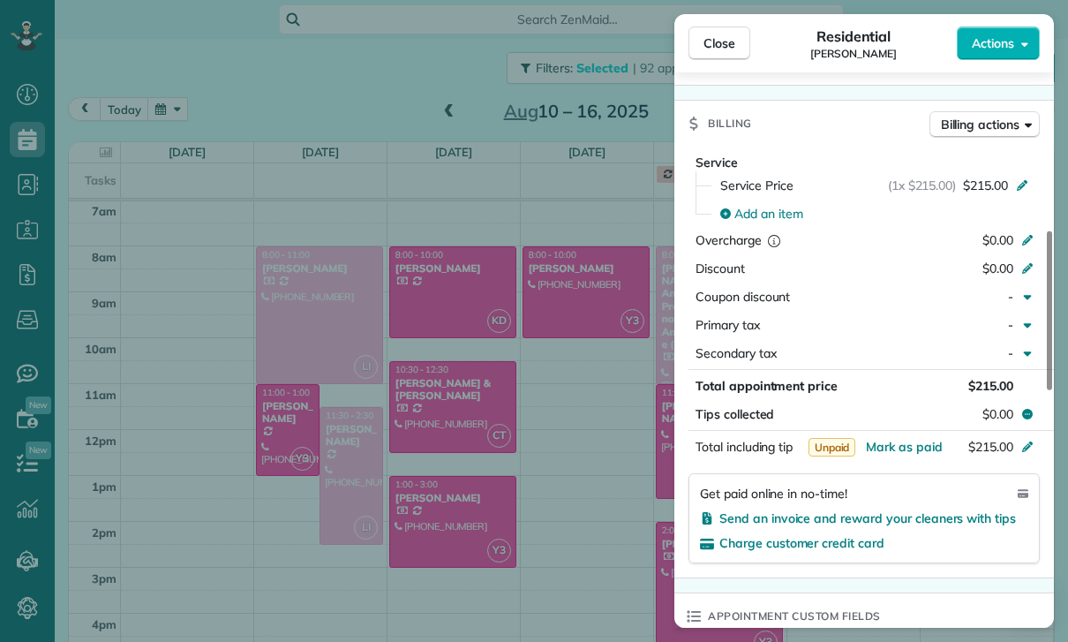
scroll to position [802, 0]
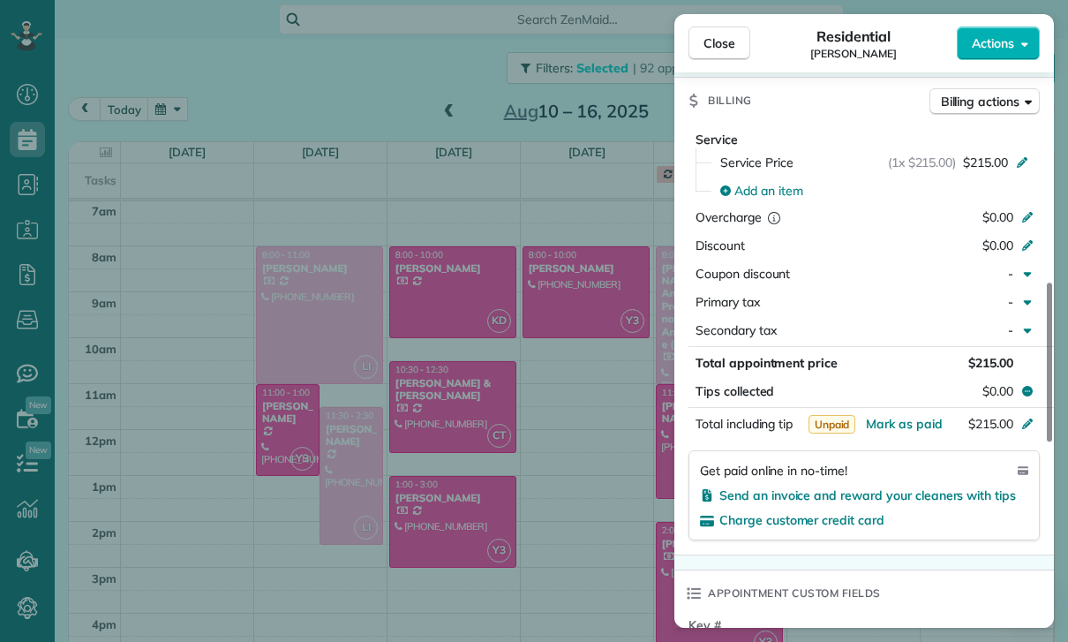
click at [512, 443] on div "Close Residential Melissa Yoshimura Actions Status Confirmed Melissa Yoshimura …" at bounding box center [534, 321] width 1068 height 642
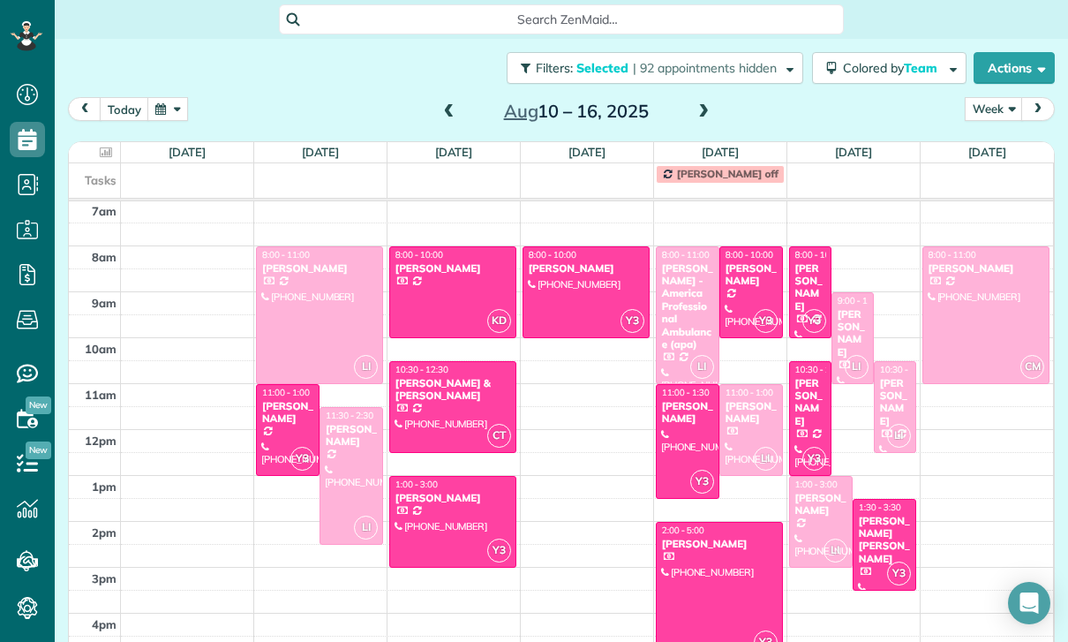
click at [680, 309] on div "Luba Popok - America Professional Ambulance (apa)" at bounding box center [687, 306] width 53 height 89
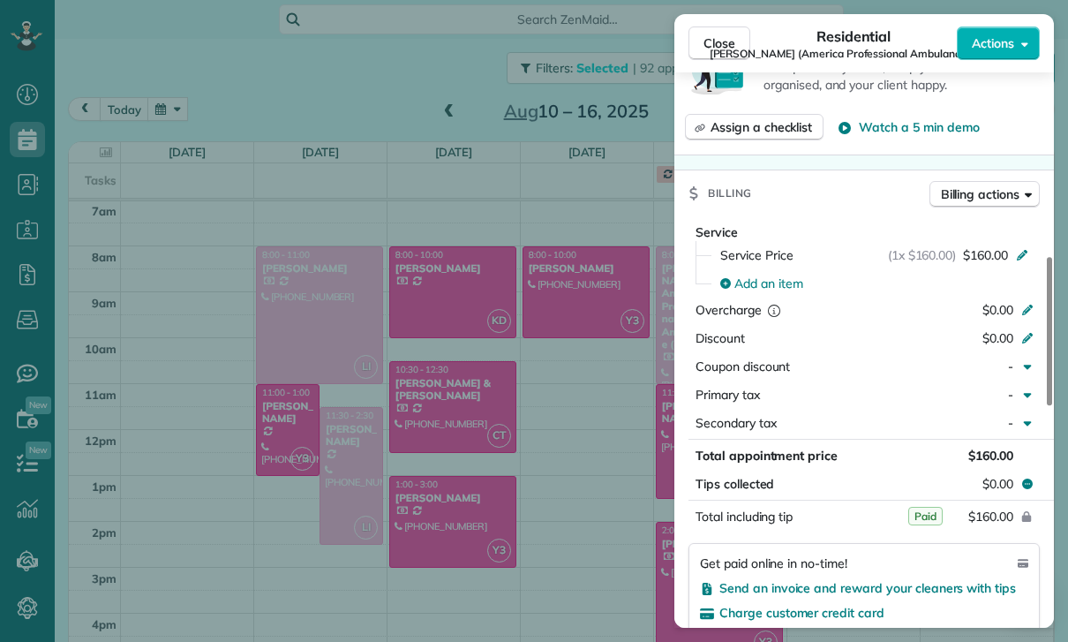
scroll to position [821, 0]
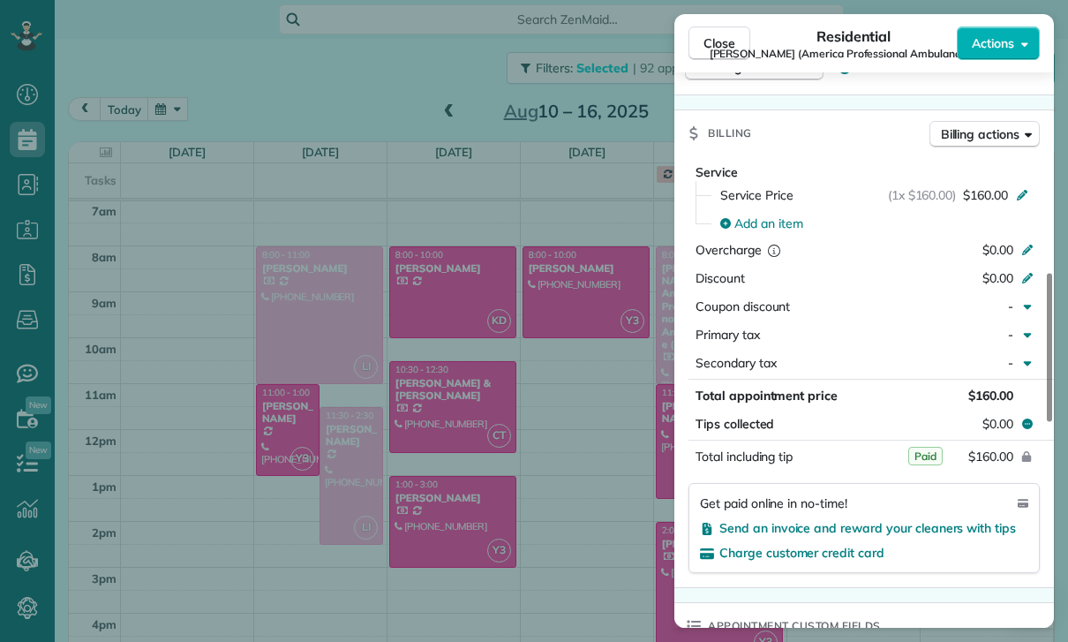
click at [577, 503] on div "Close Residential Luba Popok (America Professional Ambulance (apa)) Actions Sta…" at bounding box center [534, 321] width 1068 height 642
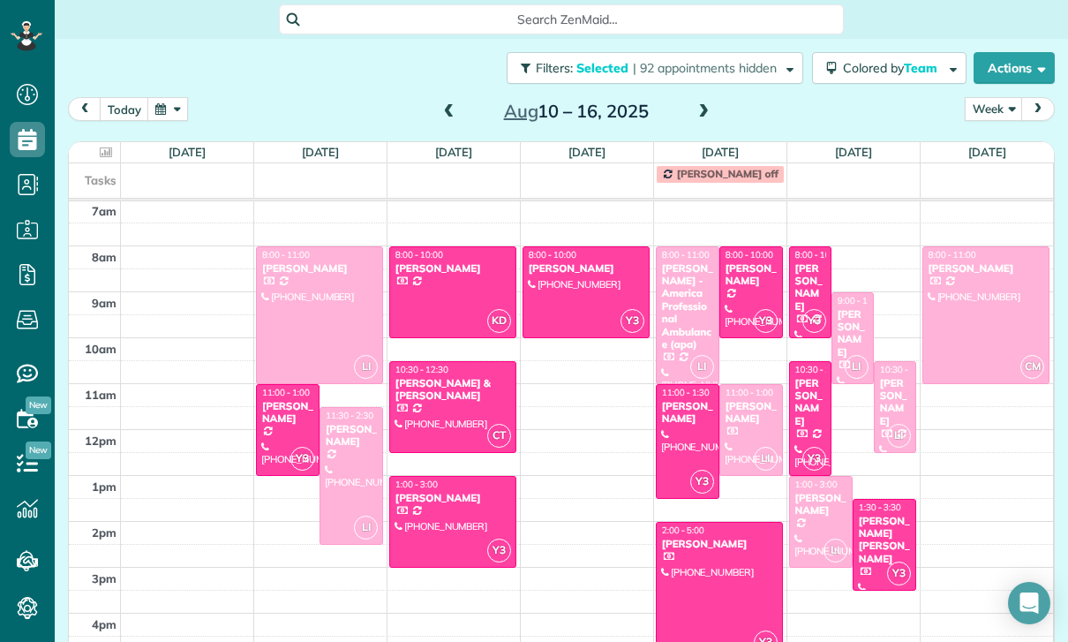
click at [746, 421] on div "Alla Malyutina" at bounding box center [751, 413] width 53 height 26
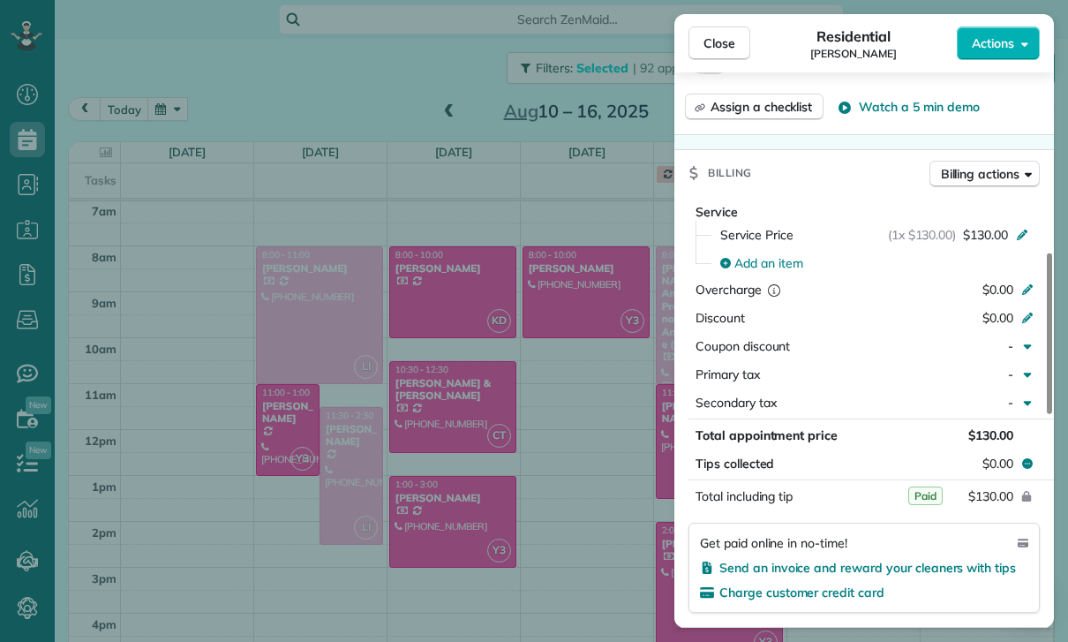
scroll to position [883, 0]
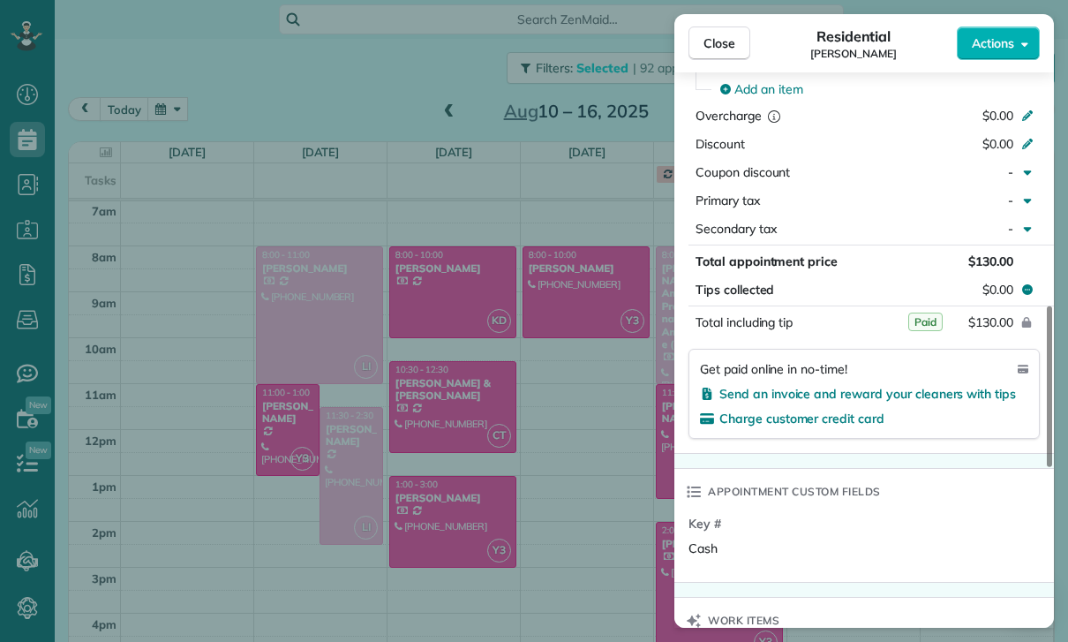
click at [581, 500] on div "Close Residential Alla Malyutina Actions Status Confirmed Alla Malyutina · Open…" at bounding box center [534, 321] width 1068 height 642
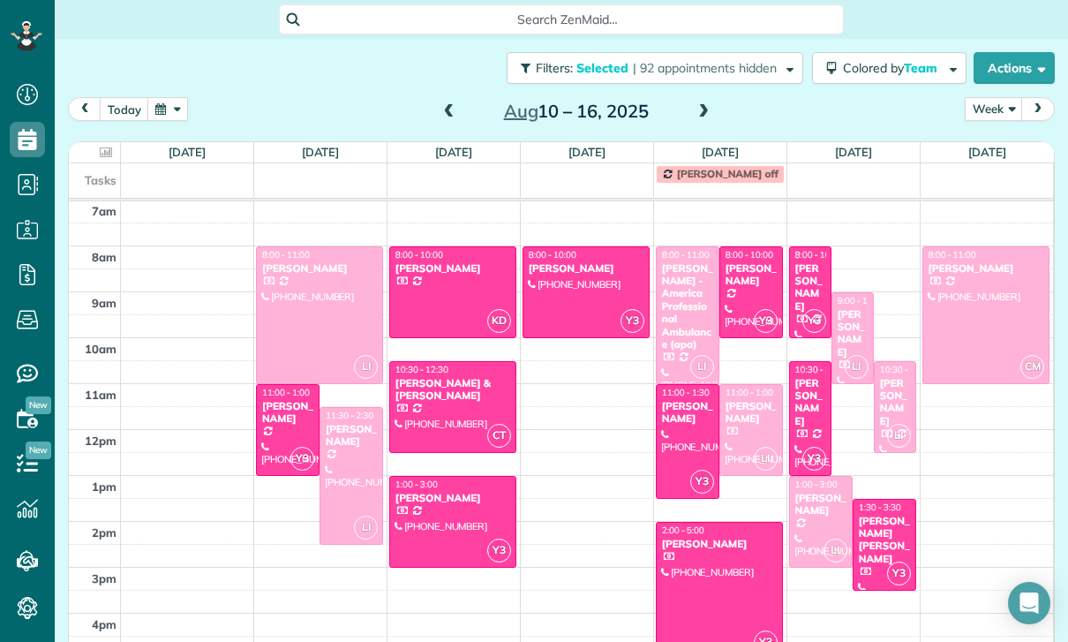
click at [844, 331] on div "Brett Levine" at bounding box center [853, 333] width 32 height 51
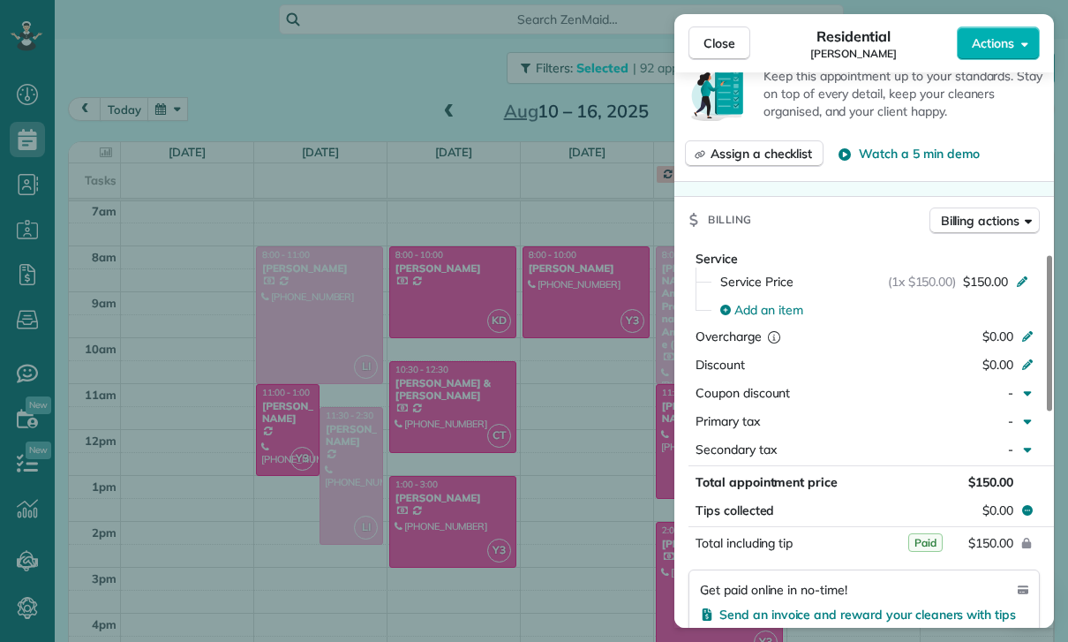
scroll to position [774, 0]
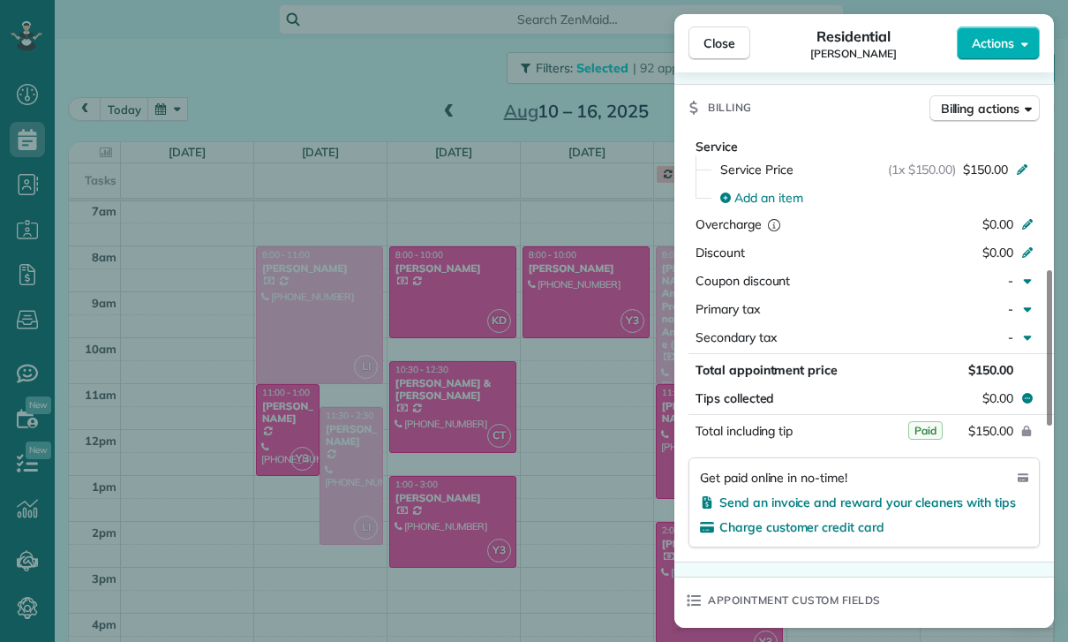
click at [539, 530] on div "Close Residential Brett Levine Actions Status Confirmed Brett Levine · Open pro…" at bounding box center [534, 321] width 1068 height 642
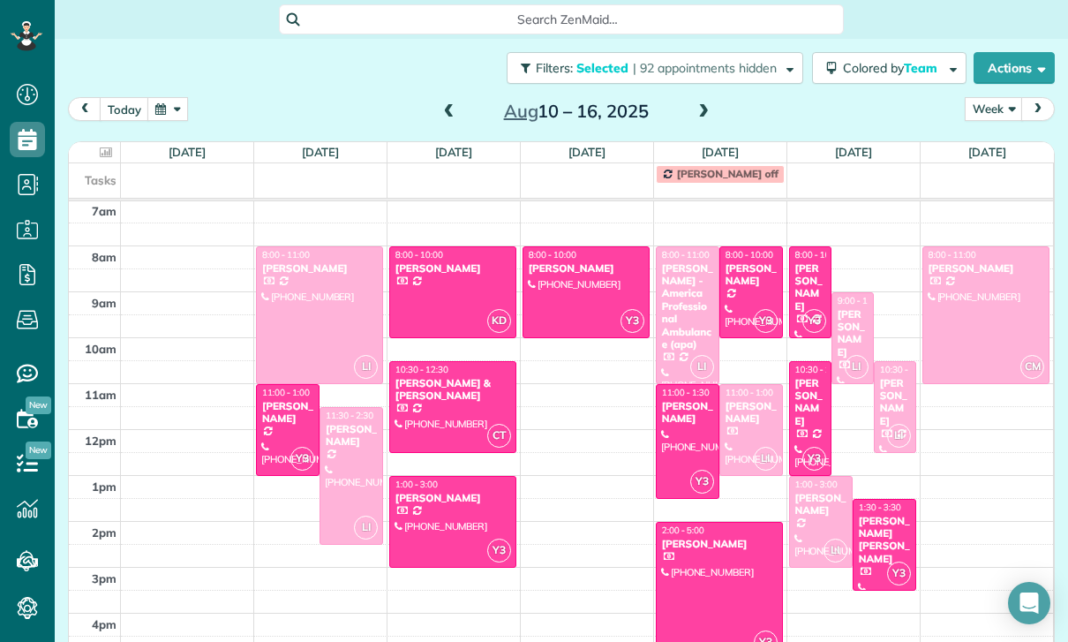
click at [892, 403] on div "Melissa Trubo" at bounding box center [895, 402] width 32 height 51
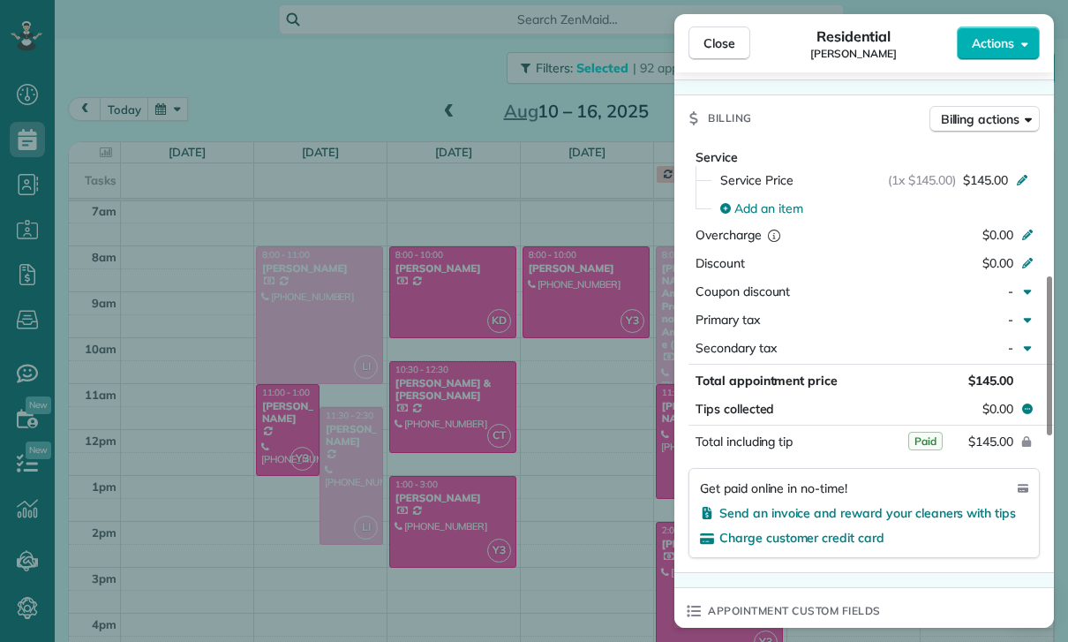
scroll to position [810, 0]
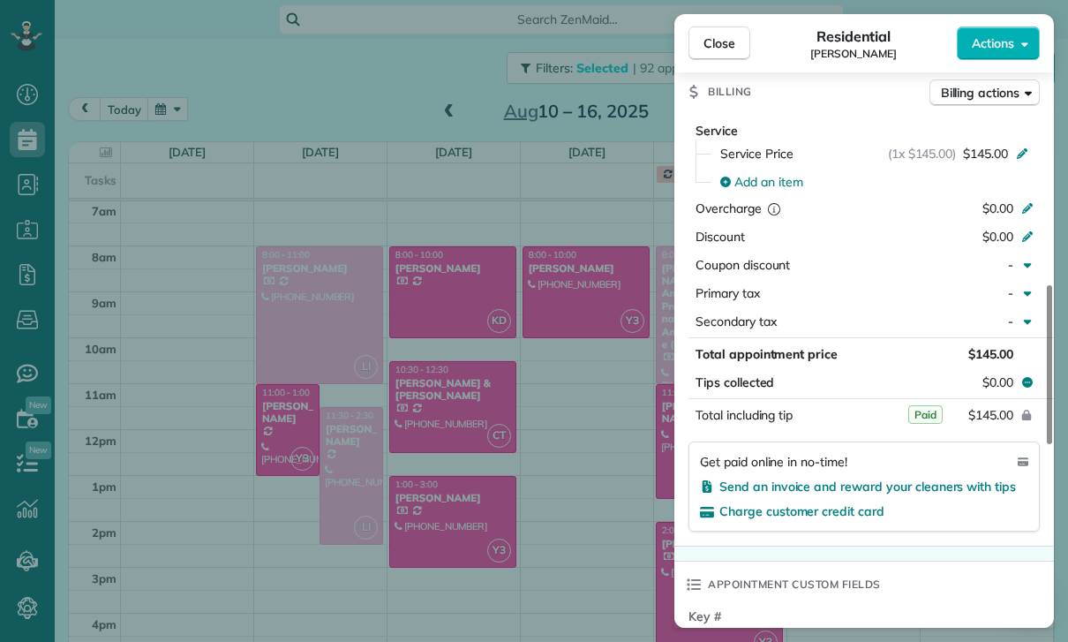
click at [590, 521] on div "Close Residential Melissa Trubo Actions Status Yet to Confirm Melissa Trubo · O…" at bounding box center [534, 321] width 1068 height 642
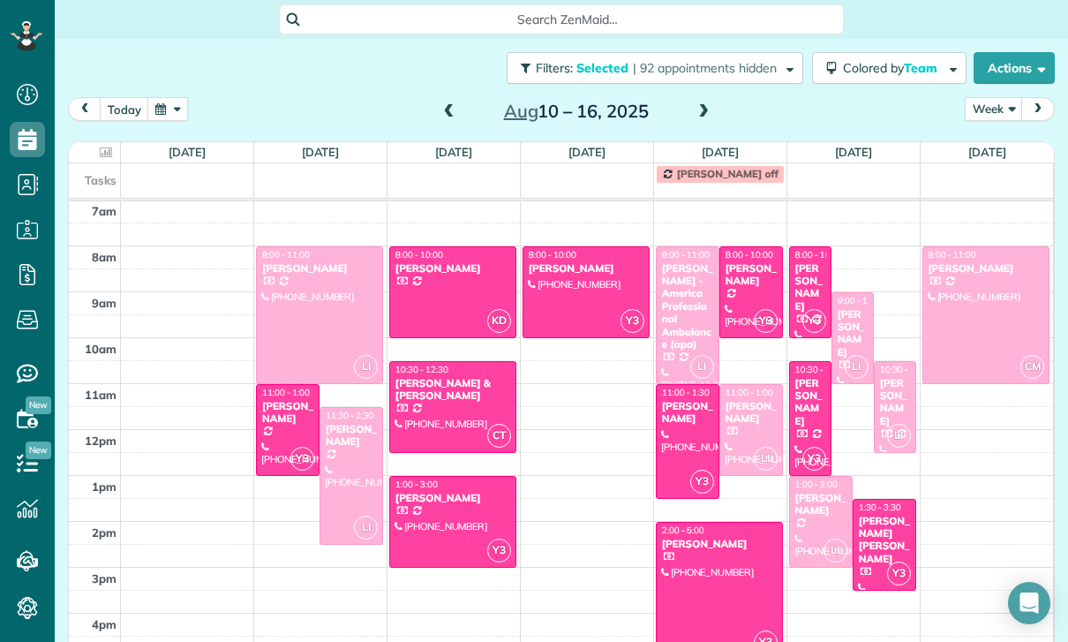
click at [821, 519] on div at bounding box center [821, 522] width 62 height 90
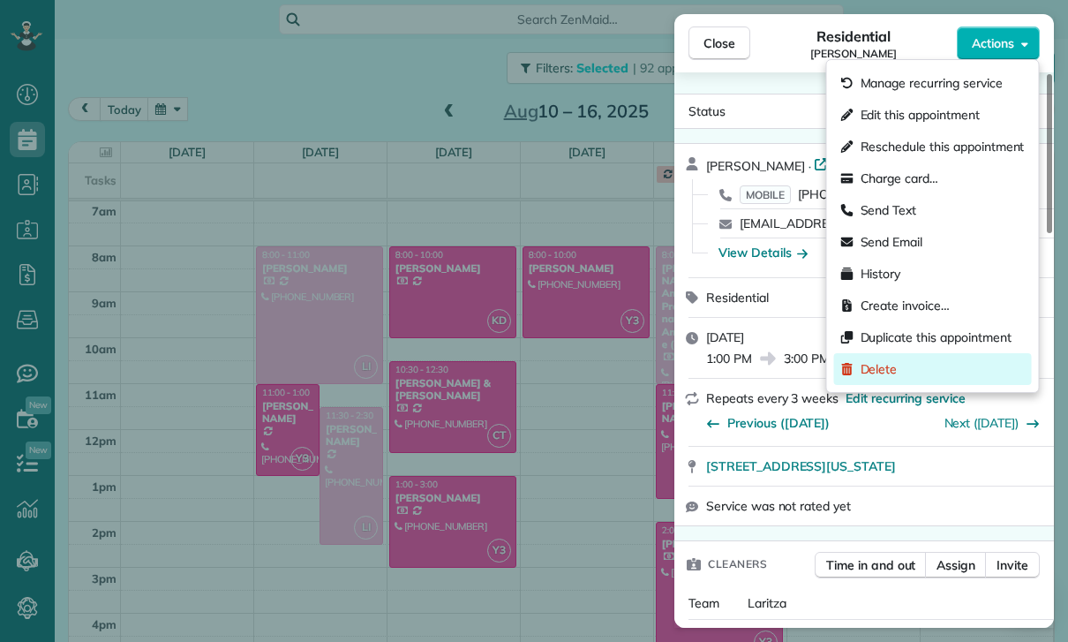
click at [871, 374] on span "Delete" at bounding box center [879, 369] width 37 height 18
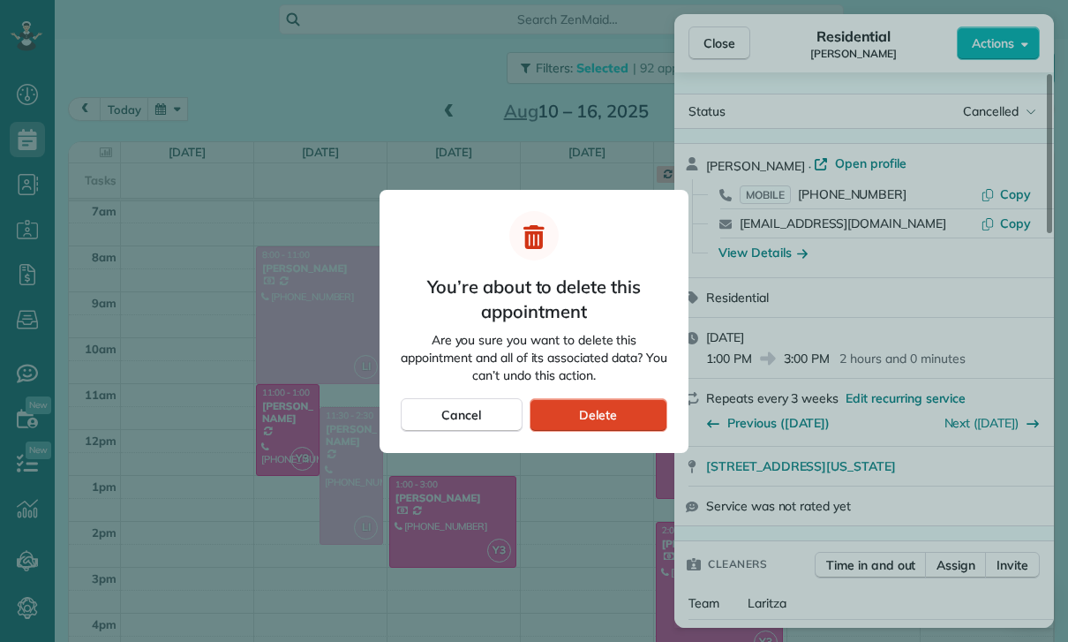
click at [606, 418] on span "Delete" at bounding box center [598, 415] width 38 height 18
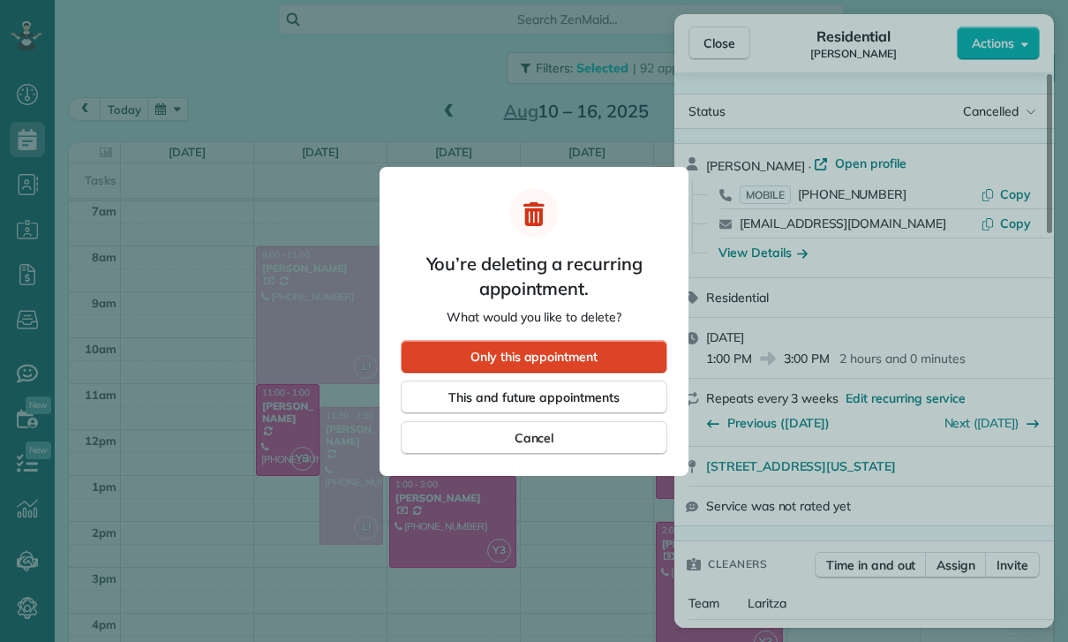
click at [606, 347] on div "Only this appointment" at bounding box center [534, 357] width 267 height 34
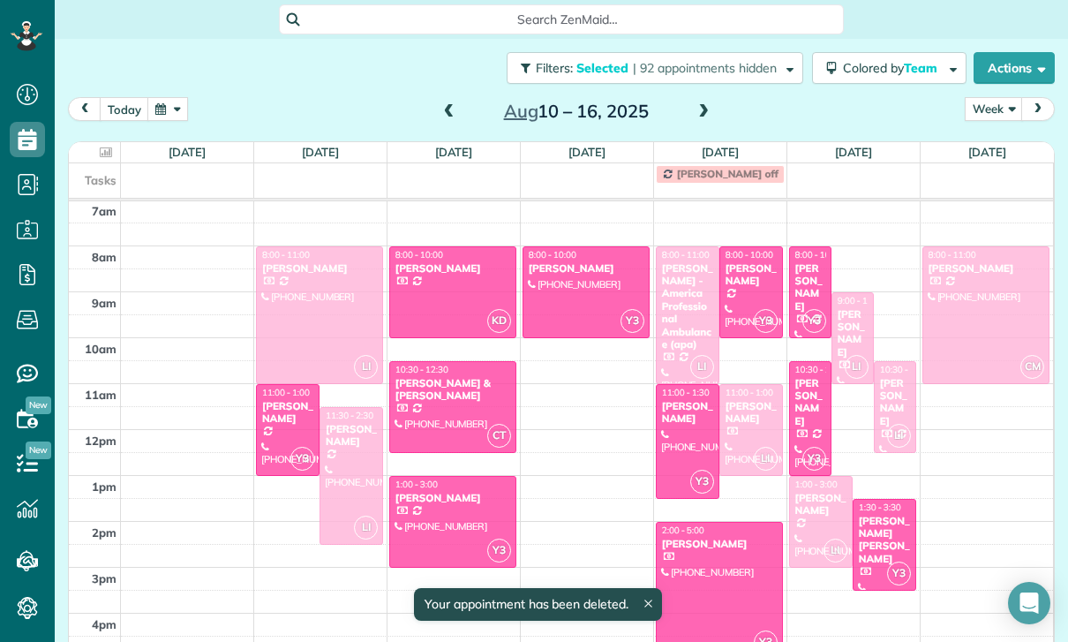
click at [996, 312] on td at bounding box center [587, 303] width 933 height 23
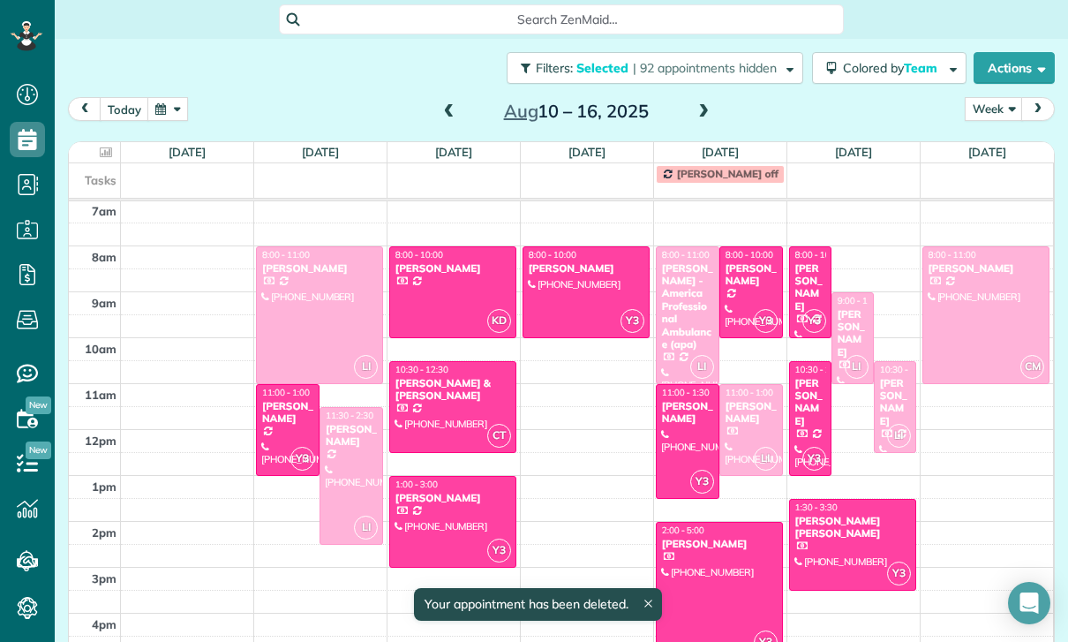
scroll to position [139, 0]
click at [972, 307] on div at bounding box center [986, 315] width 126 height 136
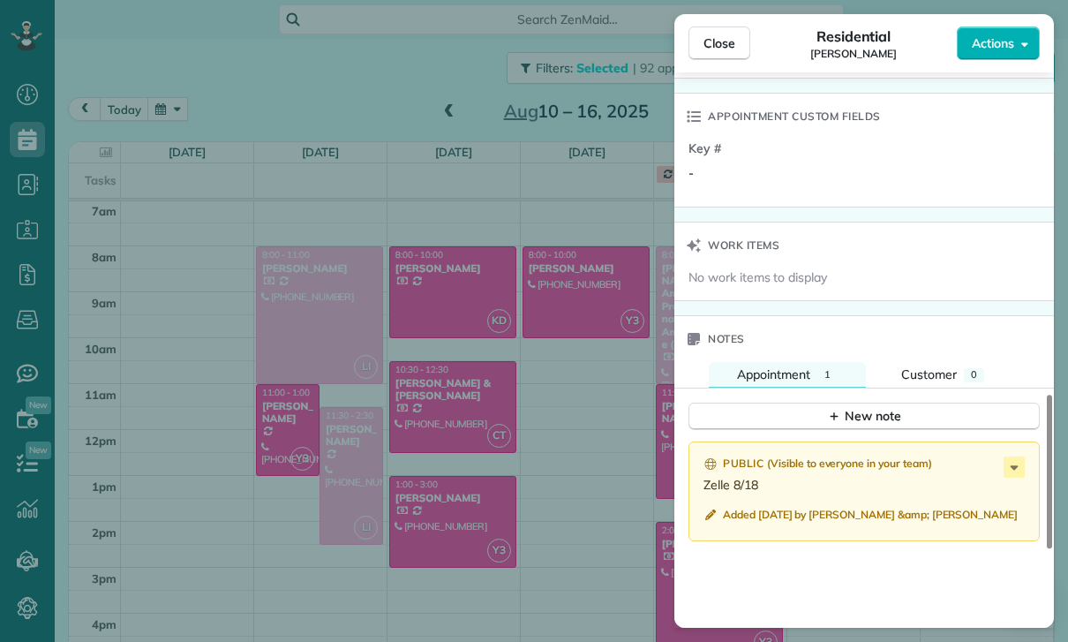
scroll to position [1277, 0]
click at [564, 539] on div "Close Residential Marie Kuehne Actions Status Confirmed Marie Kuehne · Open pro…" at bounding box center [534, 321] width 1068 height 642
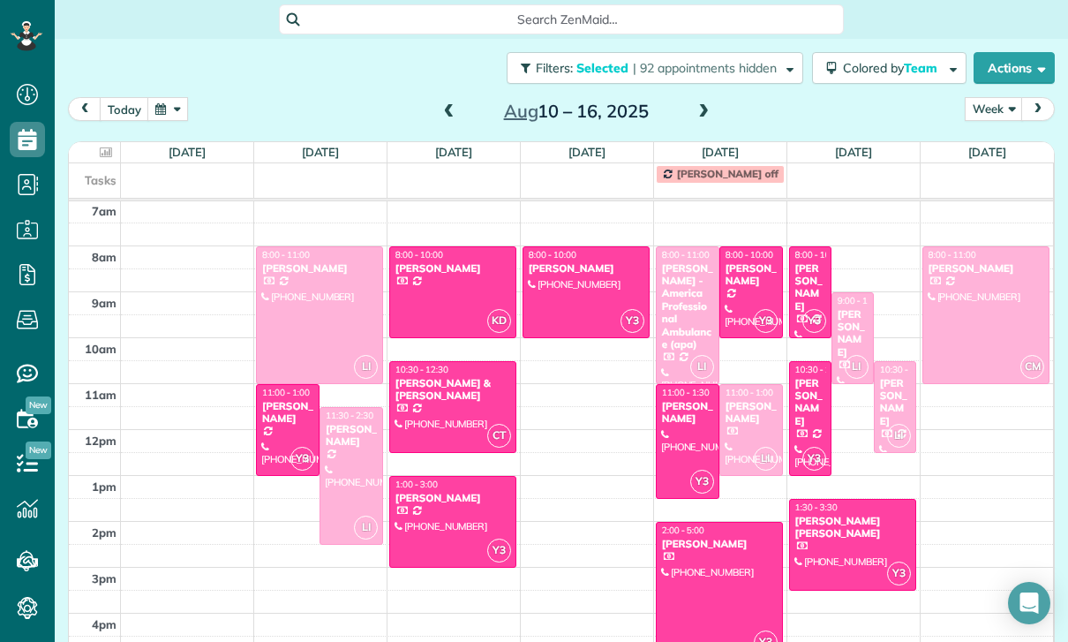
click at [714, 100] on div "Aug 10 – 16, 2025" at bounding box center [576, 111] width 282 height 28
click at [703, 109] on span at bounding box center [703, 112] width 19 height 16
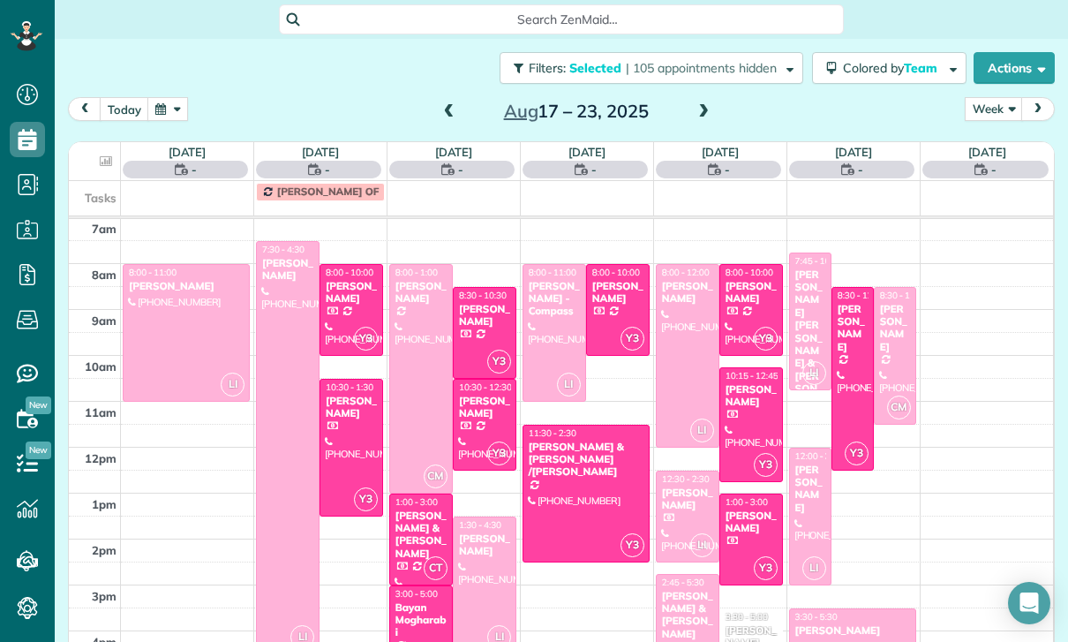
scroll to position [139, 0]
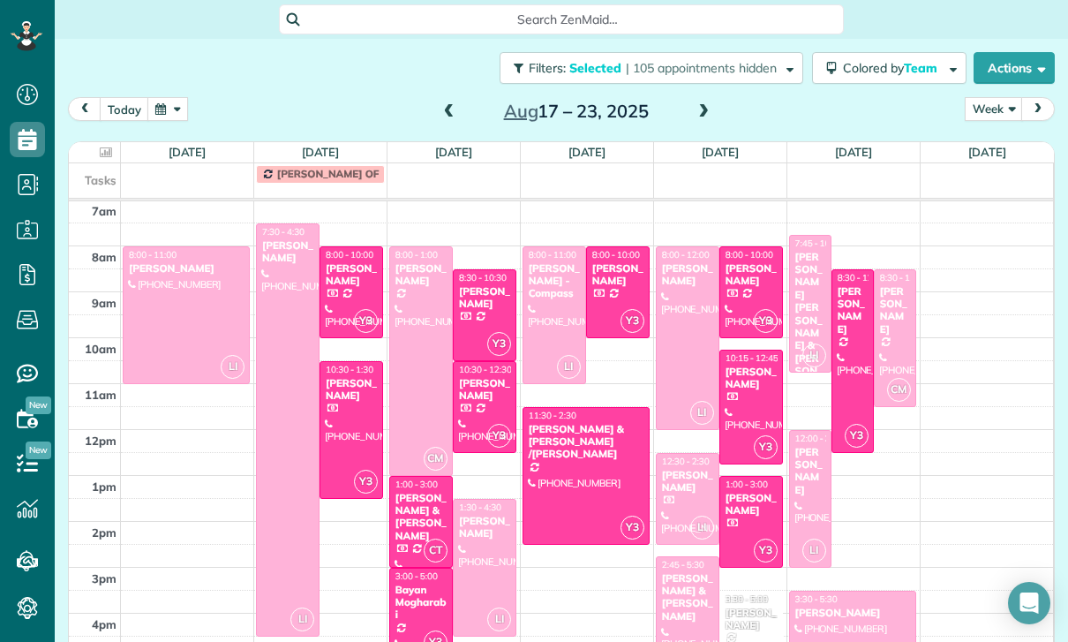
click at [171, 311] on div at bounding box center [186, 315] width 125 height 136
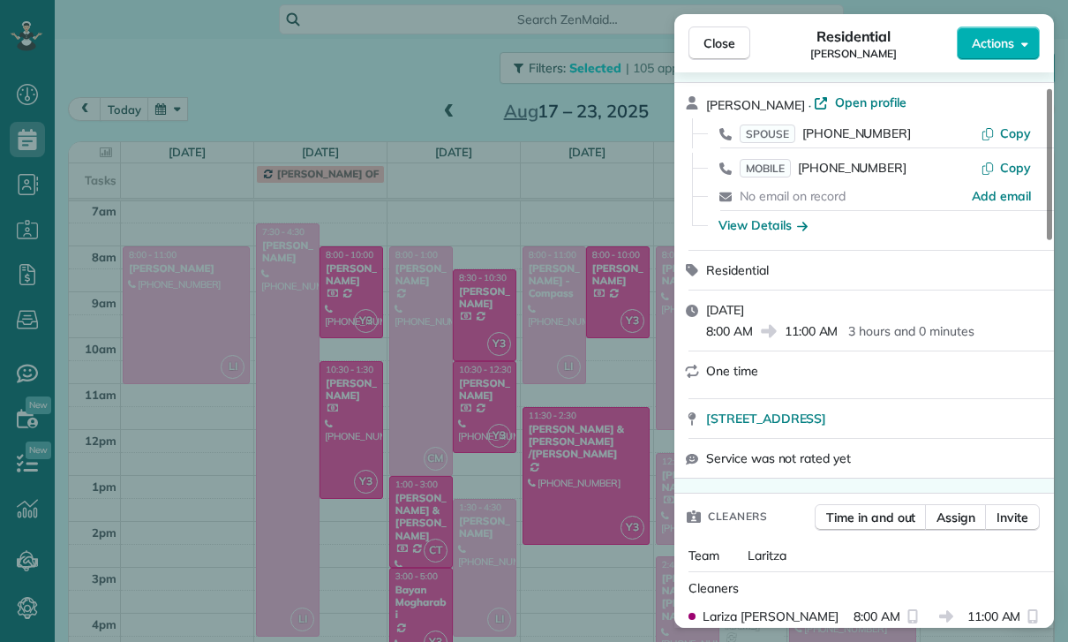
scroll to position [59, 0]
click at [717, 41] on span "Close" at bounding box center [720, 43] width 32 height 18
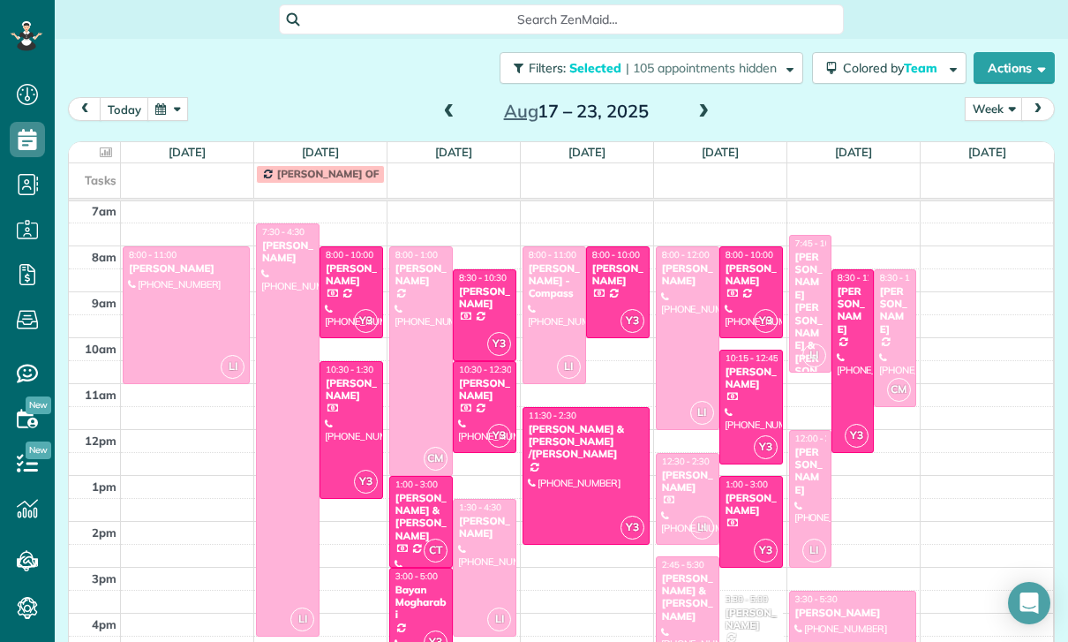
click at [440, 111] on span at bounding box center [449, 112] width 19 height 16
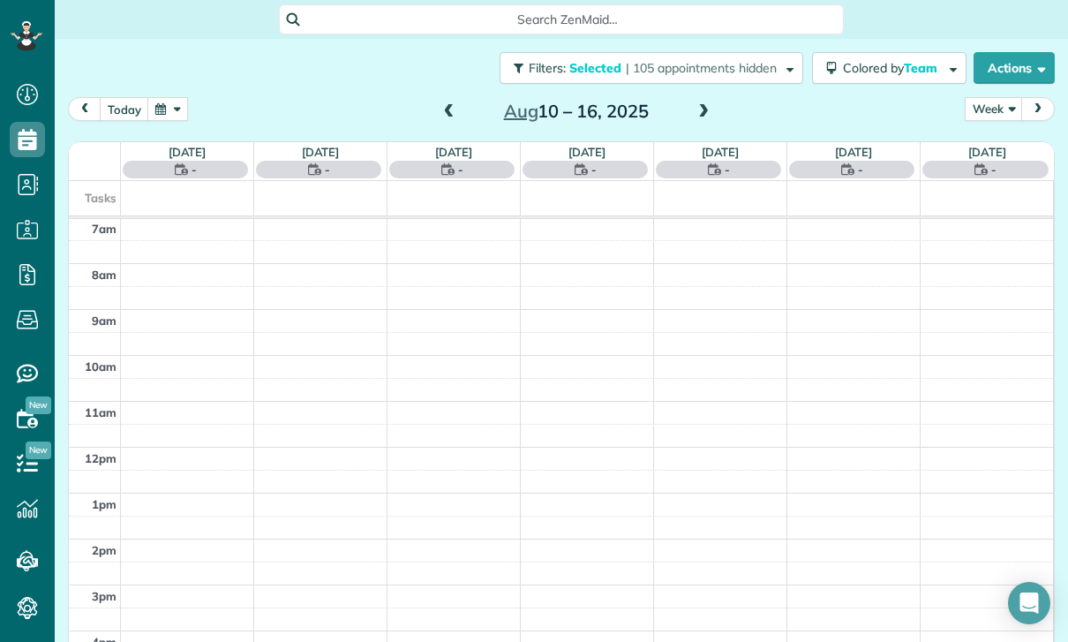
scroll to position [139, 0]
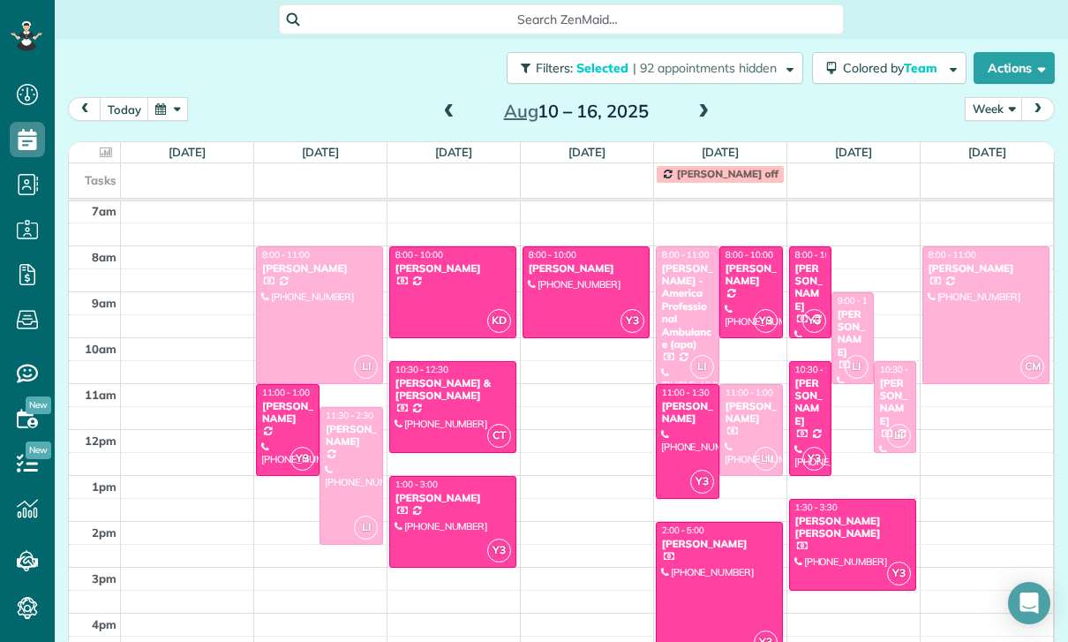
click at [694, 100] on span at bounding box center [703, 112] width 19 height 26
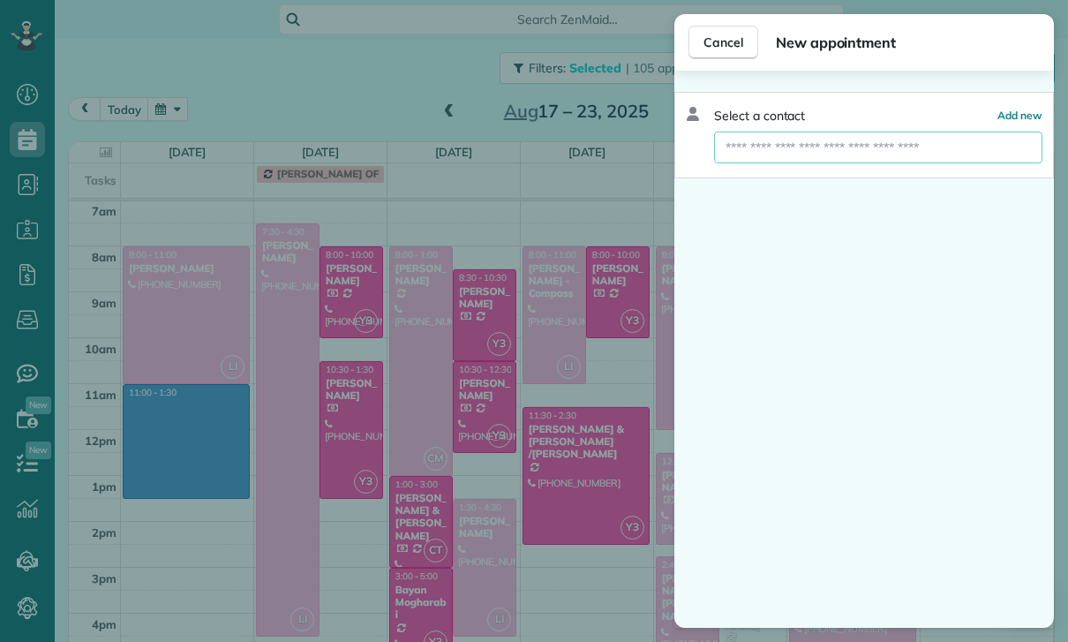
click at [793, 161] on input "text" at bounding box center [878, 148] width 328 height 32
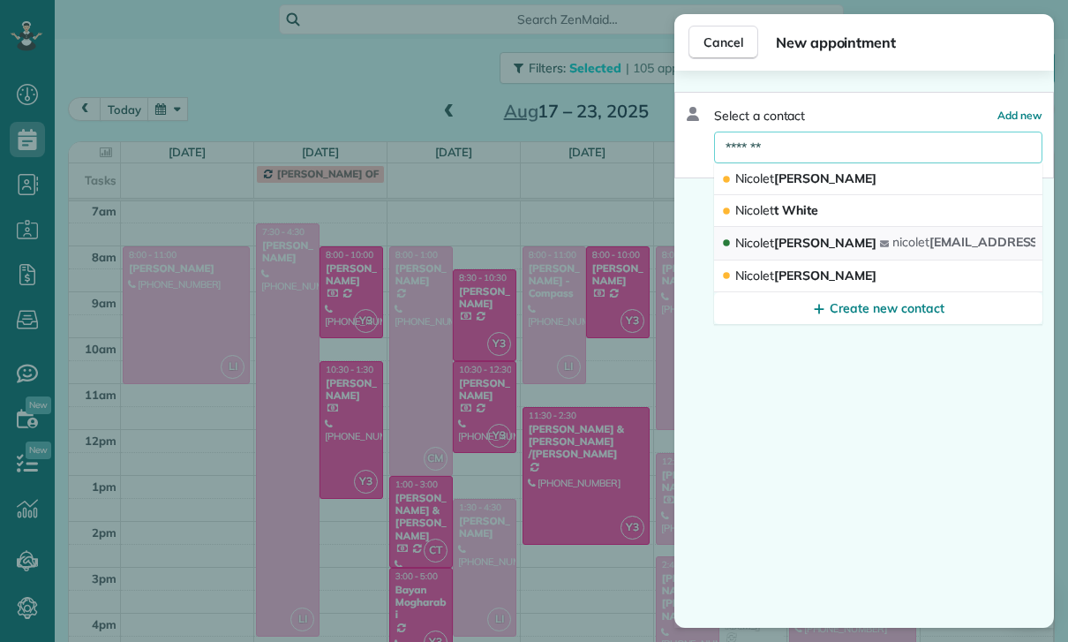
type input "*******"
click at [846, 247] on span "Nicolet te Gevorkian" at bounding box center [805, 243] width 141 height 16
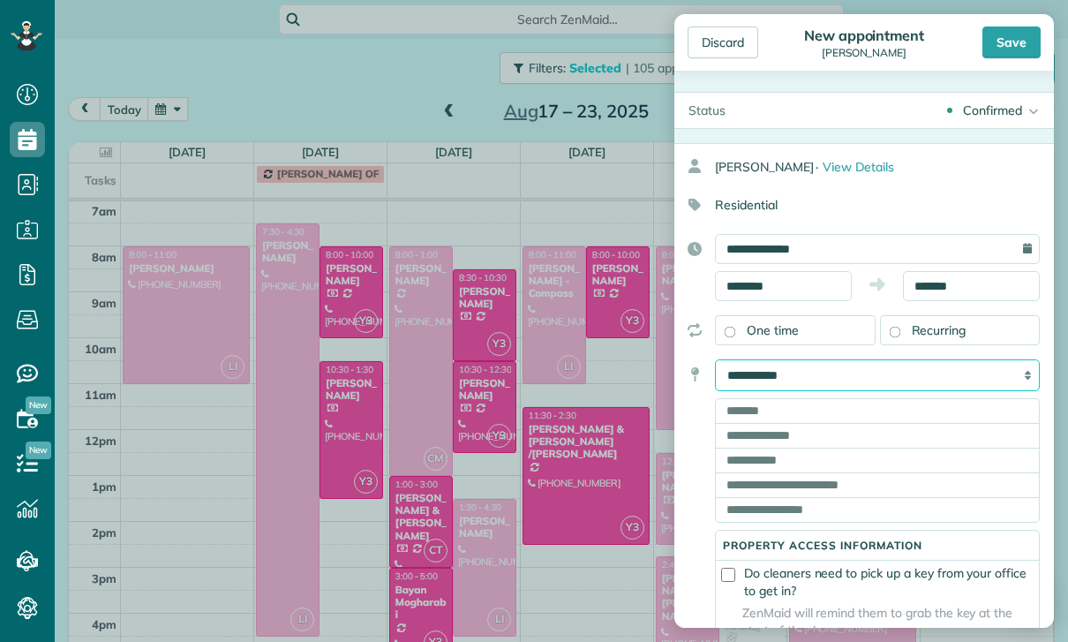
click at [880, 380] on select "**********" at bounding box center [877, 375] width 325 height 32
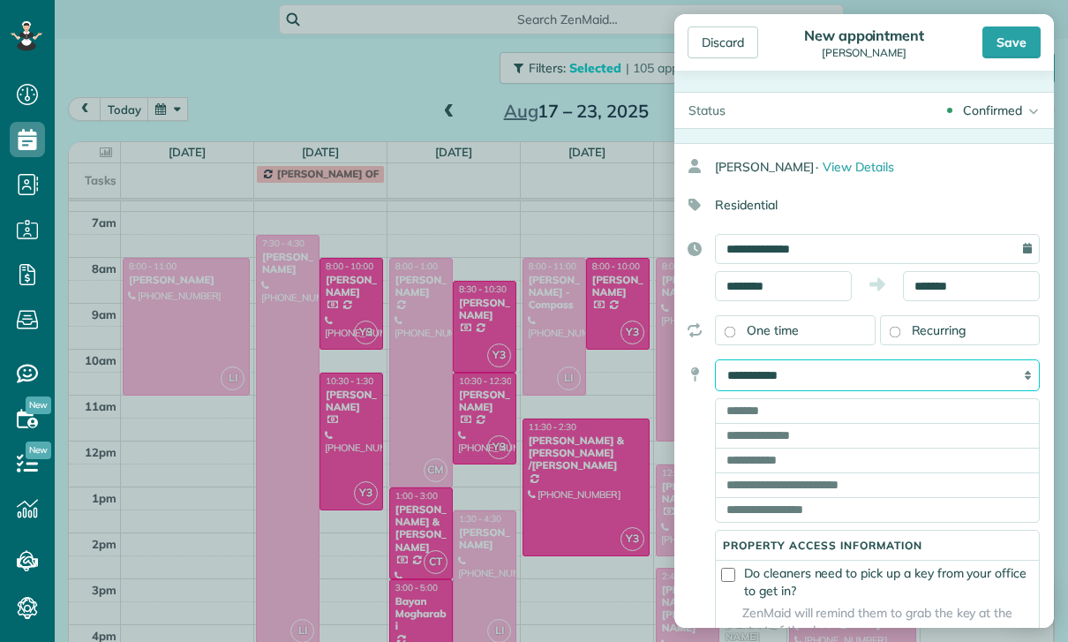
scroll to position [139, 0]
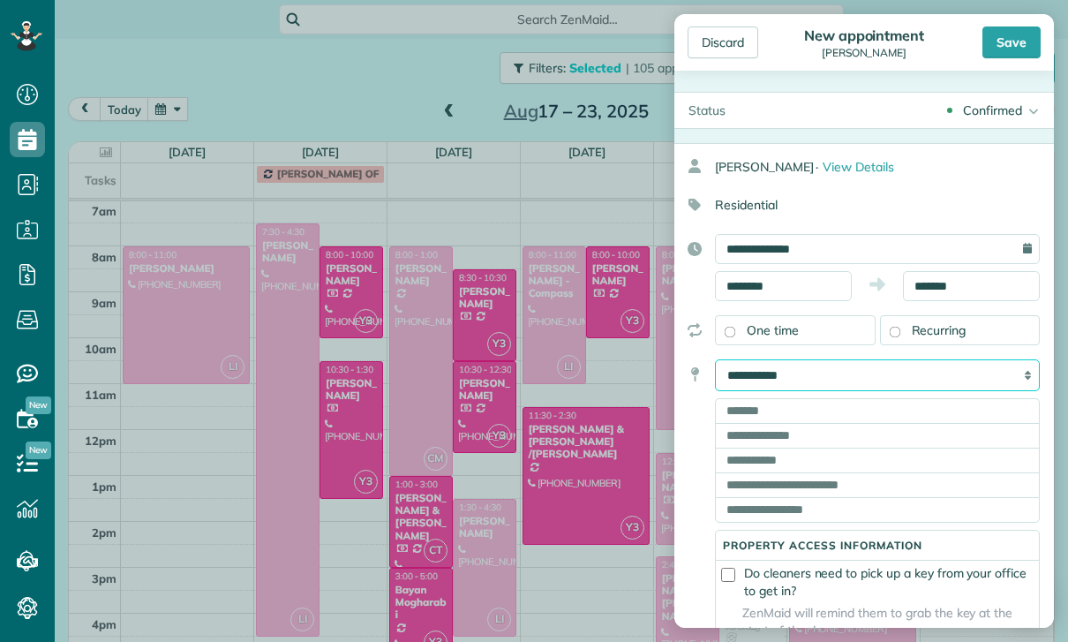
select select "*******"
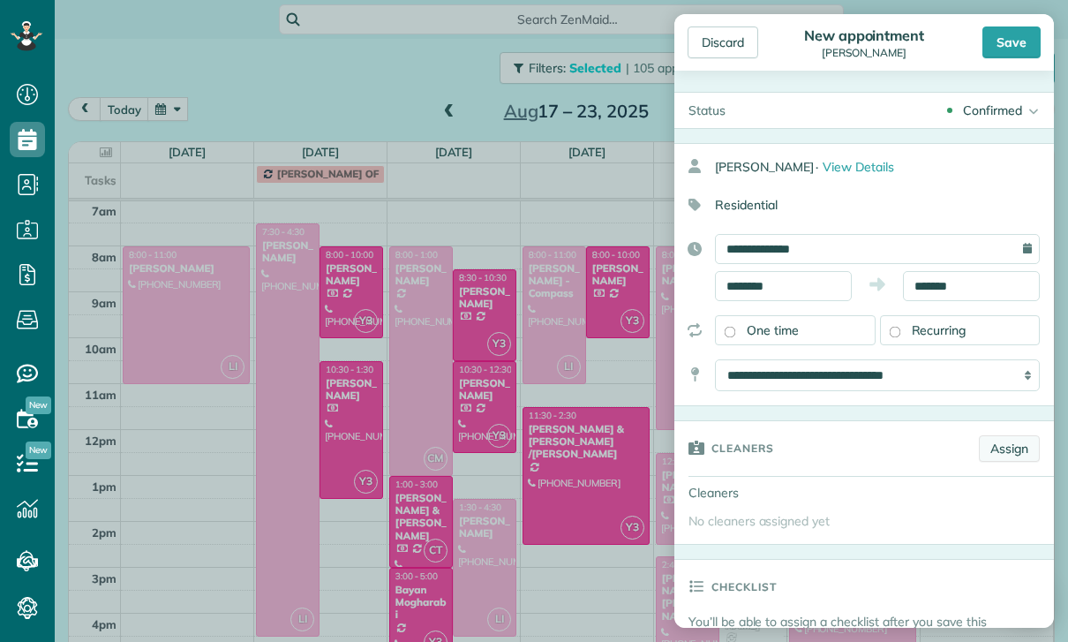
click at [1018, 440] on link "Assign" at bounding box center [1009, 448] width 61 height 26
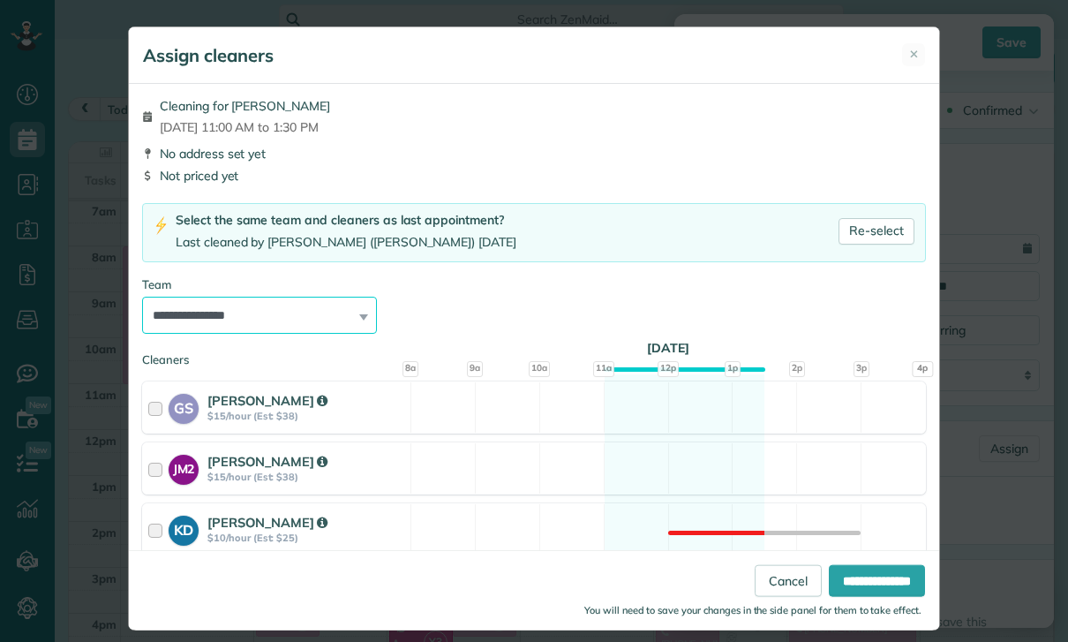
click at [344, 309] on select "**********" at bounding box center [259, 315] width 235 height 37
select select "**"
click at [856, 597] on input "**********" at bounding box center [877, 581] width 96 height 32
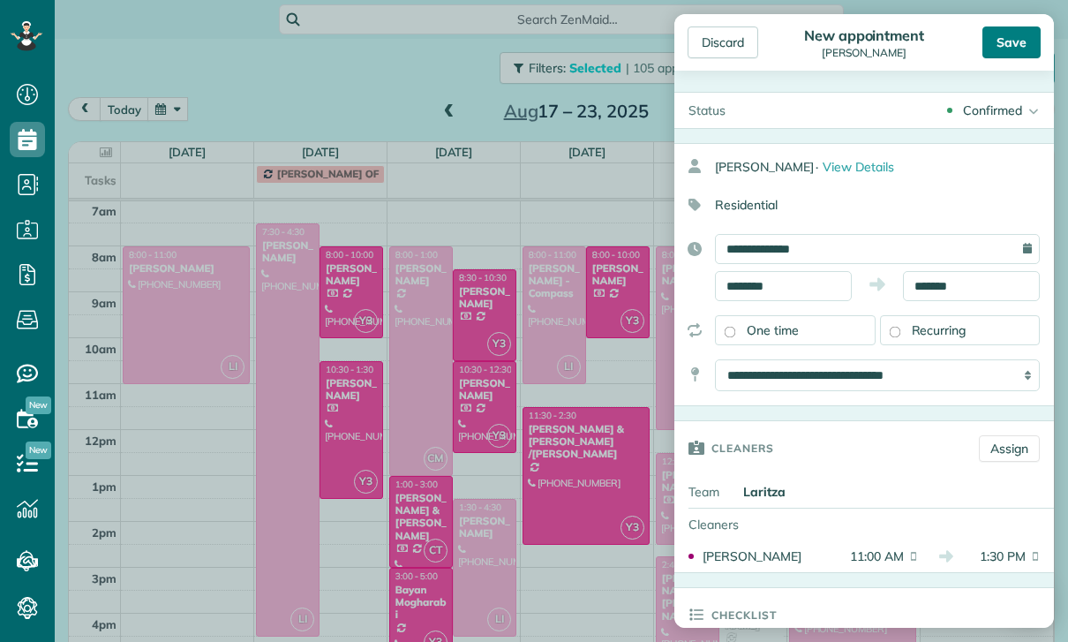
click at [1005, 33] on div "Save" at bounding box center [1011, 42] width 58 height 32
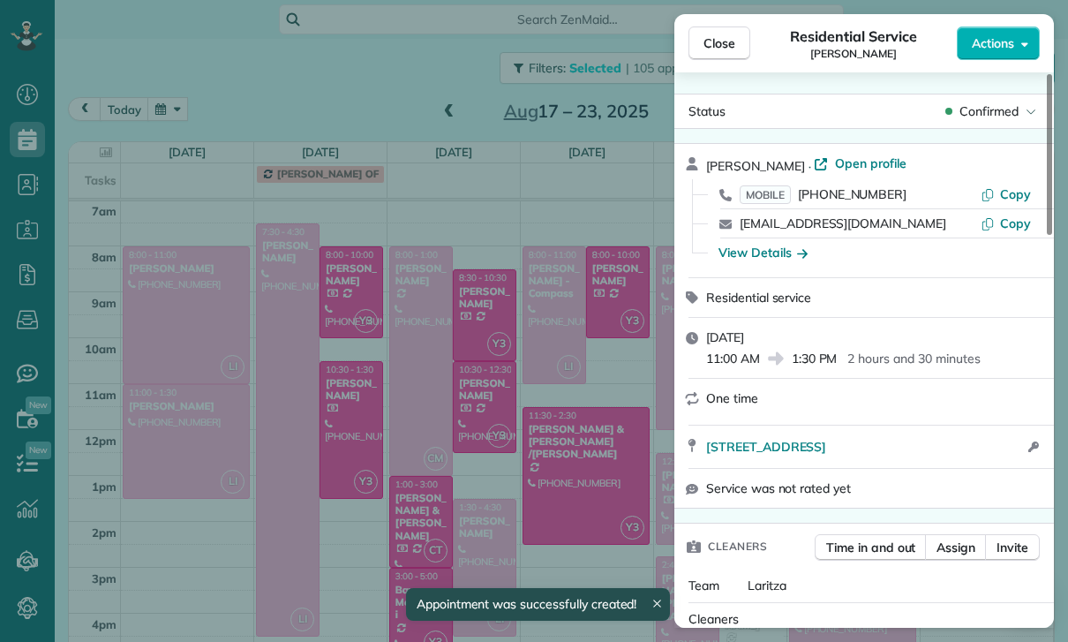
scroll to position [139, 0]
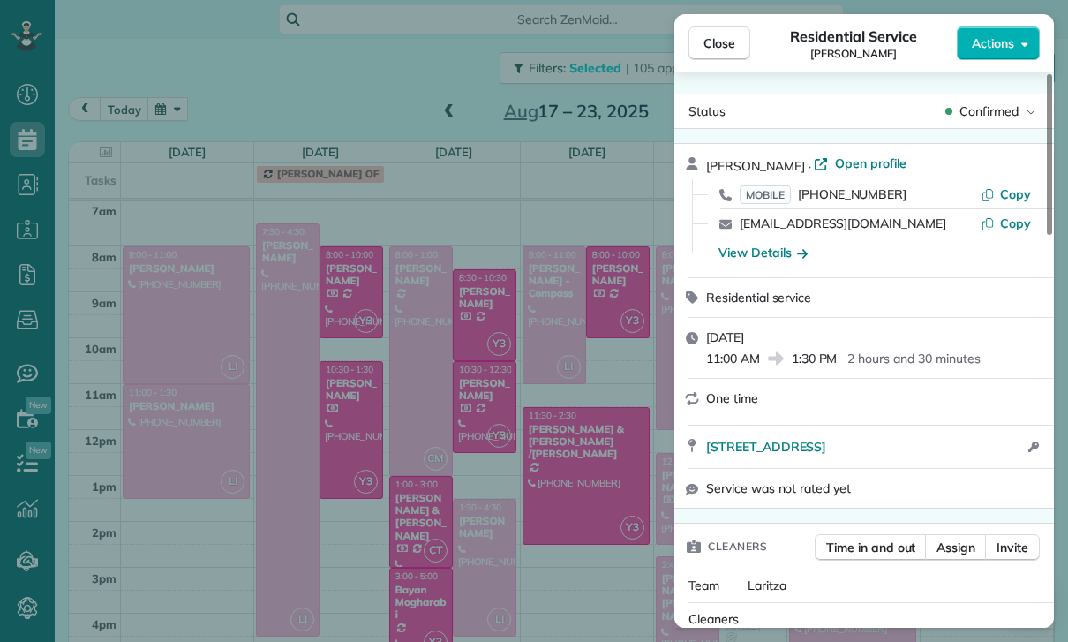
click at [476, 517] on div "Close Residential Service Nicolette Gevorkian Actions Status Confirmed Nicolett…" at bounding box center [534, 321] width 1068 height 642
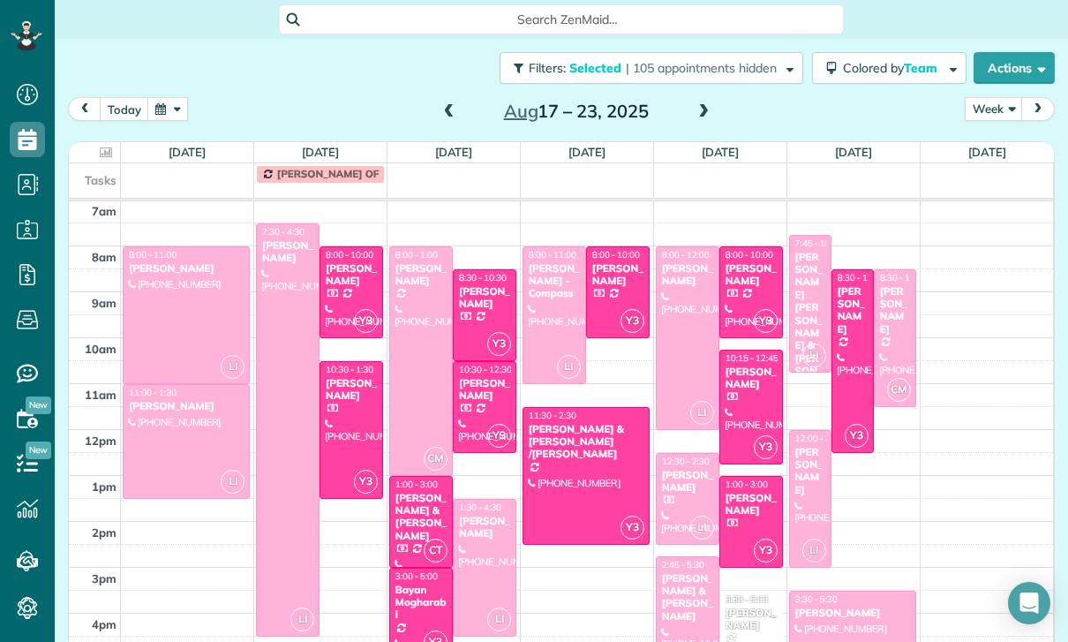
click at [293, 443] on div at bounding box center [288, 429] width 62 height 411
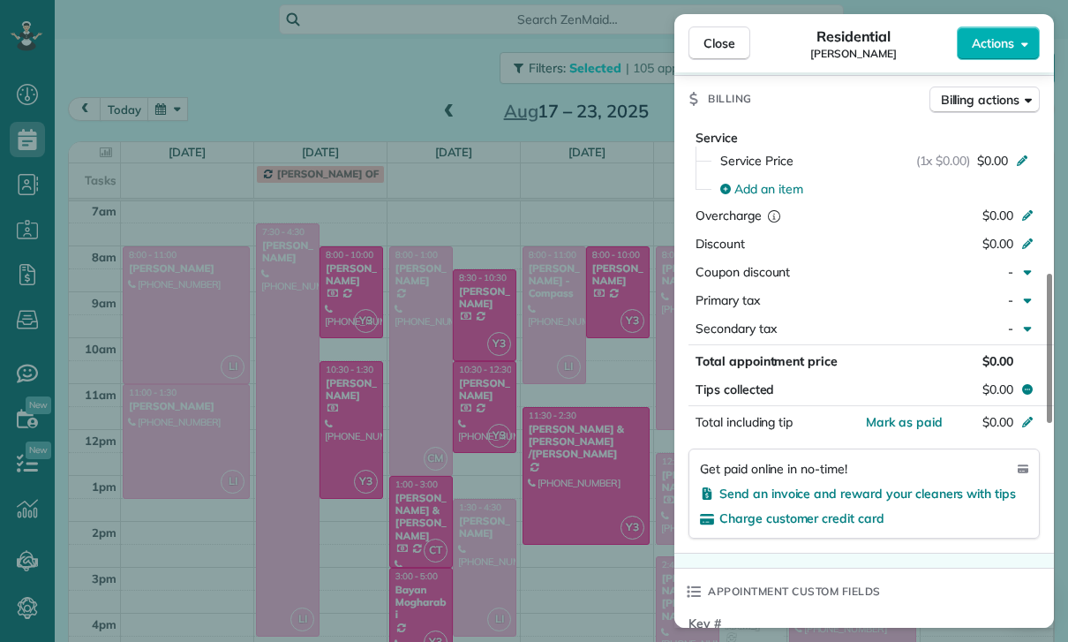
scroll to position [829, 0]
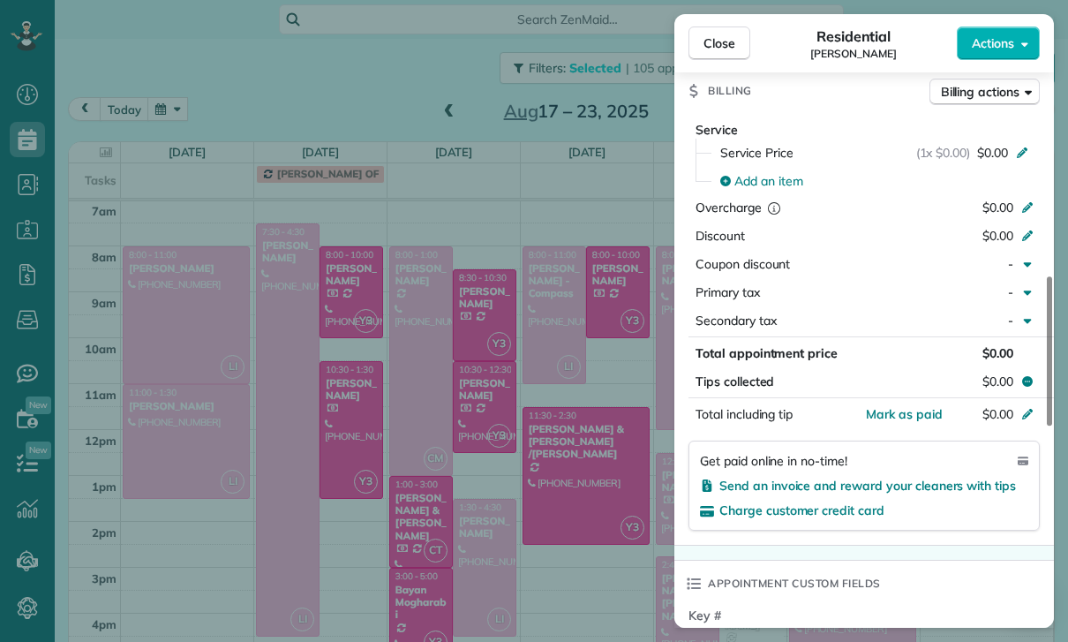
click at [554, 520] on div "Close Residential Melissa Woods Actions Status Confirmed Melissa Woods · Open p…" at bounding box center [534, 321] width 1068 height 642
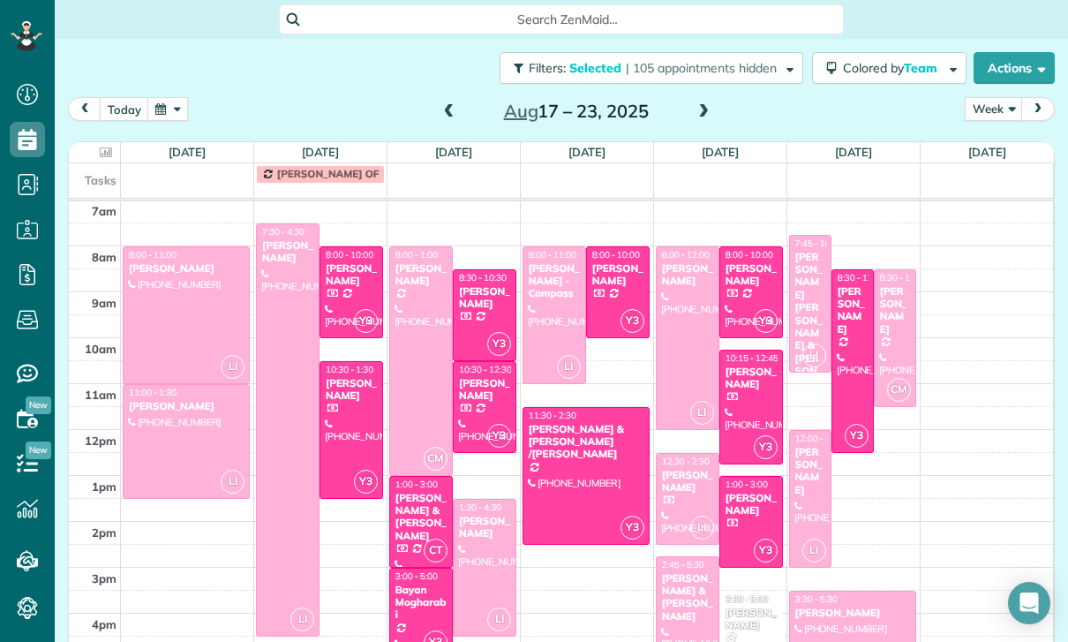
click at [402, 365] on div at bounding box center [421, 361] width 62 height 228
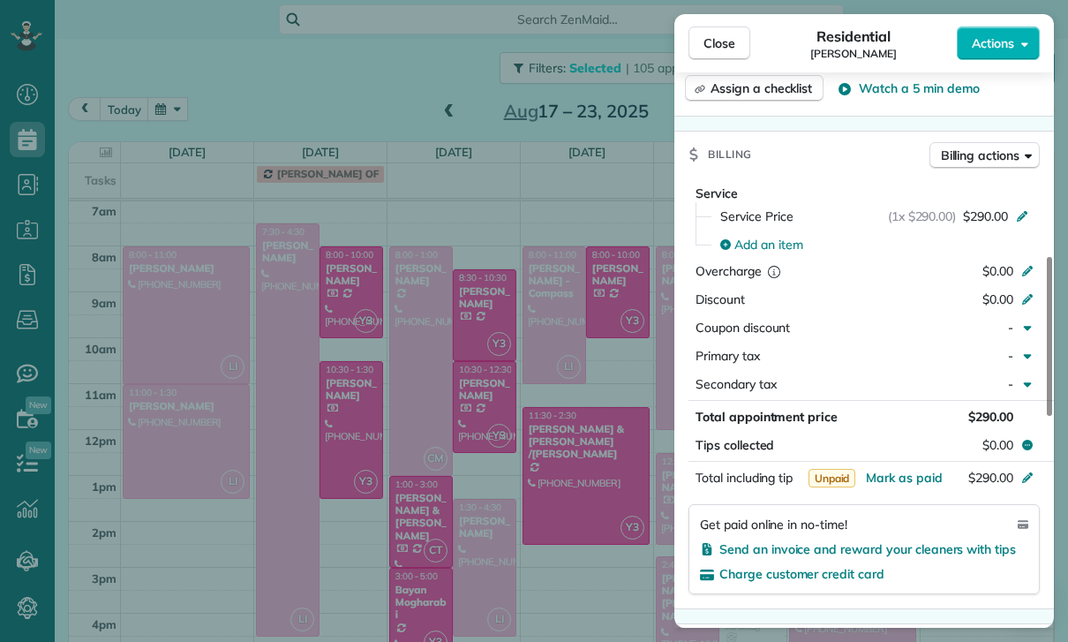
scroll to position [803, 0]
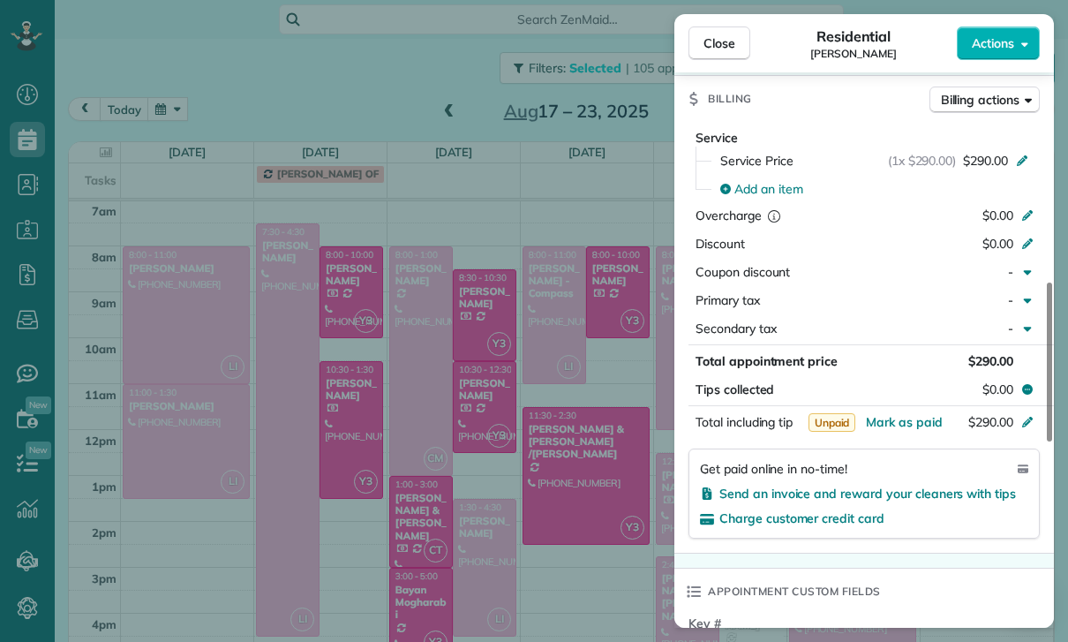
click at [540, 541] on div "Close Residential Marie Kuehne Actions Status Confirmed Marie Kuehne · Open pro…" at bounding box center [534, 321] width 1068 height 642
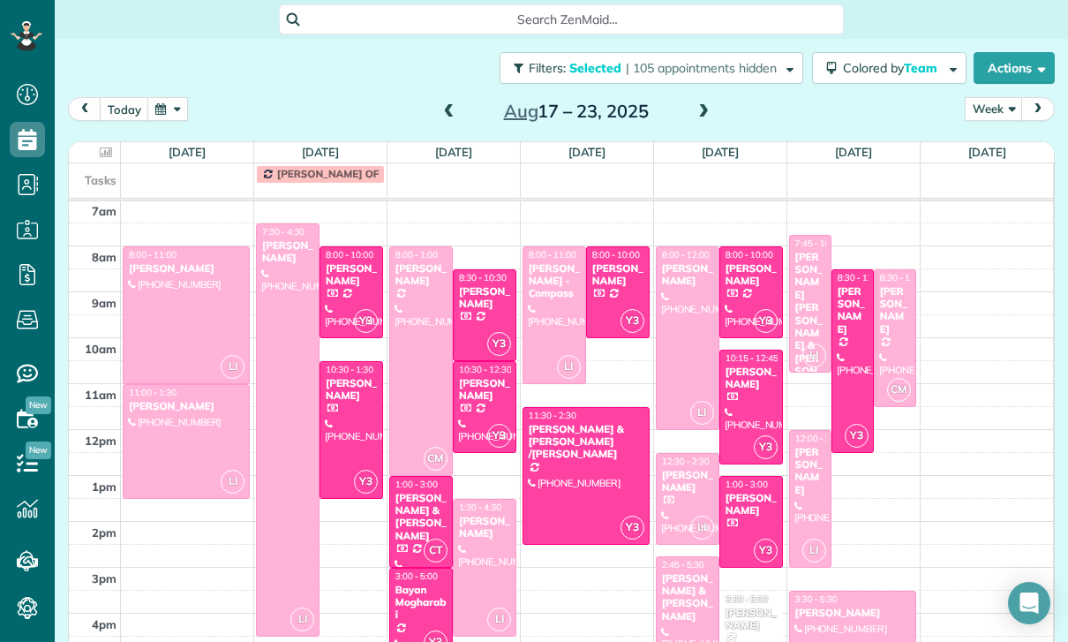
click at [474, 540] on div "[PERSON_NAME]" at bounding box center [484, 528] width 53 height 26
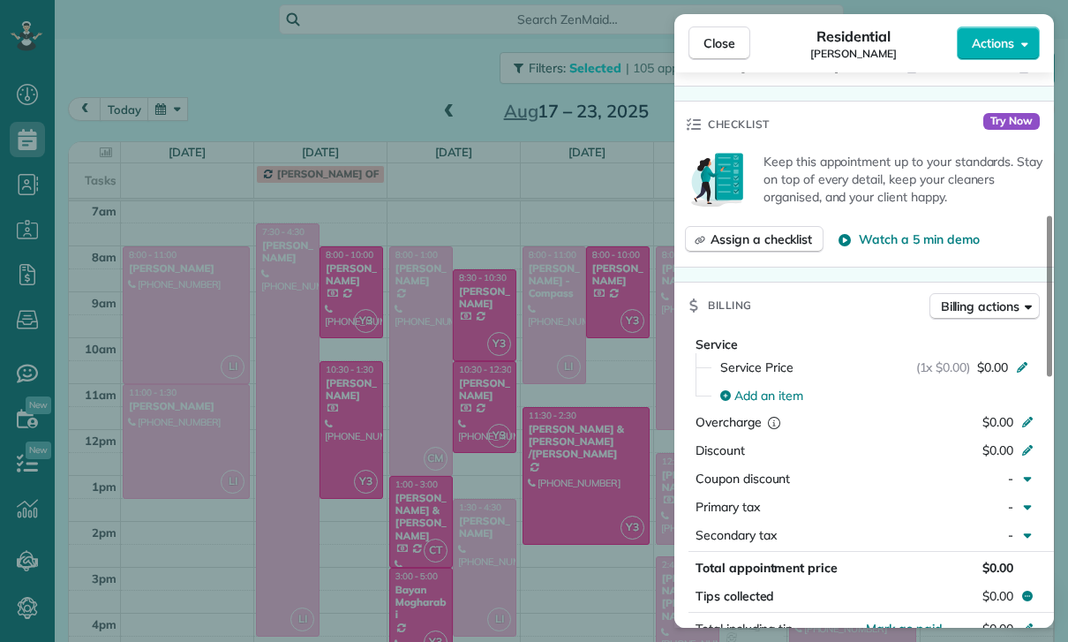
scroll to position [828, 0]
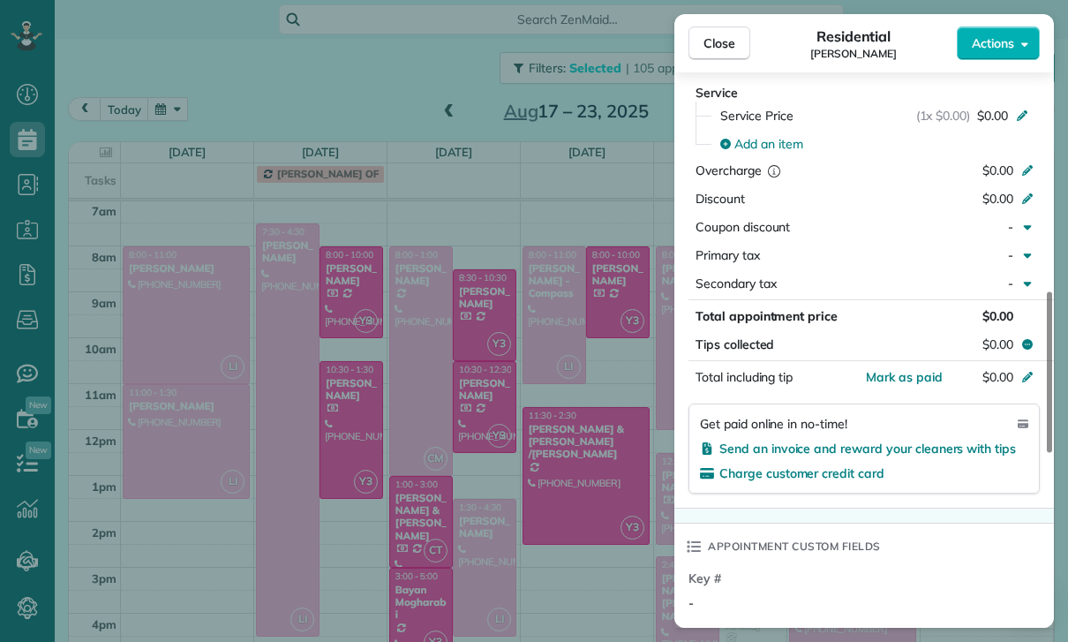
click at [544, 312] on div "Close Residential Connie Najah Actions Status Confirmed Connie Najah · Open pro…" at bounding box center [534, 321] width 1068 height 642
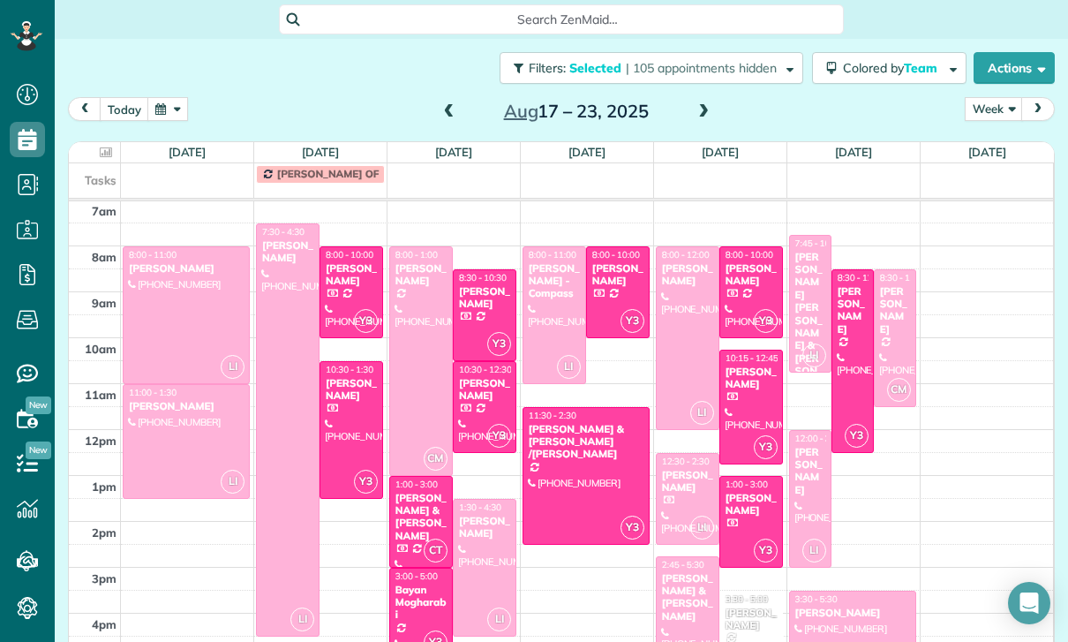
click at [542, 320] on div at bounding box center [554, 315] width 62 height 136
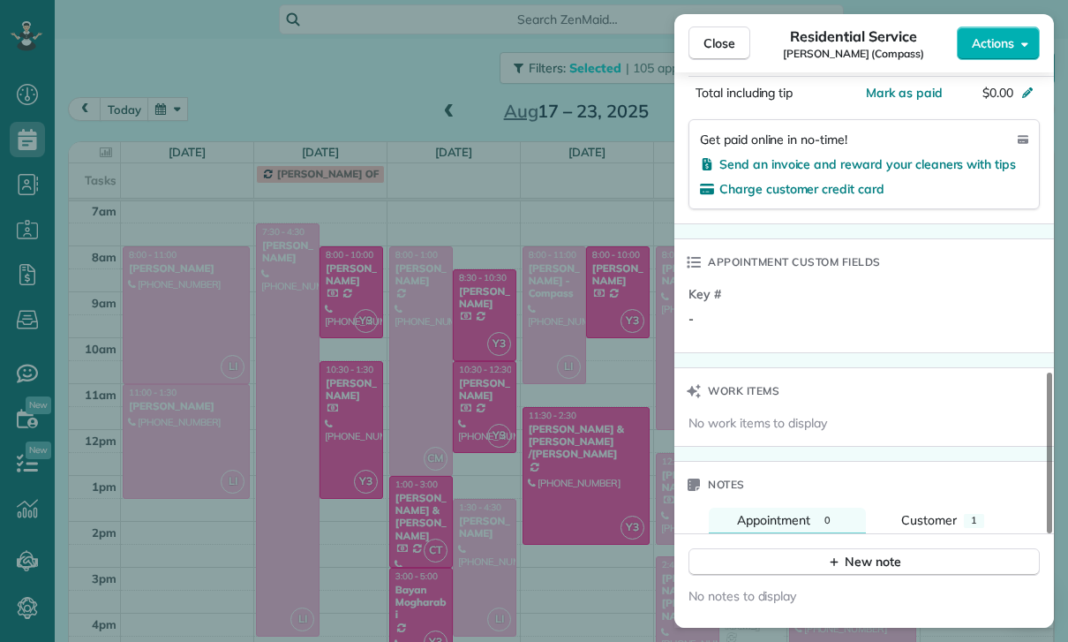
scroll to position [1041, 0]
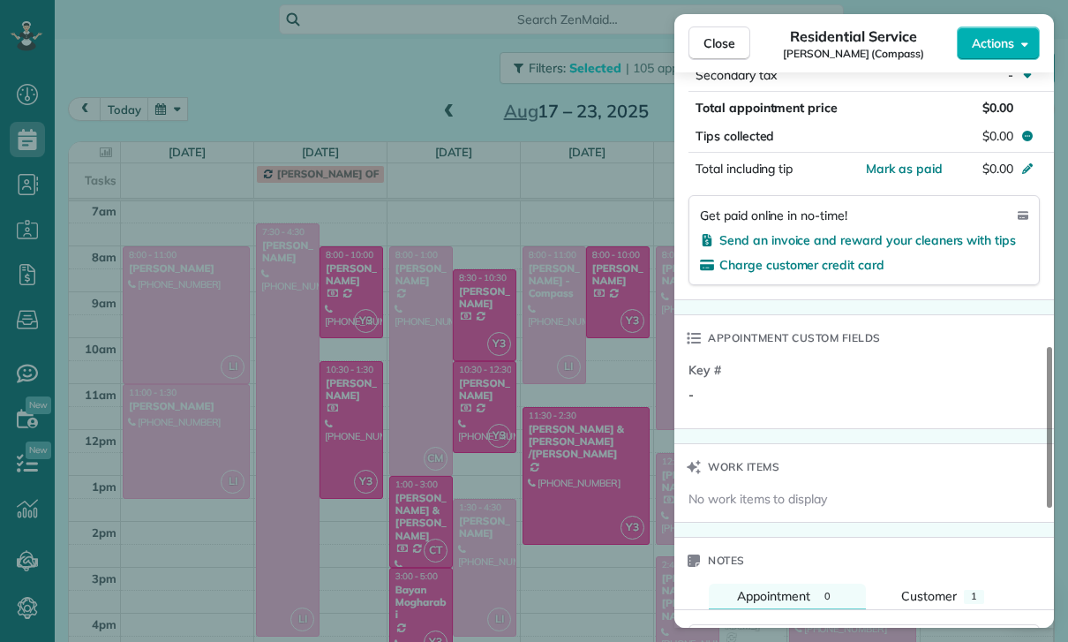
click at [555, 532] on div "Close Residential Service Joy Bolger (Compass) Actions Status Confirmed Joy Bol…" at bounding box center [534, 321] width 1068 height 642
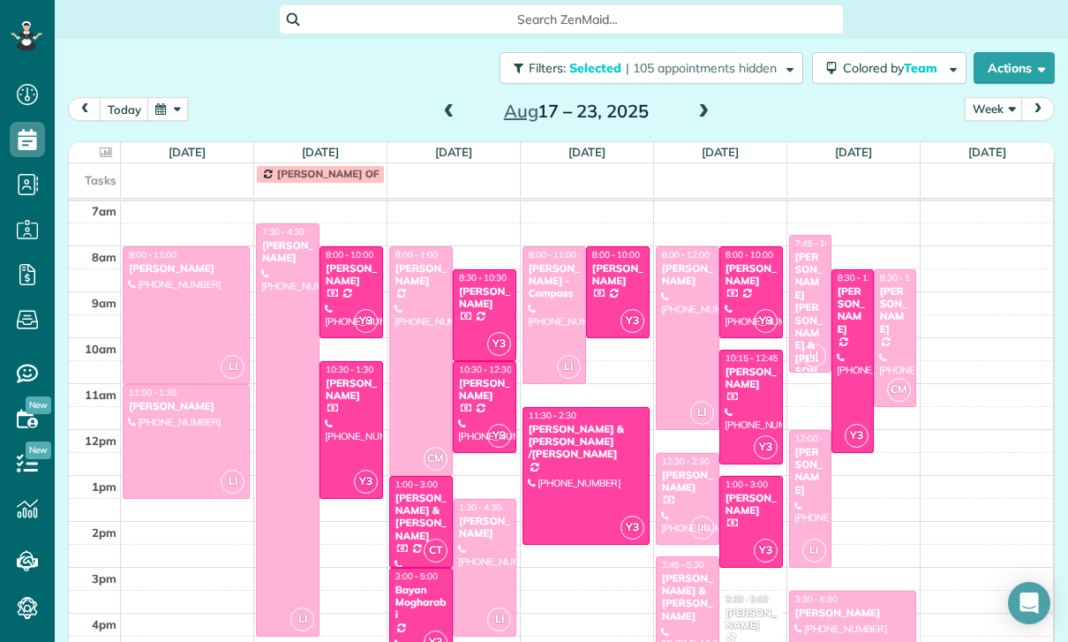
click at [688, 319] on div at bounding box center [688, 338] width 62 height 182
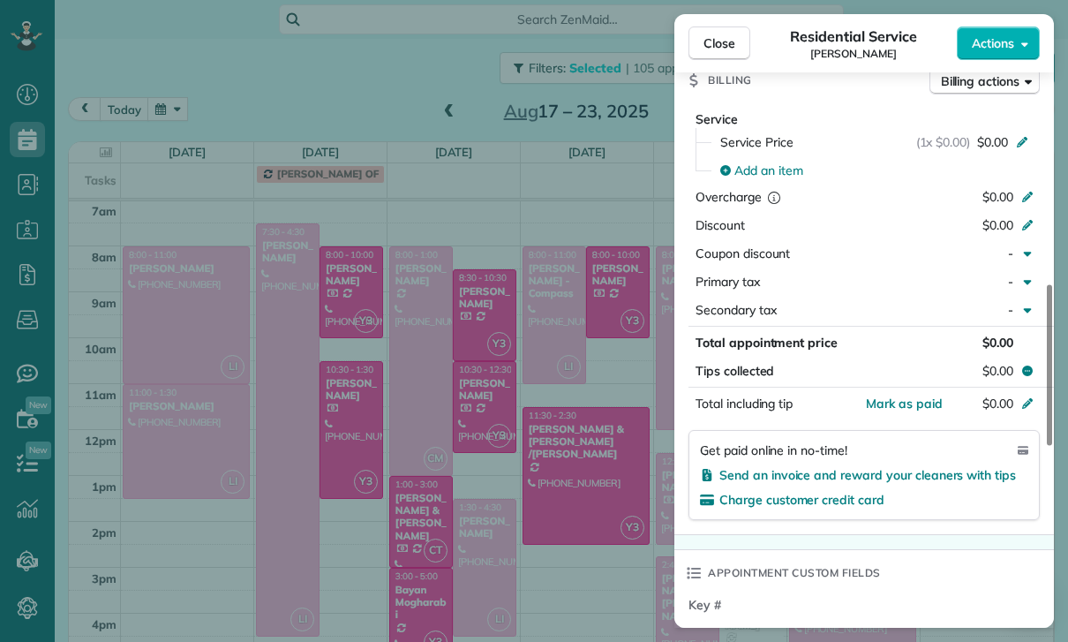
scroll to position [802, 0]
click at [612, 524] on div "Close Residential Service William Hill Actions Status Confirmed William Hill · …" at bounding box center [534, 321] width 1068 height 642
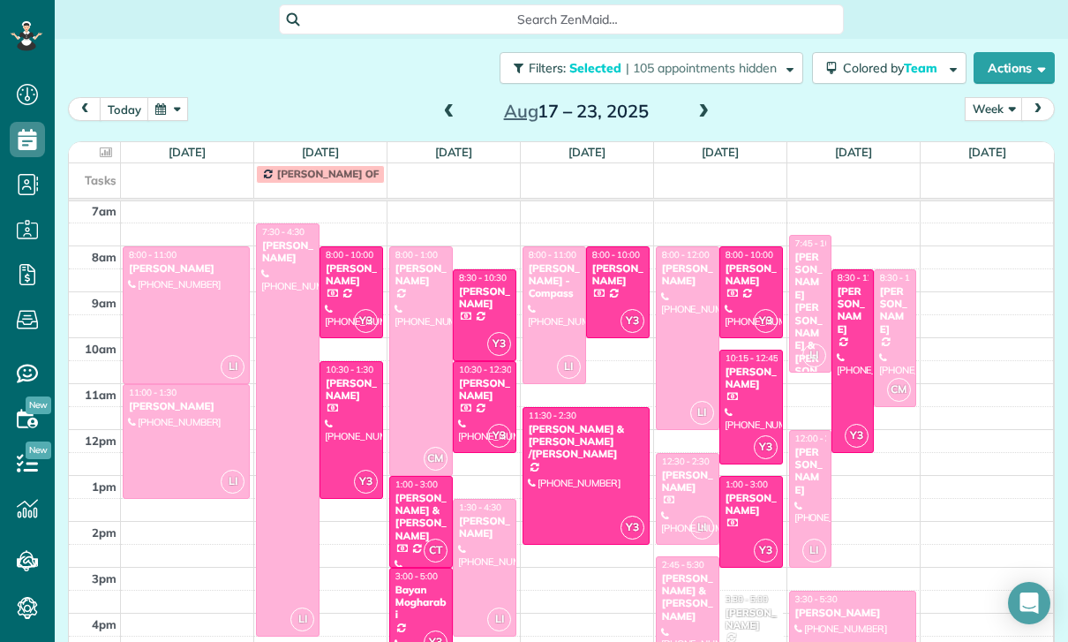
click at [679, 495] on div at bounding box center [688, 499] width 62 height 90
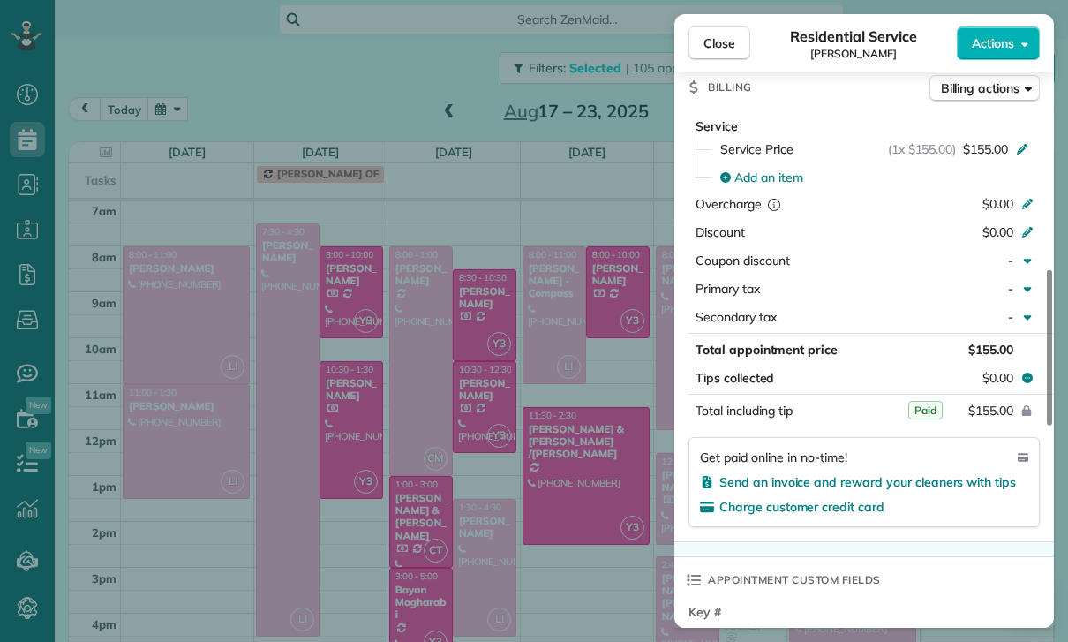
scroll to position [851, 0]
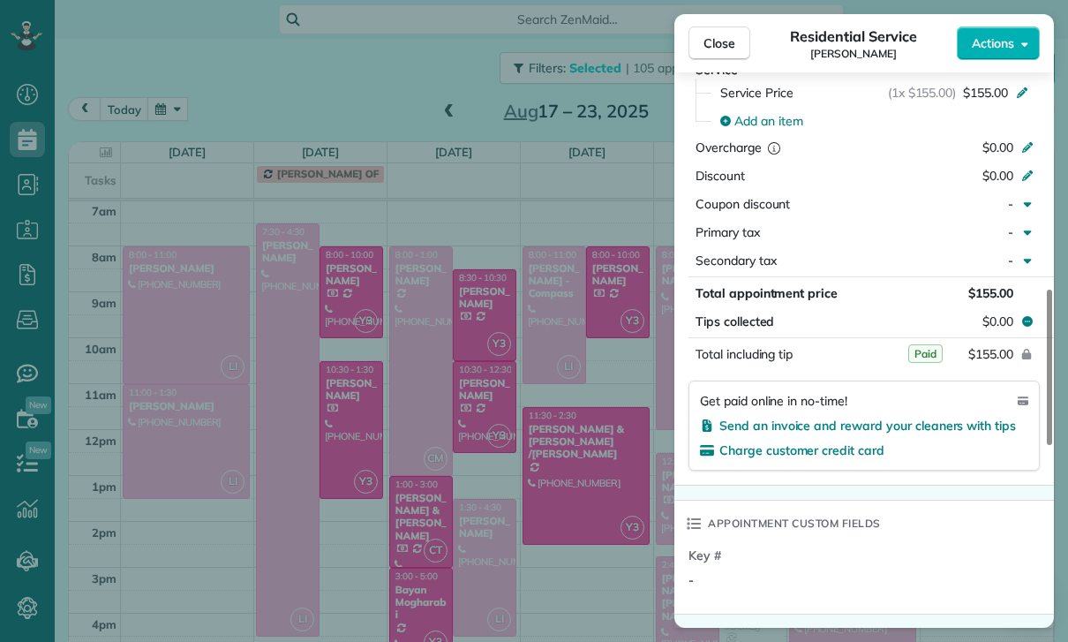
click at [562, 508] on div "Close Residential Service Kevin Cimino Actions Status Confirmed Kevin Cimino · …" at bounding box center [534, 321] width 1068 height 642
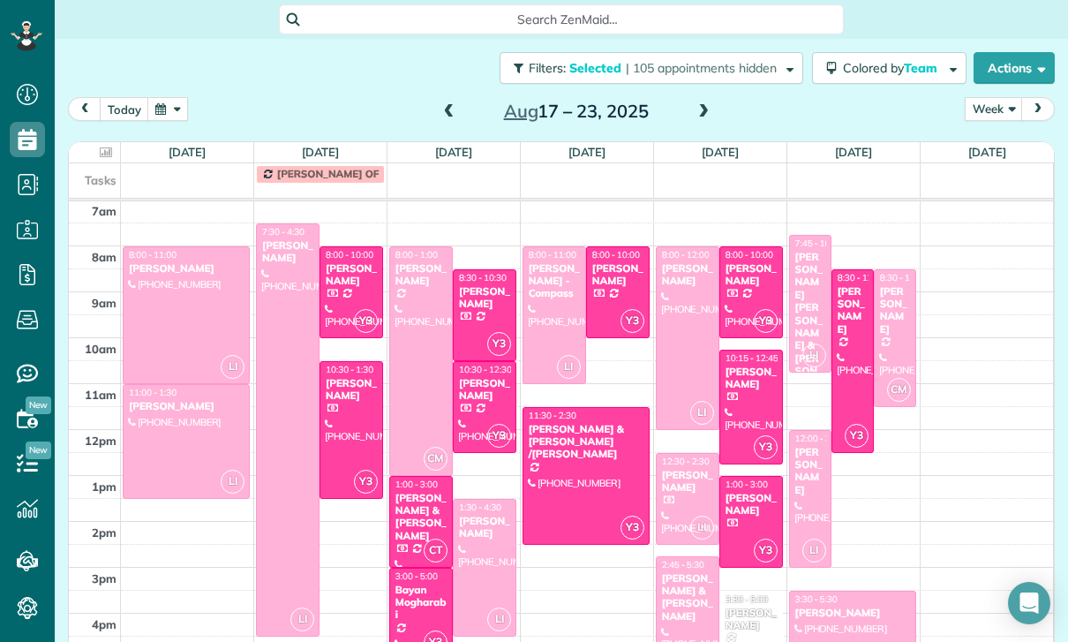
click at [685, 584] on div "Kim & Kevin McDonald" at bounding box center [687, 597] width 53 height 51
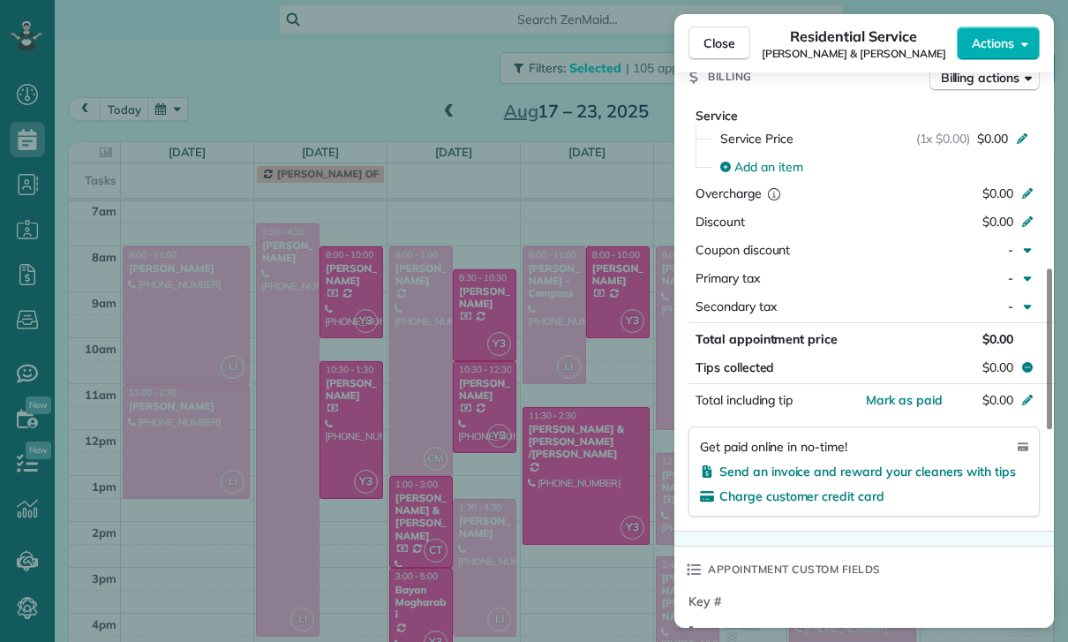
scroll to position [855, 0]
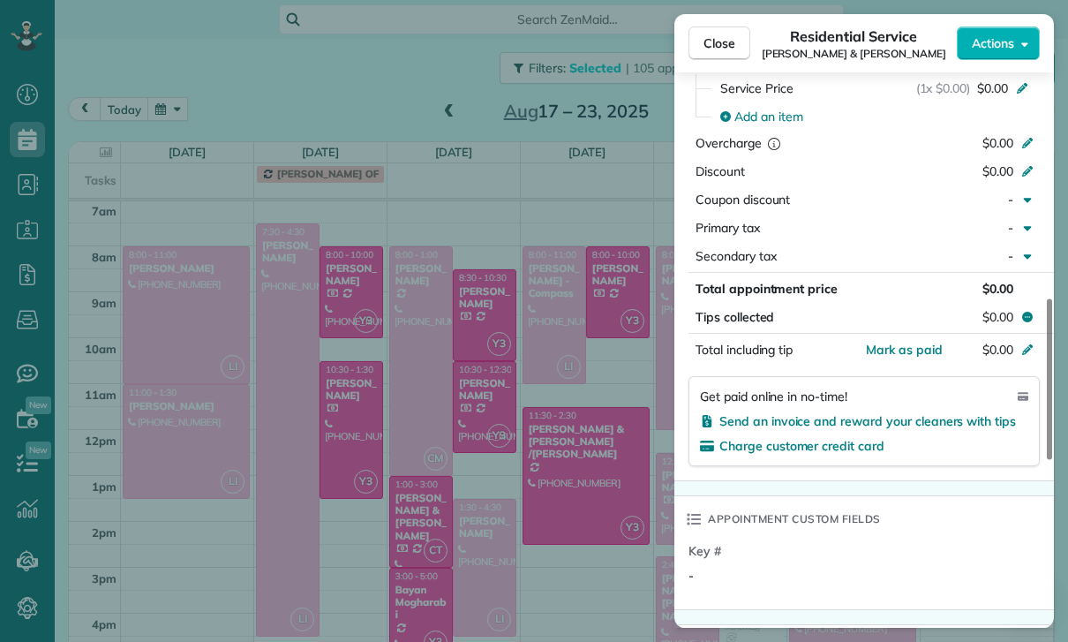
click at [566, 501] on div "Close Residential Service Kim & Kevin McDonald Actions Status Confirmed Kim & K…" at bounding box center [534, 321] width 1068 height 642
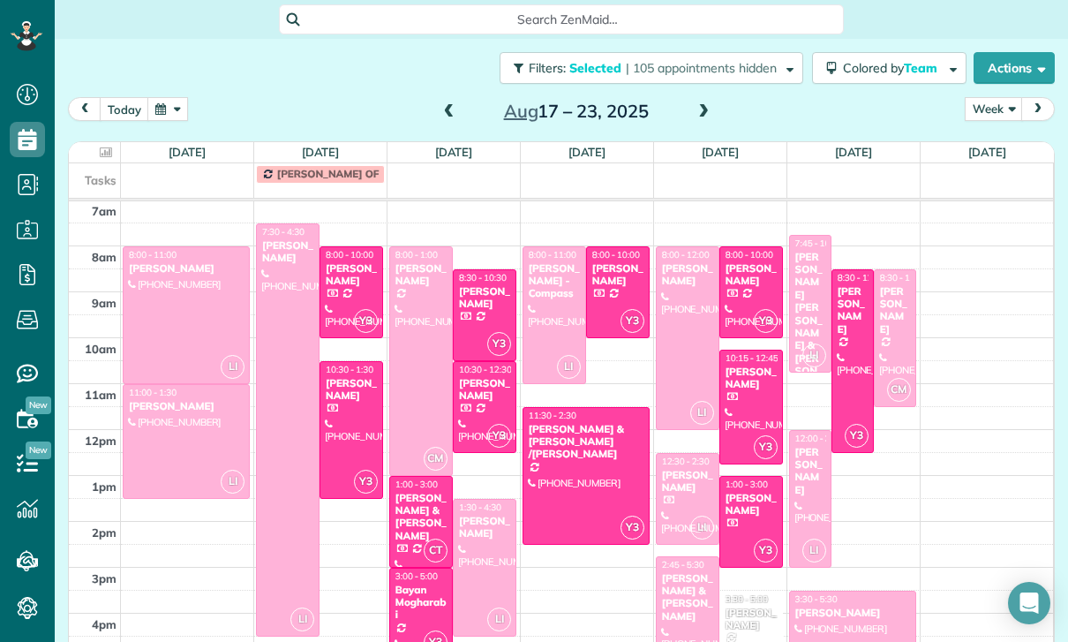
click at [811, 315] on div "Shakira Wardally & Jett Howard" at bounding box center [810, 327] width 32 height 153
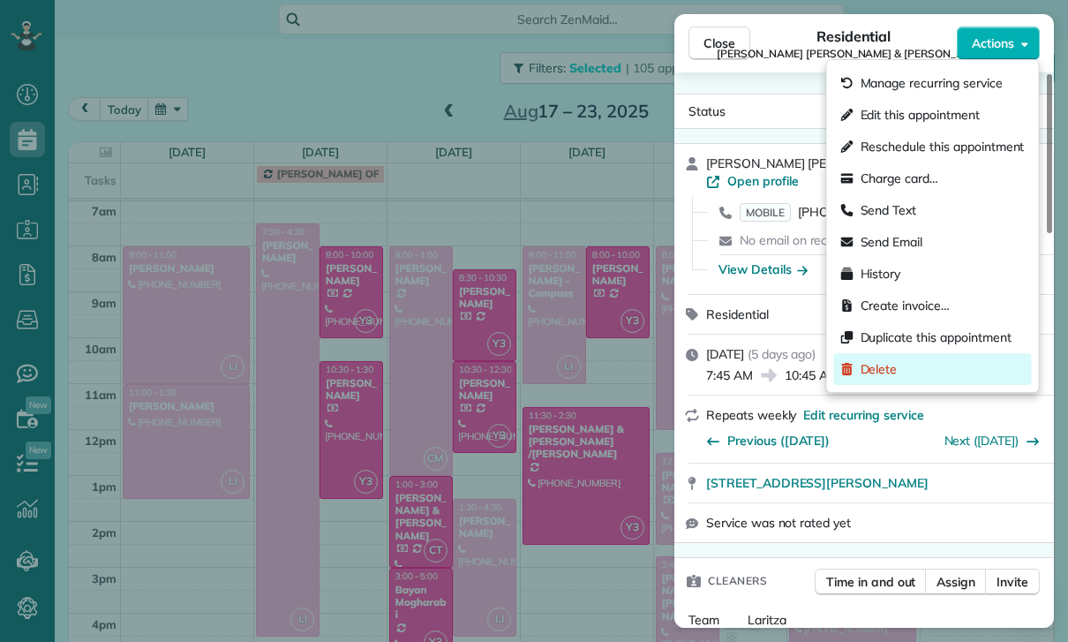
click at [877, 362] on span "Delete" at bounding box center [879, 369] width 37 height 18
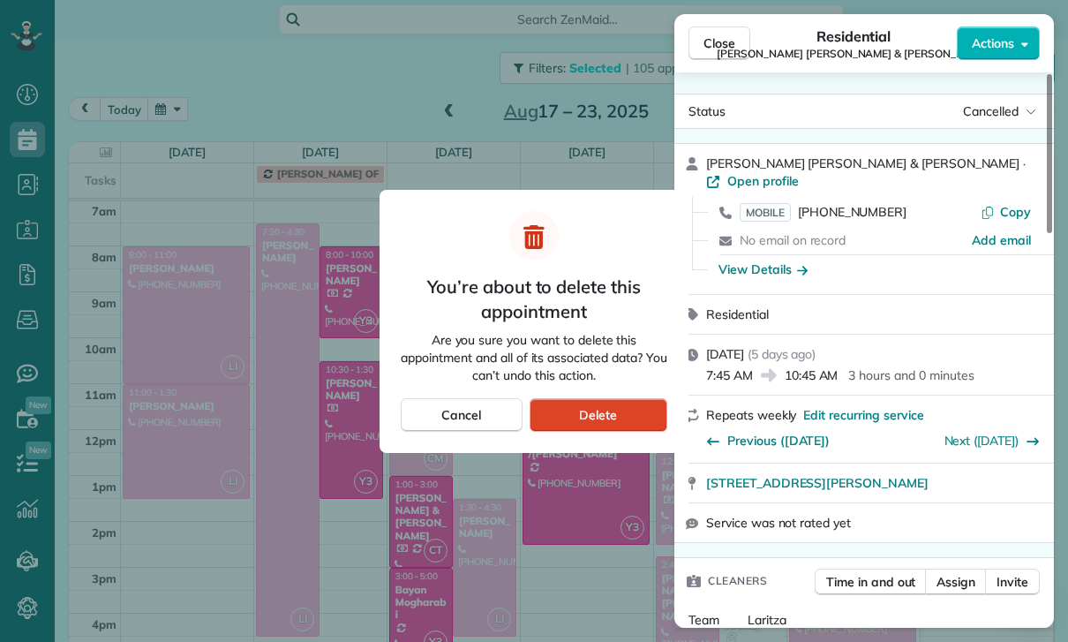
click at [631, 418] on div "Delete" at bounding box center [599, 415] width 138 height 34
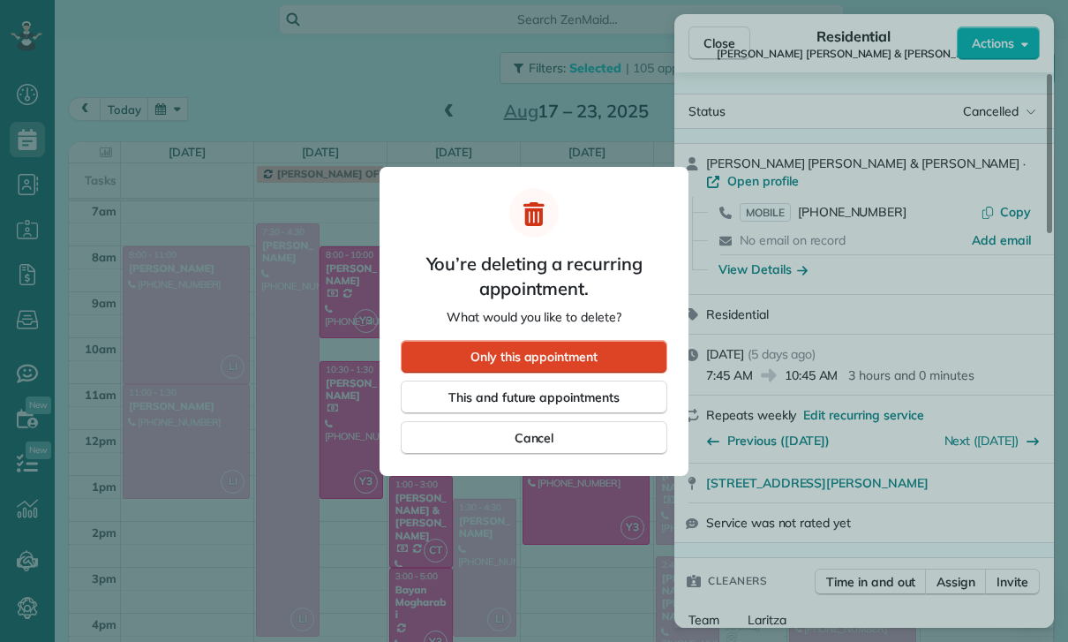
click at [587, 349] on span "Only this appointment" at bounding box center [533, 357] width 127 height 18
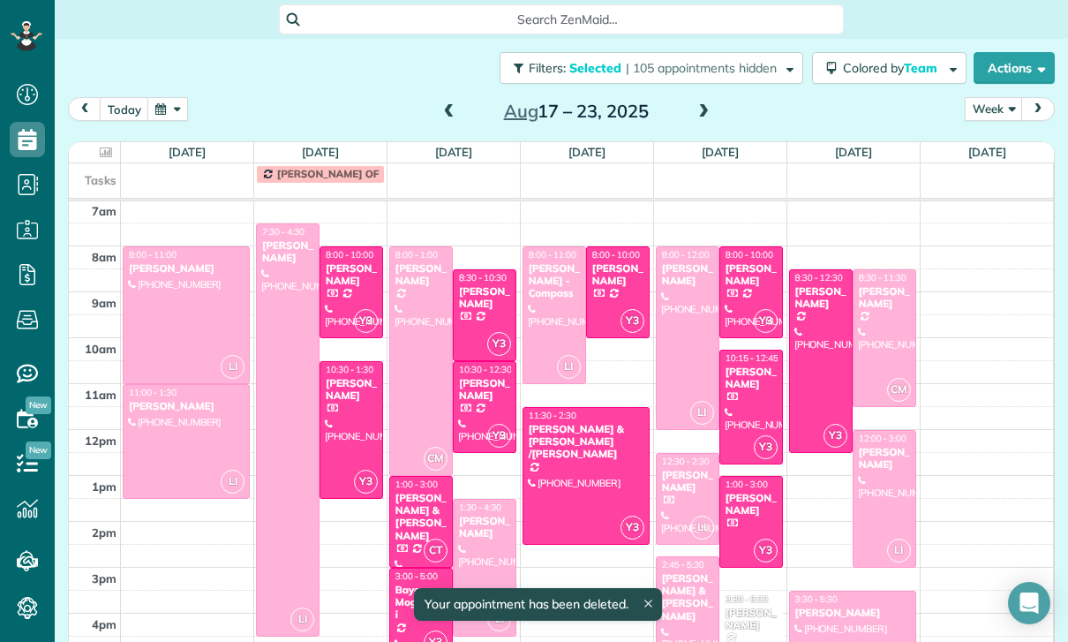
scroll to position [139, 0]
click at [884, 490] on div at bounding box center [885, 499] width 62 height 136
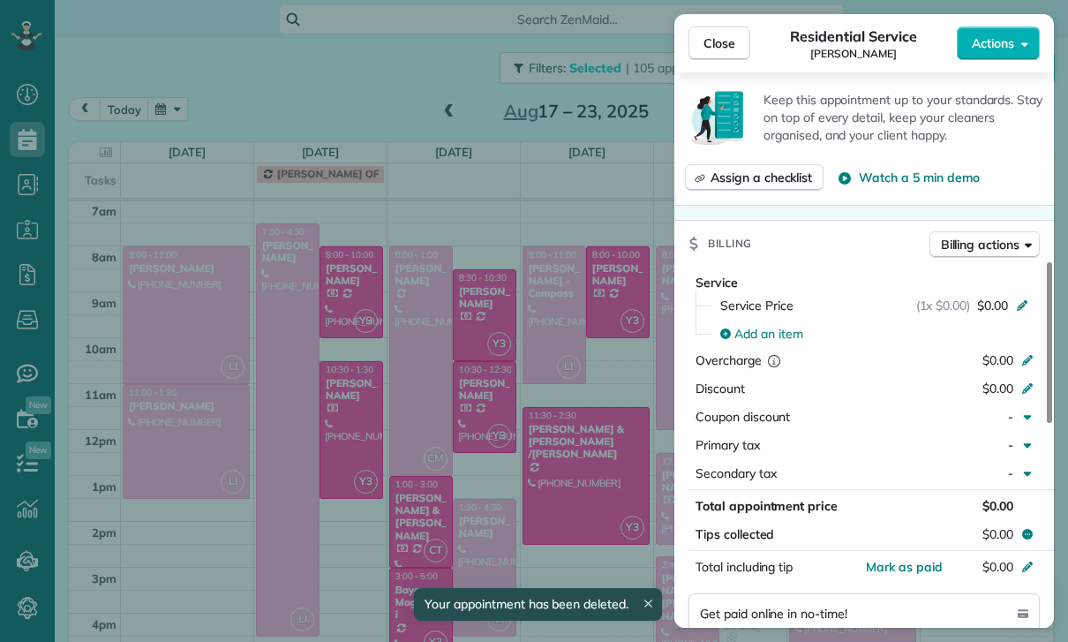
scroll to position [819, 0]
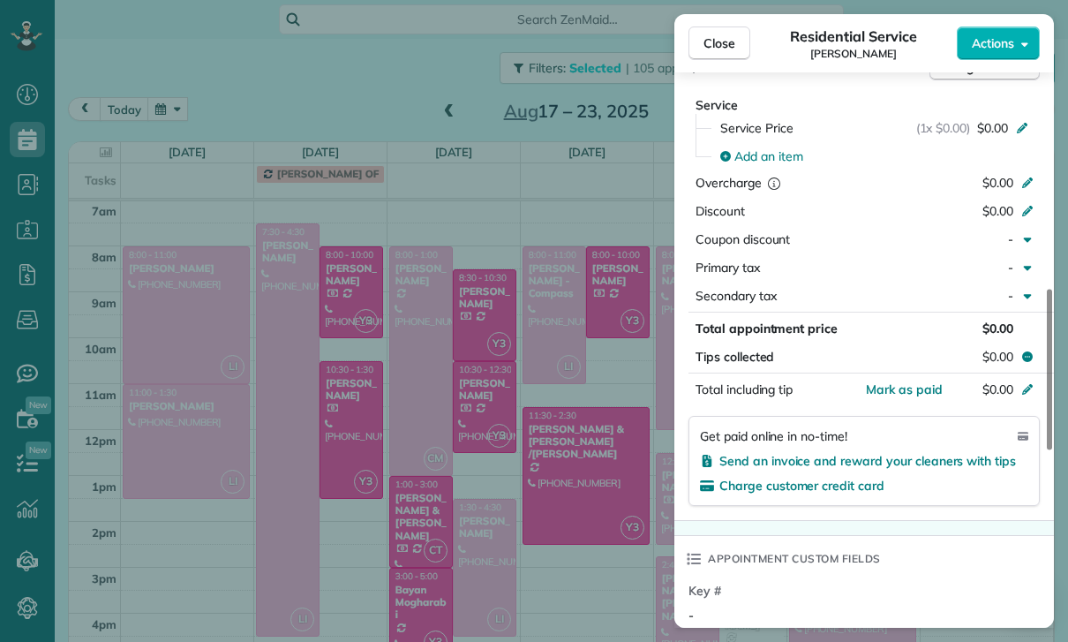
click at [573, 523] on div "Close Residential Service Janelle Budke Actions Status Confirmed Janelle Budke …" at bounding box center [534, 321] width 1068 height 642
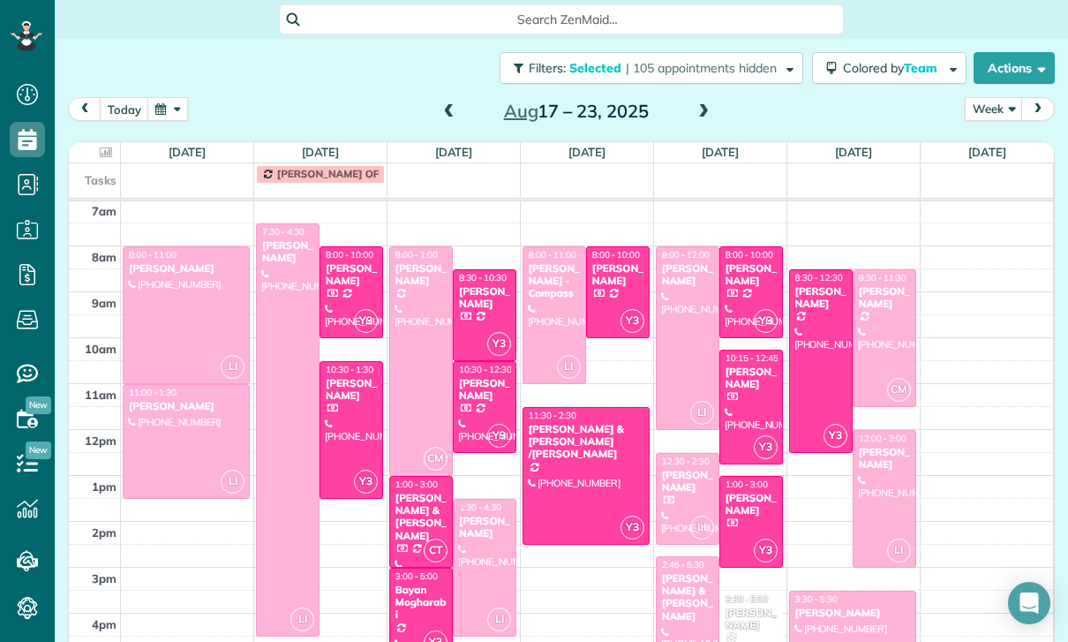
click at [835, 629] on div at bounding box center [852, 636] width 125 height 90
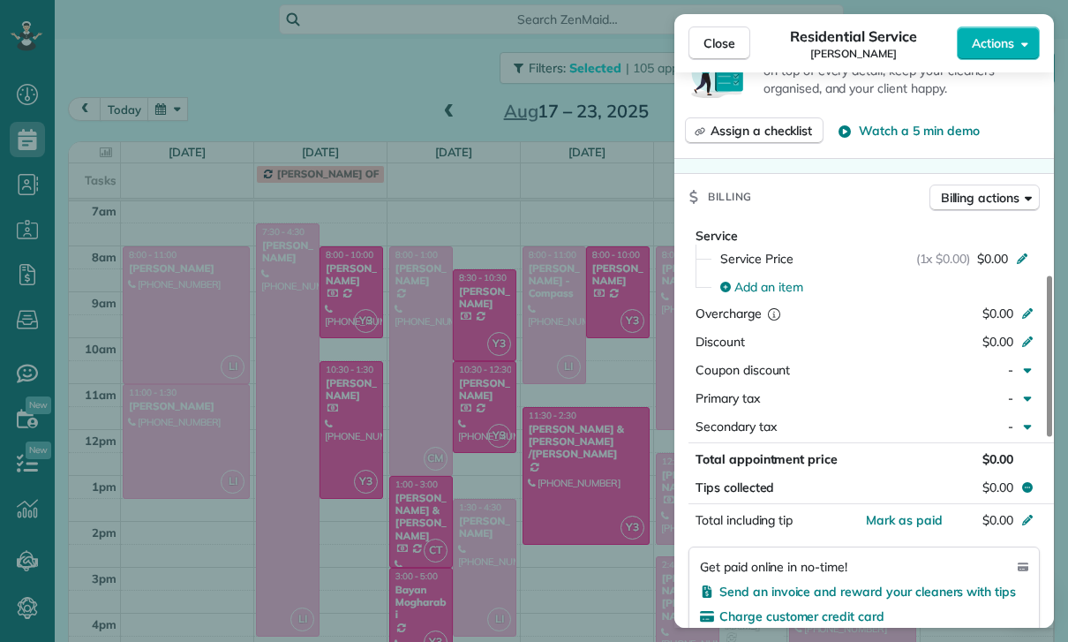
scroll to position [824, 0]
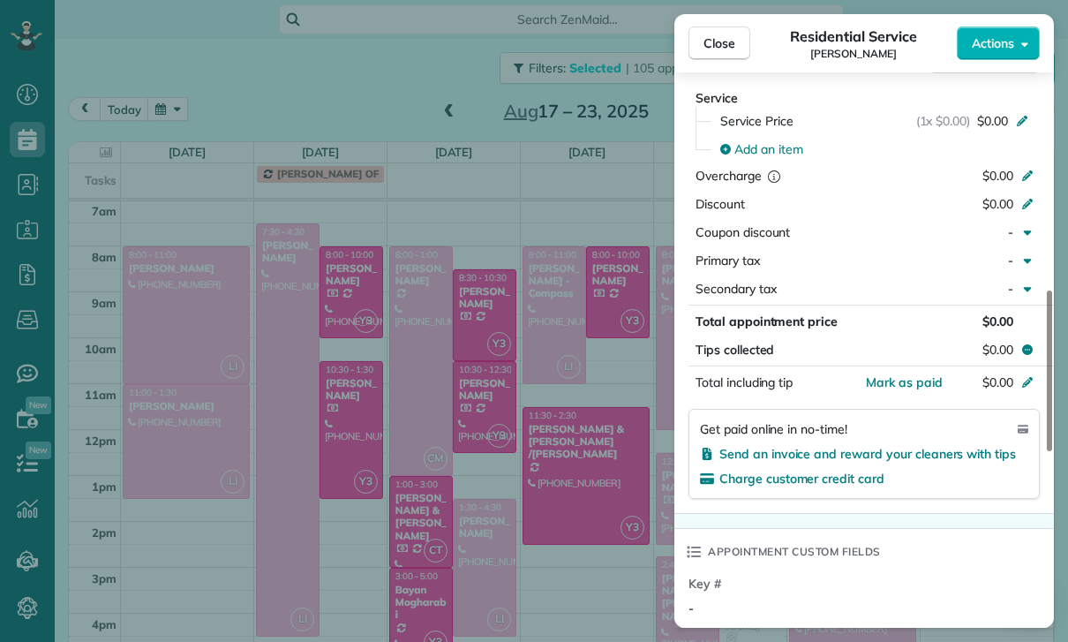
click at [601, 516] on div "Close Residential Service Trevor Worley Actions Status Confirmed Trevor Worley …" at bounding box center [534, 321] width 1068 height 642
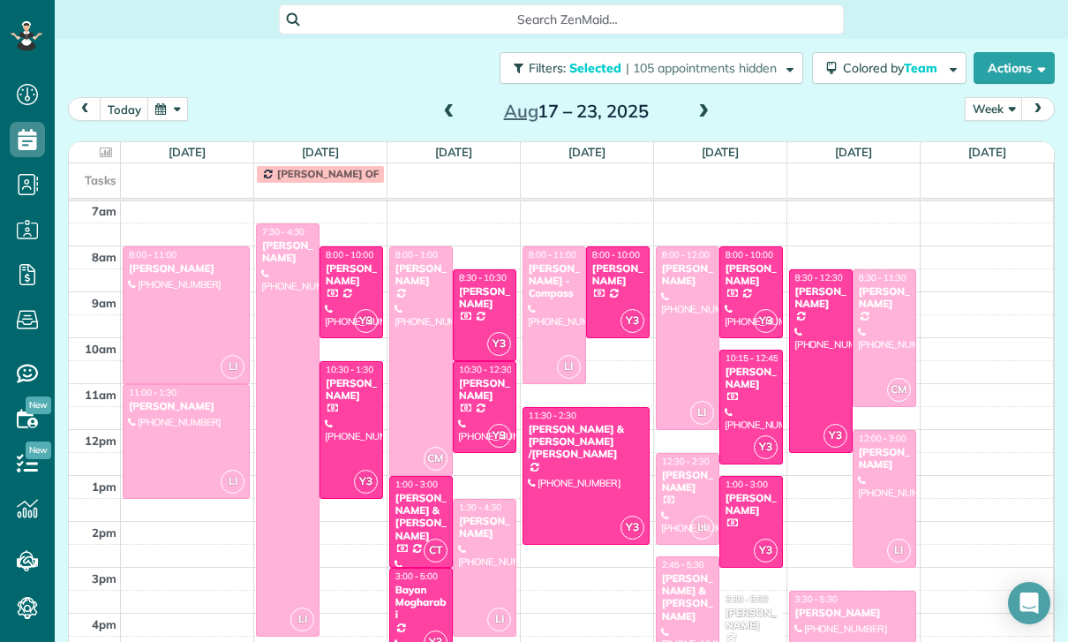
click at [440, 108] on span at bounding box center [449, 112] width 19 height 16
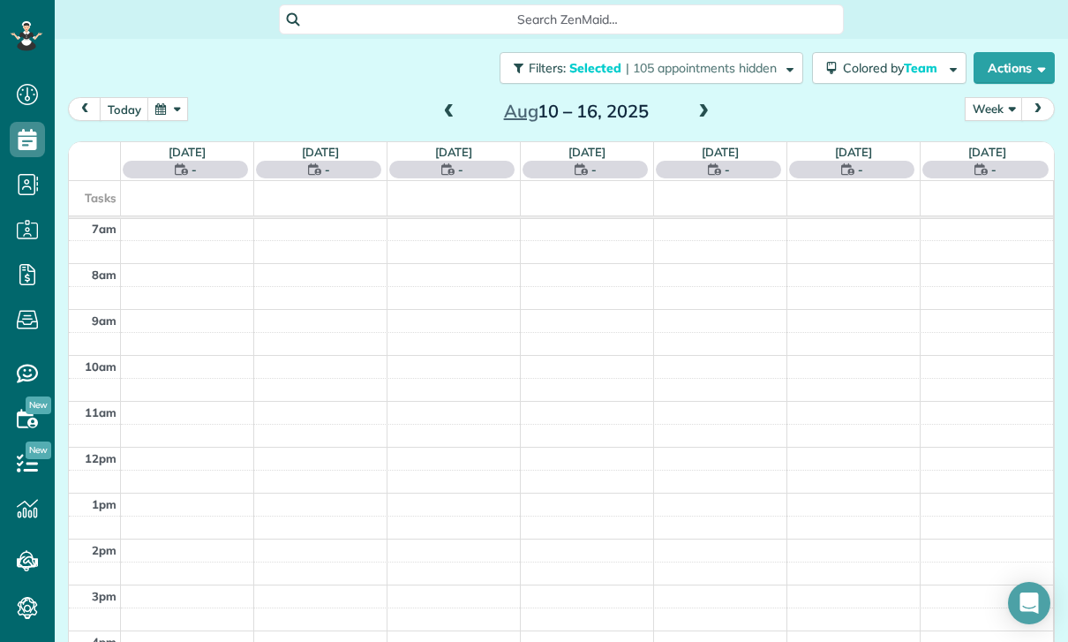
scroll to position [139, 0]
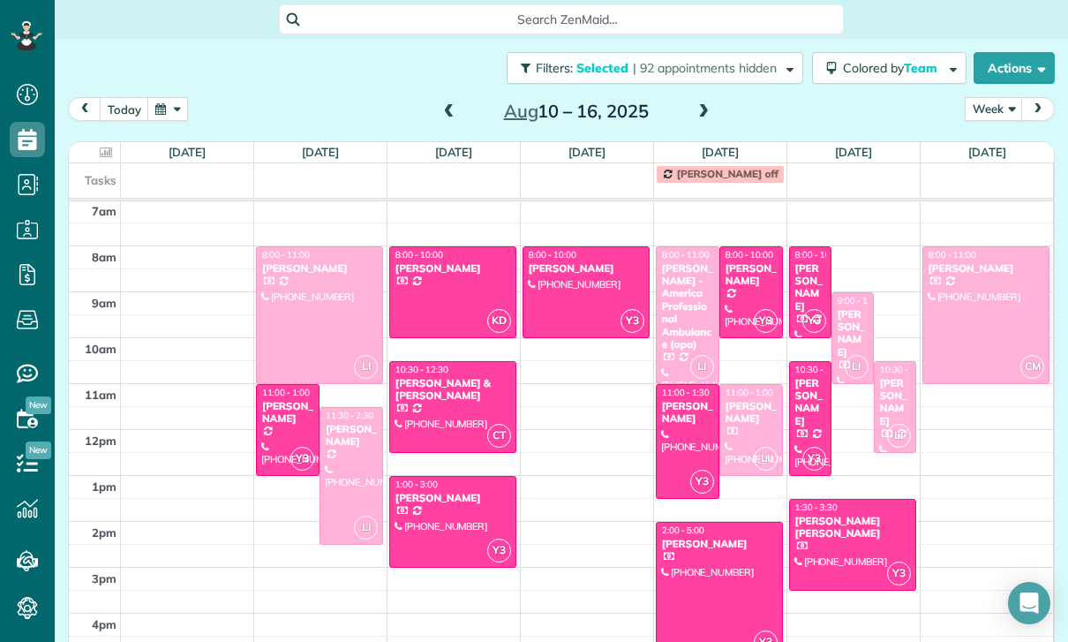
click at [281, 425] on div "Cathy Morfopoulos" at bounding box center [287, 413] width 53 height 26
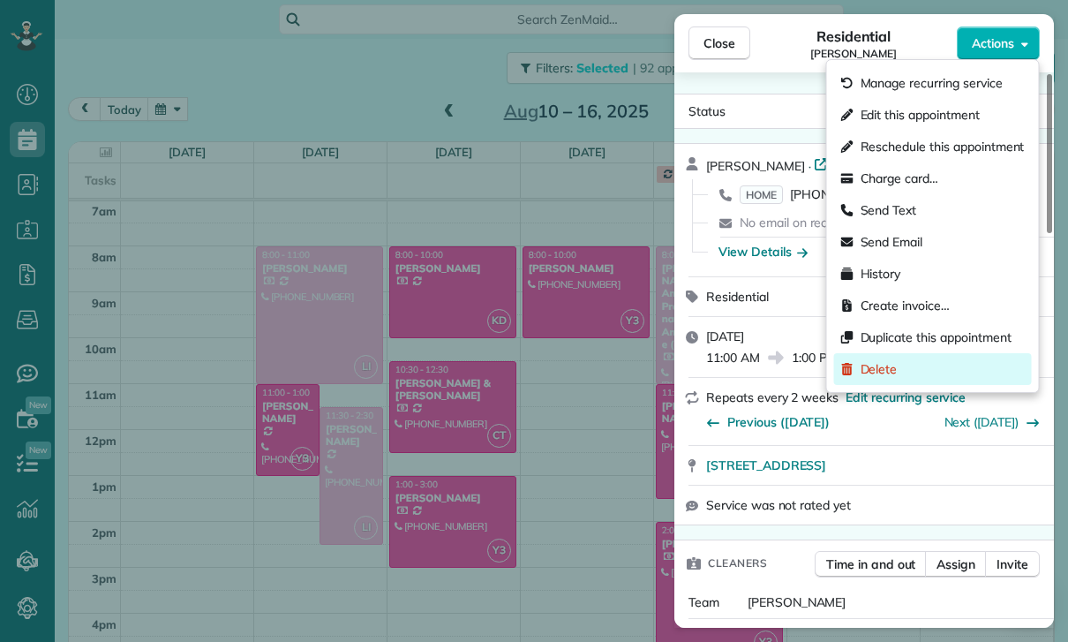
click at [891, 372] on span "Delete" at bounding box center [879, 369] width 37 height 18
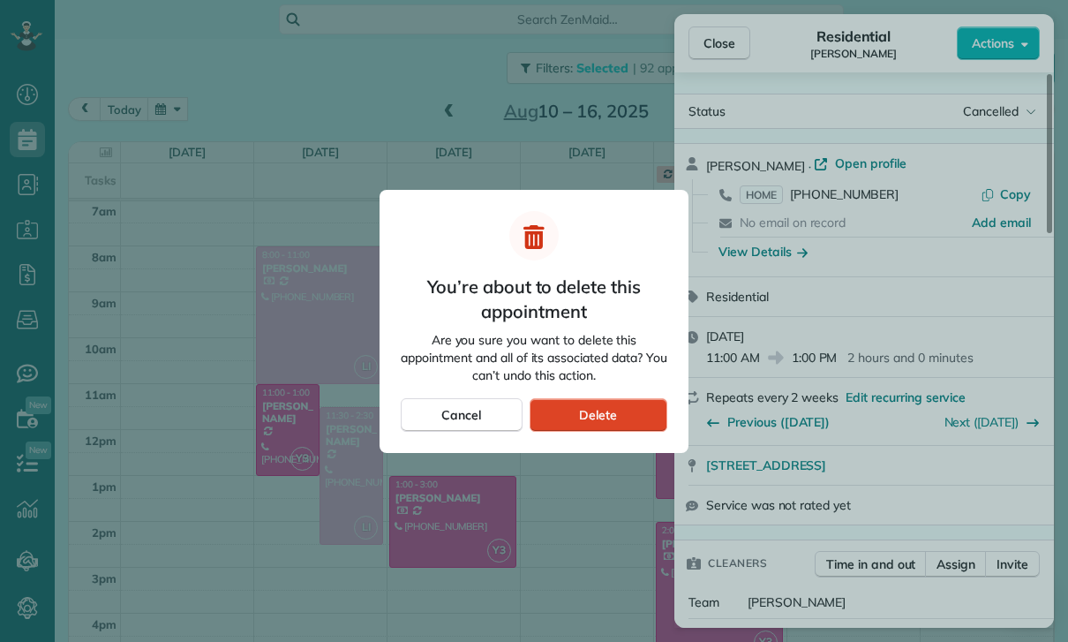
click at [604, 412] on span "Delete" at bounding box center [598, 415] width 38 height 18
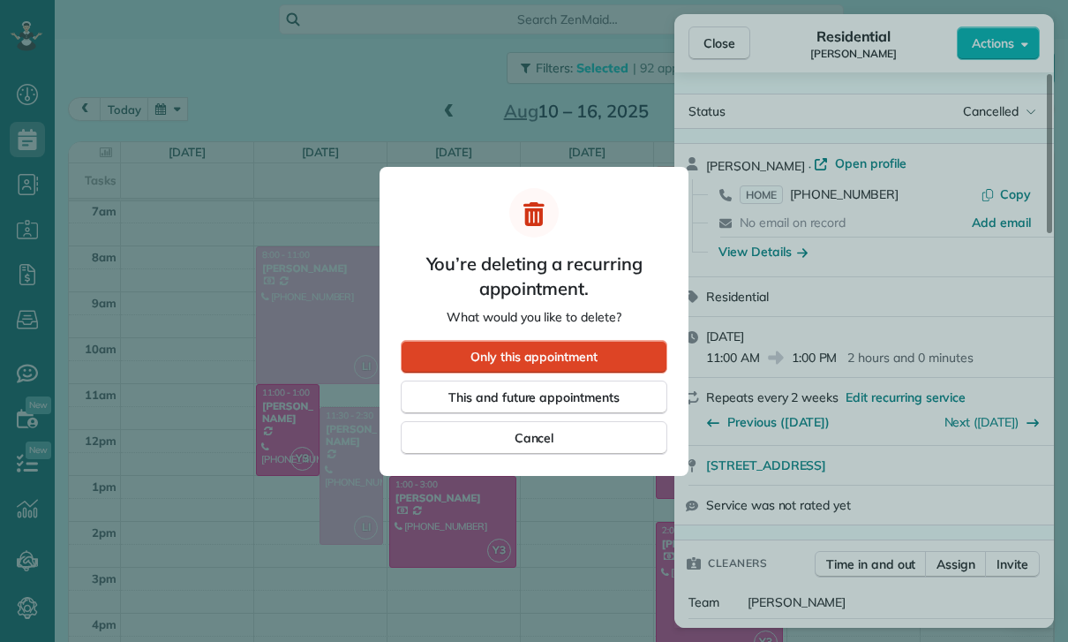
click at [612, 358] on div "Only this appointment" at bounding box center [534, 357] width 267 height 34
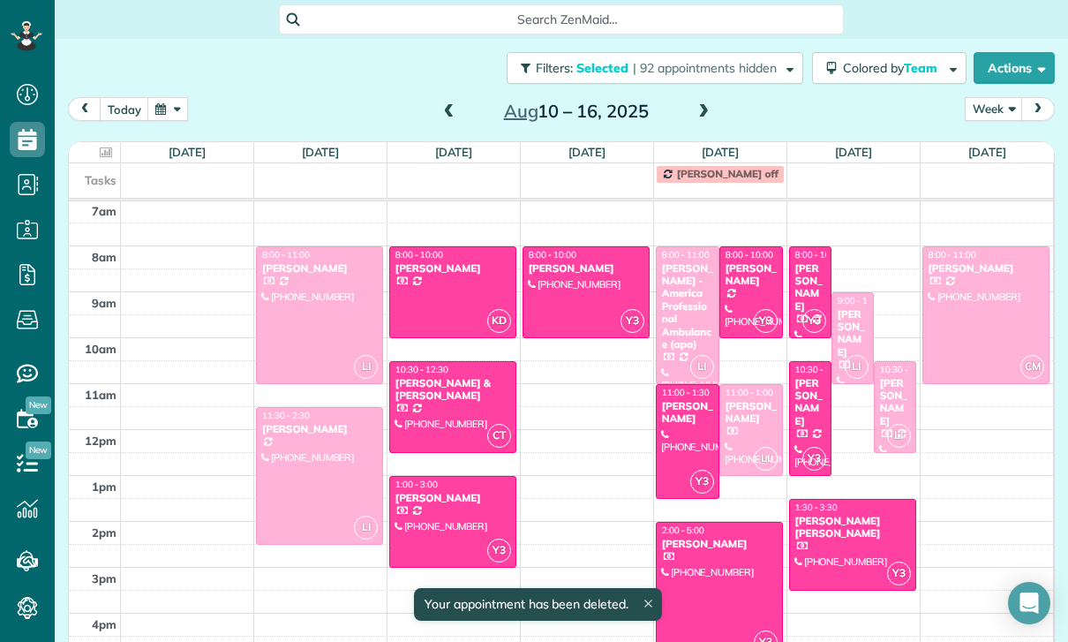
scroll to position [139, 0]
click at [436, 288] on div at bounding box center [452, 292] width 125 height 90
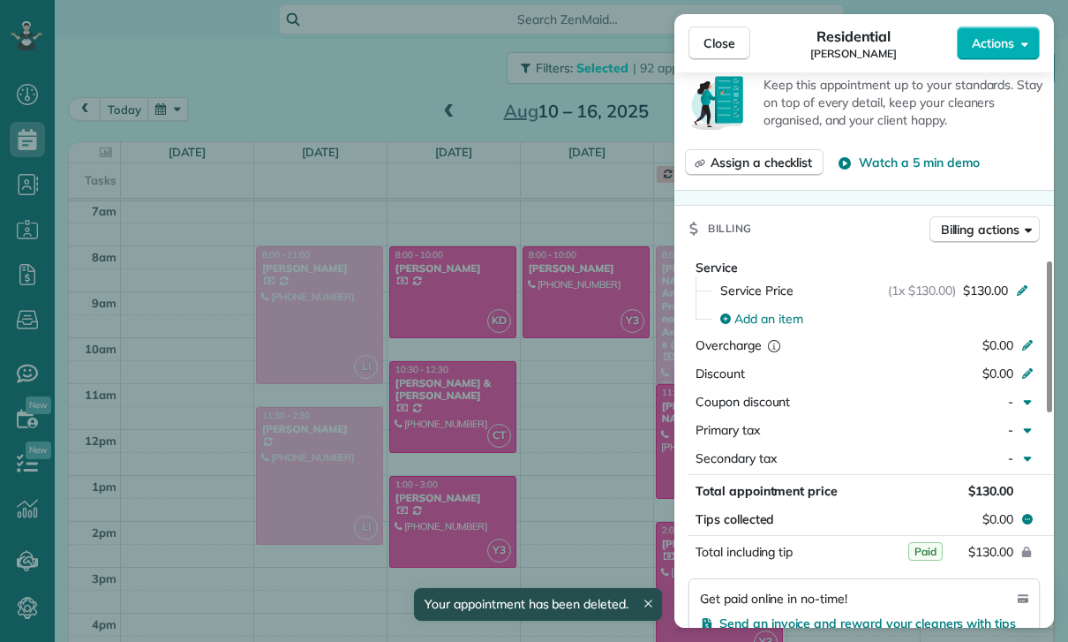
scroll to position [898, 0]
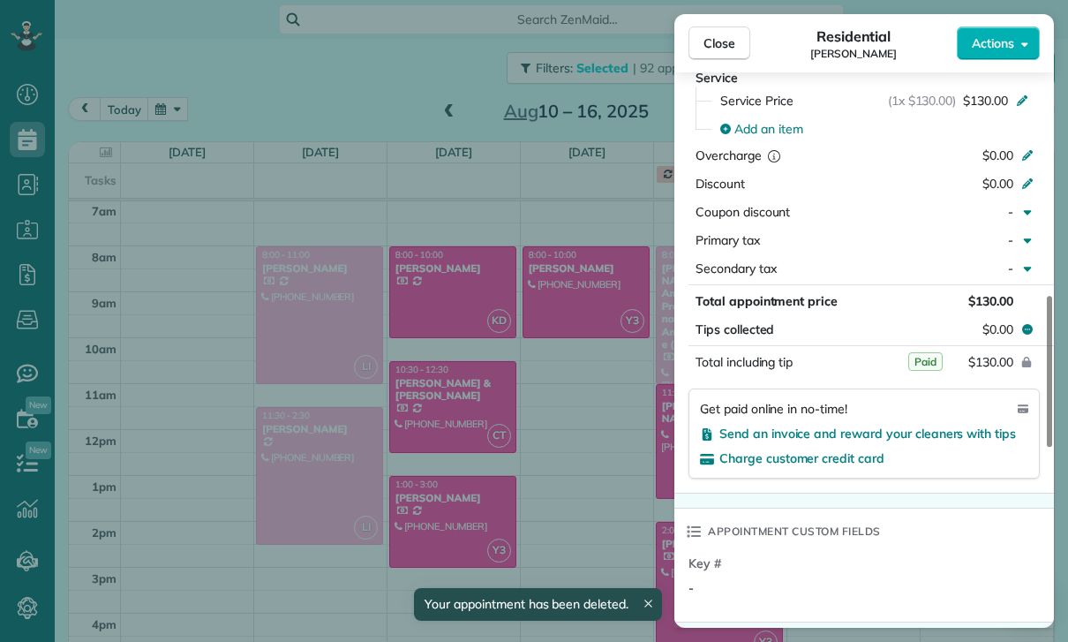
click at [513, 478] on div "Close Residential Joyce Rangen Actions Status Confirmed Joyce Rangen · Open pro…" at bounding box center [534, 321] width 1068 height 642
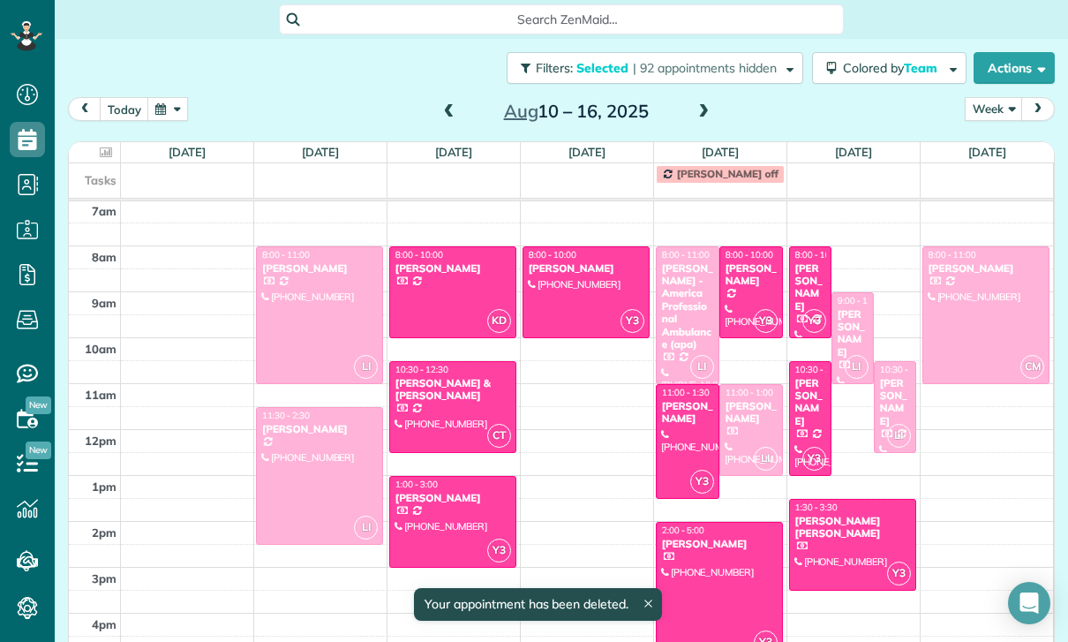
click at [437, 395] on div at bounding box center [452, 407] width 125 height 90
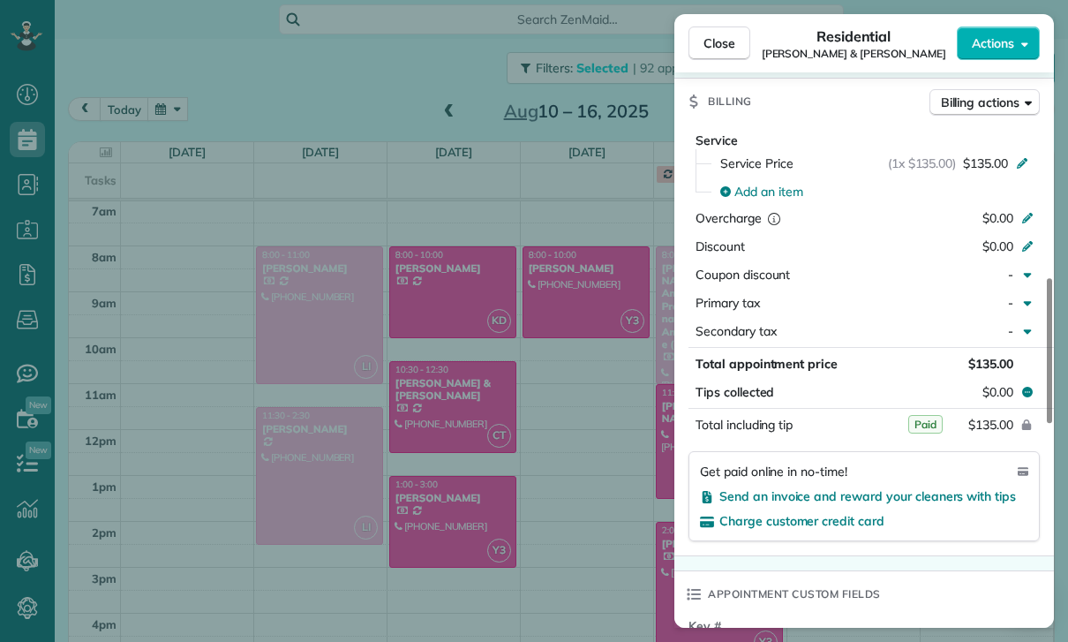
scroll to position [865, 0]
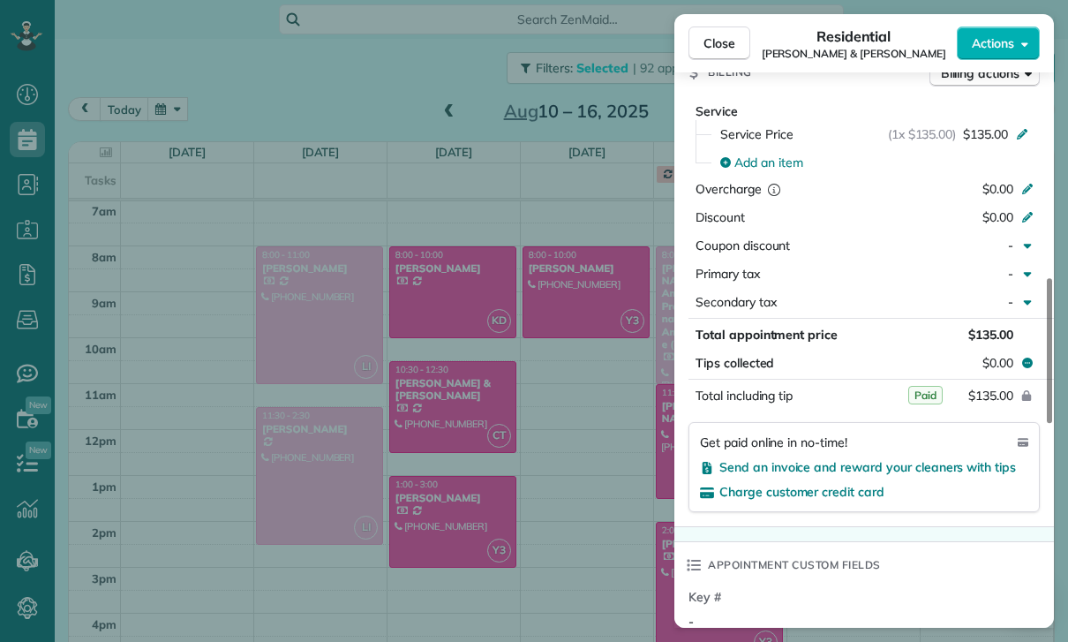
click at [448, 523] on div "Close Residential Daniel & Kathy Mellitz Actions Status Yet to Confirm Daniel &…" at bounding box center [534, 321] width 1068 height 642
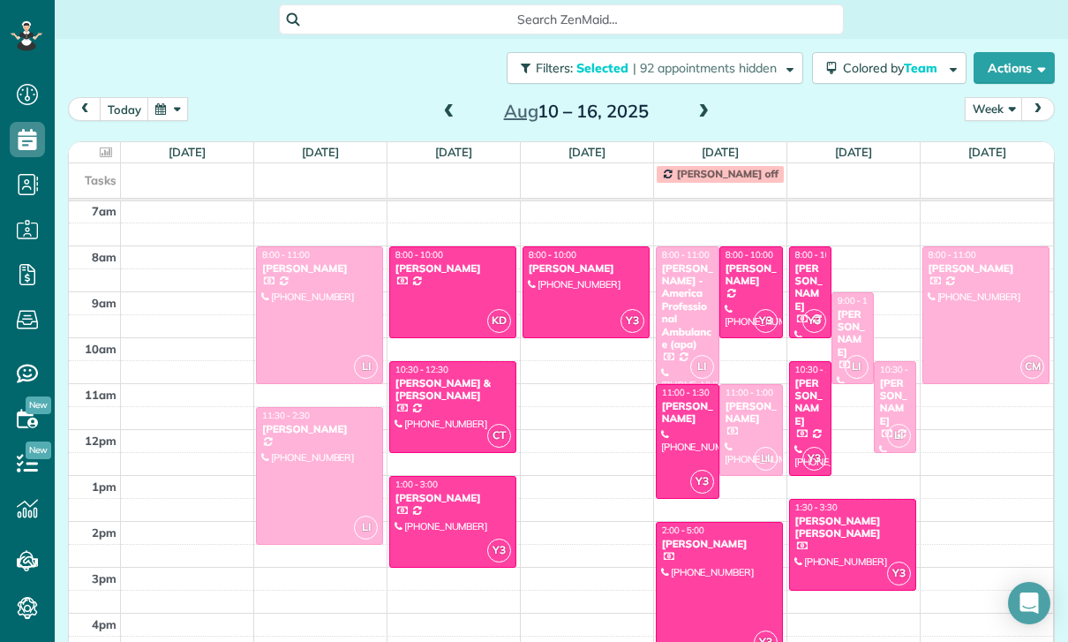
click at [424, 508] on div at bounding box center [452, 522] width 125 height 90
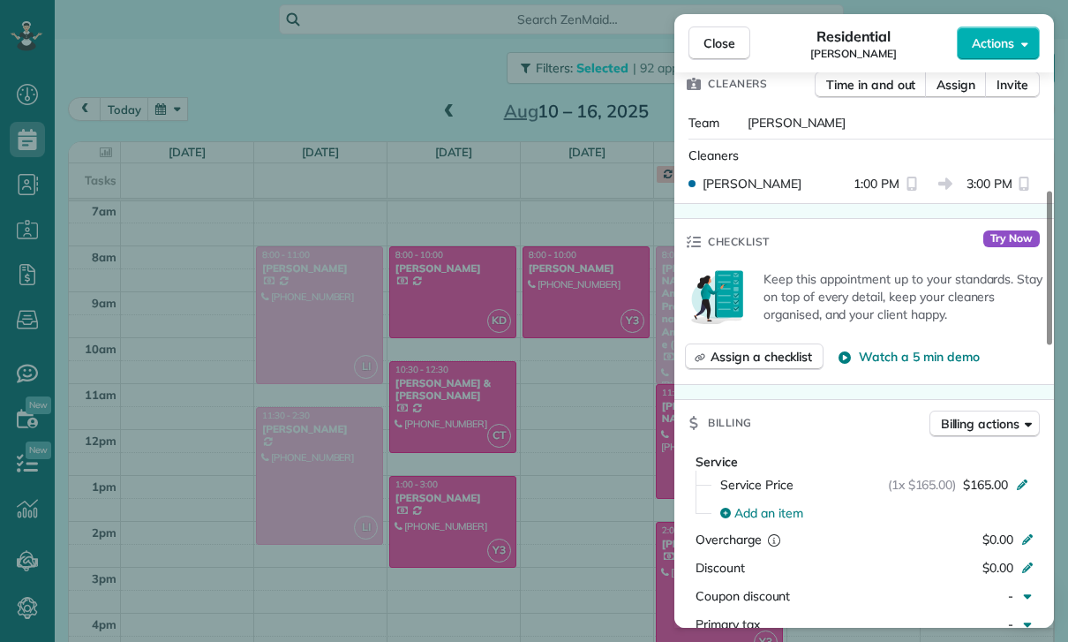
scroll to position [814, 0]
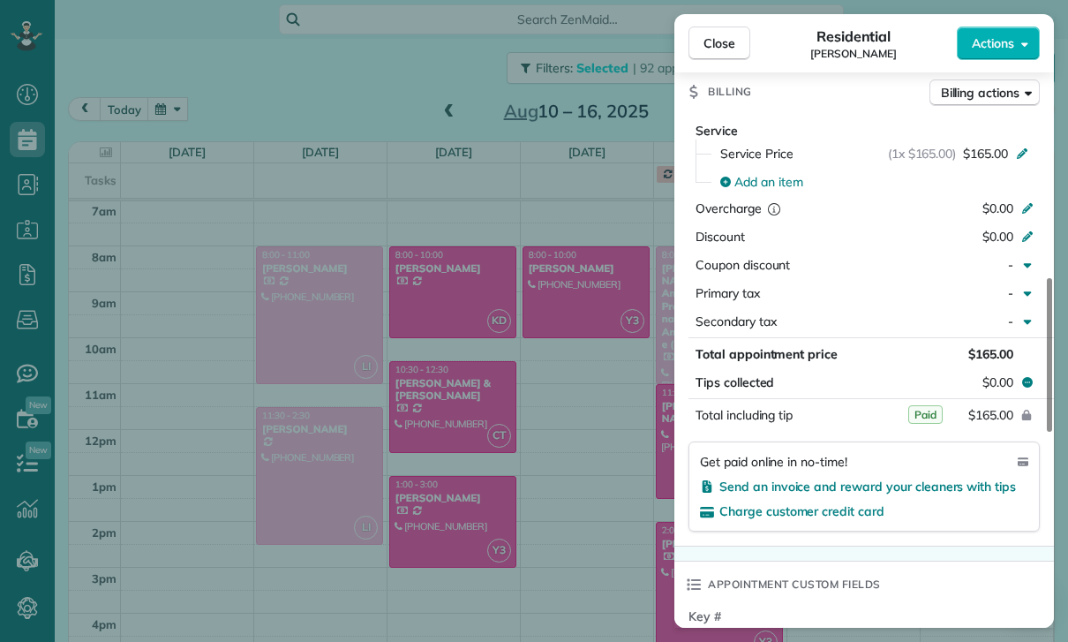
click at [550, 516] on div "Close Residential Rylie Barlowe Actions Status Confirmed Rylie Barlowe · Open p…" at bounding box center [534, 321] width 1068 height 642
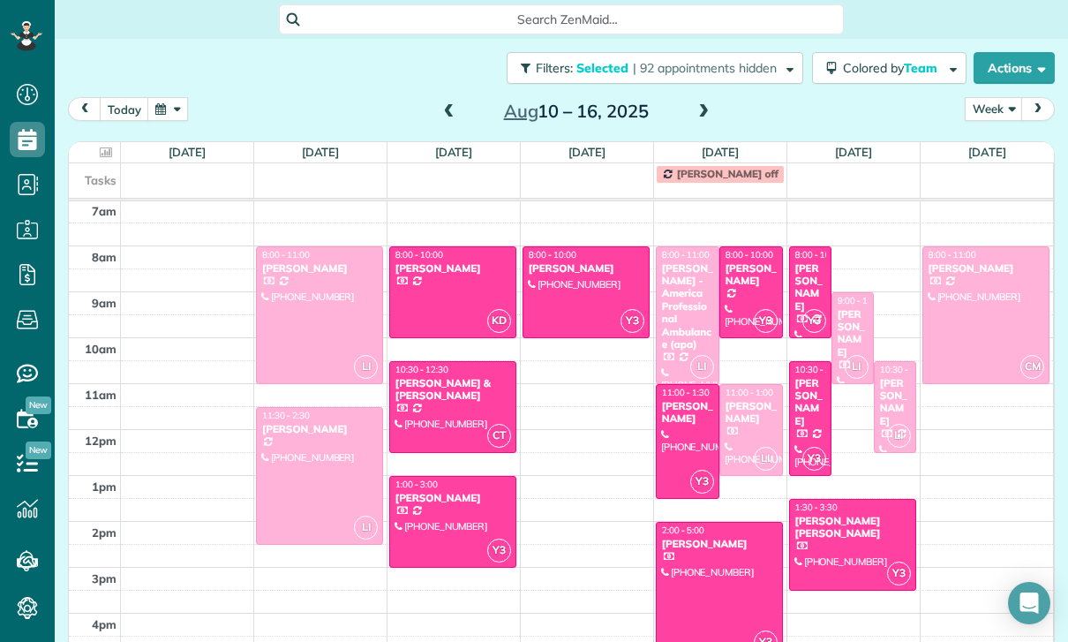
click at [560, 283] on div at bounding box center [585, 292] width 125 height 90
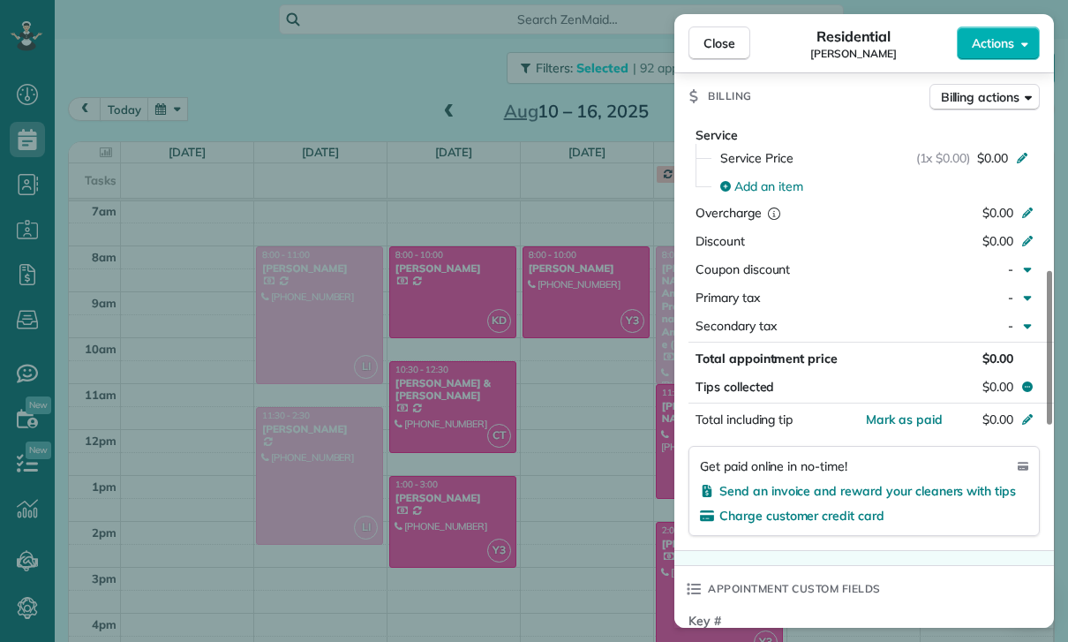
scroll to position [139, 0]
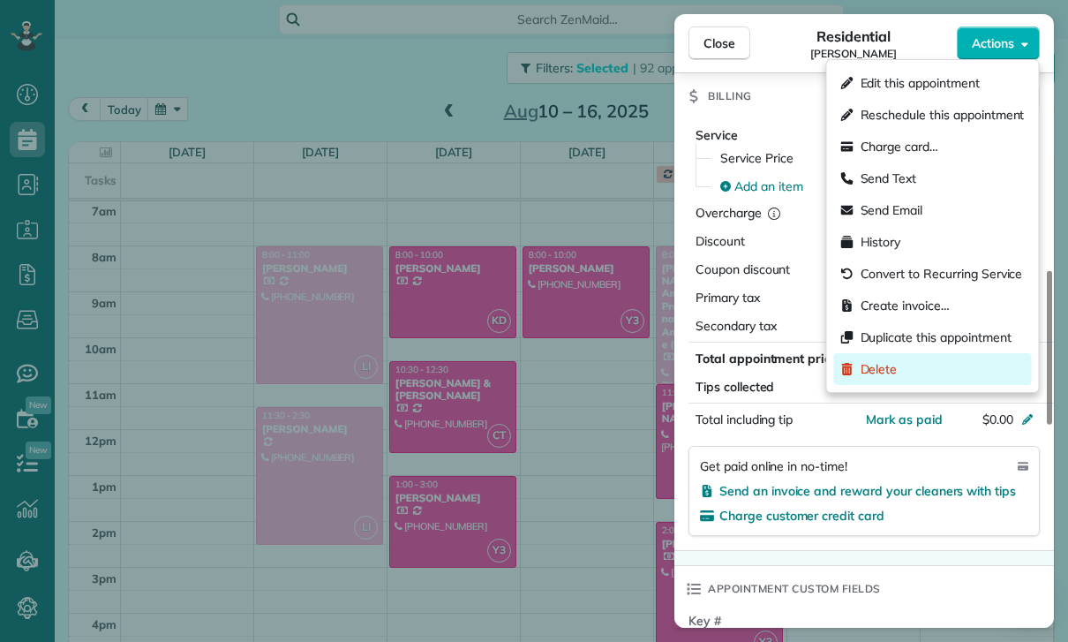
click at [886, 373] on span "Delete" at bounding box center [879, 369] width 37 height 18
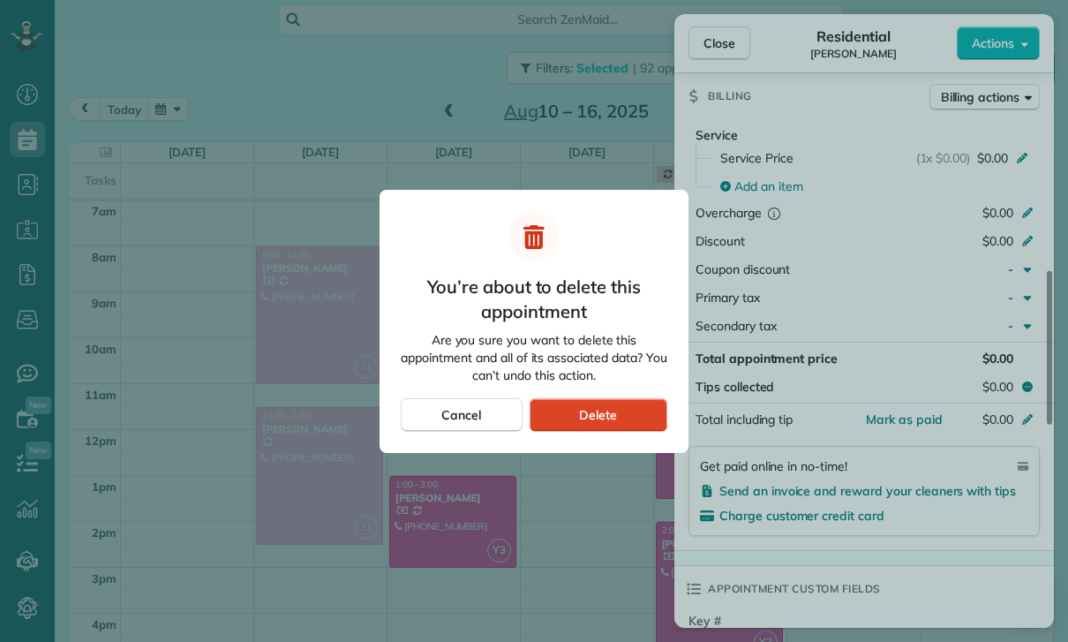
click at [598, 418] on span "Delete" at bounding box center [598, 415] width 38 height 18
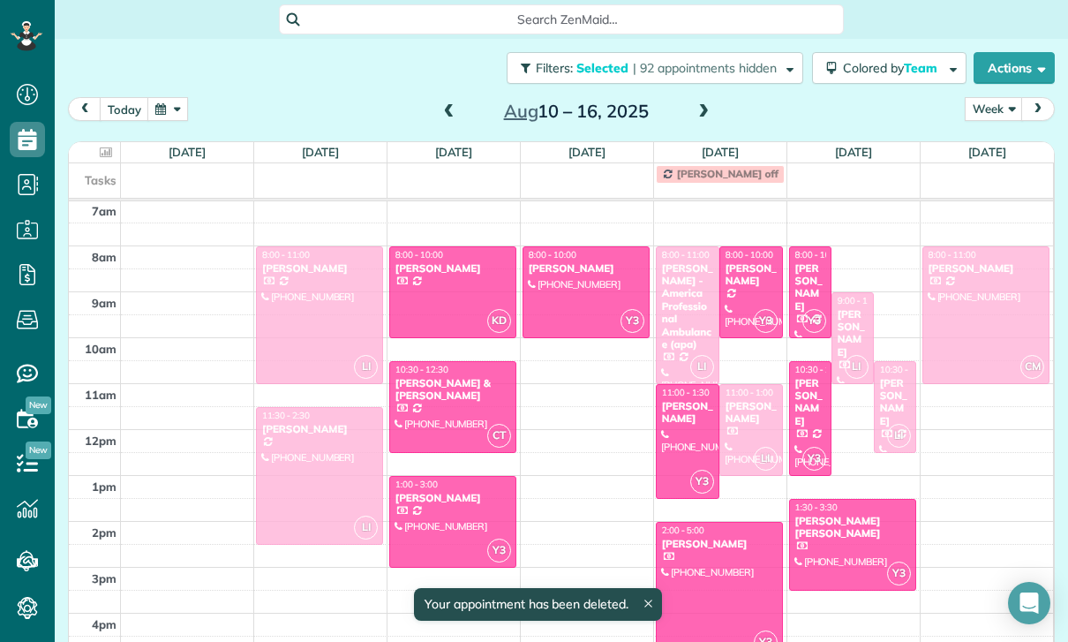
scroll to position [139, 0]
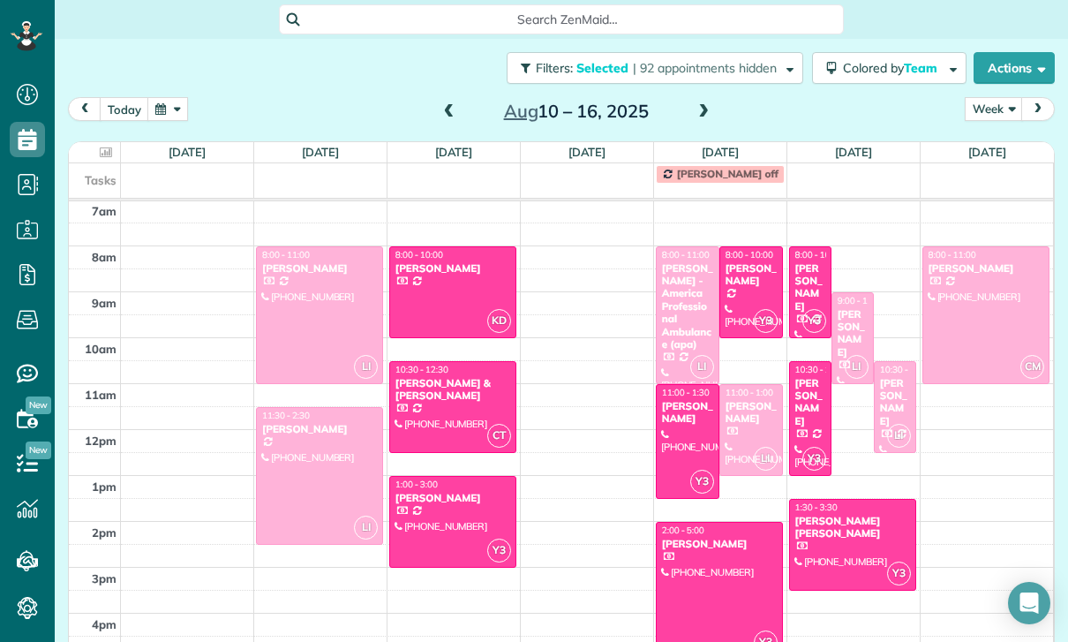
click at [736, 293] on div at bounding box center [751, 292] width 62 height 90
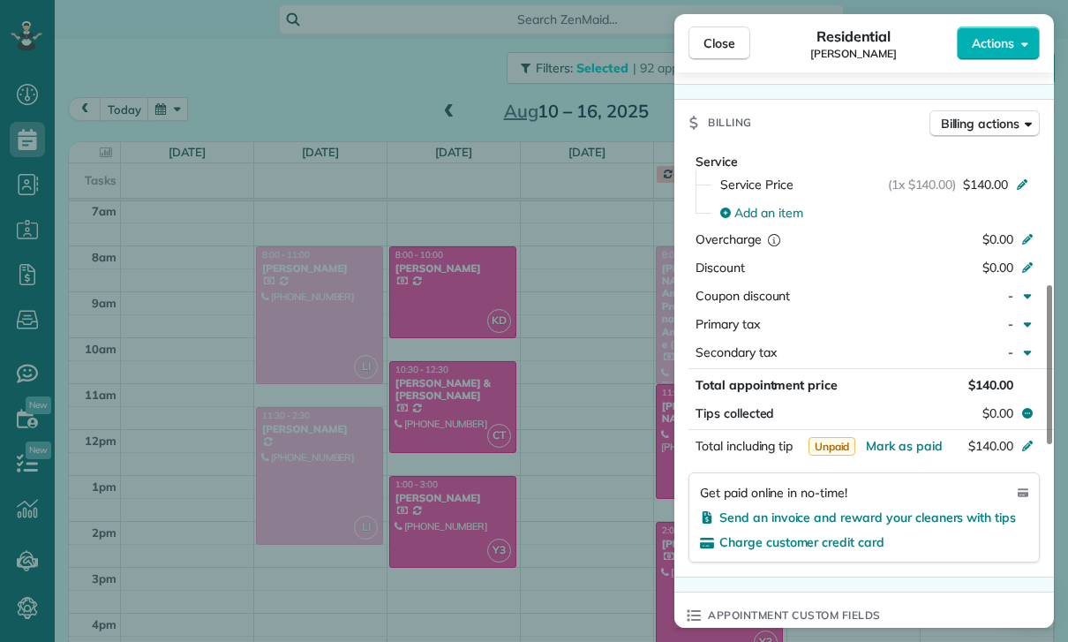
scroll to position [810, 0]
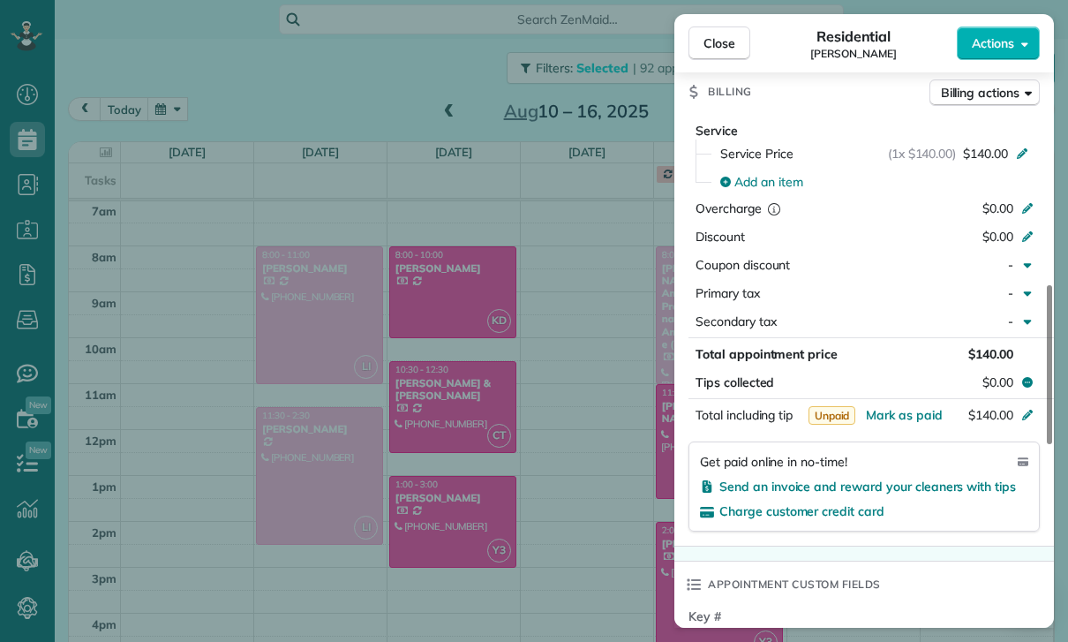
click at [596, 513] on div "Close Residential Nick Koenig Actions Status Confirmed Nick Koenig · Open profi…" at bounding box center [534, 321] width 1068 height 642
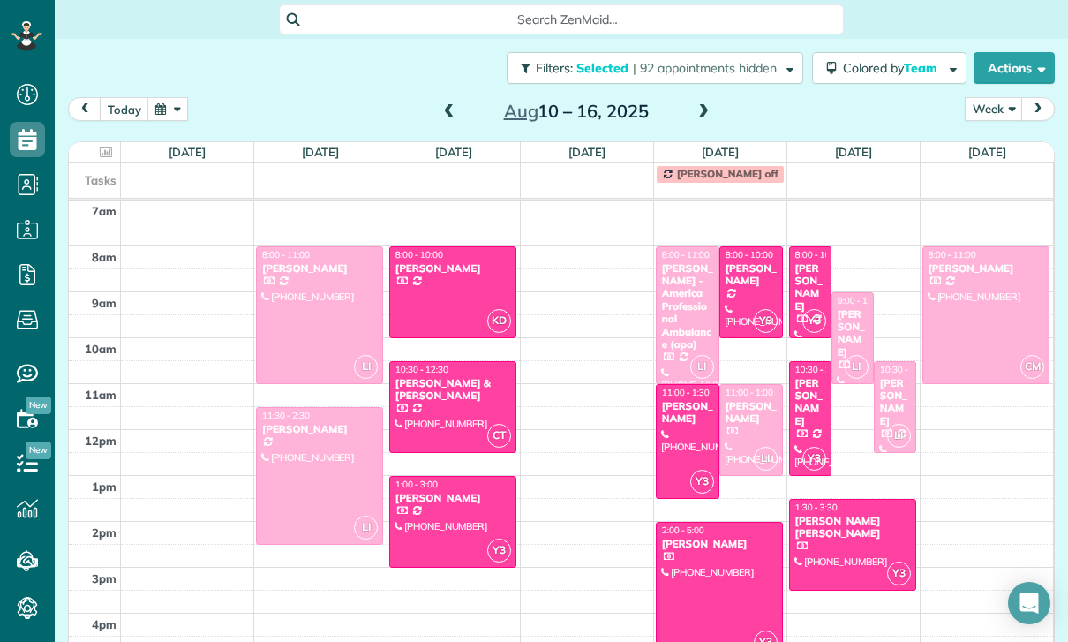
click at [677, 433] on div at bounding box center [688, 441] width 62 height 113
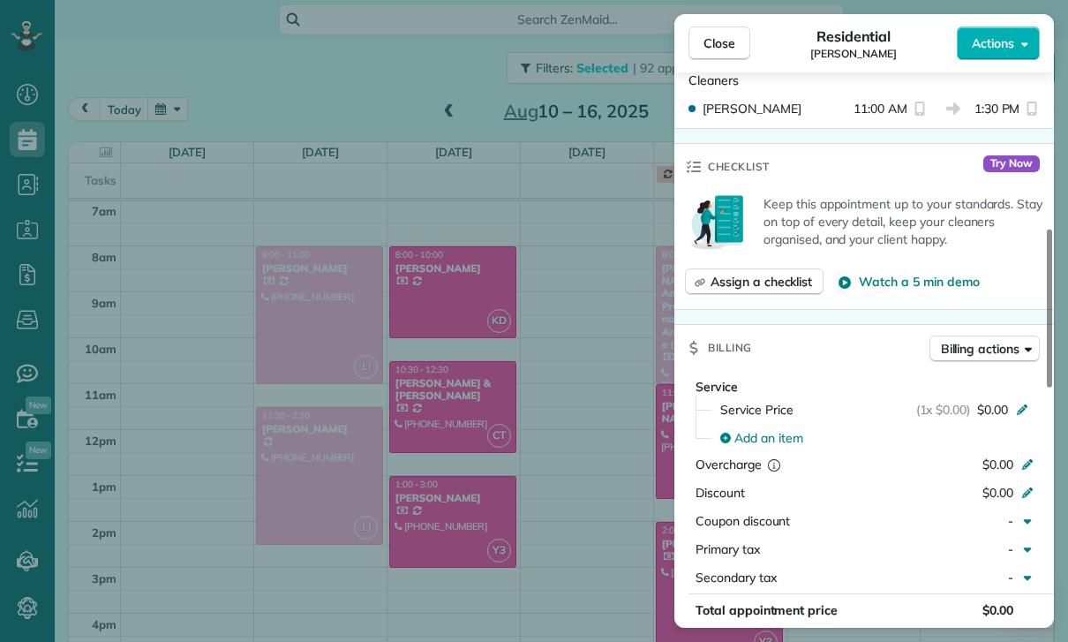
scroll to position [779, 0]
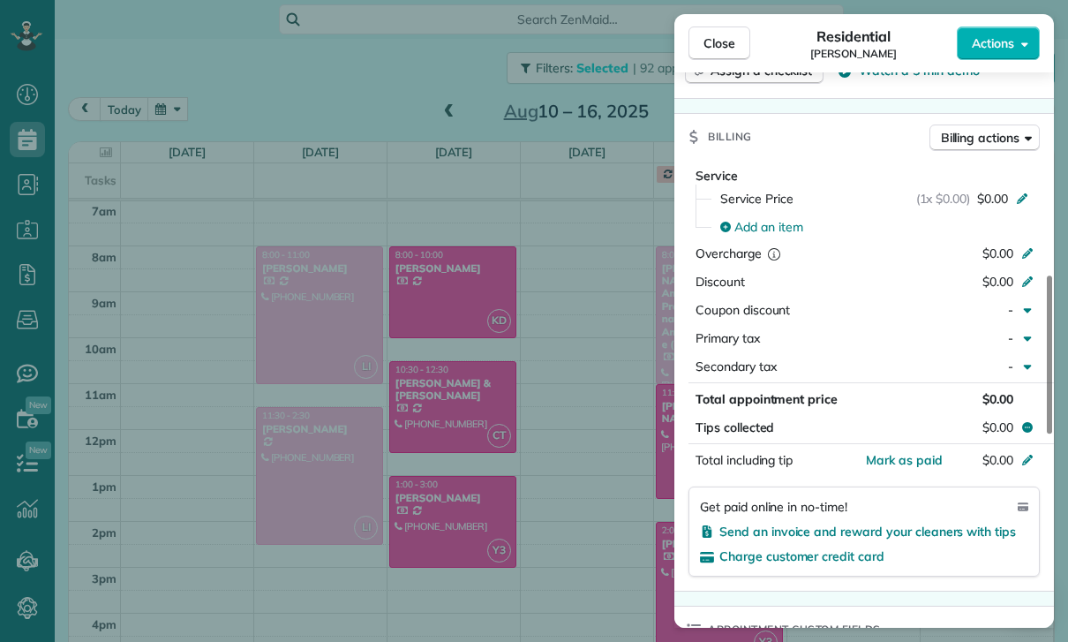
click at [606, 517] on div "Close Residential Quenton Locklear Actions Status Confirmed Quenton Locklear · …" at bounding box center [534, 321] width 1068 height 642
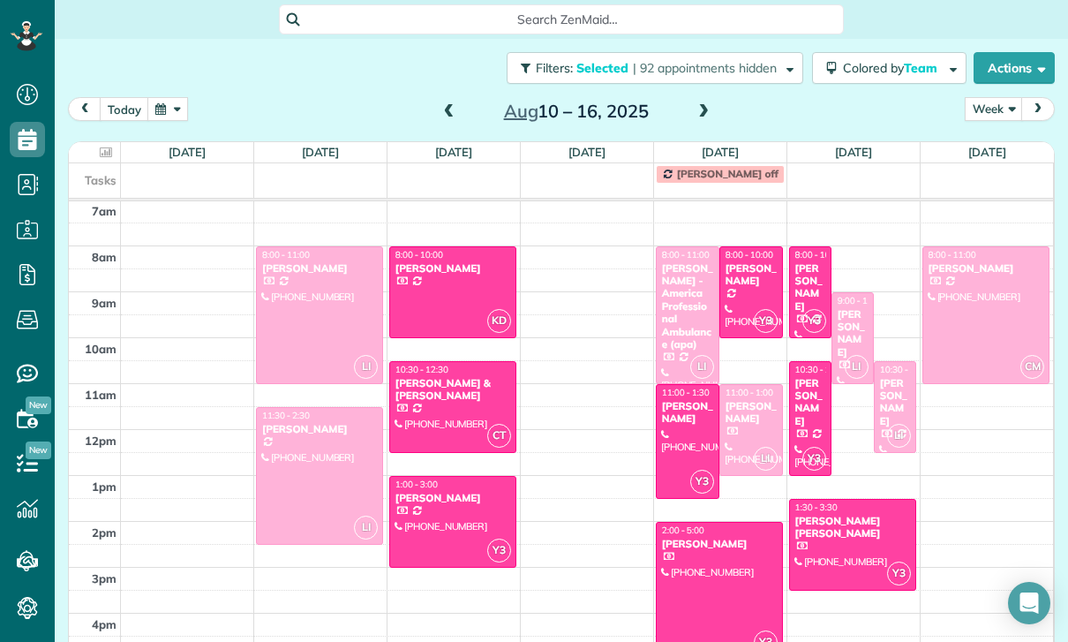
click at [718, 574] on div at bounding box center [719, 591] width 125 height 136
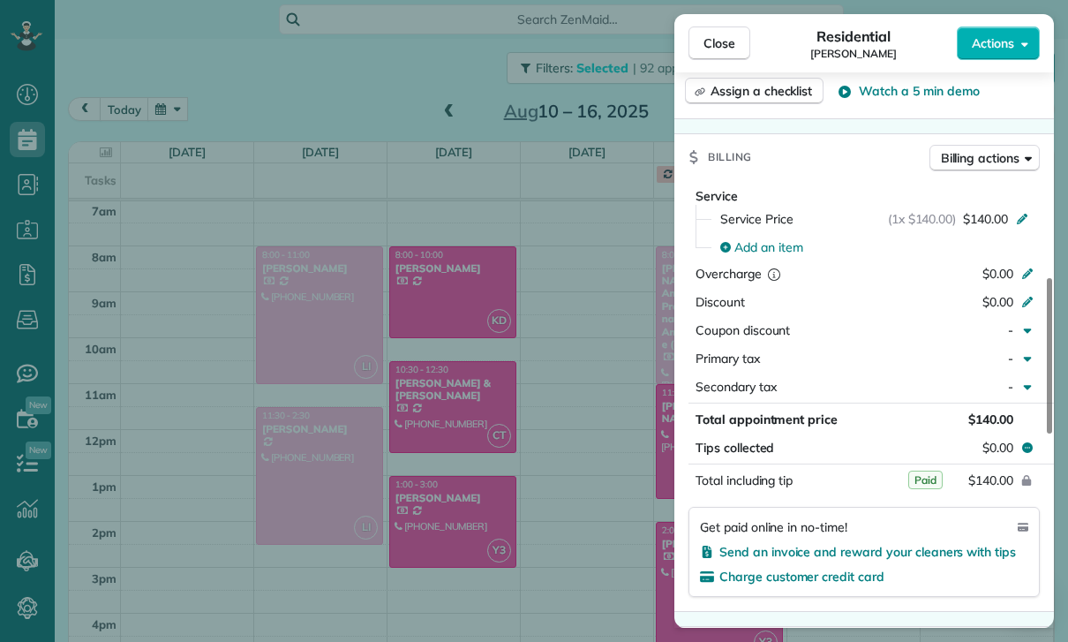
scroll to position [805, 0]
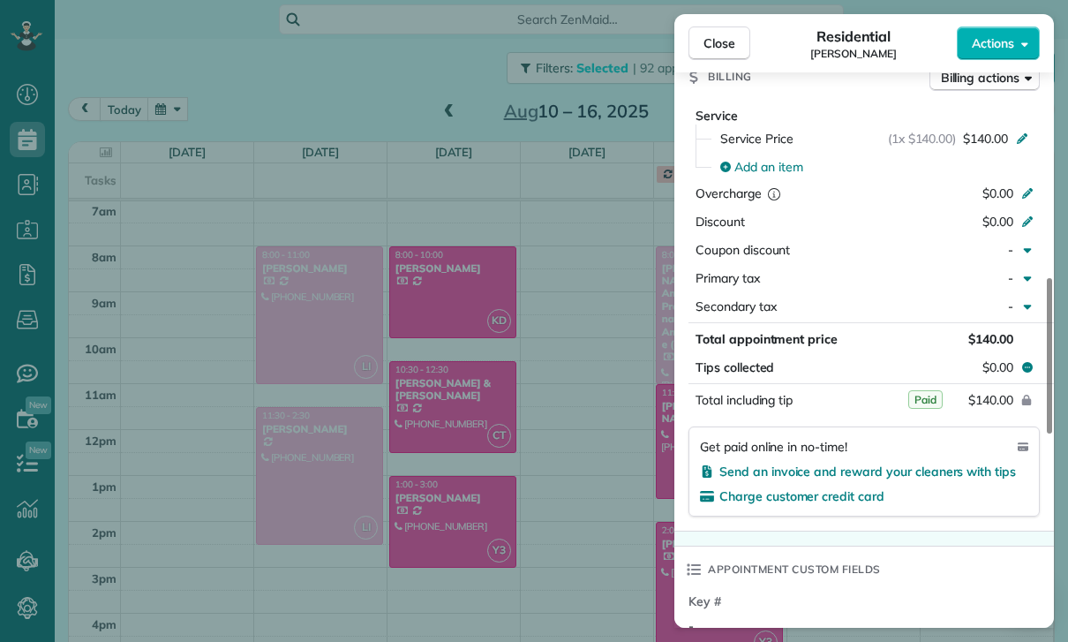
click at [495, 522] on div "Close Residential Ovsanna Goukasian Actions Status Confirmed Ovsanna Goukasian …" at bounding box center [534, 321] width 1068 height 642
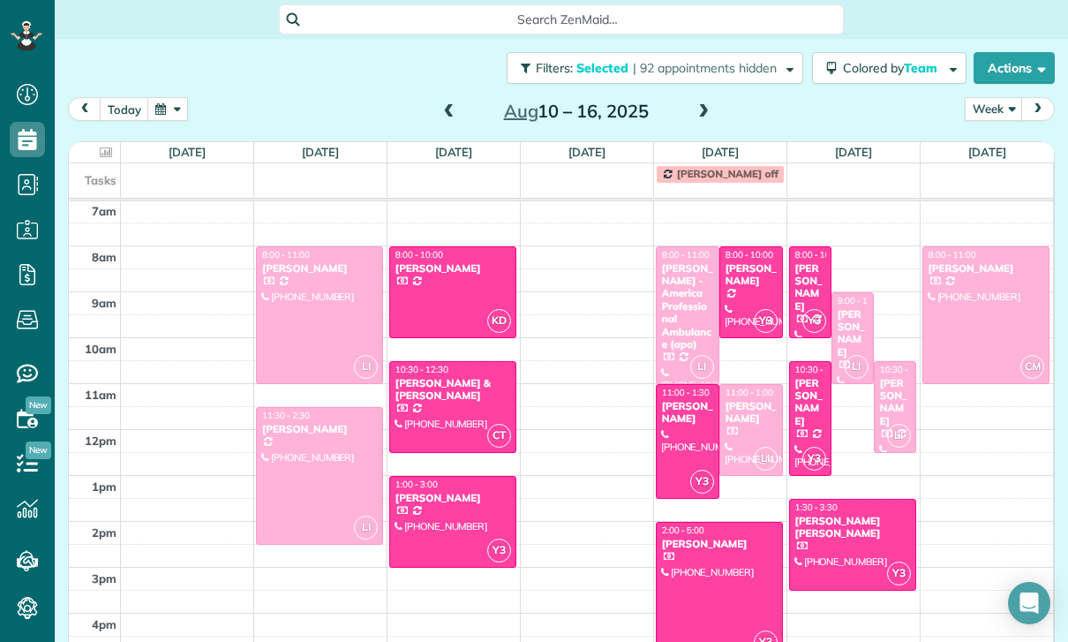
click at [805, 296] on div "Diane Burroughs" at bounding box center [810, 287] width 32 height 51
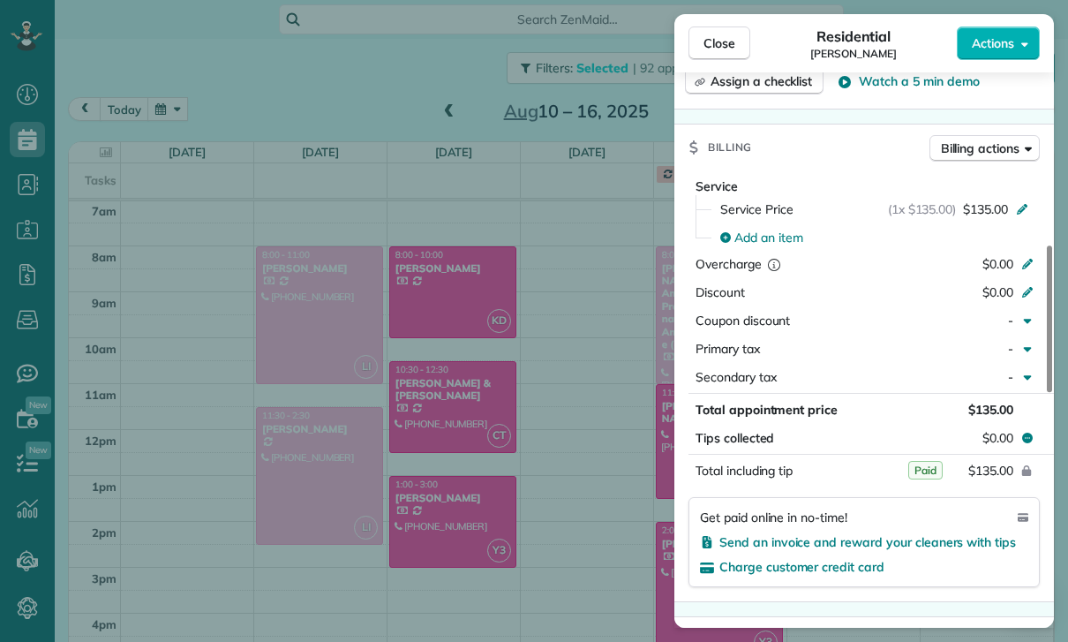
scroll to position [805, 0]
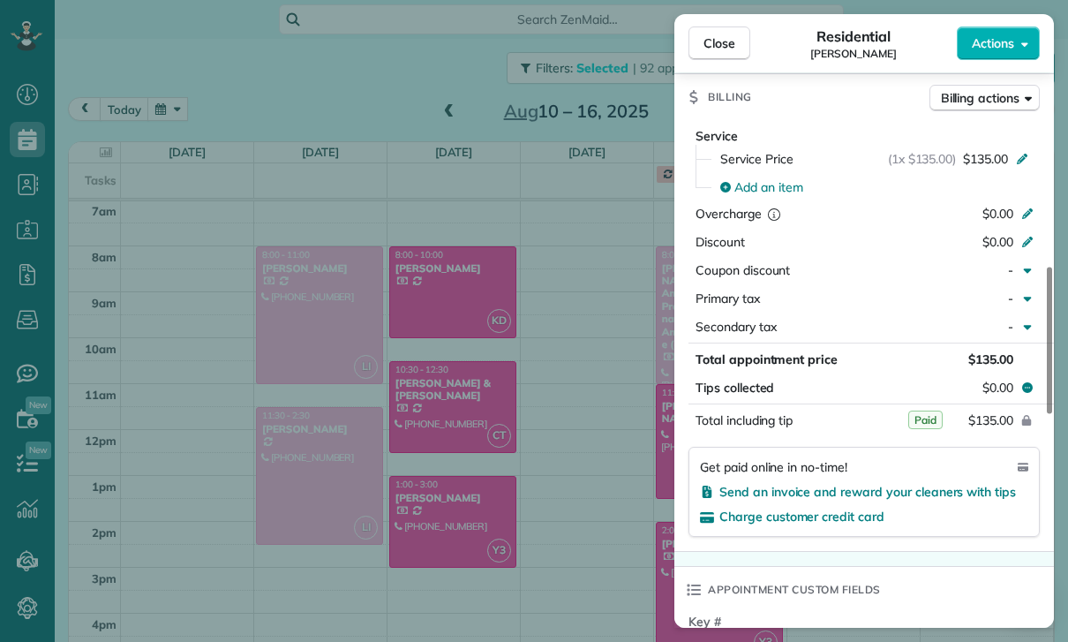
click at [606, 536] on div "Close Residential Diane Burroughs Actions Status Yet to Confirm Diane Burroughs…" at bounding box center [534, 321] width 1068 height 642
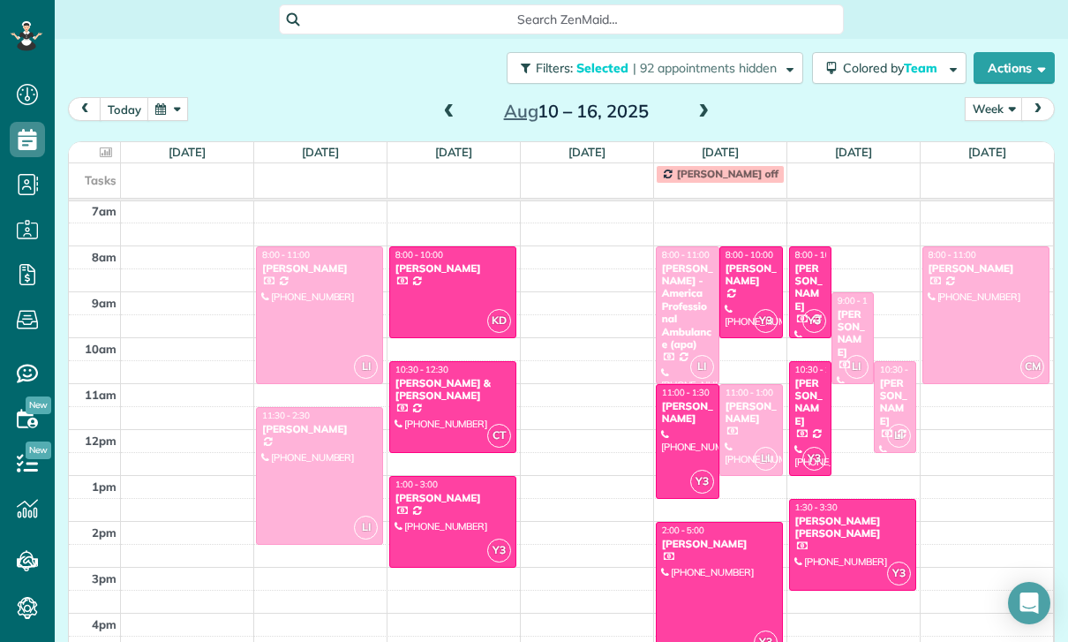
click at [804, 411] on div "Britt McColl" at bounding box center [810, 402] width 32 height 51
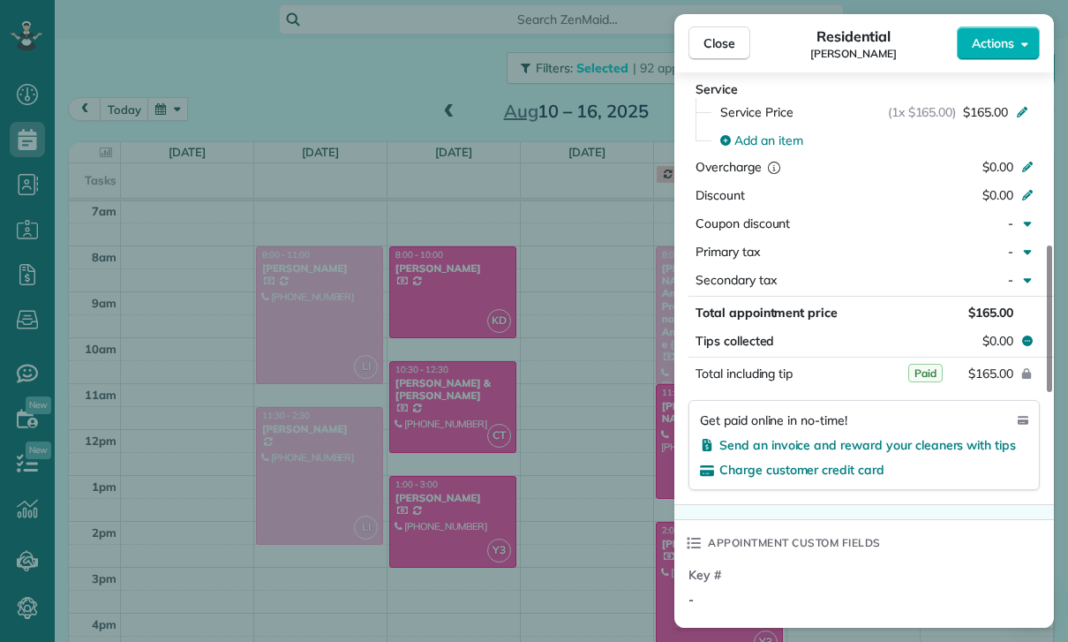
scroll to position [859, 0]
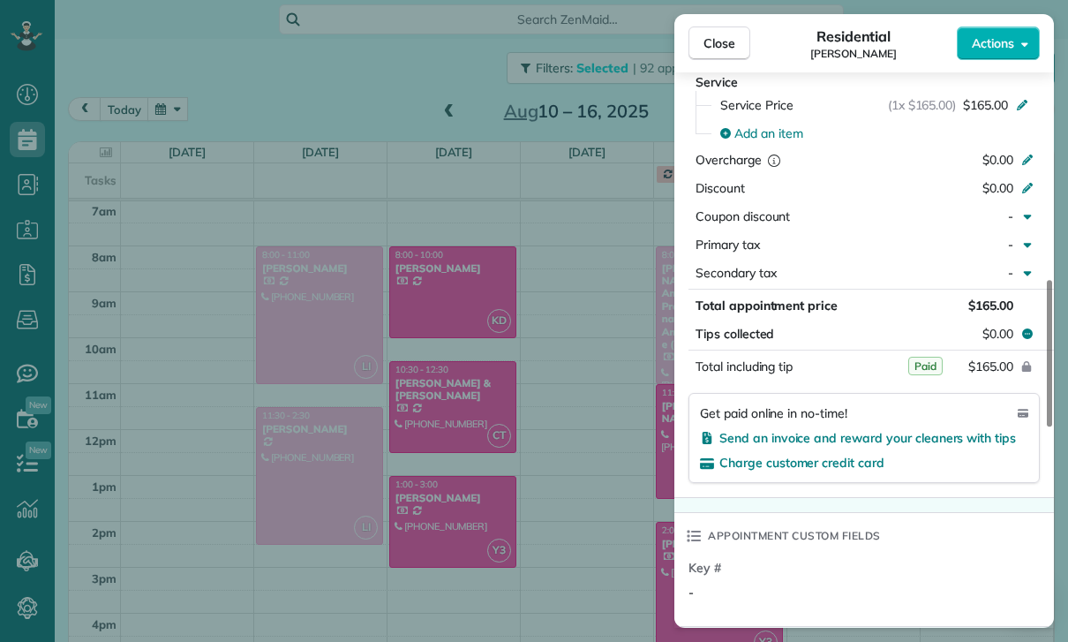
click at [581, 525] on div "Close Residential Britt McColl Actions Status Yet to Confirm Britt McColl · Ope…" at bounding box center [534, 321] width 1068 height 642
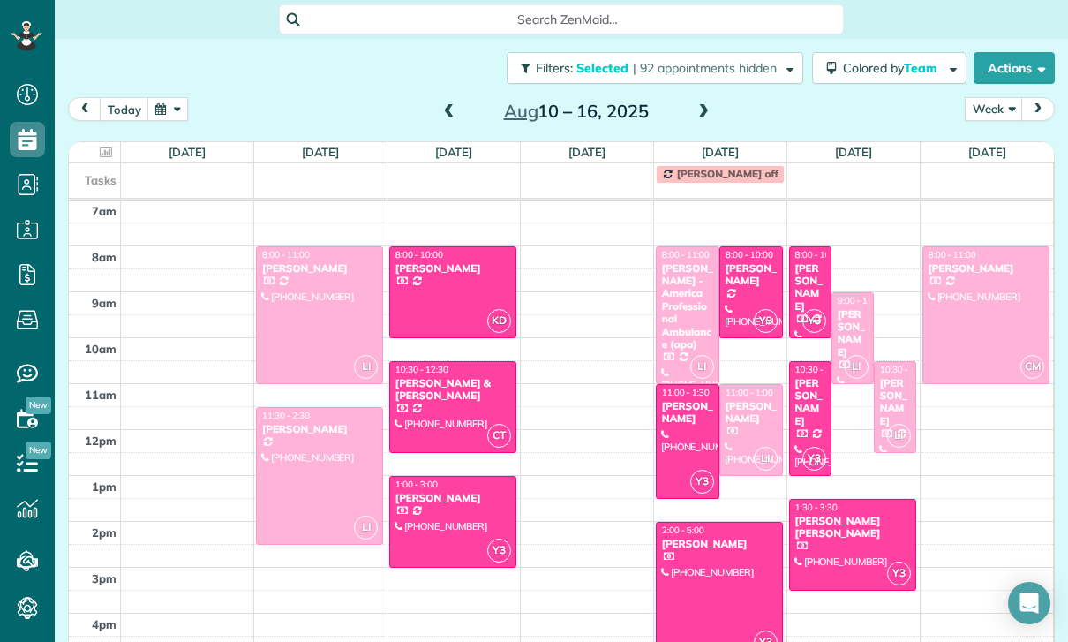
click at [873, 549] on div at bounding box center [852, 545] width 125 height 90
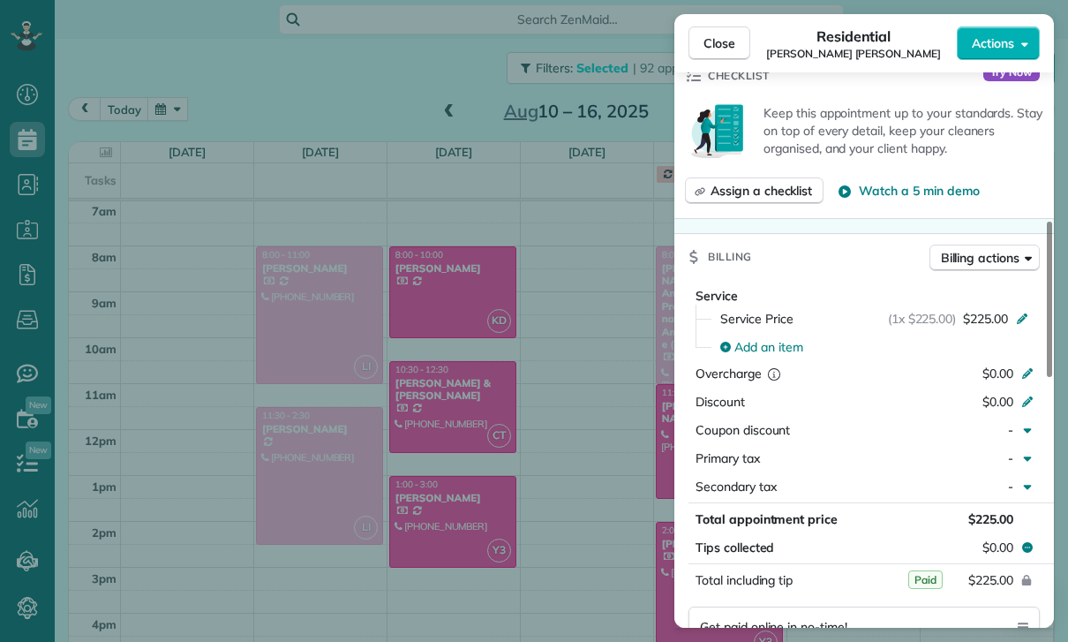
scroll to position [822, 0]
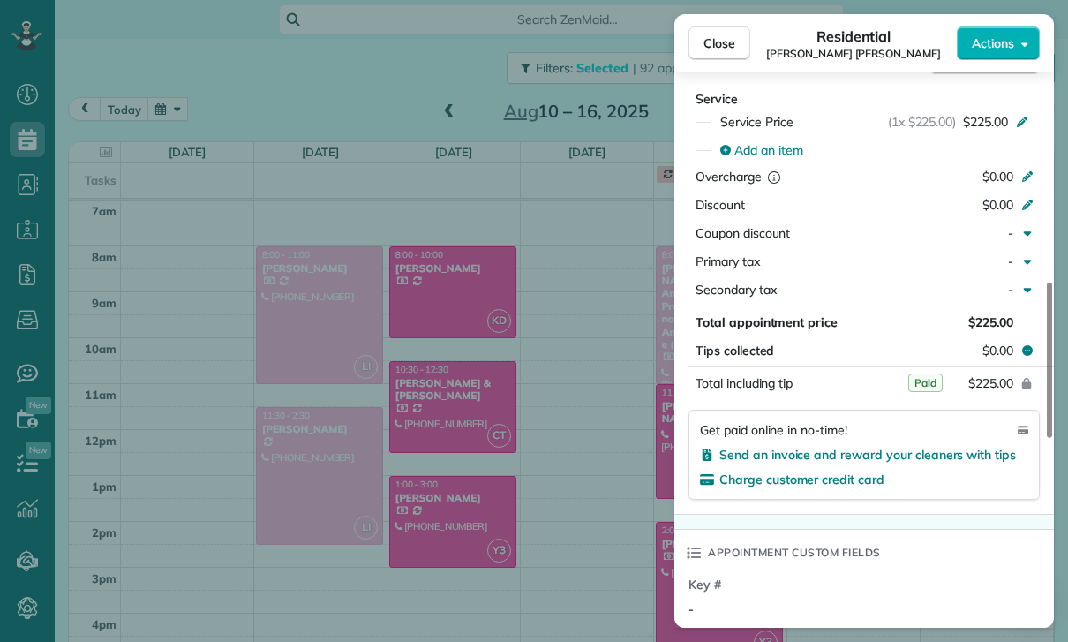
click at [594, 545] on div "Close Residential Seema Kamal Stewart Actions Status Confirmed Seema Kamal Stew…" at bounding box center [534, 321] width 1068 height 642
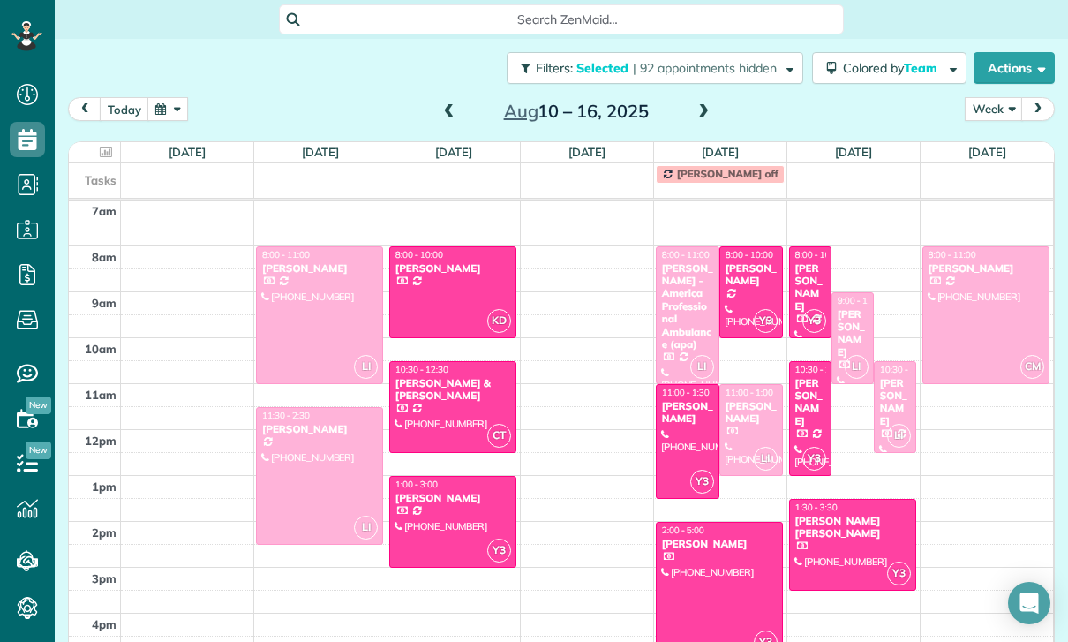
click at [704, 109] on span at bounding box center [703, 112] width 19 height 16
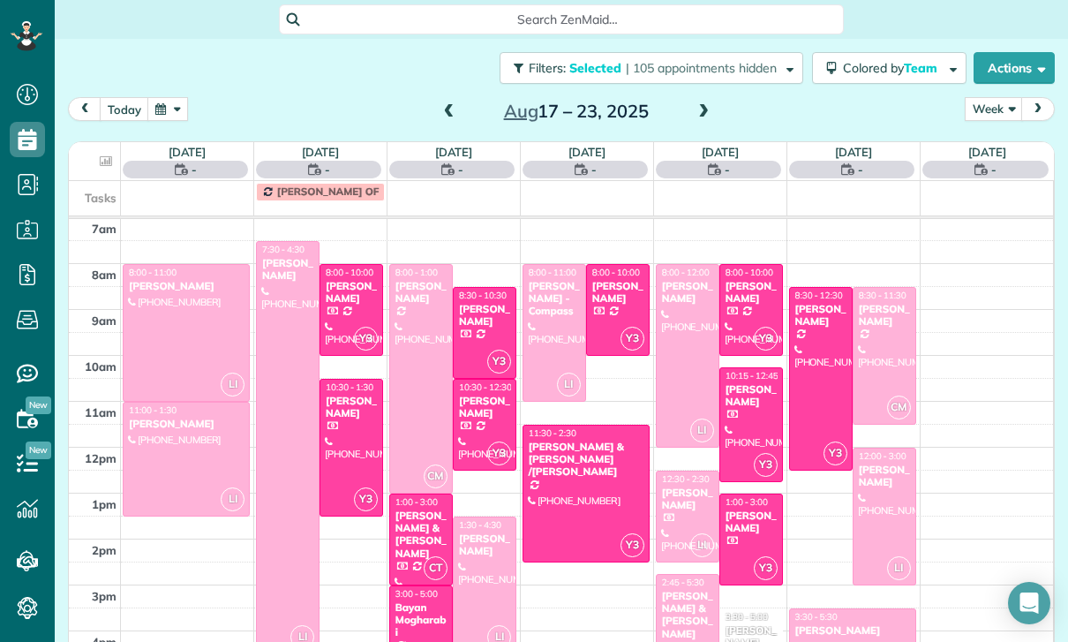
scroll to position [139, 0]
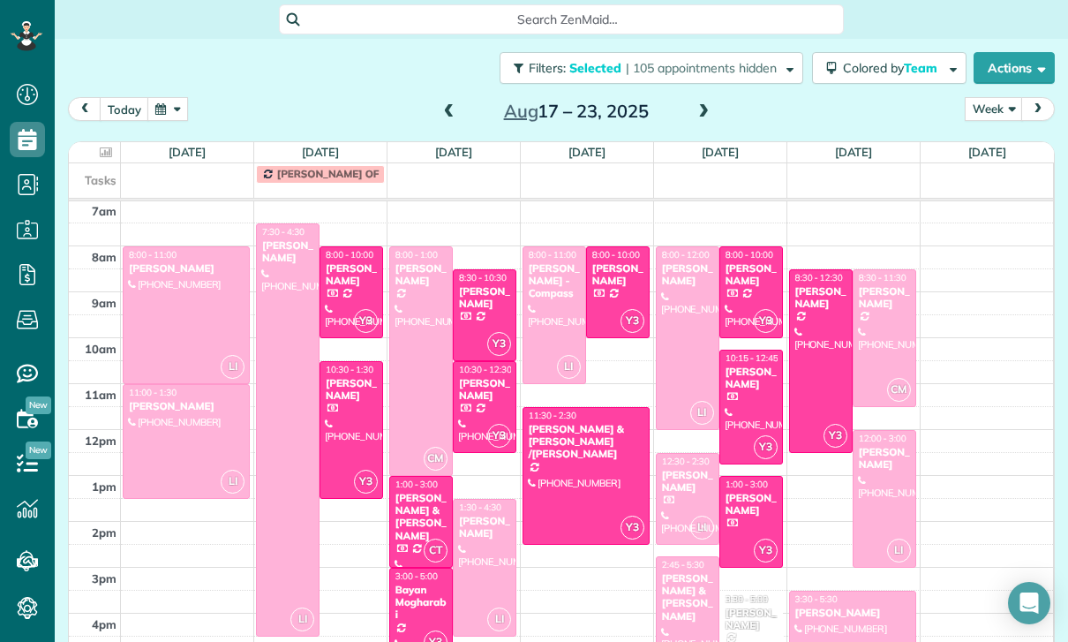
click at [347, 289] on div at bounding box center [351, 292] width 62 height 90
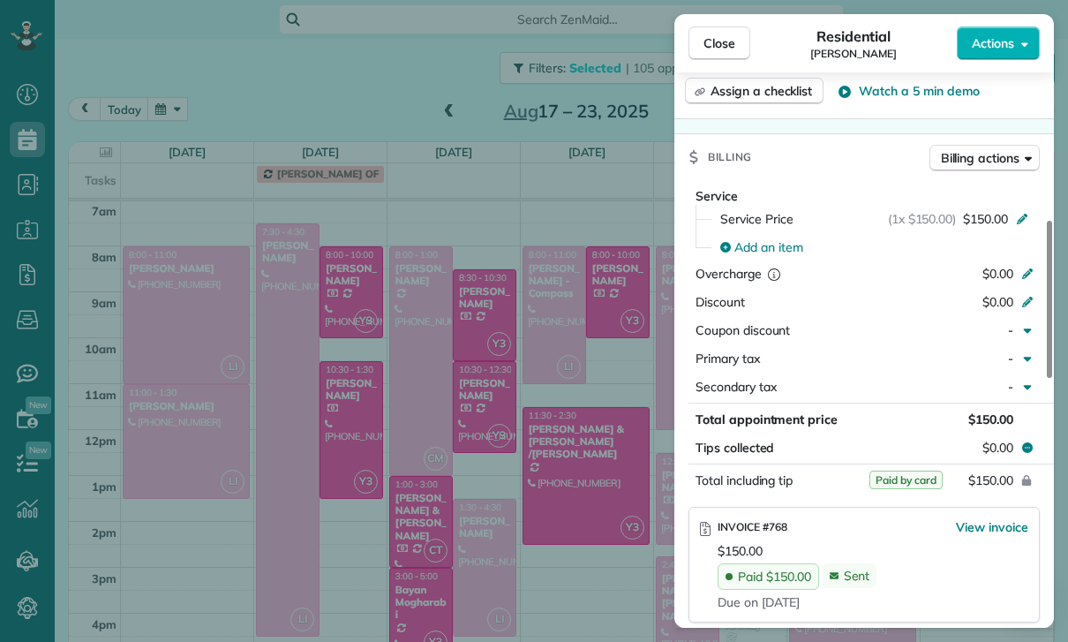
scroll to position [850, 0]
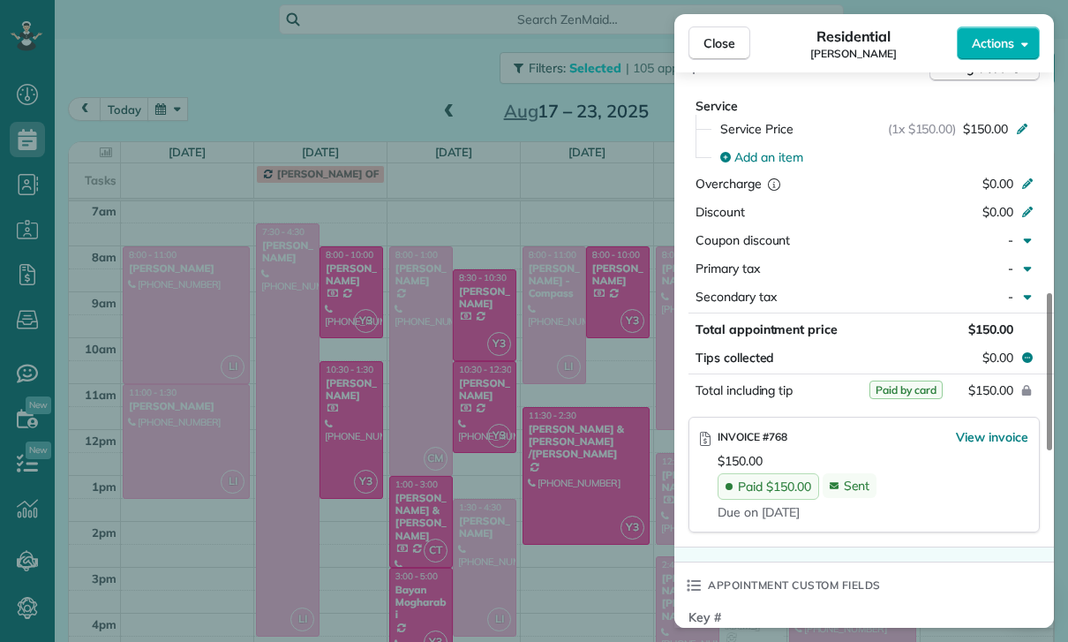
click at [507, 539] on div "Close Residential Brittany Breslauer Actions Status Confirmed Brittany Breslaue…" at bounding box center [534, 321] width 1068 height 642
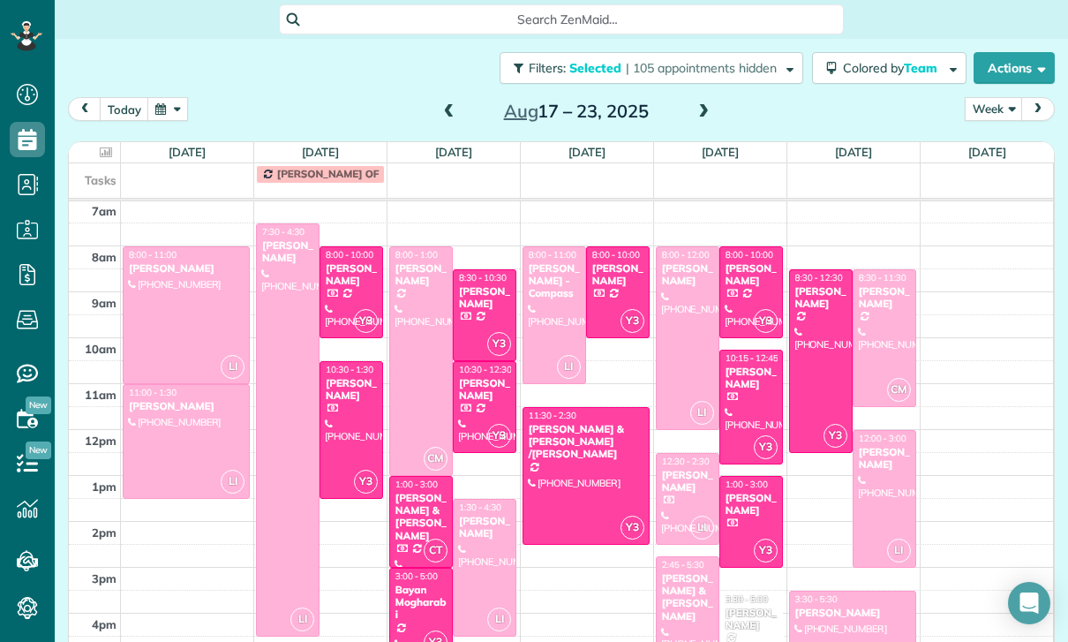
click at [350, 424] on div at bounding box center [351, 430] width 62 height 136
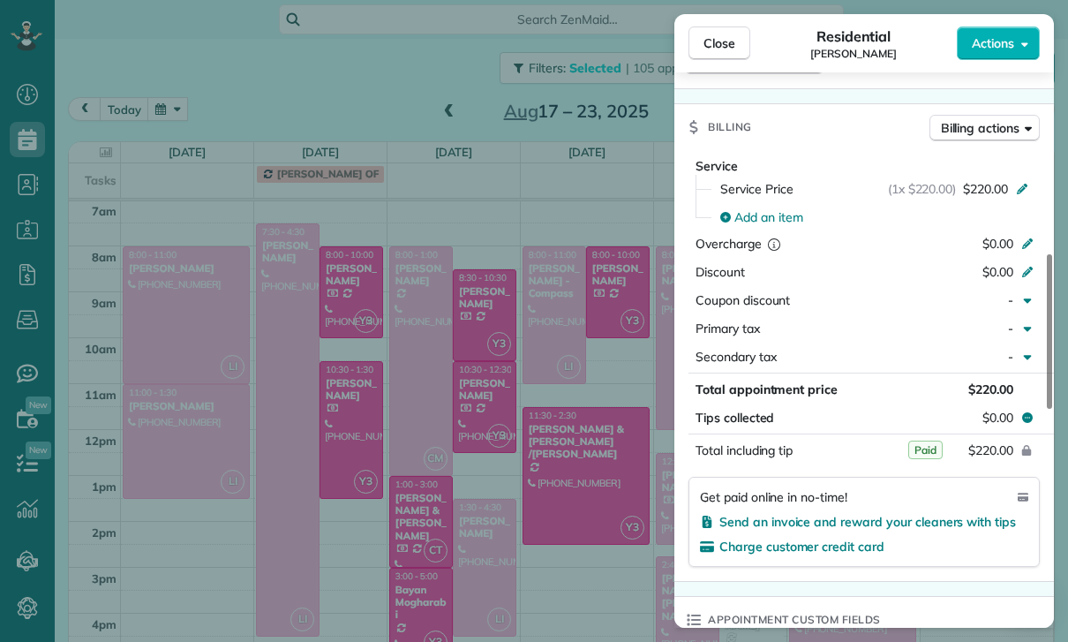
scroll to position [794, 0]
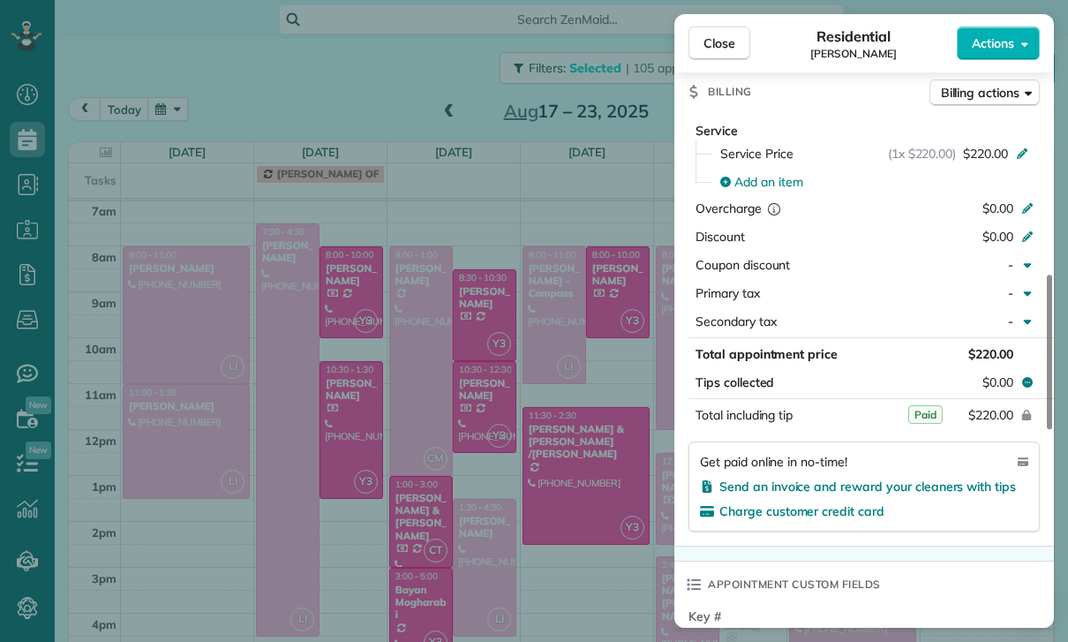
click at [540, 535] on div "Close Residential Lauren Gabel Actions Status Confirmed Lauren Gabel · Open pro…" at bounding box center [534, 321] width 1068 height 642
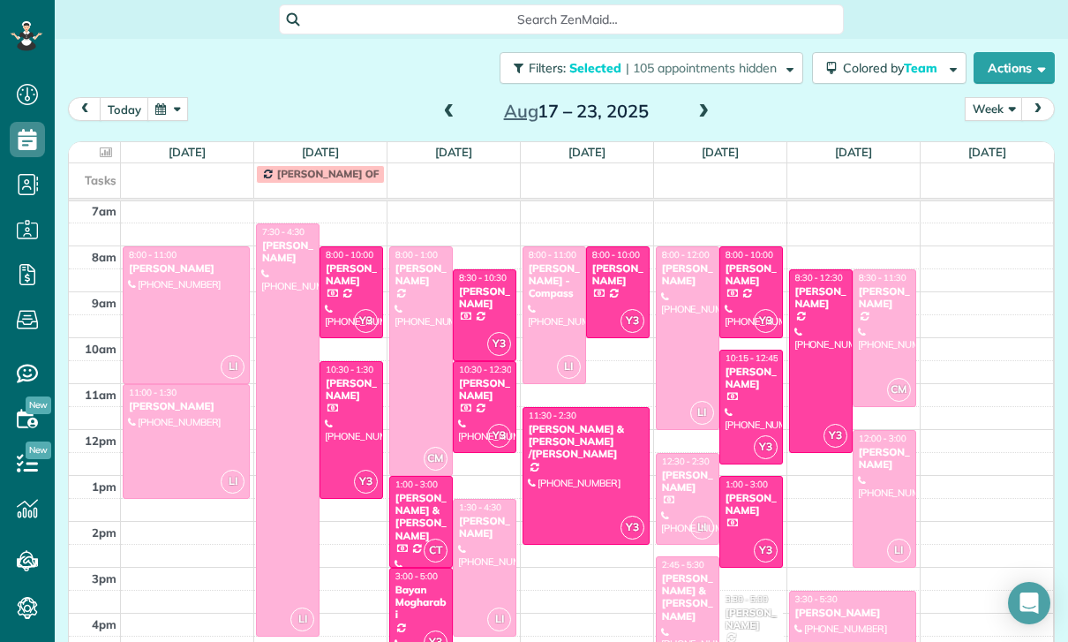
click at [472, 311] on div "[PERSON_NAME]" at bounding box center [484, 298] width 53 height 26
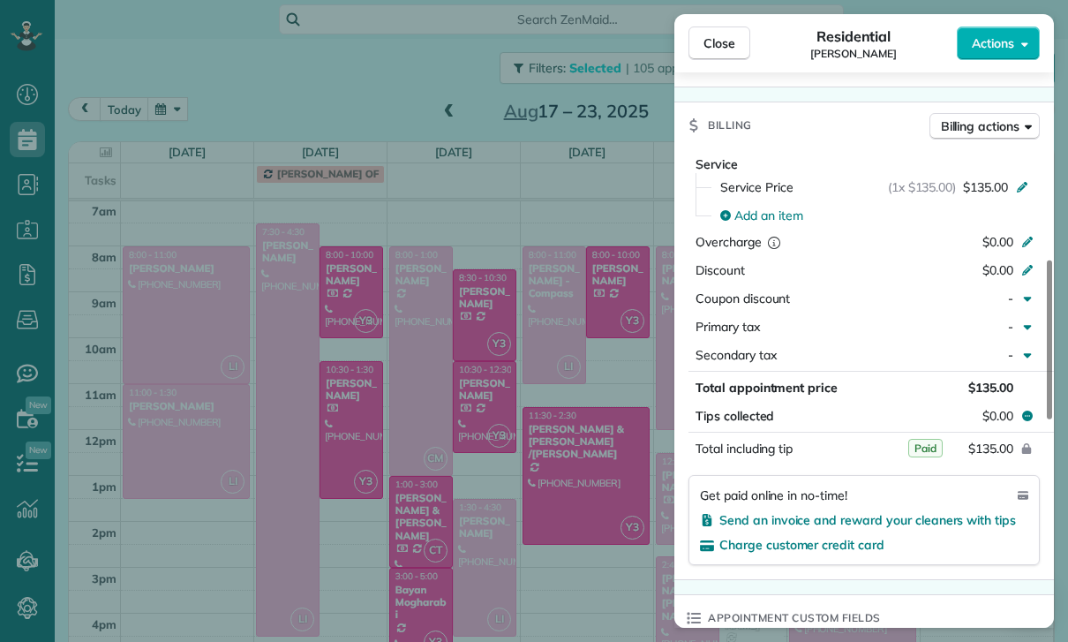
scroll to position [802, 0]
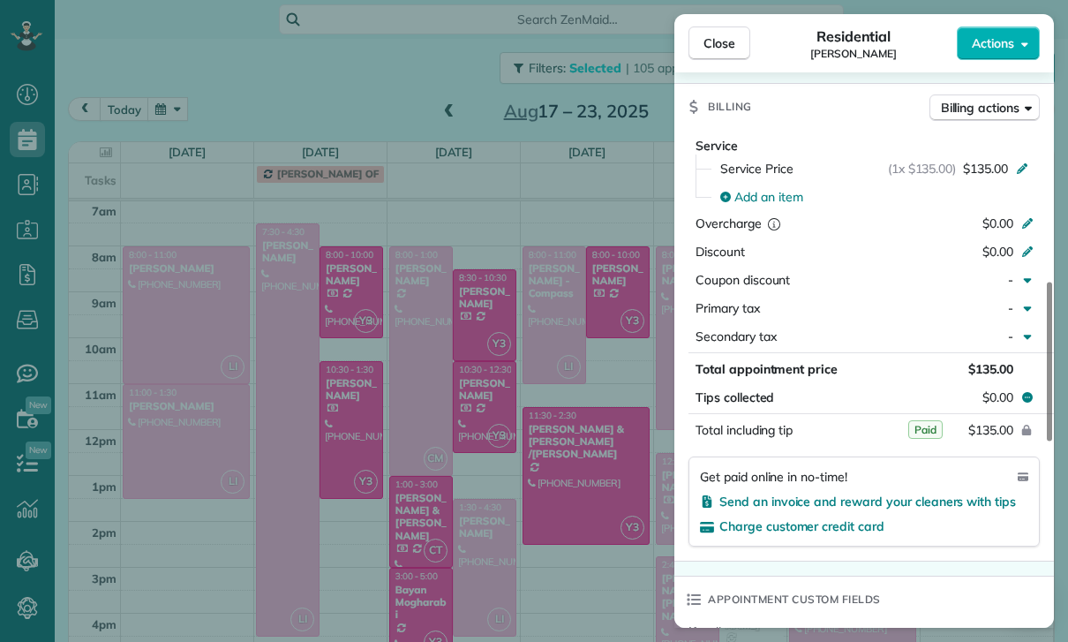
click at [474, 411] on div "Close Residential Diane McManamon Actions Status Confirmed Diane McManamon · Op…" at bounding box center [534, 321] width 1068 height 642
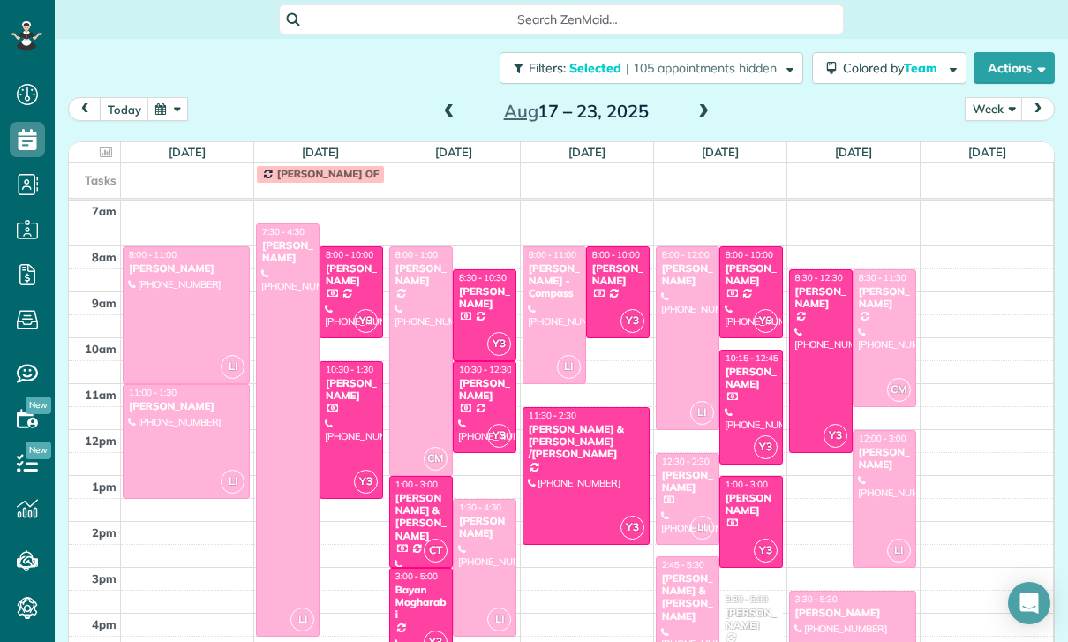
click at [477, 403] on div "[PERSON_NAME]" at bounding box center [484, 390] width 53 height 26
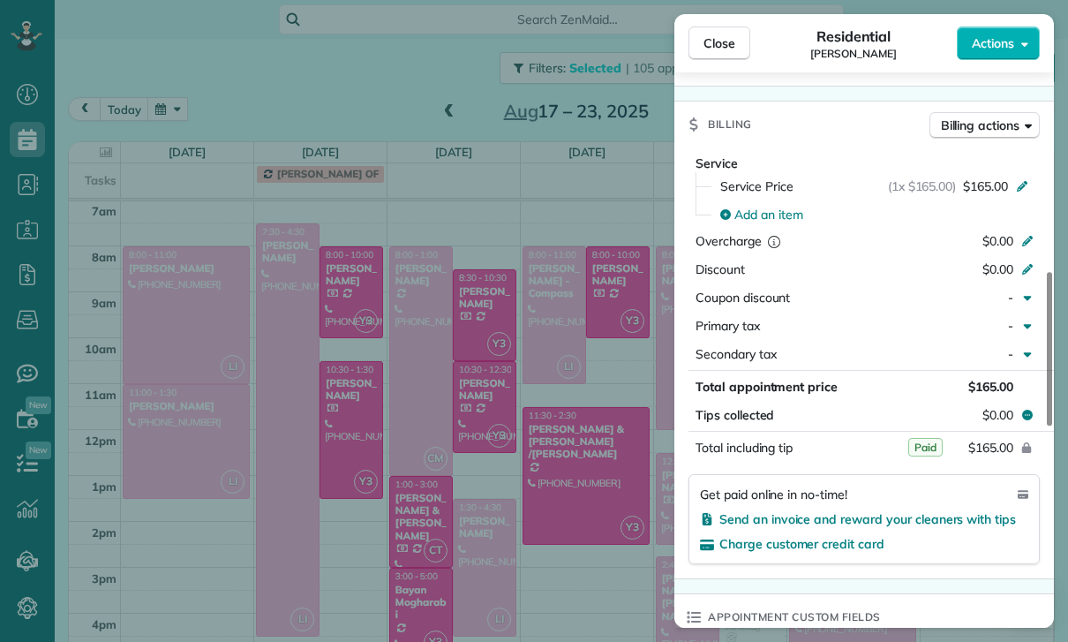
scroll to position [845, 0]
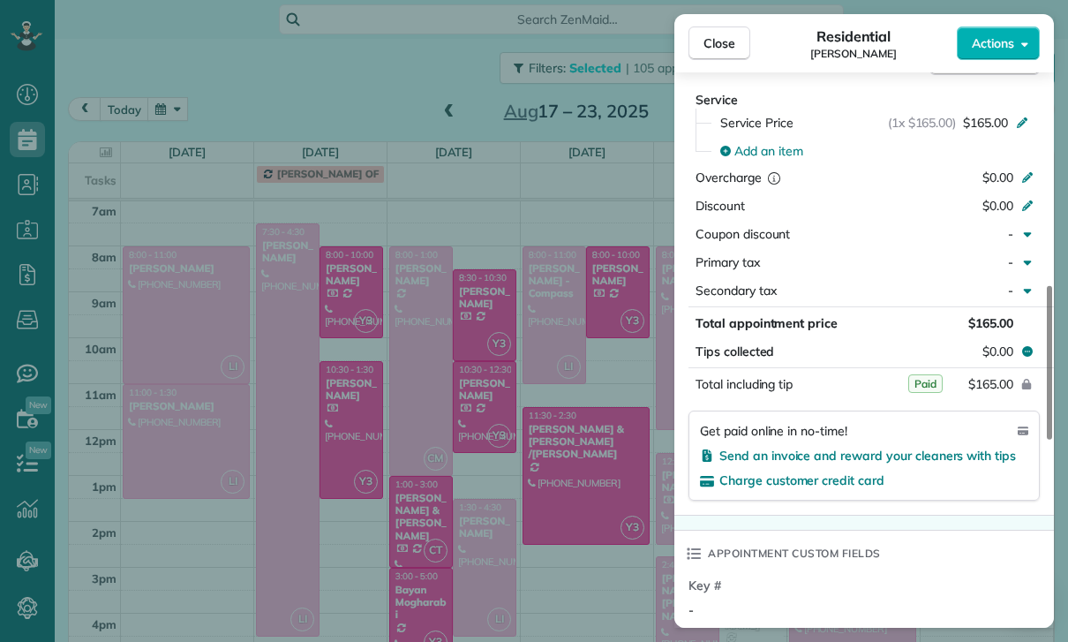
click at [529, 531] on div "Close Residential Rylie Barlowe Actions Status Confirmed Rylie Barlowe · Open p…" at bounding box center [534, 321] width 1068 height 642
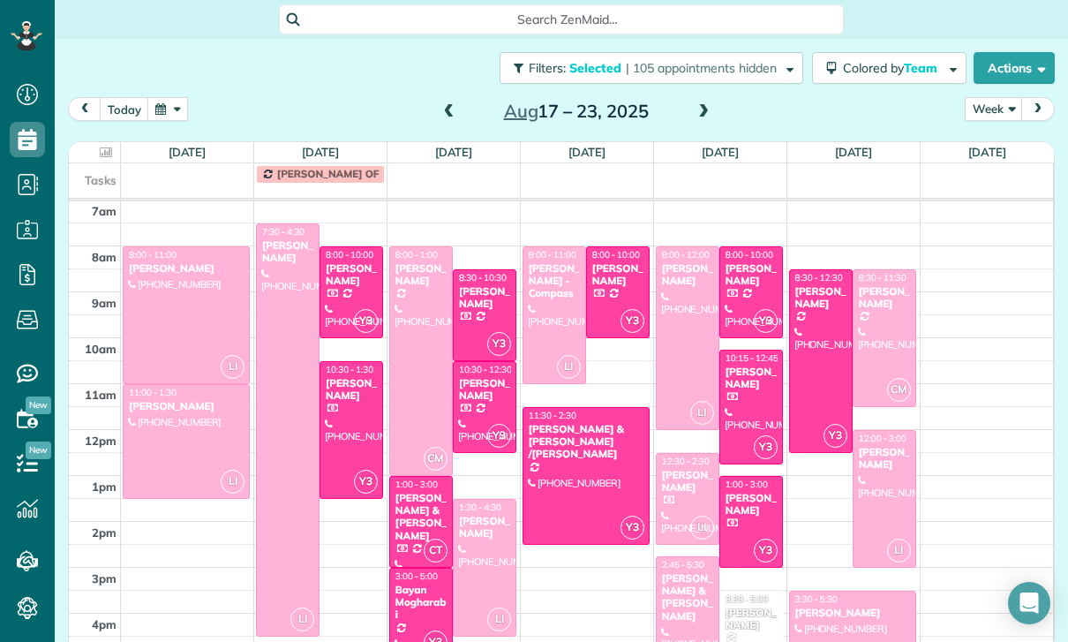
click at [409, 504] on div "[PERSON_NAME] & [PERSON_NAME]" at bounding box center [421, 517] width 53 height 51
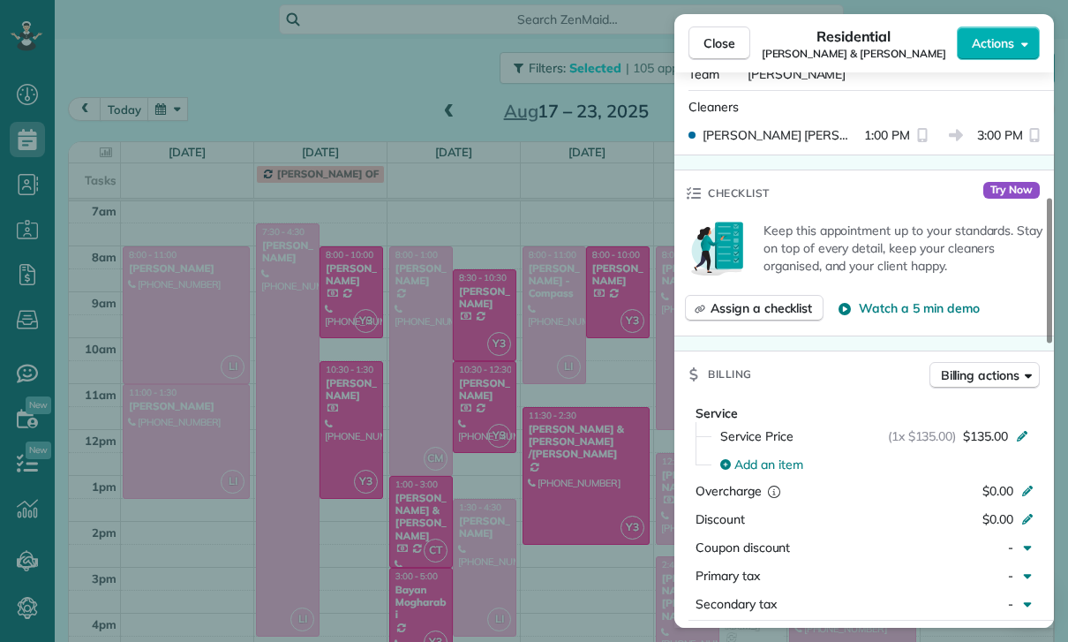
scroll to position [833, 0]
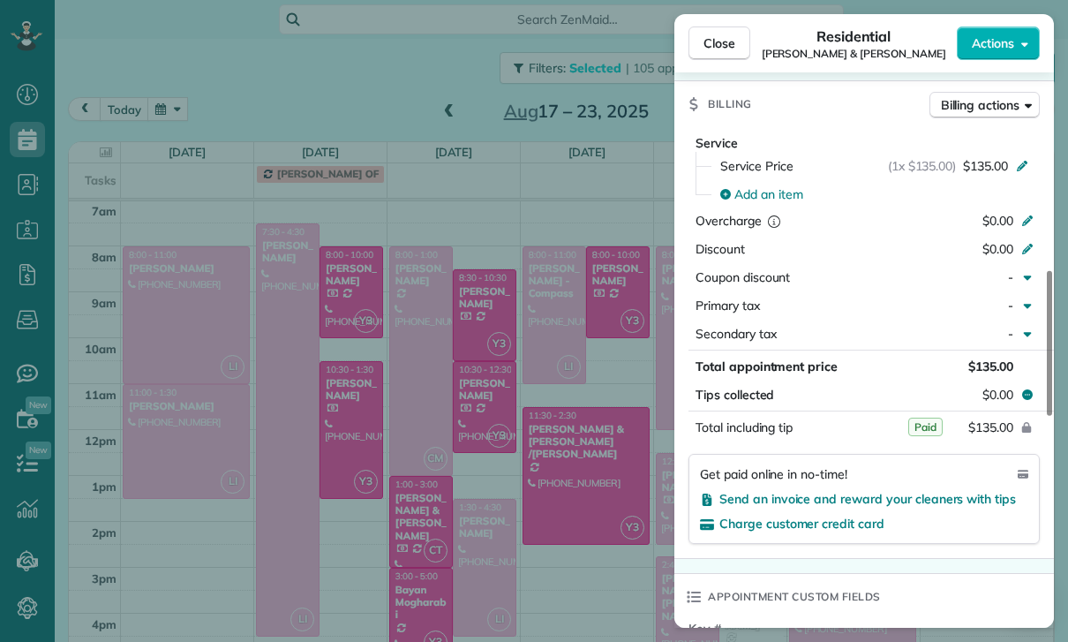
click at [530, 561] on div "Close Residential Daniel & Kathy Mellitz Actions Status Yet to Confirm Daniel &…" at bounding box center [534, 321] width 1068 height 642
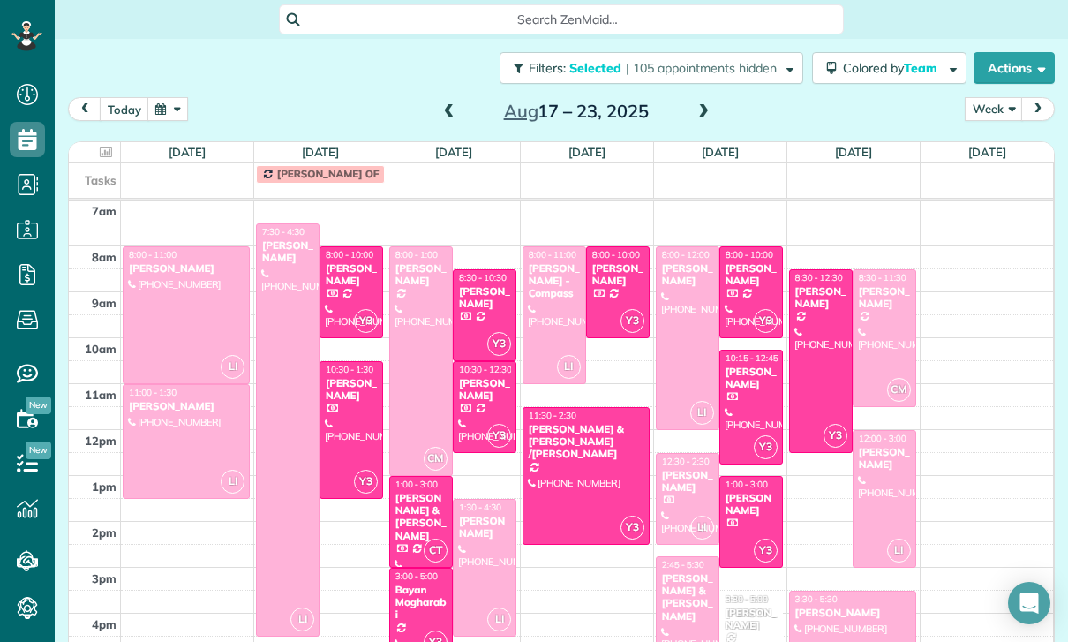
click at [417, 598] on div "Bayan Mogharabi" at bounding box center [421, 602] width 53 height 38
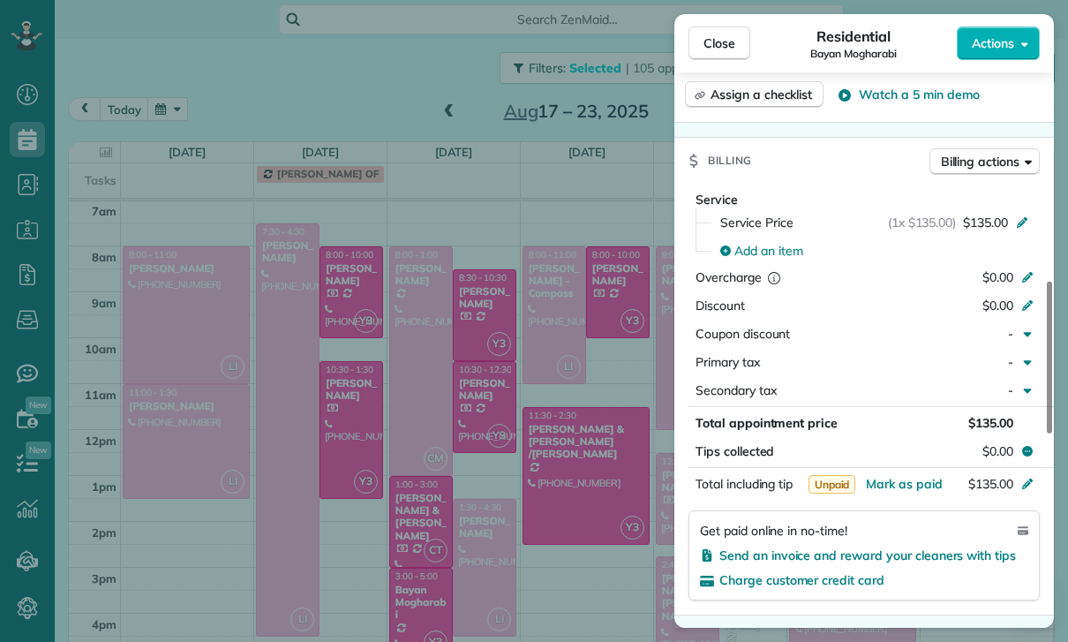
scroll to position [846, 0]
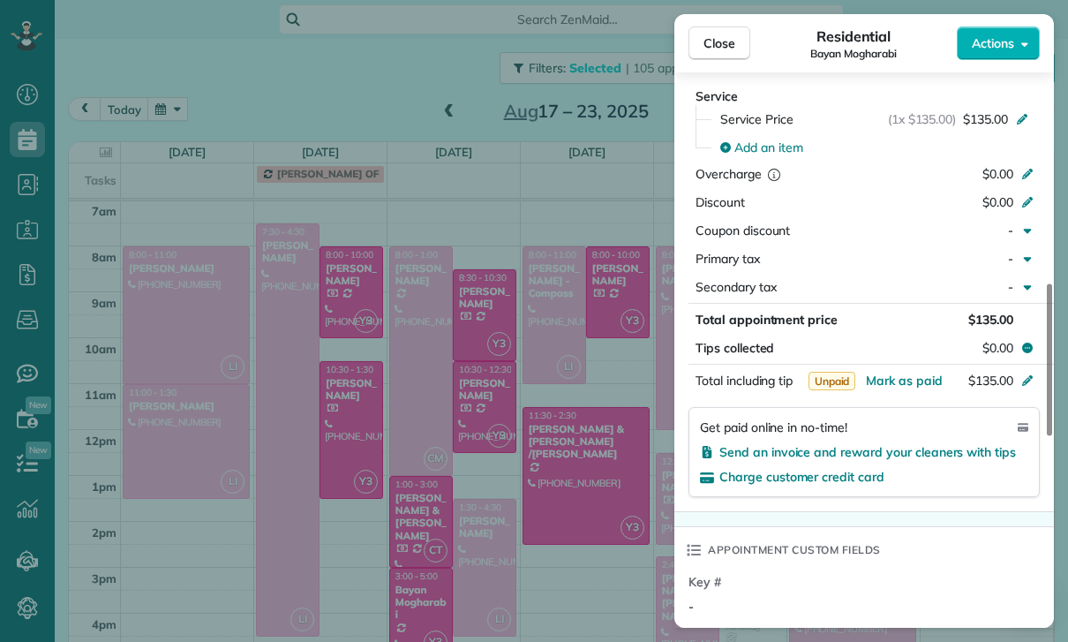
click at [561, 549] on div "Close Residential Bayan Mogharabi Actions Status Yet to Confirm Bayan Mogharabi…" at bounding box center [534, 321] width 1068 height 642
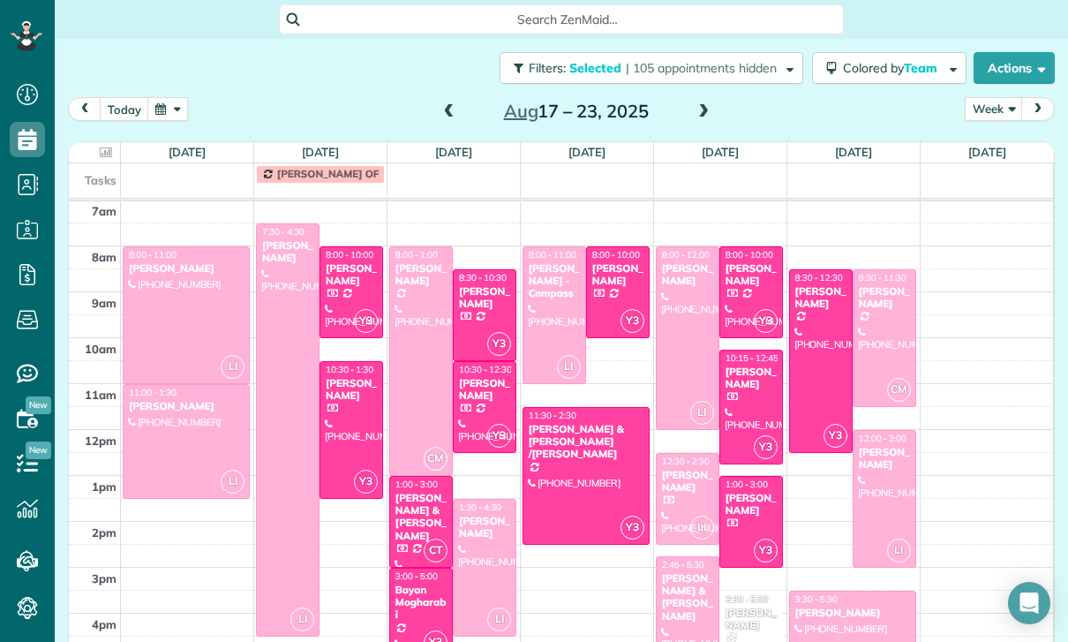
click at [605, 288] on div "Marsha Gilbert" at bounding box center [617, 275] width 53 height 26
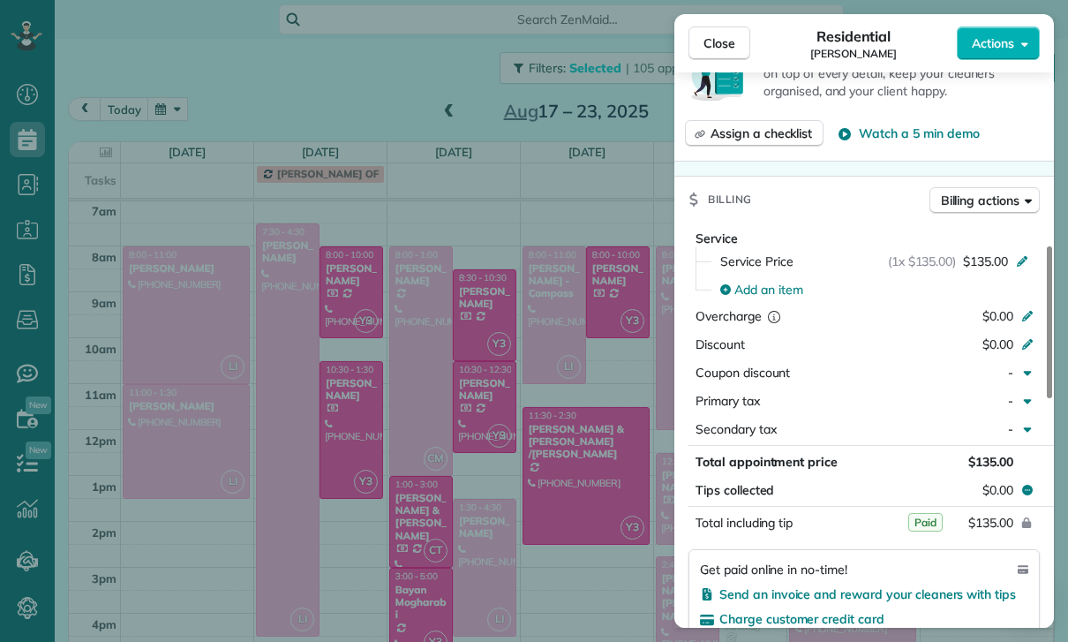
scroll to position [819, 0]
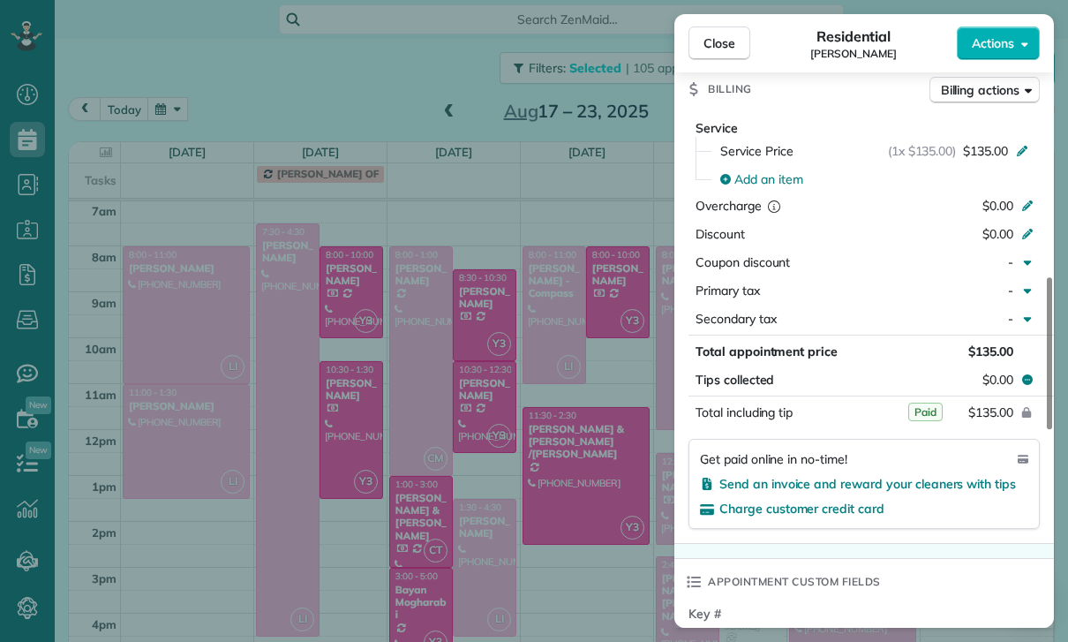
click at [529, 550] on div "Close Residential Marsha Gilbert Actions Status Confirmed Marsha Gilbert · Open…" at bounding box center [534, 321] width 1068 height 642
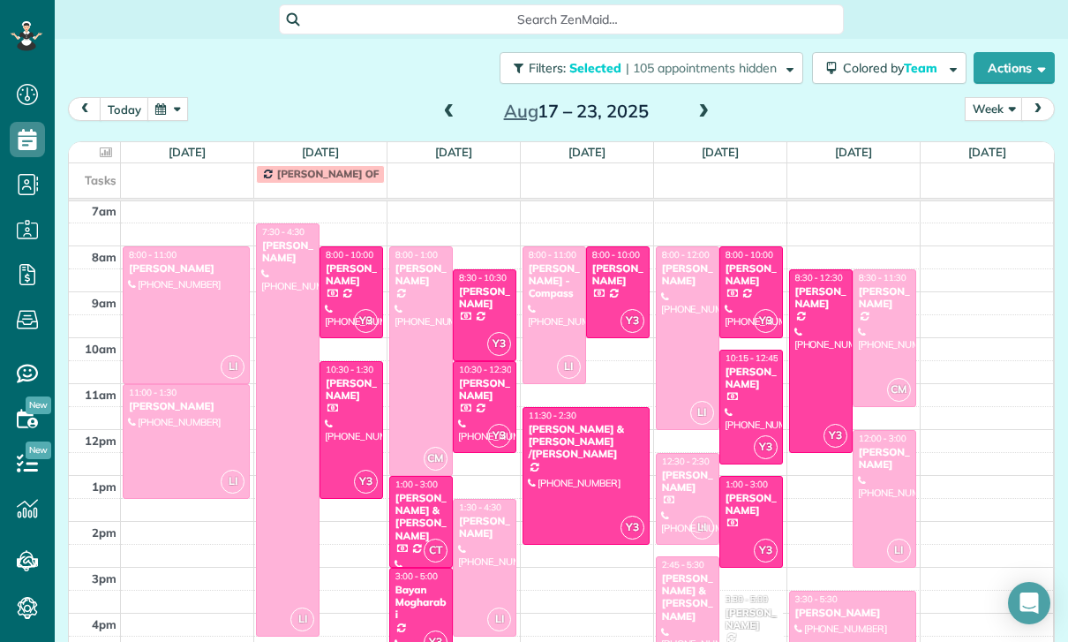
click at [566, 452] on div "Joanne & michael Siracusano /Mary Londino" at bounding box center [586, 442] width 117 height 38
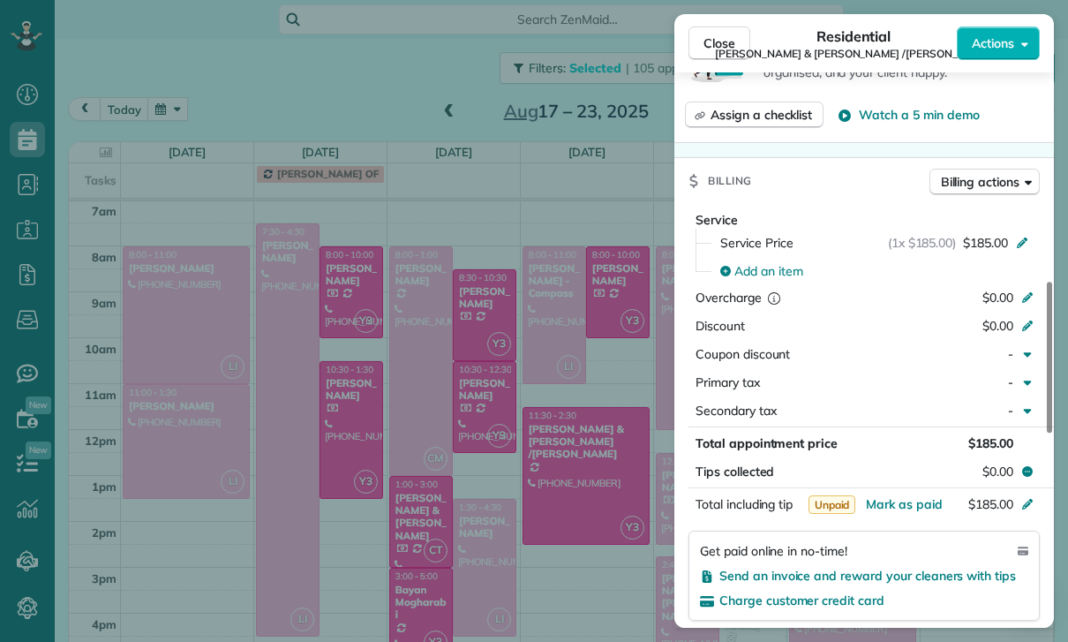
scroll to position [853, 0]
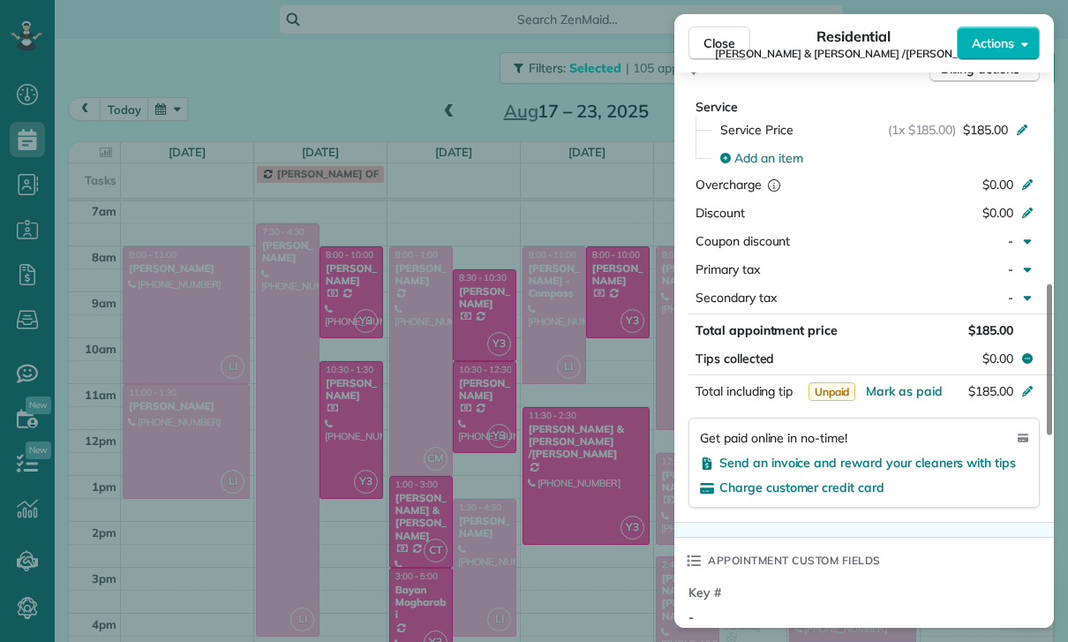
click at [554, 496] on div "Close Residential Joanne & michael Siracusano /Mary Londino Actions Status Yet …" at bounding box center [534, 321] width 1068 height 642
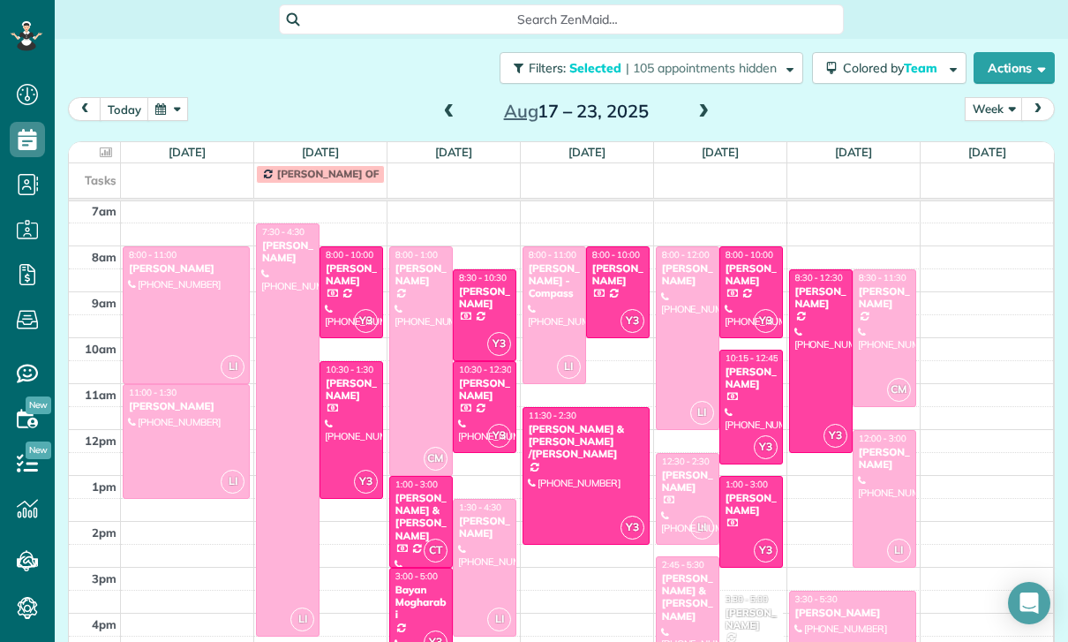
click at [754, 286] on div "Roseanna Neustaedter" at bounding box center [751, 275] width 53 height 26
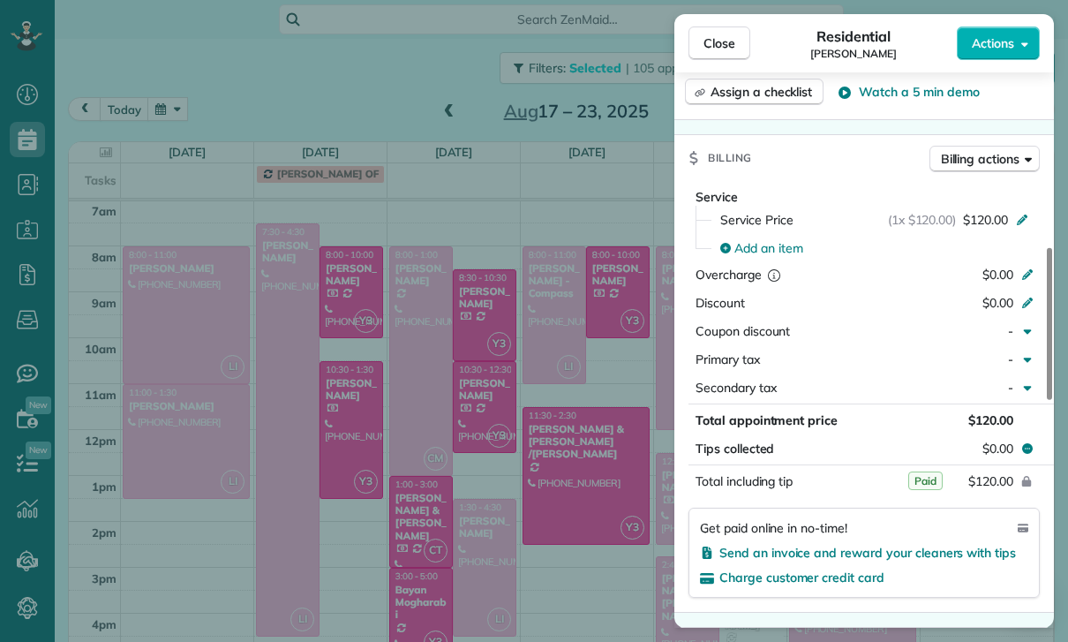
scroll to position [783, 0]
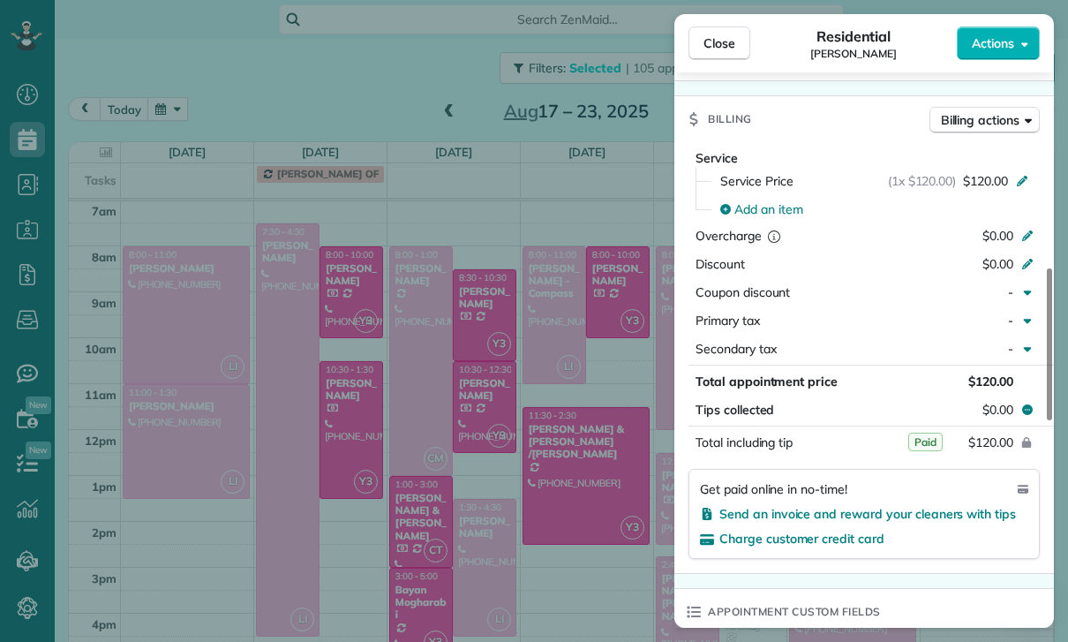
click at [563, 533] on div "Close Residential Roseanna Neustaedter Actions Status Yet to Confirm Roseanna N…" at bounding box center [534, 321] width 1068 height 642
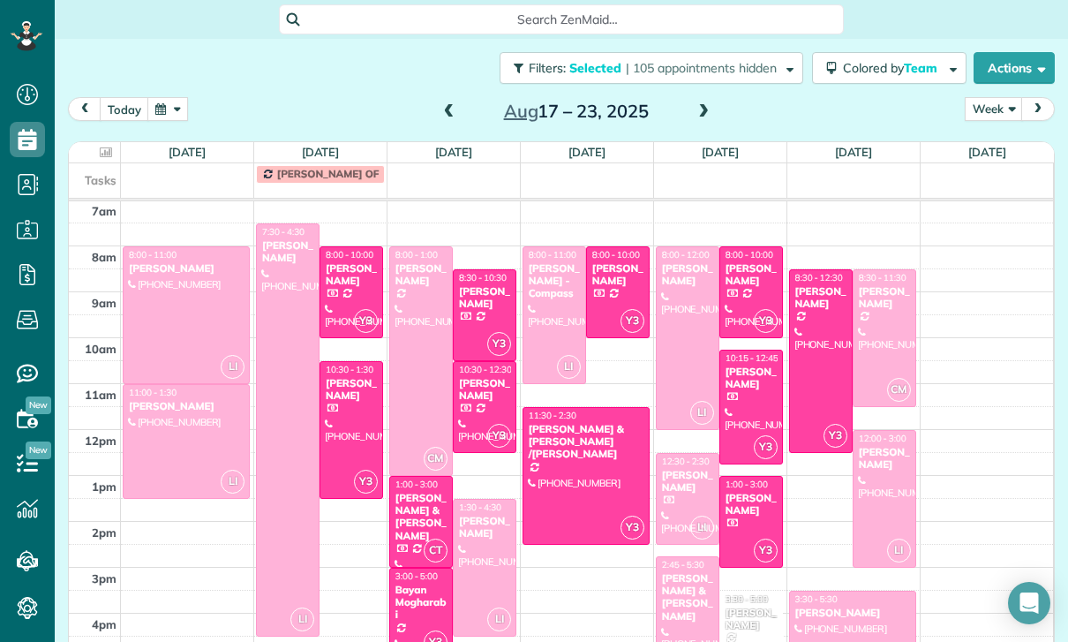
click at [749, 393] on div at bounding box center [751, 406] width 62 height 113
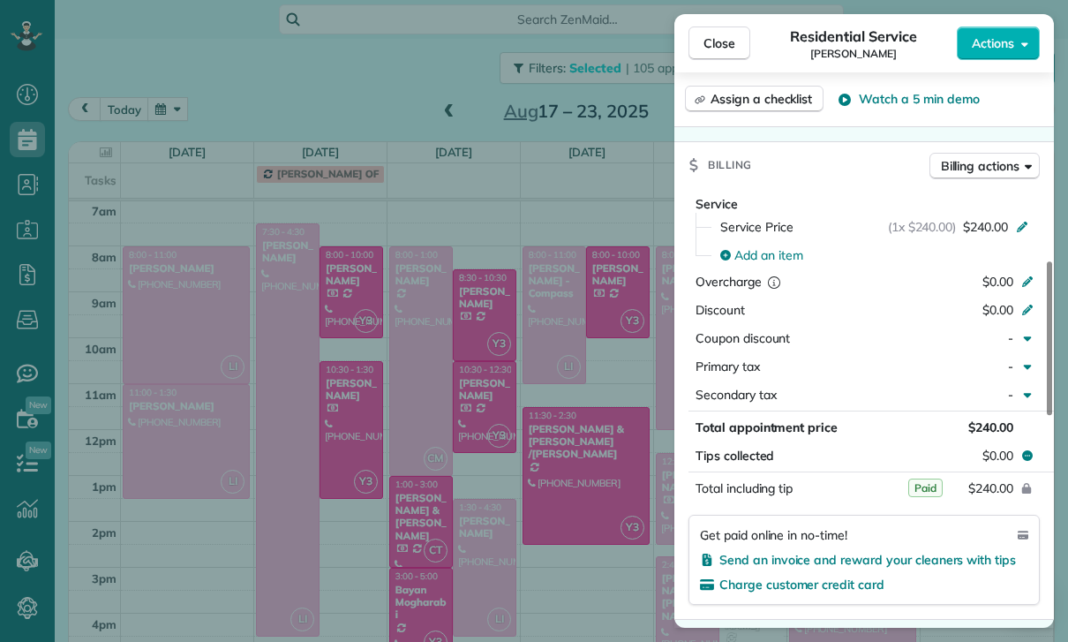
scroll to position [783, 0]
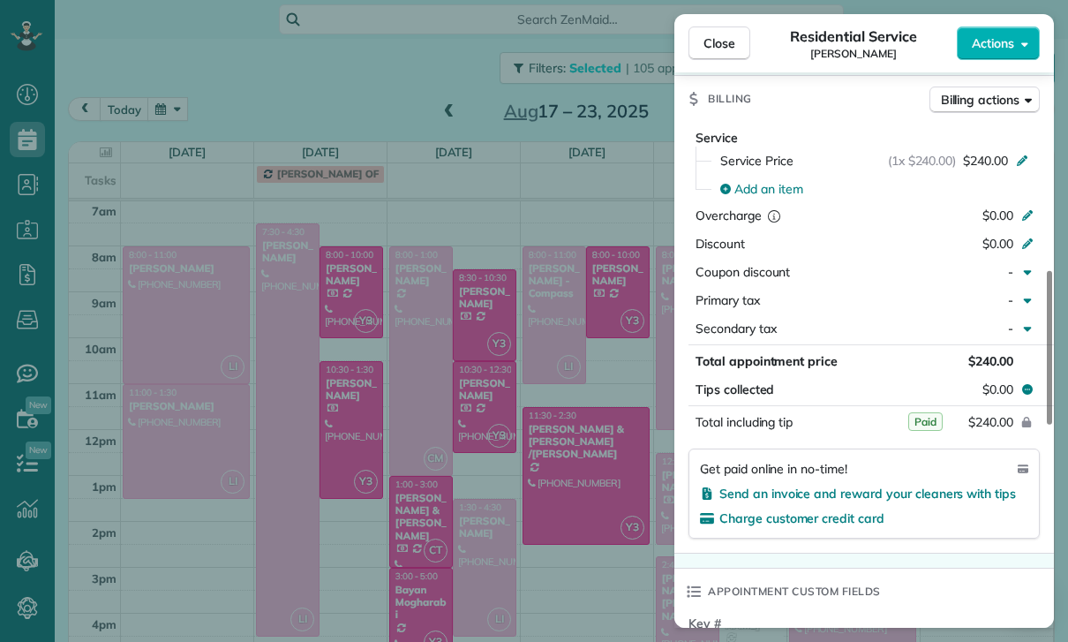
click at [589, 531] on div "Close Residential Service Rebecca Gimenez Actions Status Confirmed Rebecca Gime…" at bounding box center [534, 321] width 1068 height 642
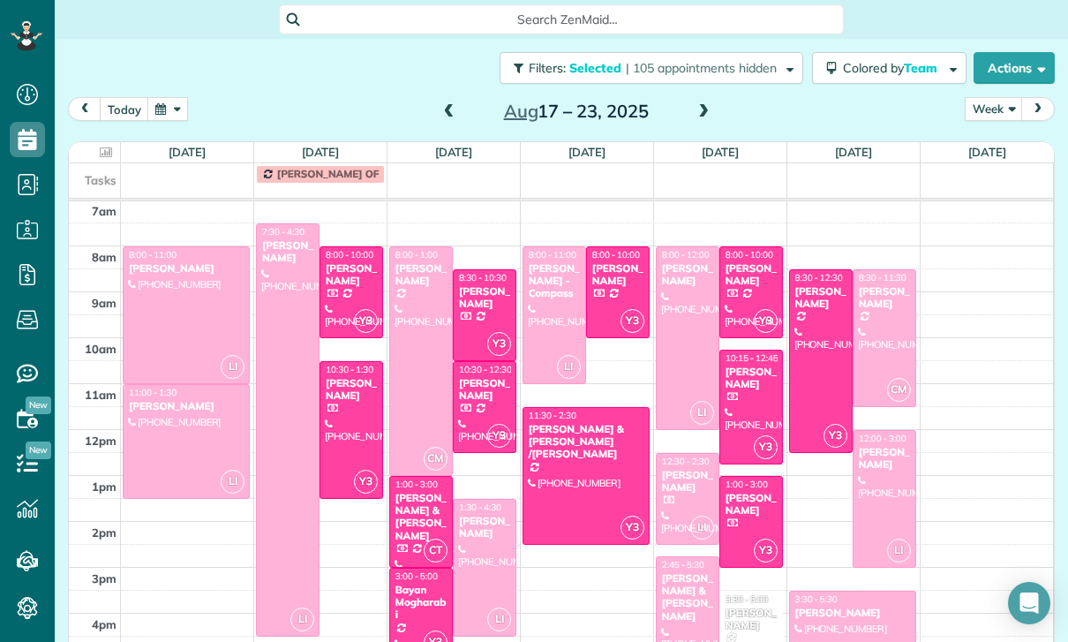
click at [745, 510] on div "Leah Balecha" at bounding box center [751, 505] width 53 height 26
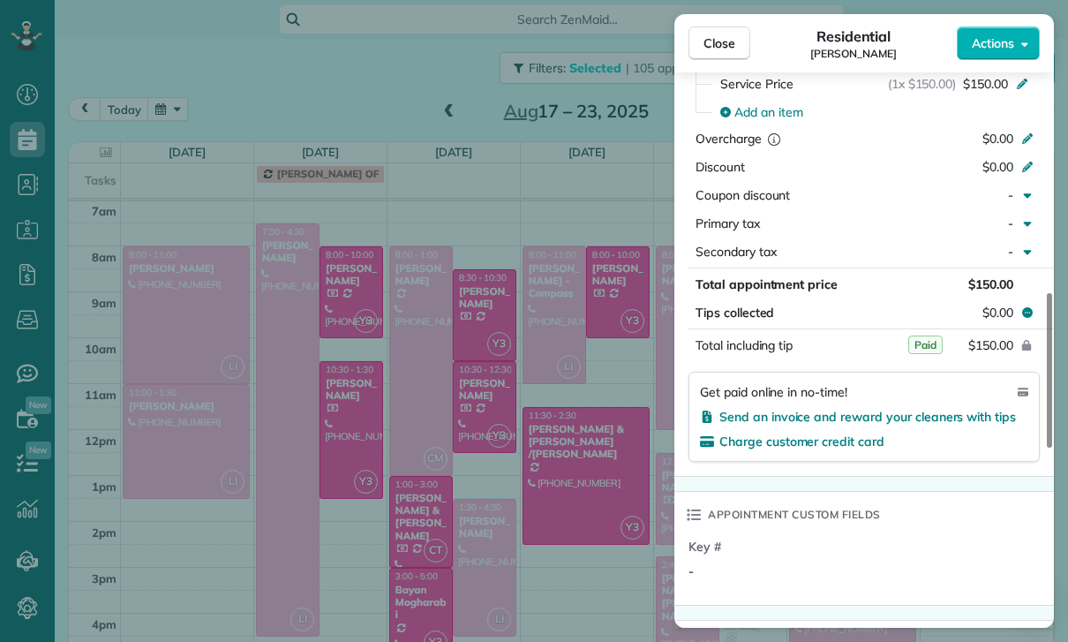
scroll to position [867, 0]
click at [569, 527] on div "Close Residential Leah Balecha Actions Status Confirmed Leah Balecha · Open pro…" at bounding box center [534, 321] width 1068 height 642
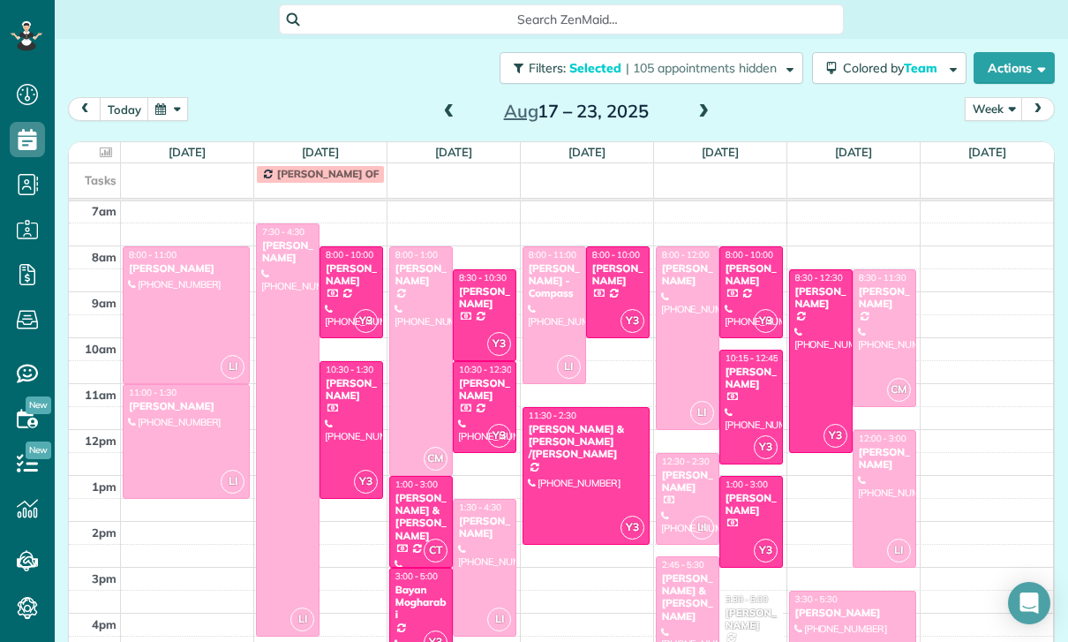
click at [811, 356] on div at bounding box center [821, 361] width 62 height 182
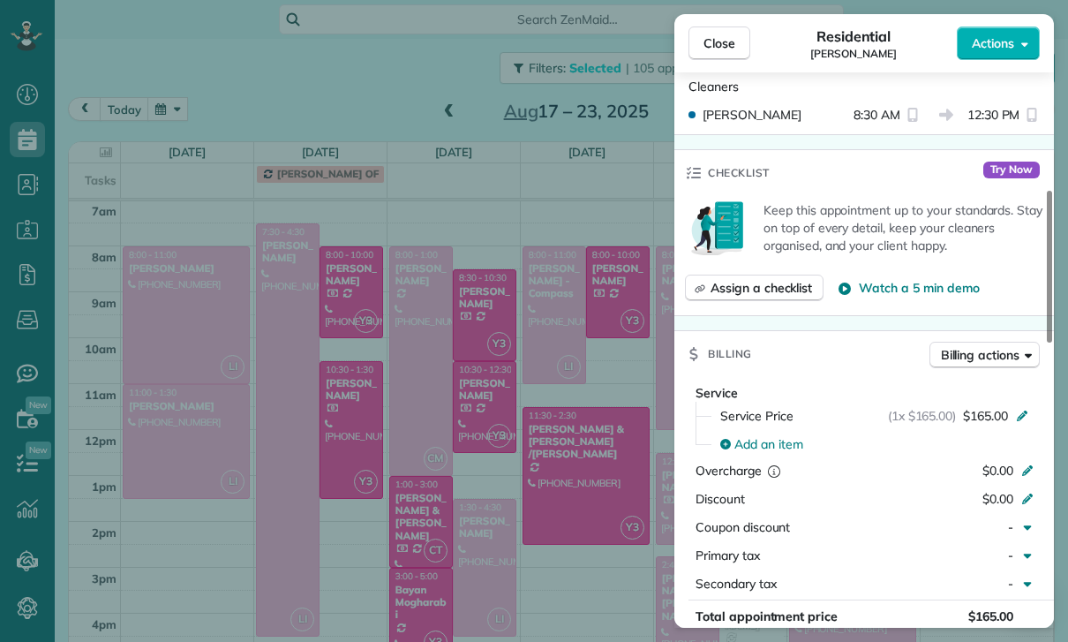
scroll to position [672, 0]
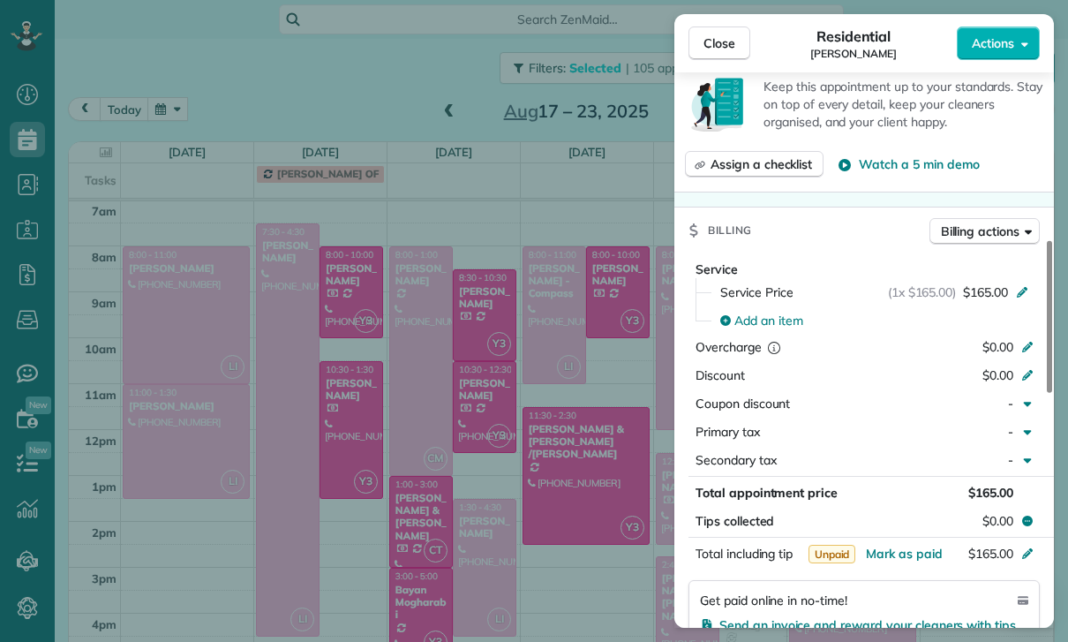
click at [570, 560] on div "Close Residential Tisha Nguyen Actions Status Yet to Confirm Tisha Nguyen · Ope…" at bounding box center [534, 321] width 1068 height 642
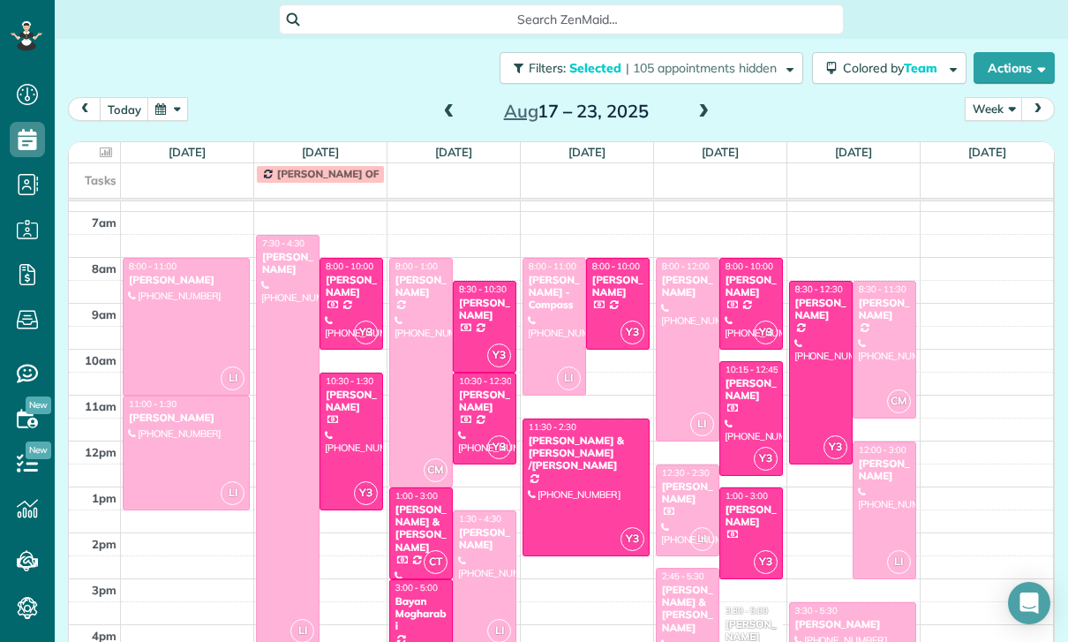
scroll to position [139, 0]
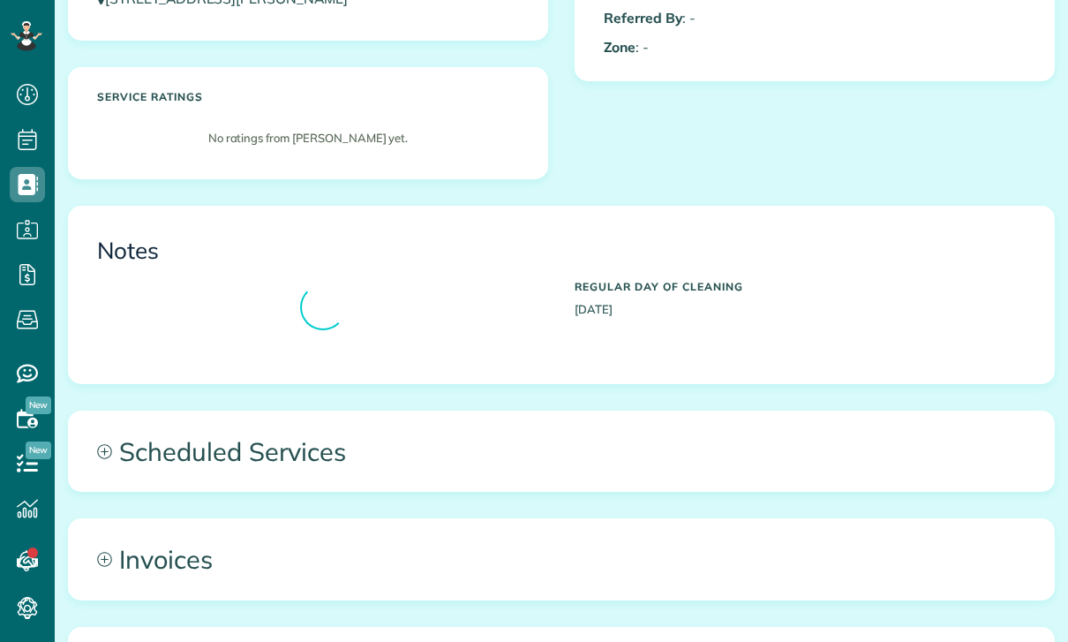
scroll to position [597, 0]
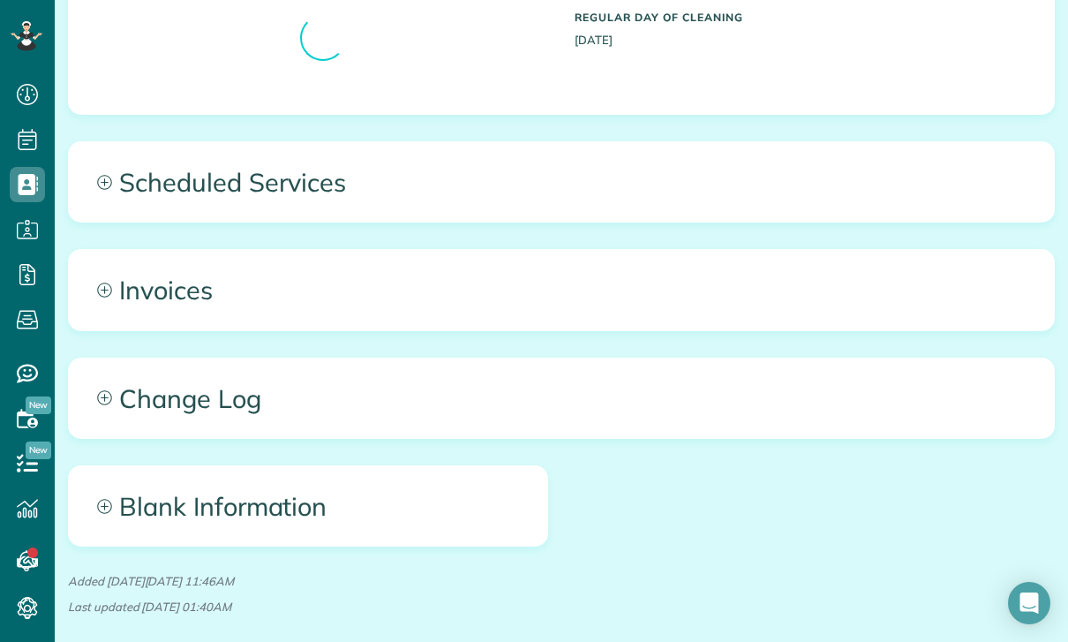
click at [285, 179] on span "Scheduled Services" at bounding box center [561, 181] width 985 height 79
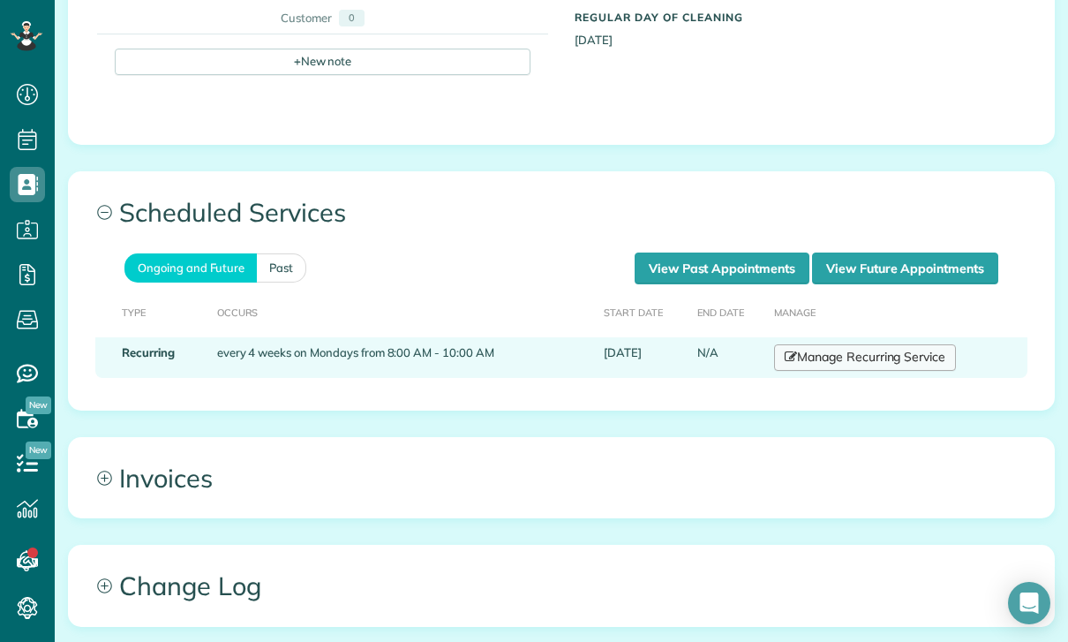
click at [858, 344] on link "Manage Recurring Service" at bounding box center [865, 357] width 182 height 26
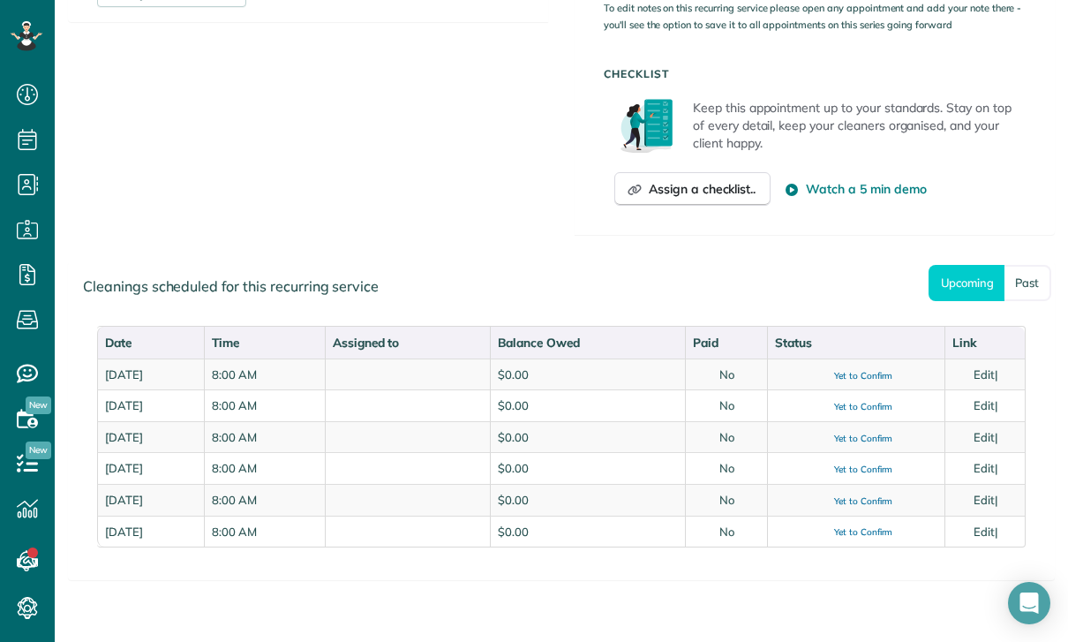
scroll to position [679, 0]
click at [1034, 278] on link "Past" at bounding box center [1028, 284] width 47 height 36
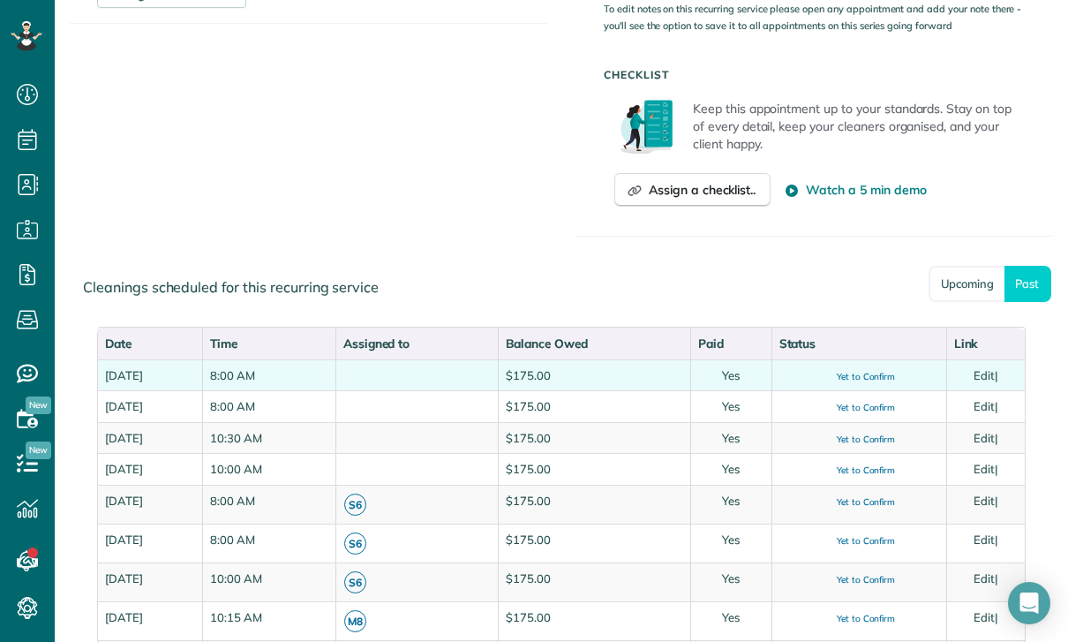
click at [992, 369] on link "Edit" at bounding box center [984, 375] width 21 height 14
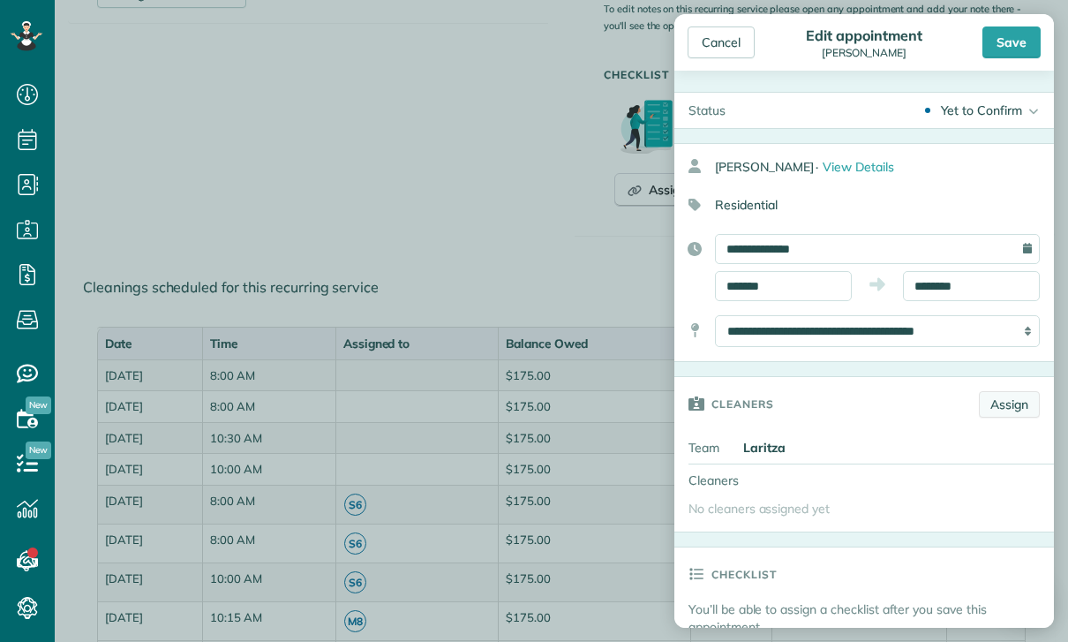
click at [1007, 402] on link "Assign" at bounding box center [1009, 404] width 61 height 26
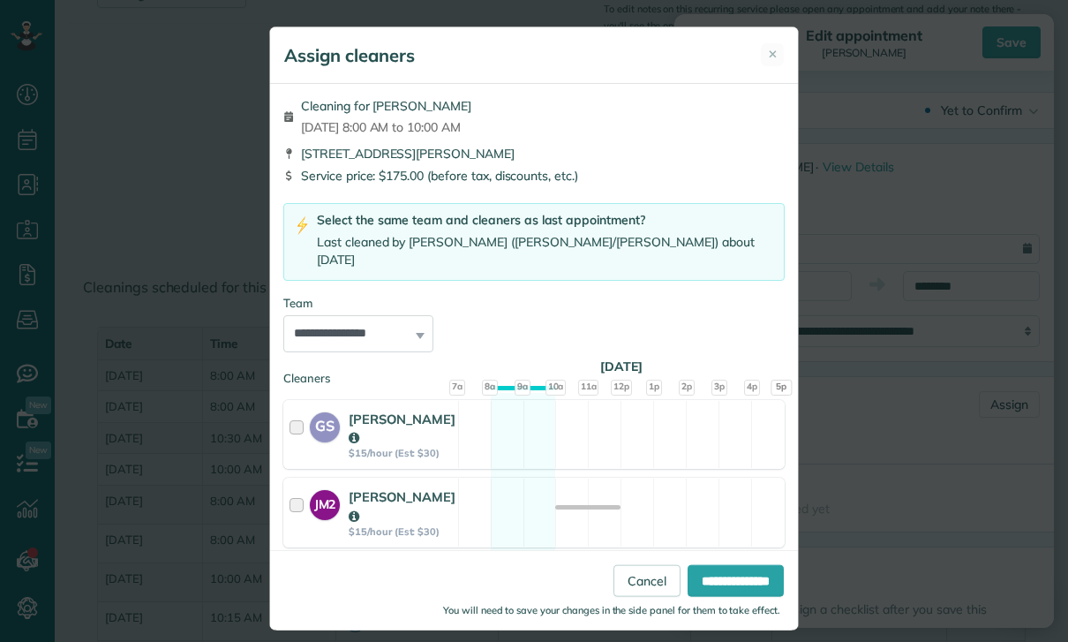
click at [401, 315] on select "**********" at bounding box center [358, 333] width 150 height 37
select select "**"
click at [726, 597] on input "**********" at bounding box center [736, 581] width 96 height 32
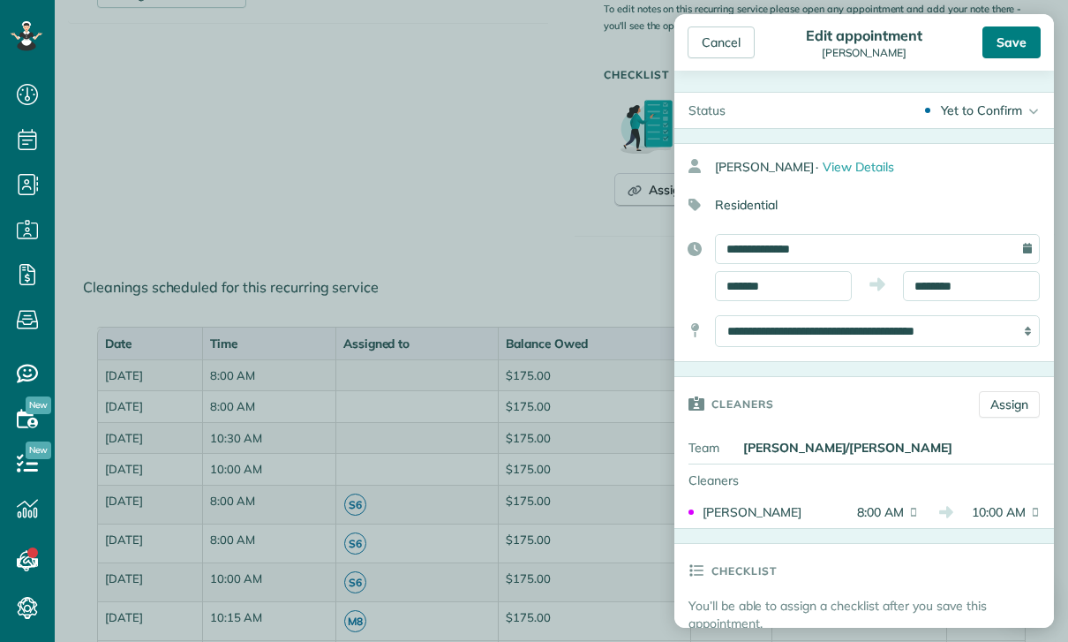
click at [998, 46] on div "Save" at bounding box center [1011, 42] width 58 height 32
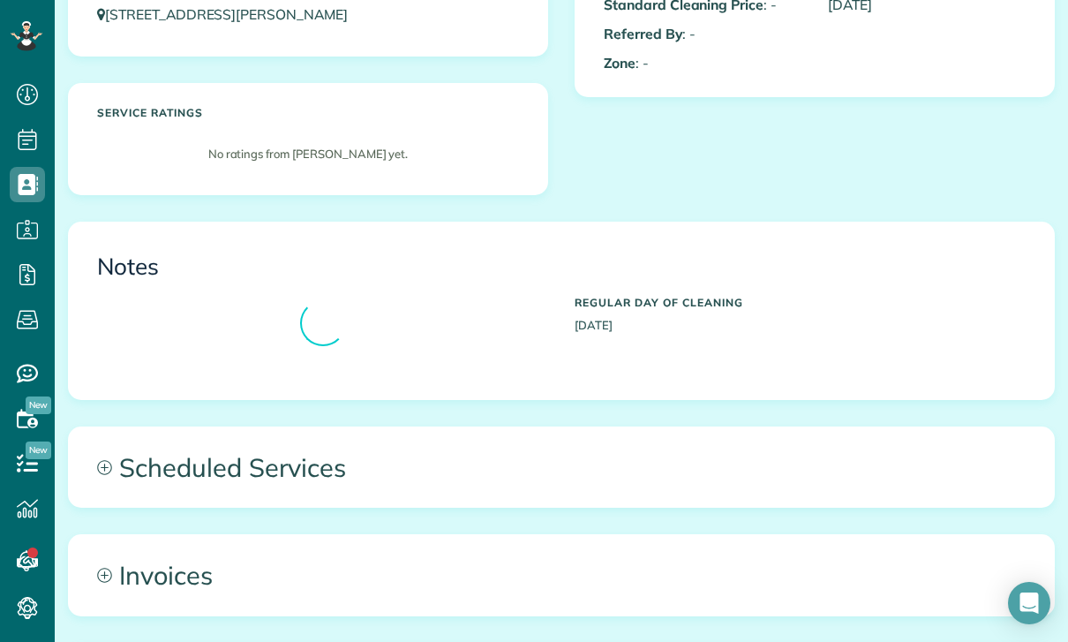
scroll to position [493, 0]
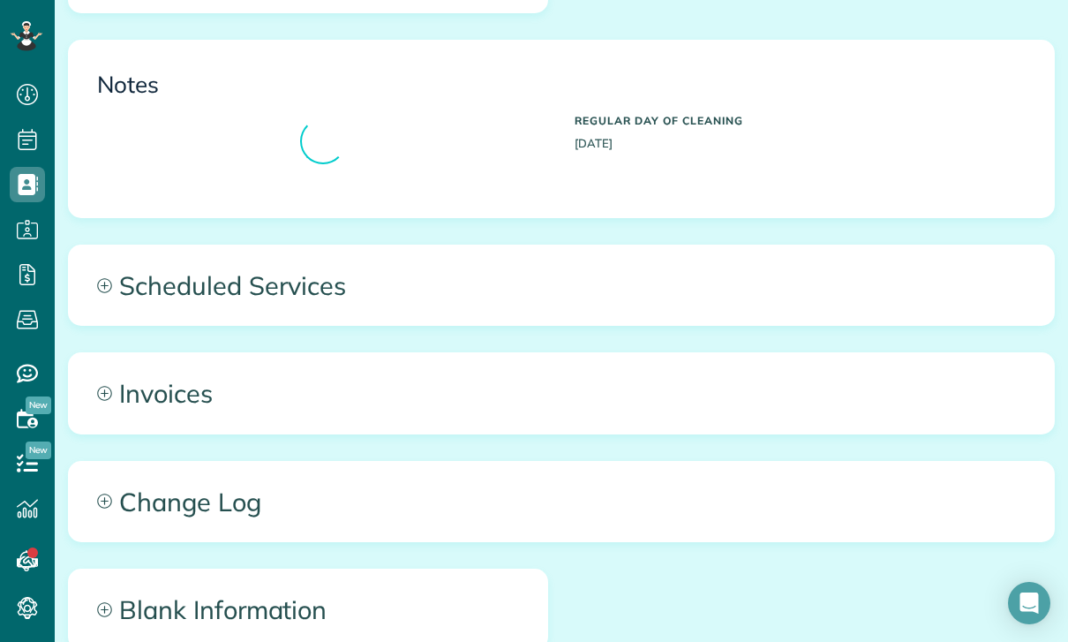
click at [267, 290] on span "Scheduled Services" at bounding box center [561, 284] width 985 height 79
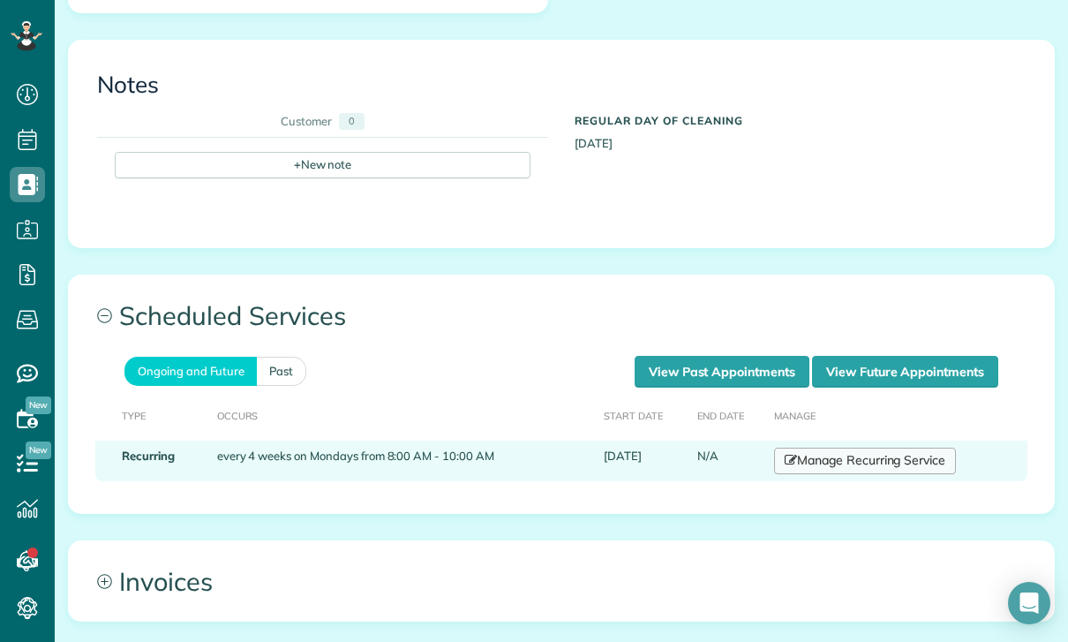
click at [836, 465] on link "Manage Recurring Service" at bounding box center [865, 461] width 182 height 26
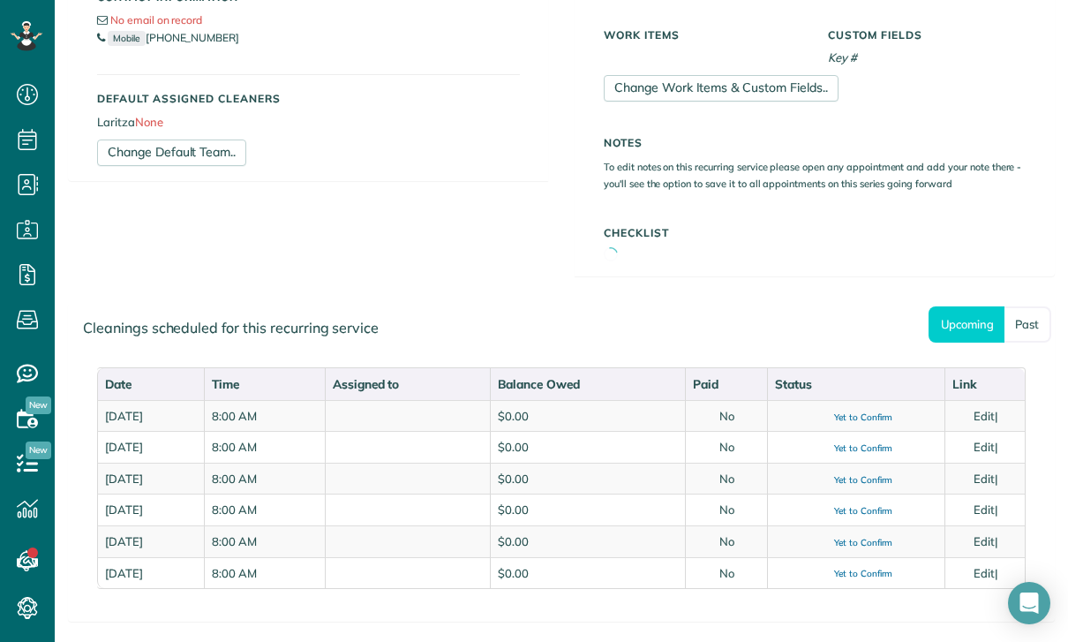
scroll to position [578, 0]
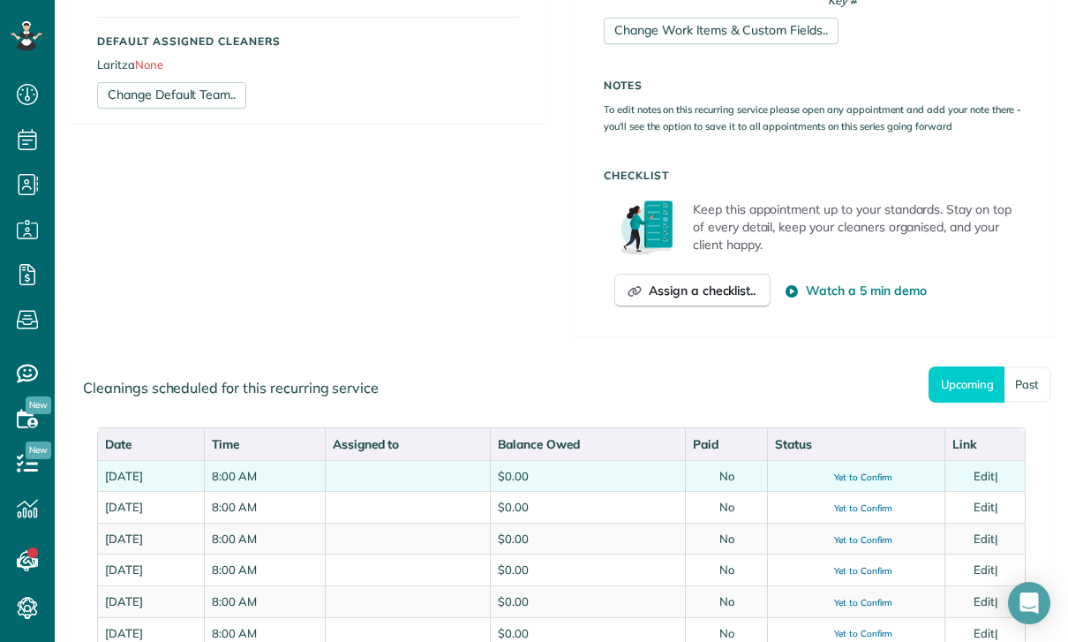
click at [991, 470] on link "Edit" at bounding box center [984, 476] width 21 height 14
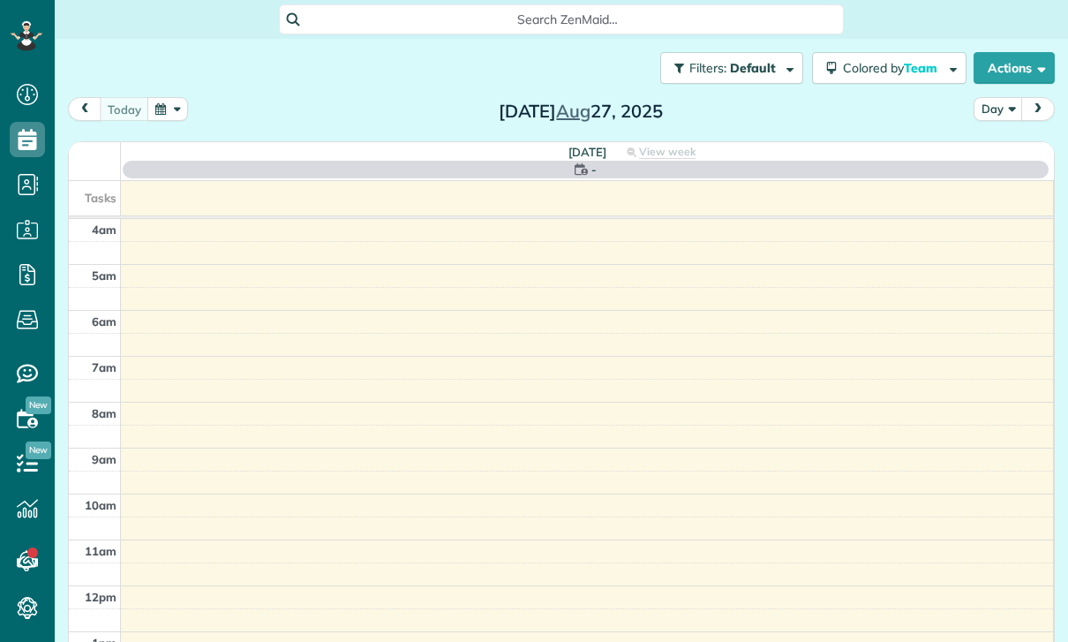
scroll to position [139, 0]
click at [162, 116] on button "button" at bounding box center [167, 109] width 41 height 24
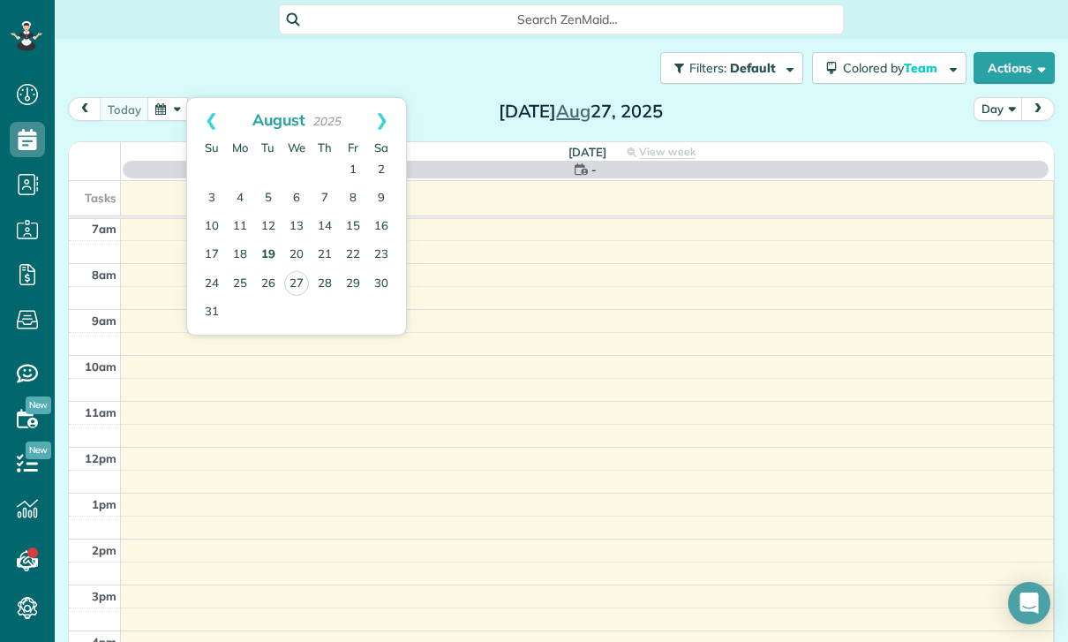
click at [266, 256] on link "19" at bounding box center [268, 255] width 28 height 28
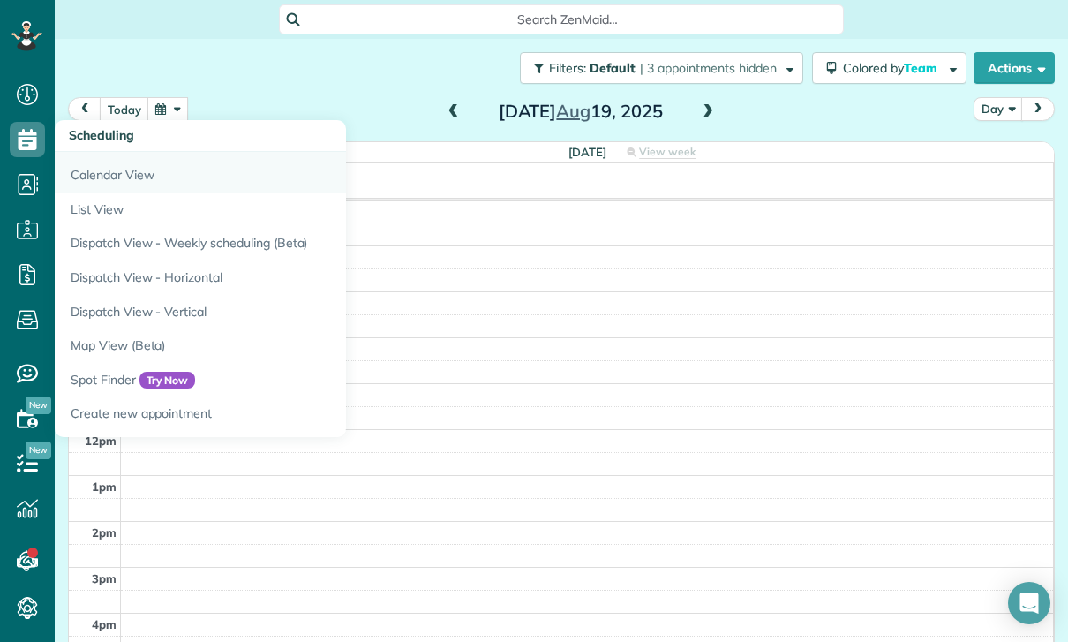
click at [101, 164] on link "Calendar View" at bounding box center [275, 172] width 441 height 41
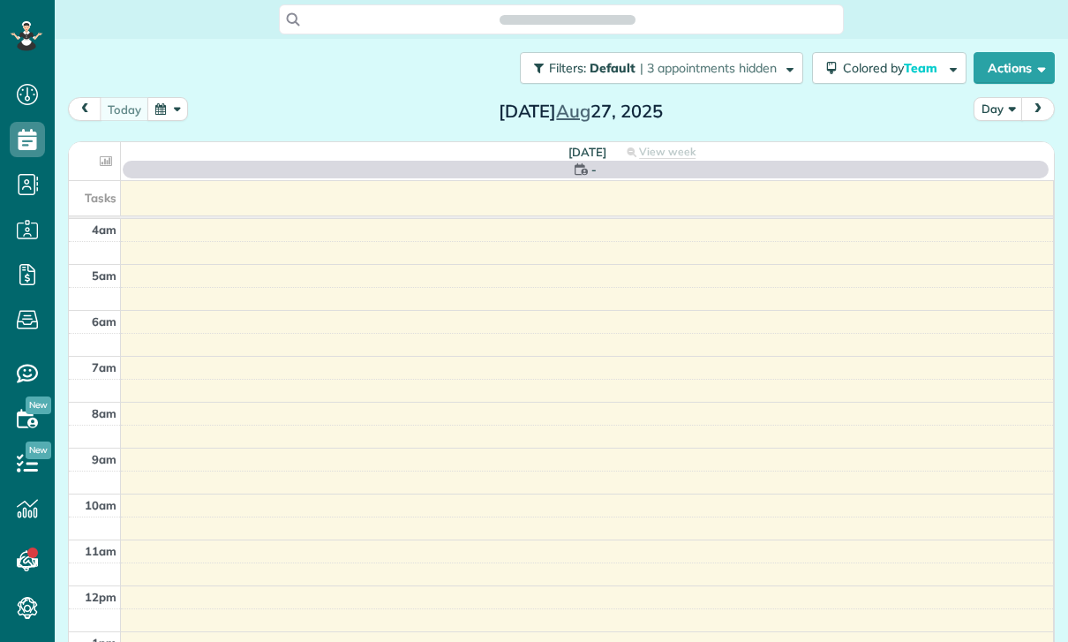
scroll to position [8, 8]
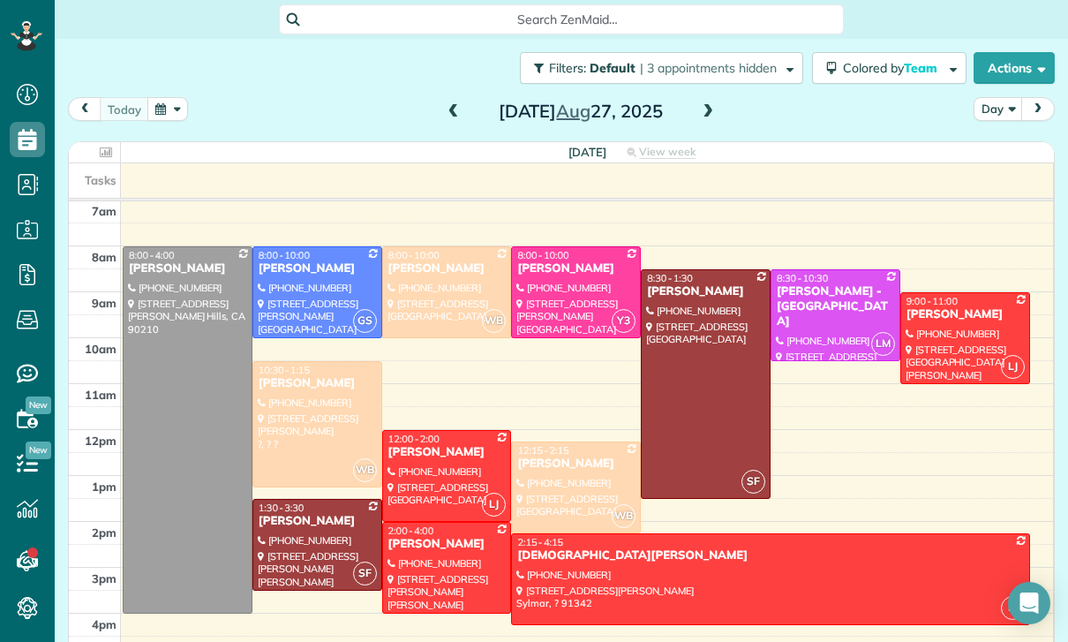
click at [169, 112] on button "button" at bounding box center [167, 109] width 41 height 24
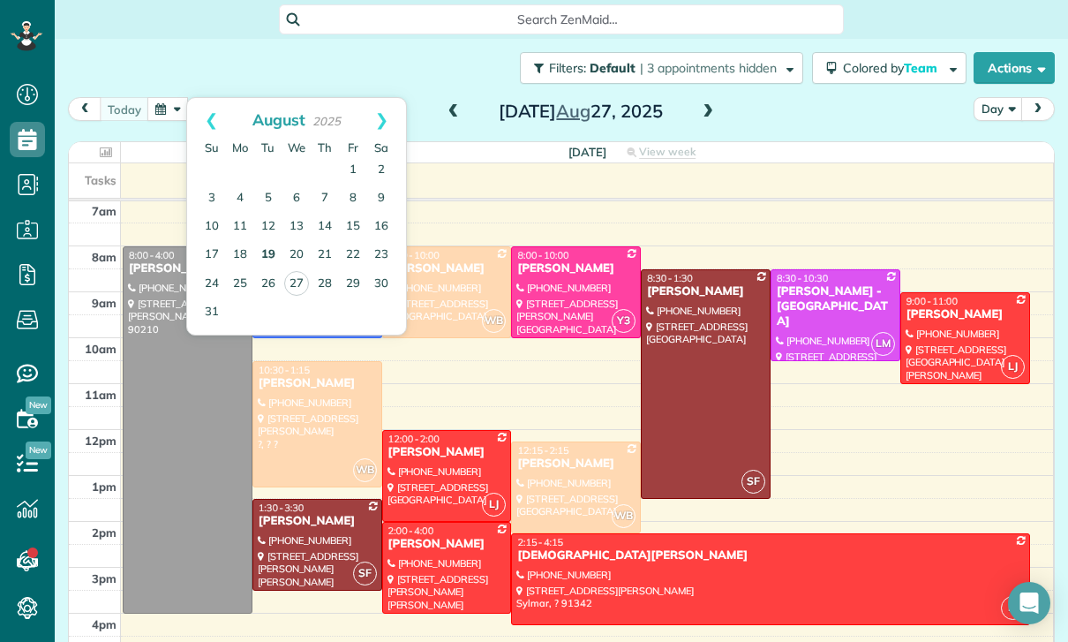
click at [271, 258] on link "19" at bounding box center [268, 255] width 28 height 28
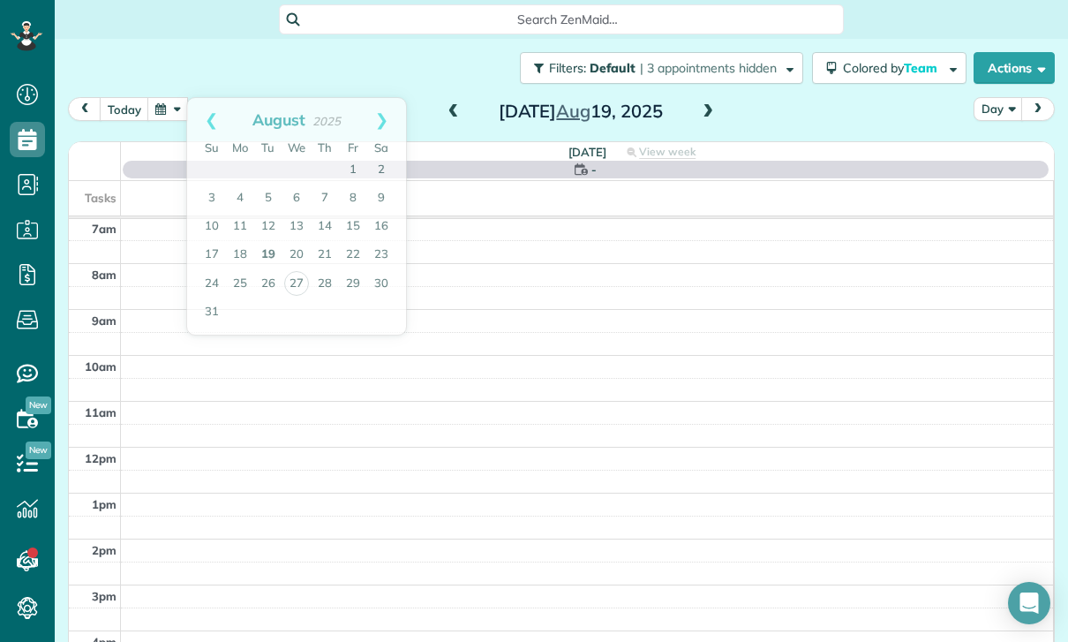
scroll to position [139, 0]
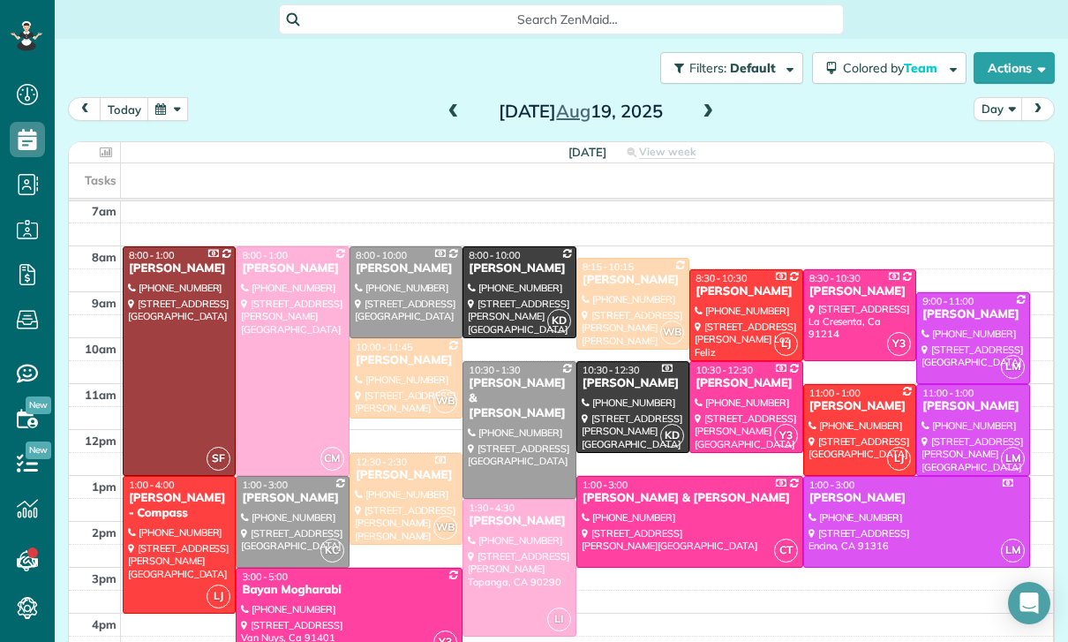
click at [515, 415] on div at bounding box center [518, 430] width 111 height 136
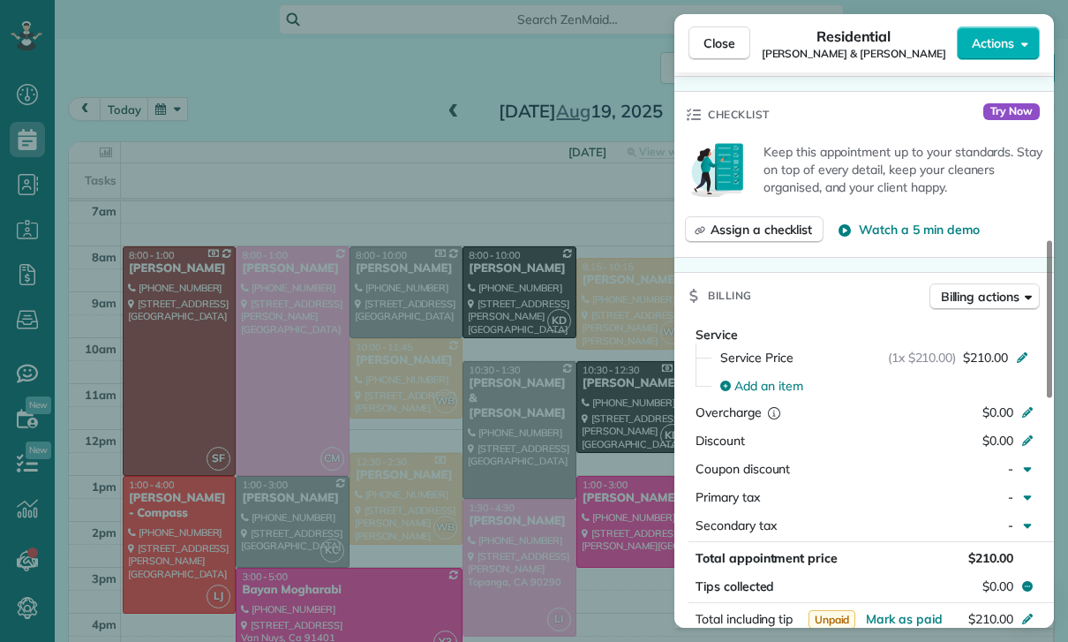
scroll to position [650, 0]
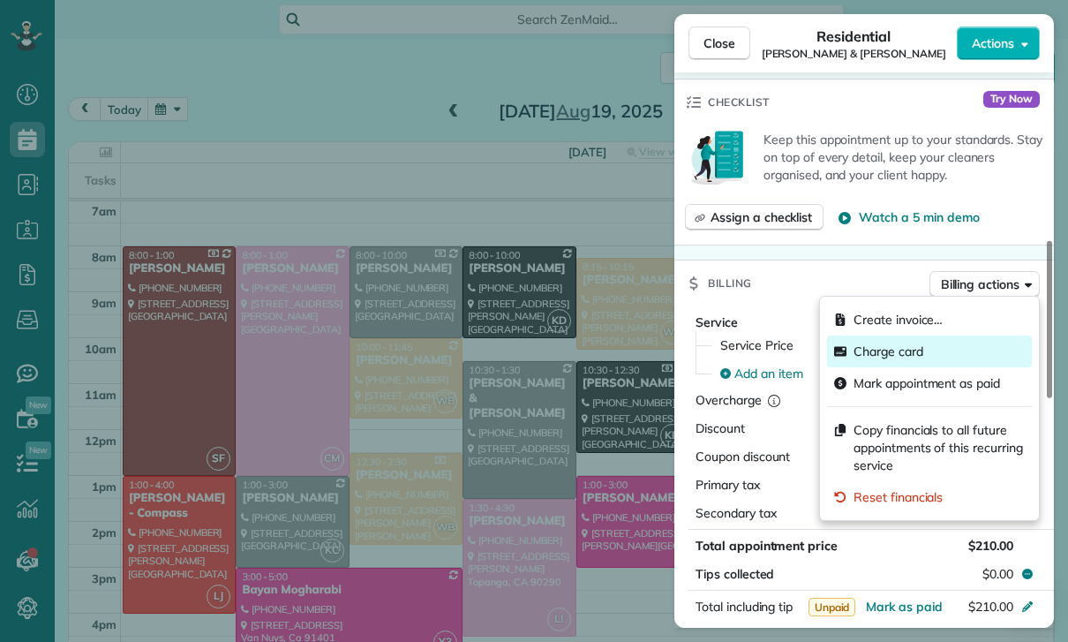
click at [883, 348] on span "Charge card" at bounding box center [889, 351] width 70 height 18
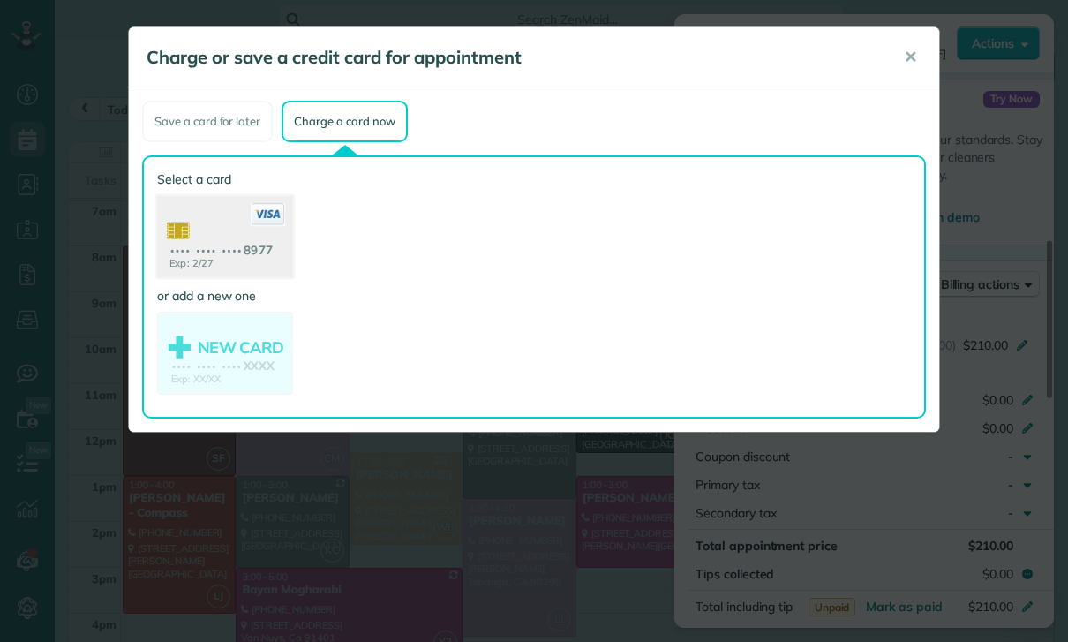
click at [225, 243] on use at bounding box center [225, 239] width 136 height 86
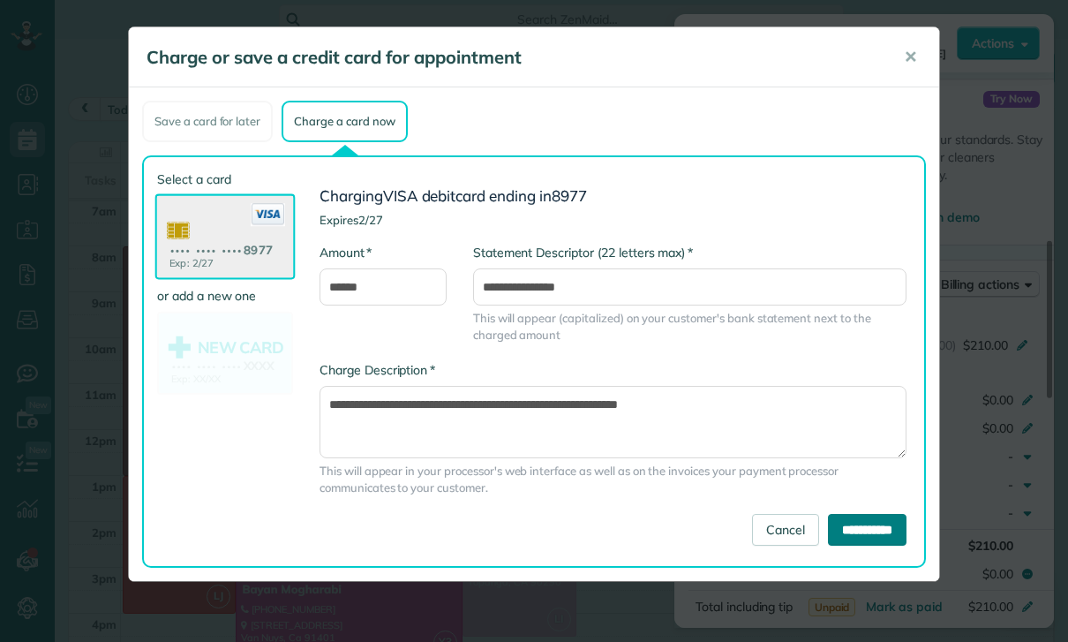
click at [878, 524] on input "**********" at bounding box center [867, 530] width 79 height 32
